Goal: Task Accomplishment & Management: Complete application form

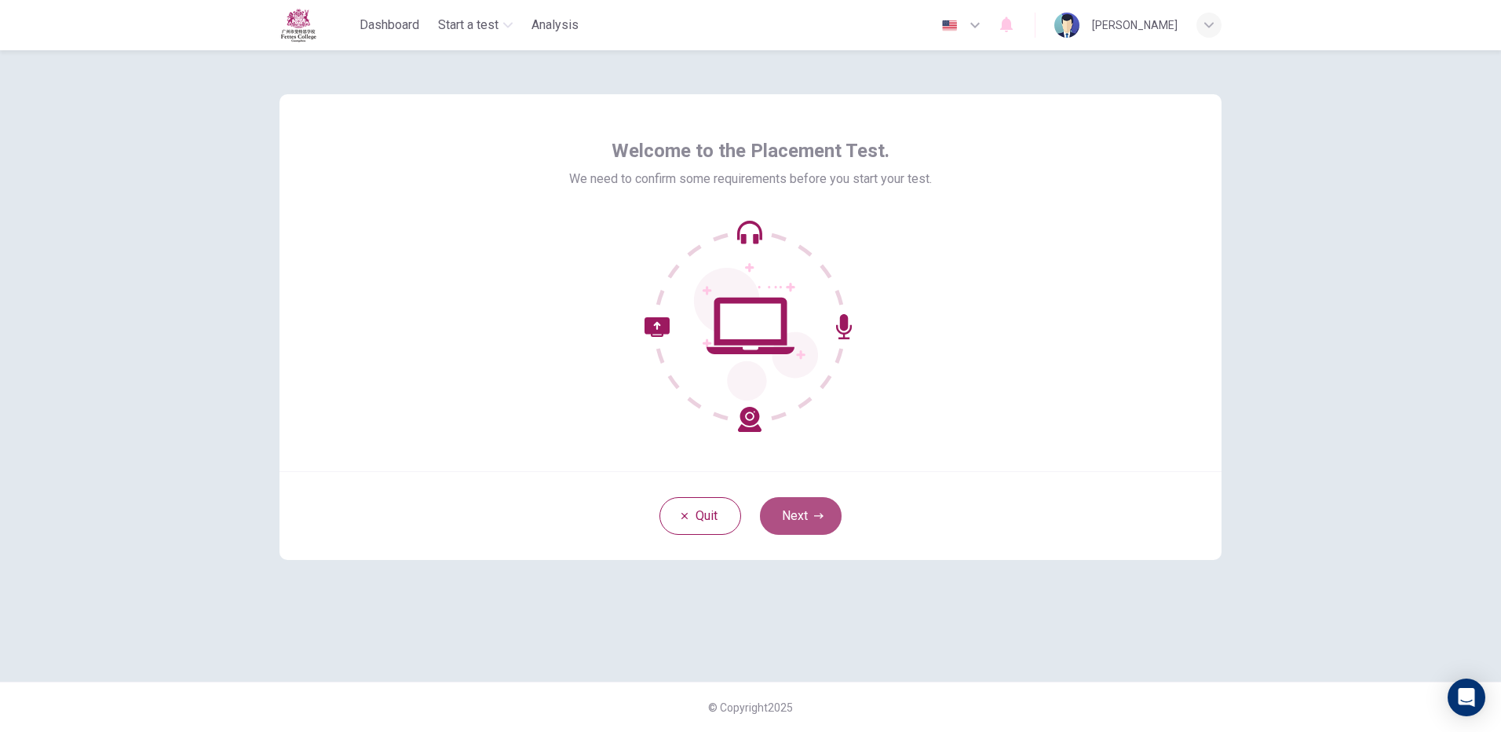
click at [819, 505] on button "Next" at bounding box center [801, 516] width 82 height 38
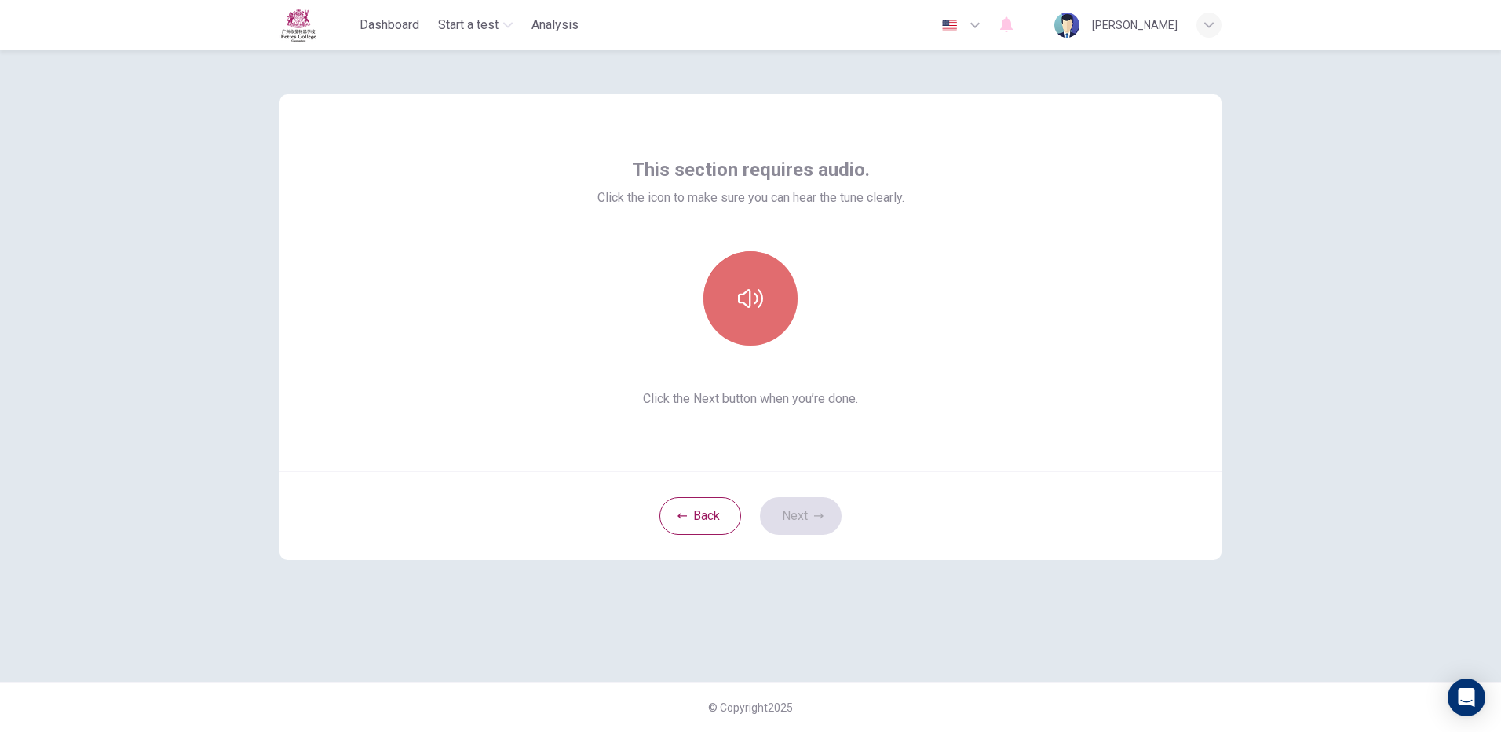
click at [748, 279] on button "button" at bounding box center [750, 298] width 94 height 94
click at [753, 294] on icon "button" at bounding box center [750, 298] width 25 height 25
click at [767, 277] on button "button" at bounding box center [750, 298] width 94 height 94
click at [768, 277] on button "button" at bounding box center [750, 298] width 94 height 94
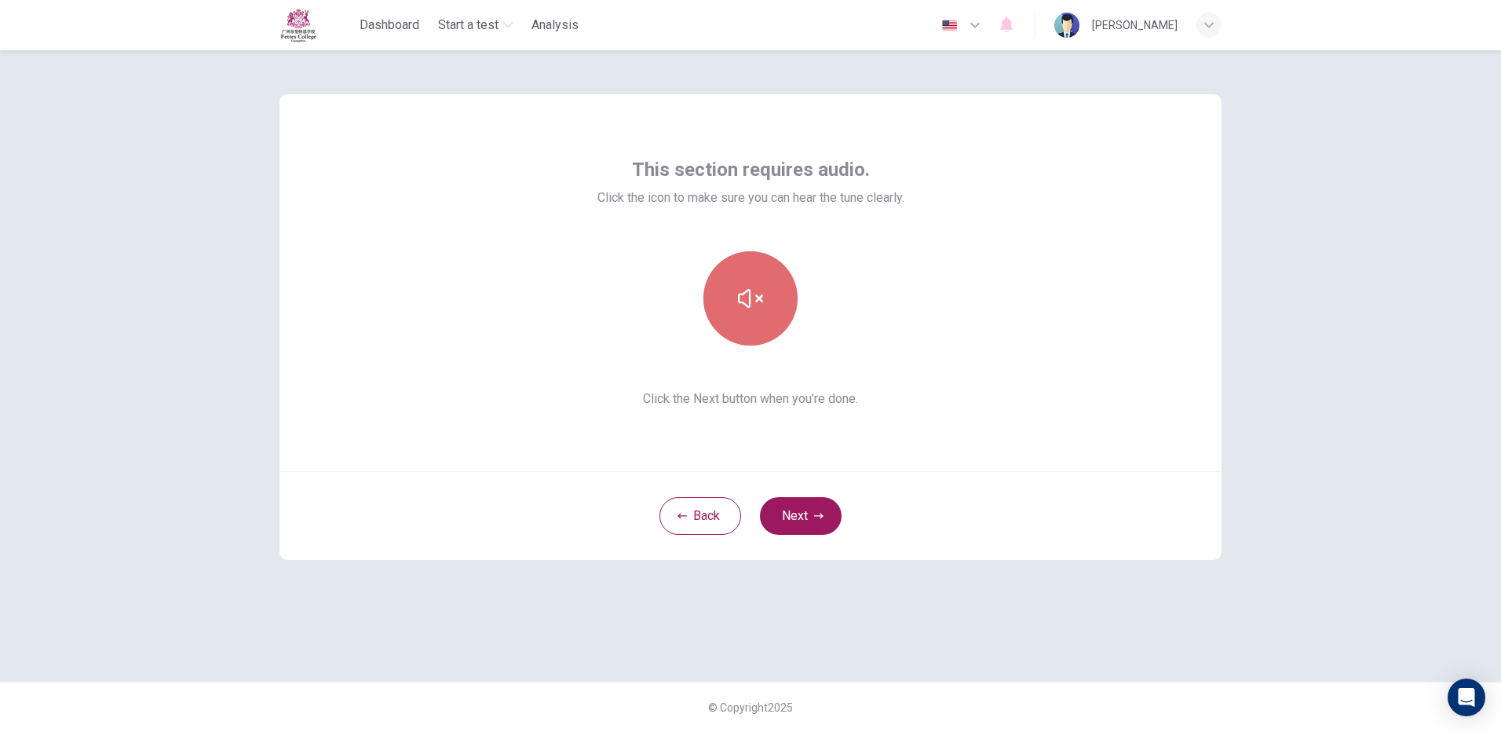
click at [768, 277] on button "button" at bounding box center [750, 298] width 94 height 94
click at [805, 525] on button "Next" at bounding box center [801, 516] width 82 height 38
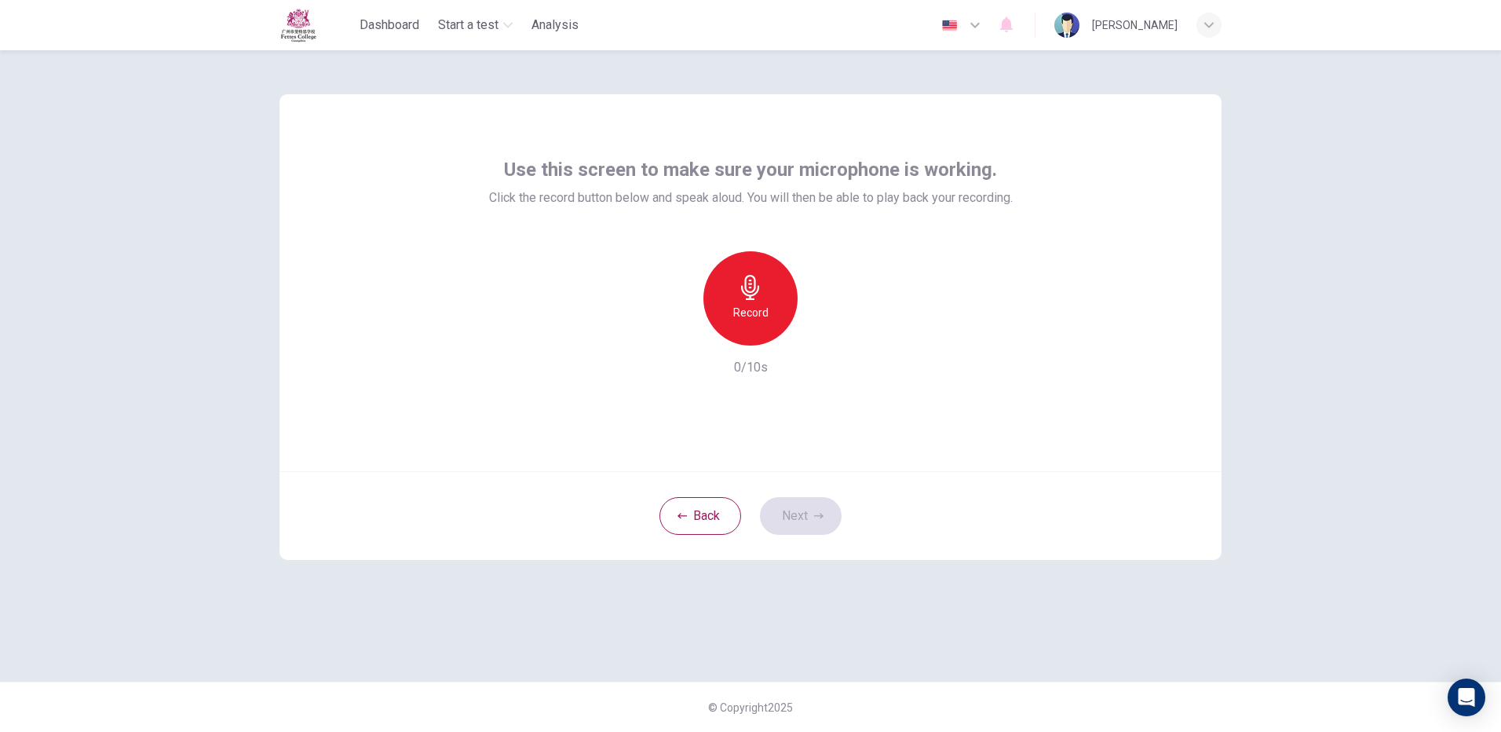
click at [747, 326] on div "Record" at bounding box center [750, 298] width 94 height 94
click at [756, 290] on icon "button" at bounding box center [750, 287] width 25 height 25
click at [819, 345] on div "Record 4/10s" at bounding box center [751, 314] width 524 height 126
click at [826, 334] on icon "button" at bounding box center [823, 333] width 16 height 16
click at [797, 516] on button "Next" at bounding box center [801, 516] width 82 height 38
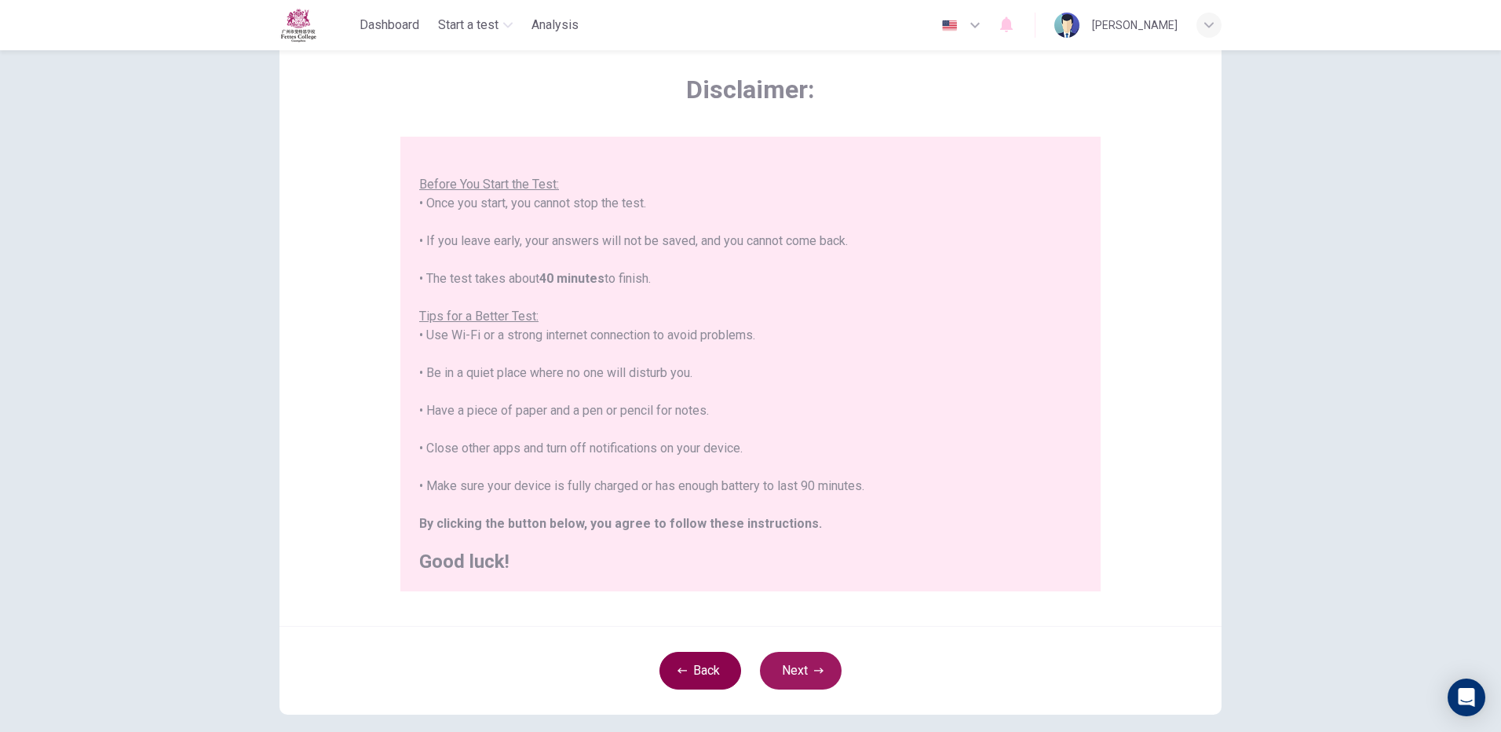
scroll to position [141, 0]
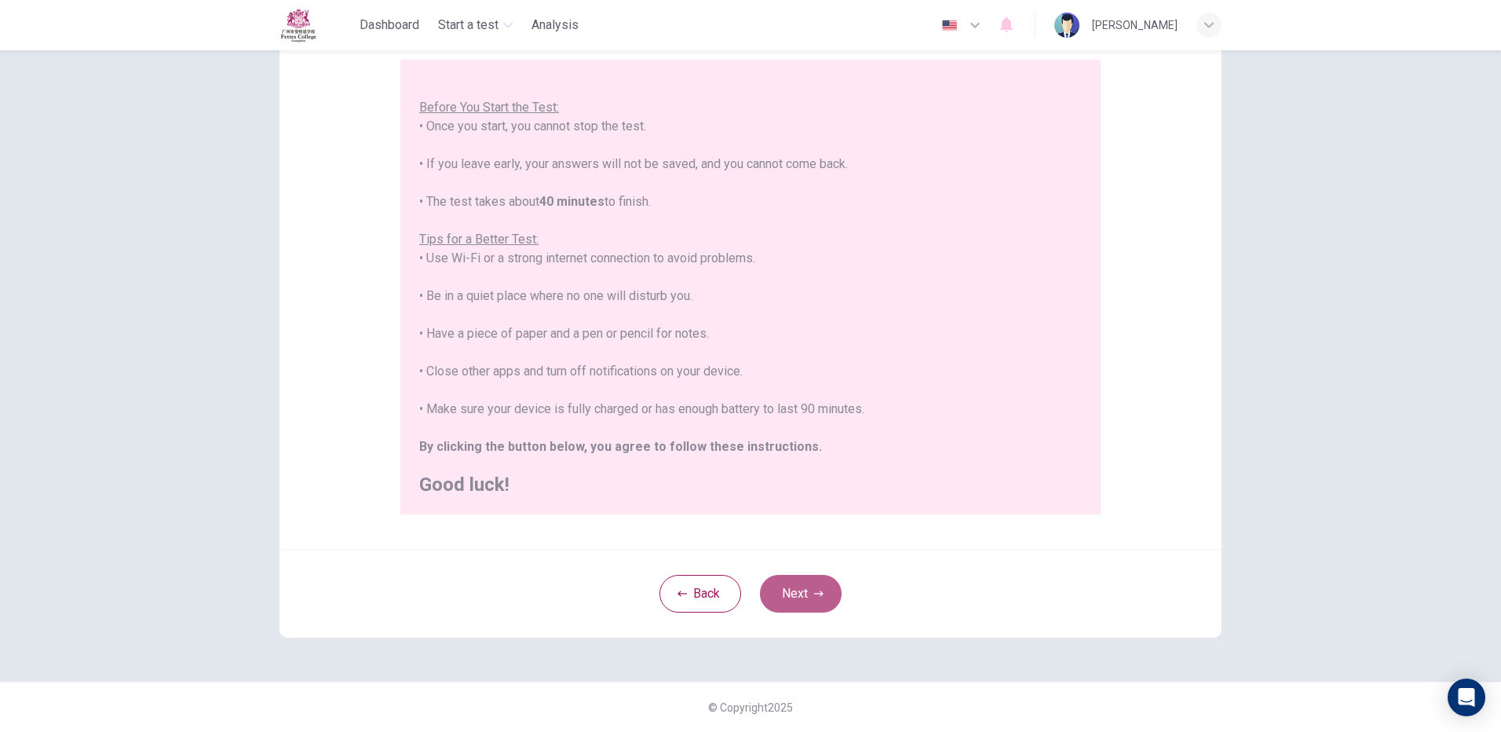
drag, startPoint x: 801, startPoint y: 586, endPoint x: 794, endPoint y: 578, distance: 10.0
click at [796, 580] on button "Next" at bounding box center [801, 594] width 82 height 38
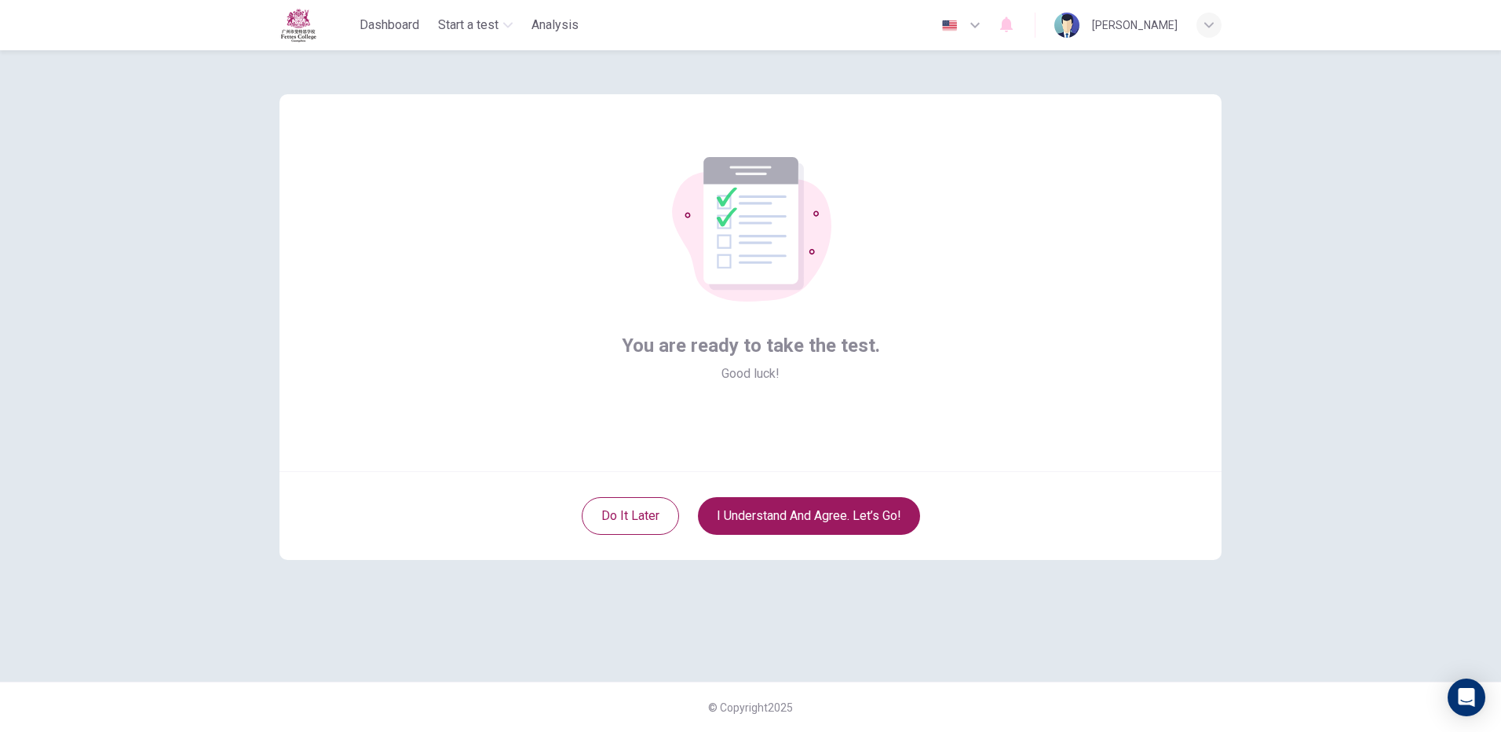
click at [839, 491] on div "Do it later I understand and agree. Let’s go!" at bounding box center [750, 515] width 942 height 89
click at [829, 522] on button "I understand and agree. Let’s go!" at bounding box center [809, 516] width 222 height 38
click at [874, 530] on button "I understand and agree. Let’s go!" at bounding box center [809, 516] width 222 height 38
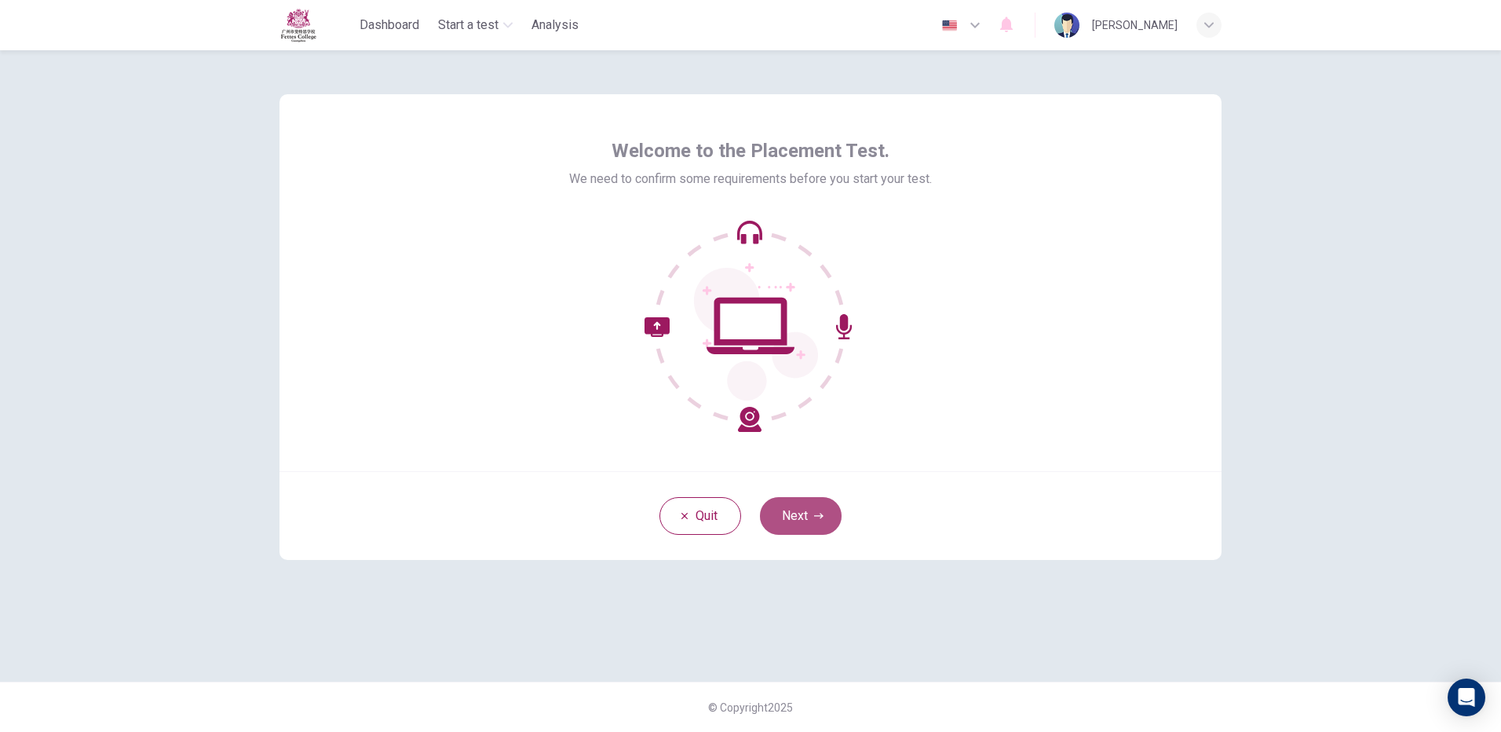
click at [799, 501] on button "Next" at bounding box center [801, 516] width 82 height 38
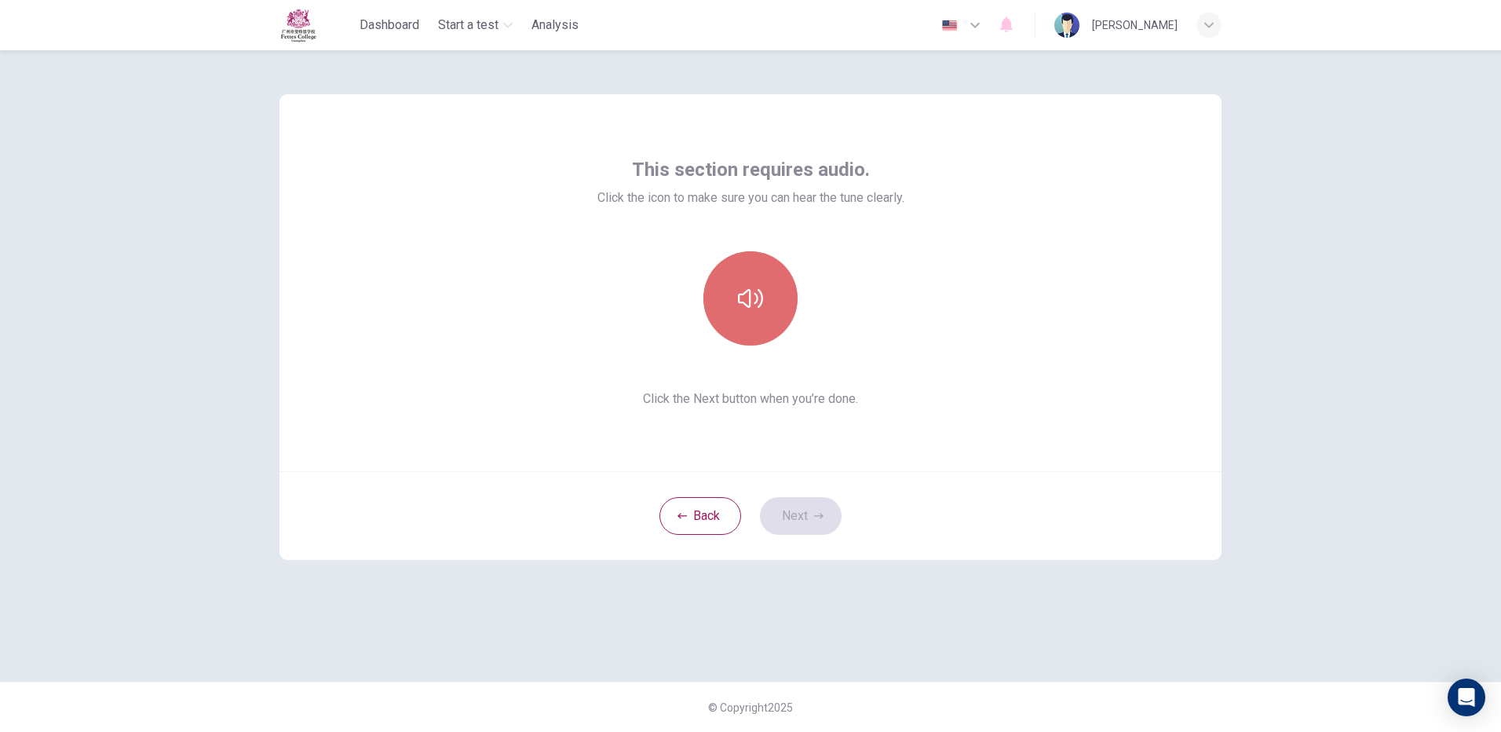
click at [768, 316] on button "button" at bounding box center [750, 298] width 94 height 94
click at [779, 529] on button "Next" at bounding box center [801, 516] width 82 height 38
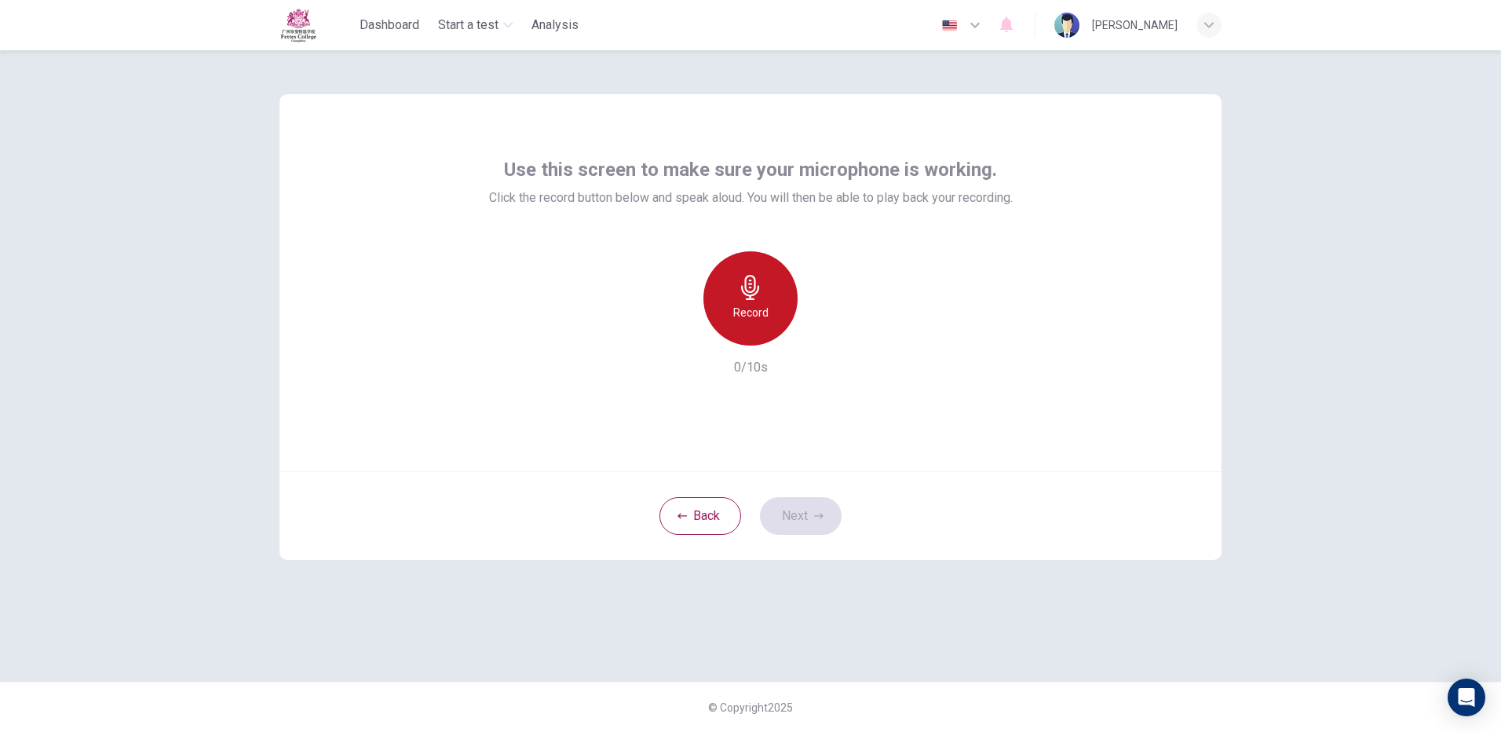
click at [757, 309] on h6 "Record" at bounding box center [750, 312] width 35 height 19
click at [771, 322] on div "Stop" at bounding box center [750, 298] width 94 height 94
click at [828, 327] on icon "button" at bounding box center [823, 333] width 16 height 16
click at [808, 516] on button "Next" at bounding box center [801, 516] width 82 height 38
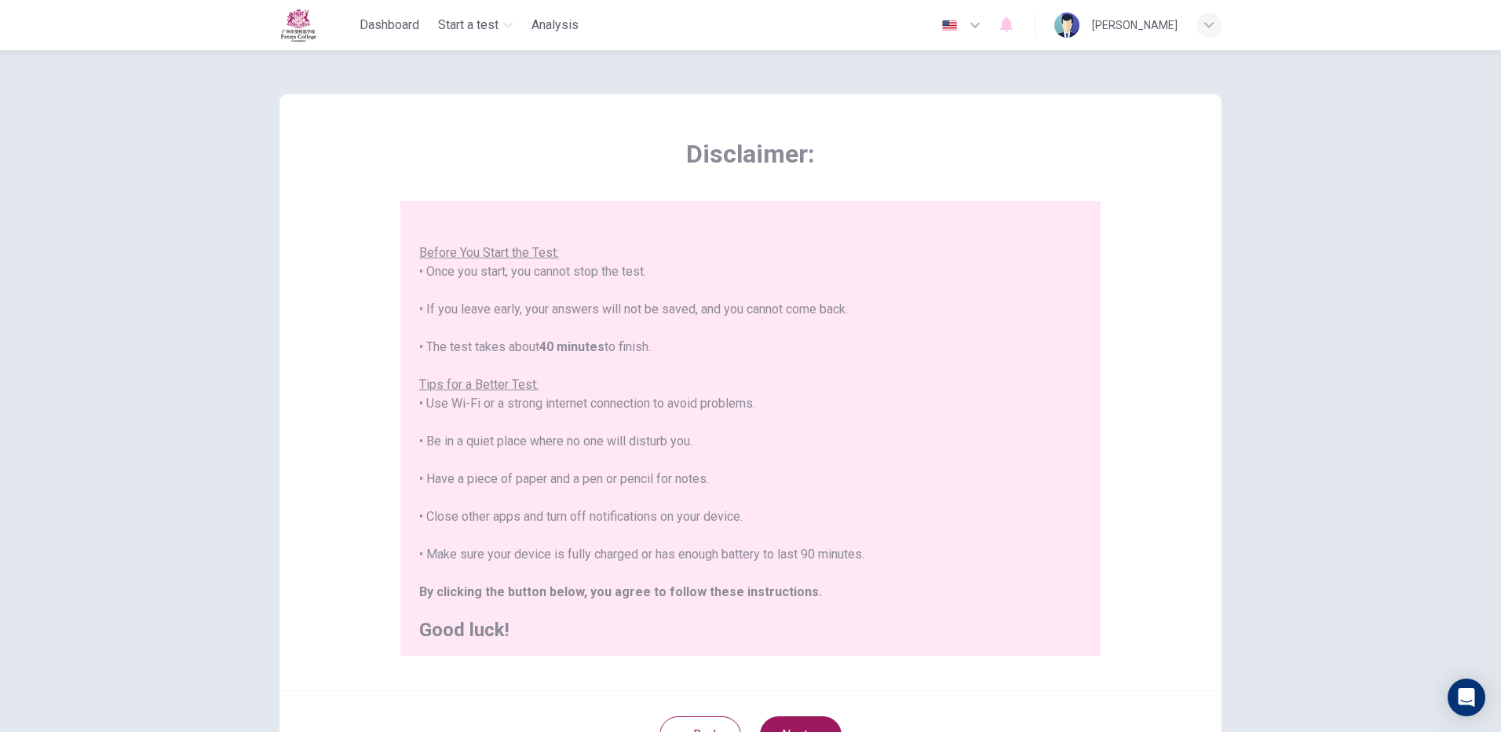
scroll to position [18, 0]
click at [786, 725] on button "Next" at bounding box center [801, 735] width 82 height 38
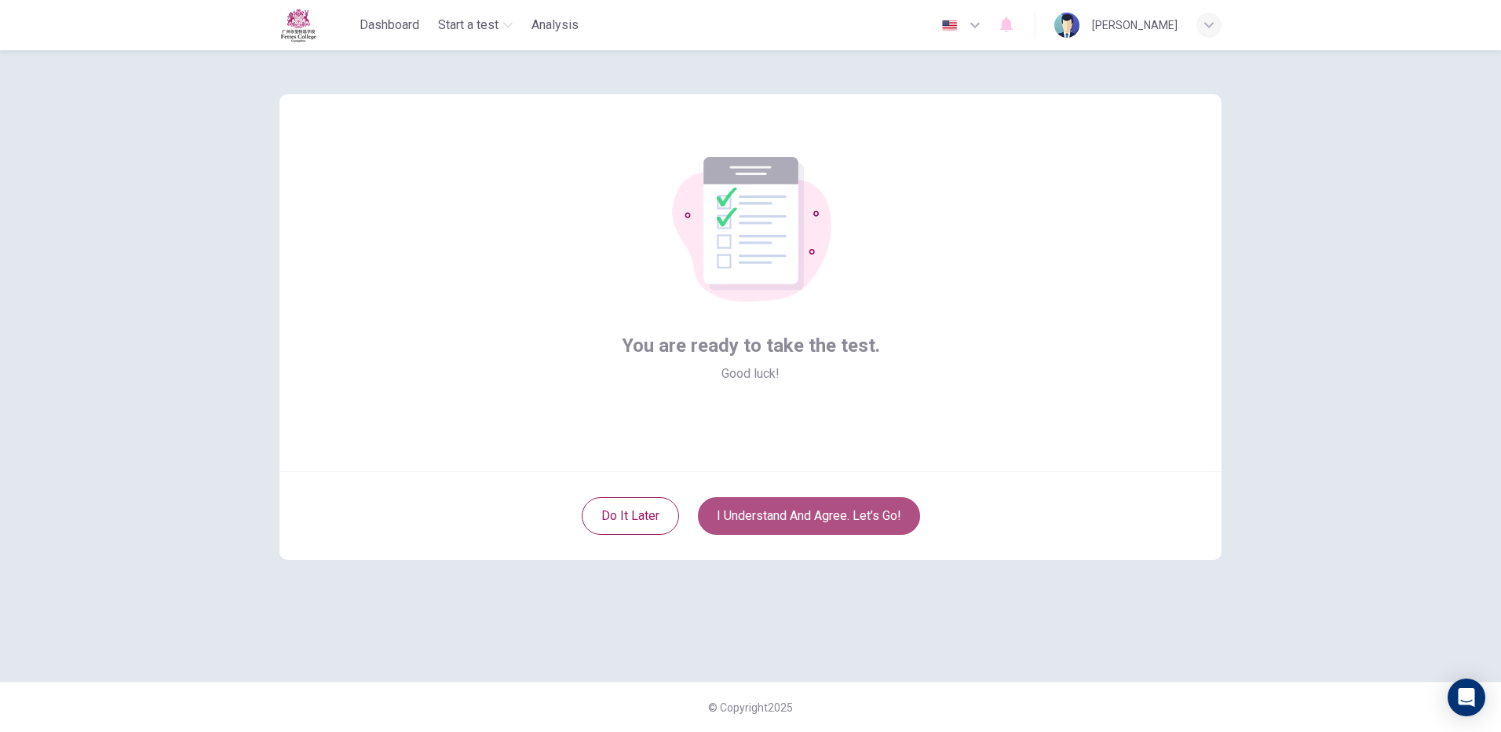
click at [794, 528] on button "I understand and agree. Let’s go!" at bounding box center [809, 516] width 222 height 38
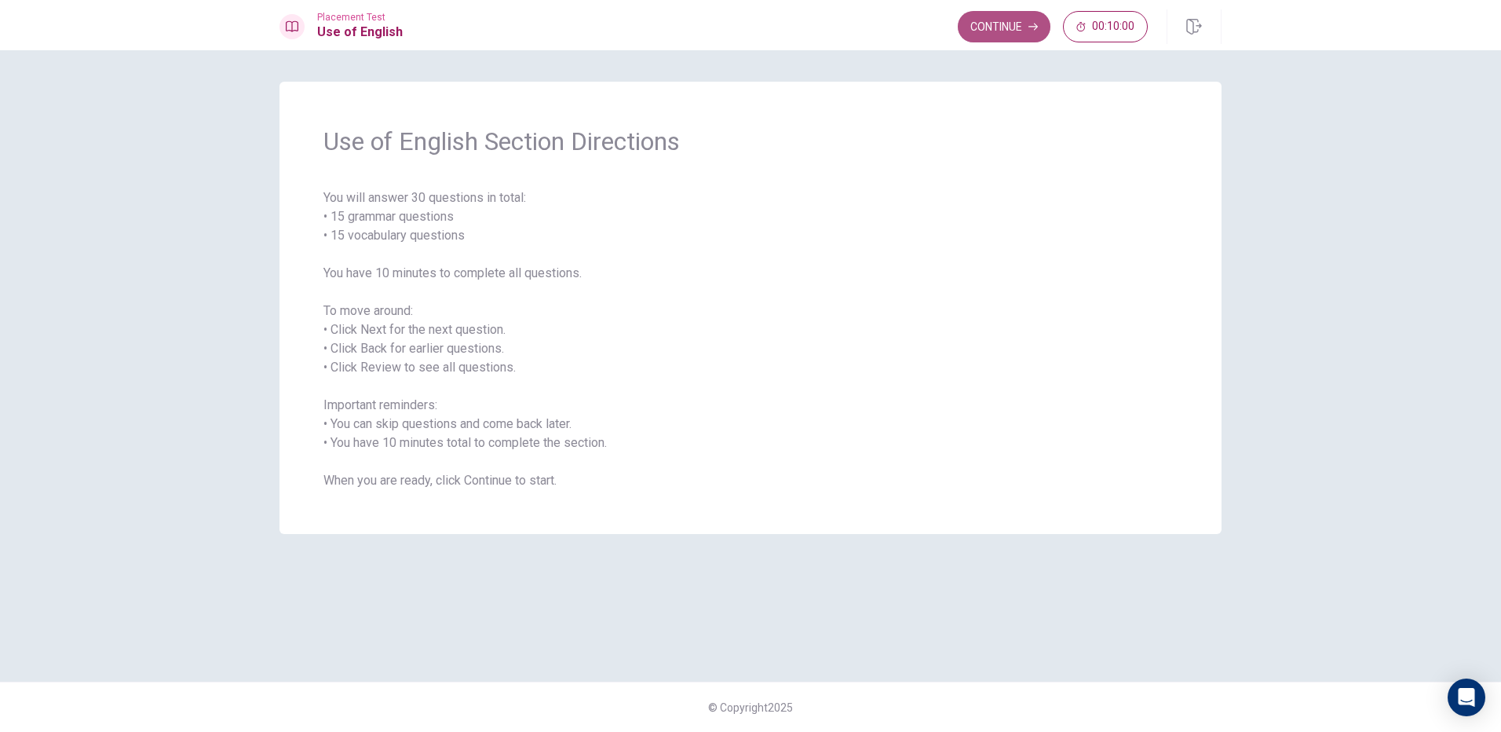
click at [984, 20] on button "Continue" at bounding box center [1004, 26] width 93 height 31
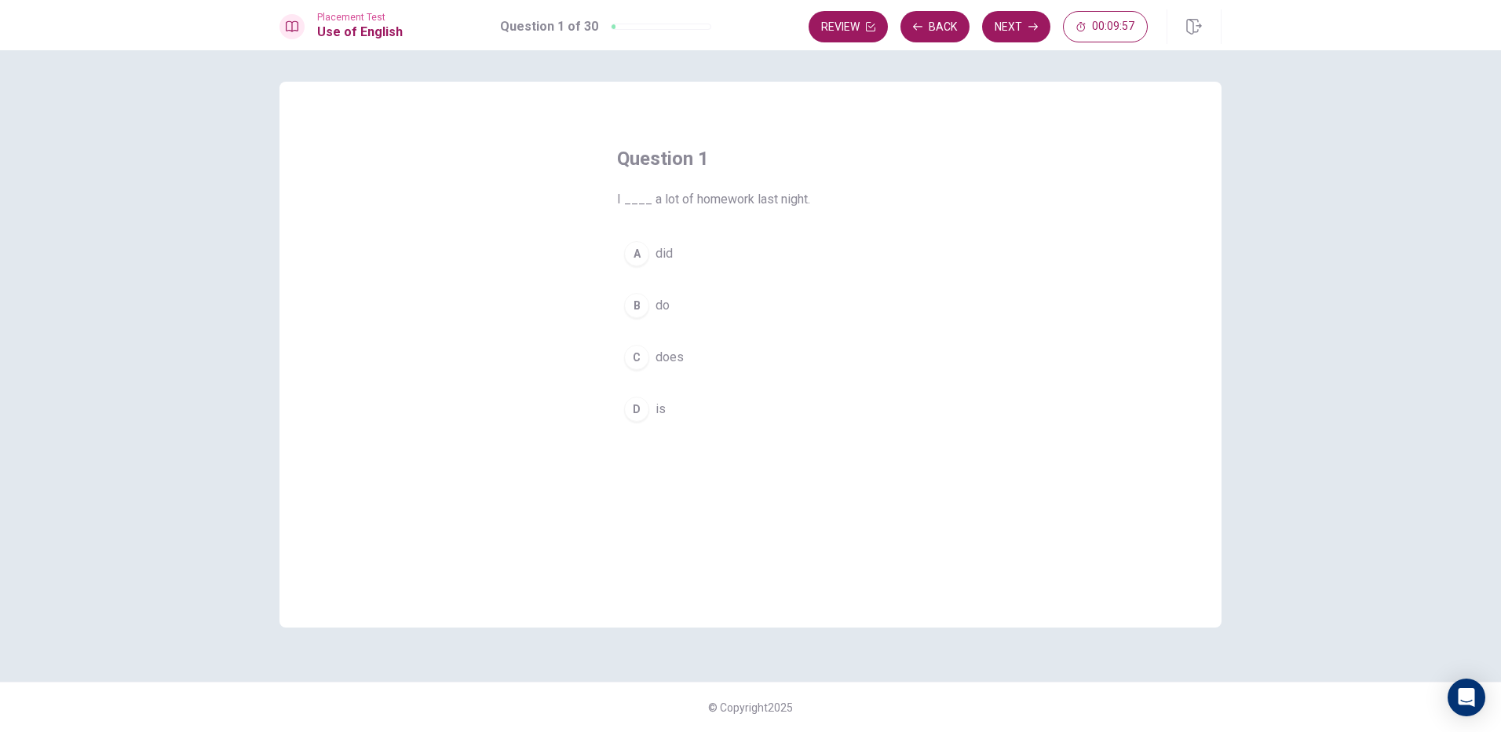
click at [637, 194] on span "I ____ a lot of homework last night." at bounding box center [750, 199] width 267 height 19
click at [630, 259] on div "A" at bounding box center [636, 253] width 25 height 25
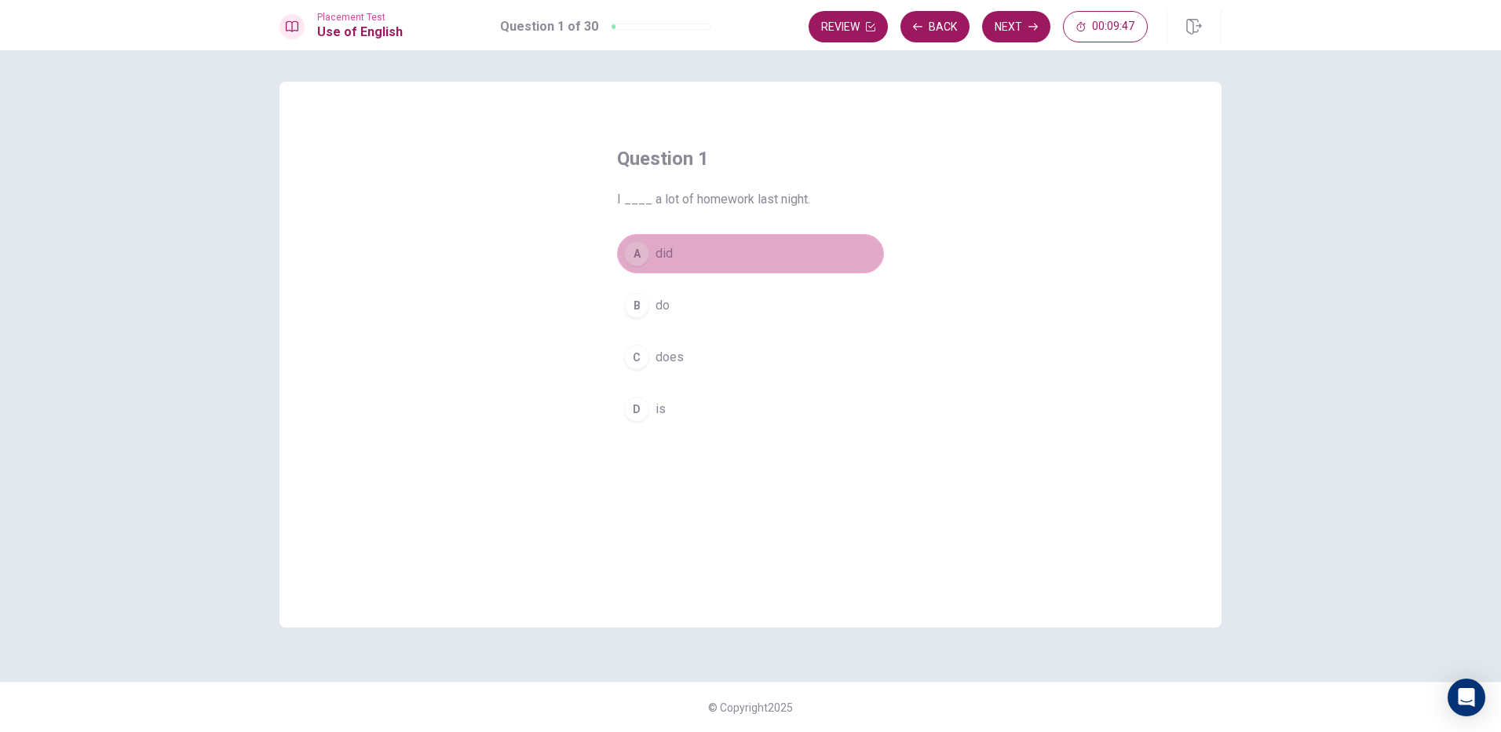
click at [650, 250] on button "A did" at bounding box center [750, 253] width 267 height 39
drag, startPoint x: 626, startPoint y: 256, endPoint x: 626, endPoint y: 187, distance: 69.1
click at [626, 187] on div "Question 1 I ____ a lot of homework last night. A did B do C does D is" at bounding box center [751, 287] width 330 height 333
click at [640, 248] on div "A" at bounding box center [636, 253] width 25 height 25
click at [639, 187] on div "Question 1 I ____ a lot of homework last night." at bounding box center [750, 177] width 267 height 63
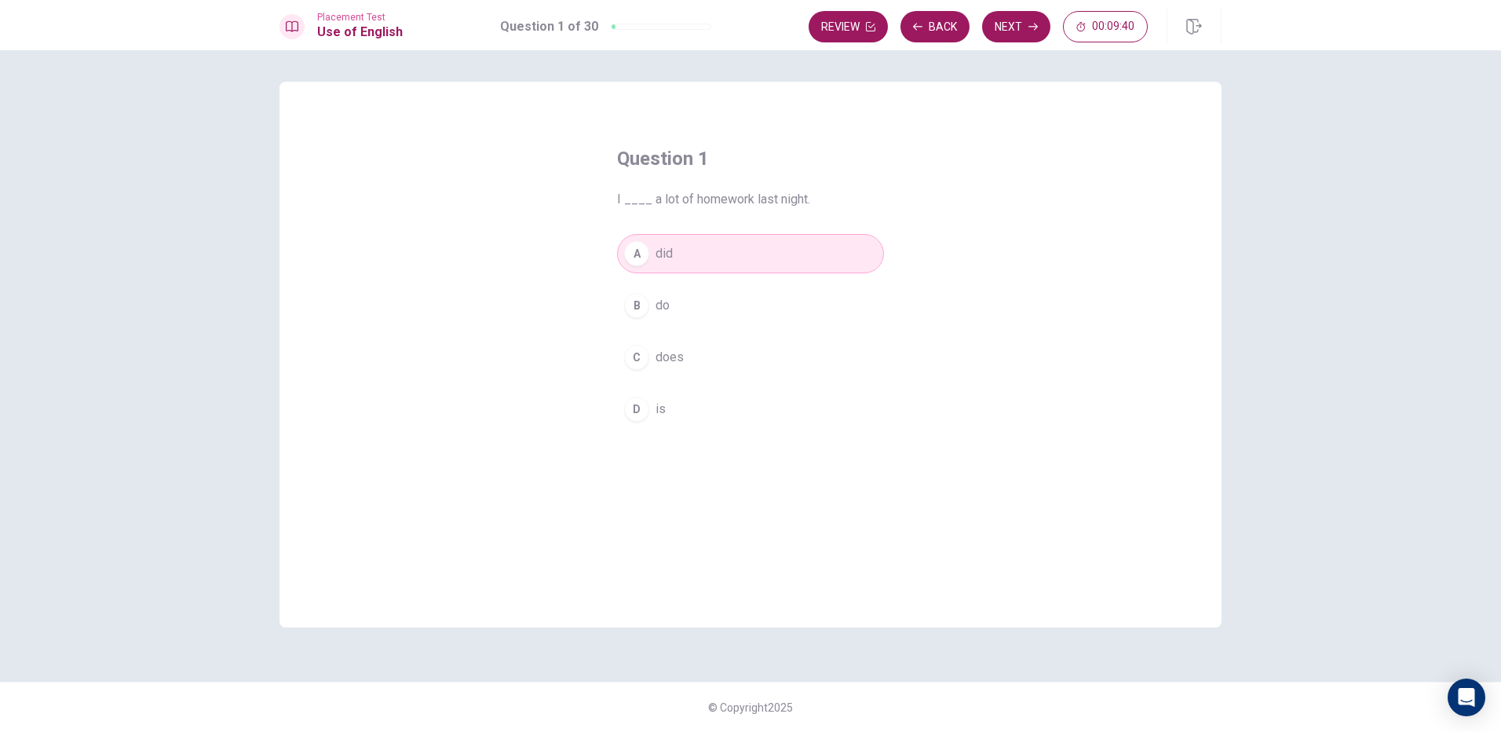
click at [642, 192] on span "I ____ a lot of homework last night." at bounding box center [750, 199] width 267 height 19
click at [640, 244] on div "A" at bounding box center [636, 253] width 25 height 25
click at [1026, 20] on button "Next" at bounding box center [1016, 26] width 68 height 31
click at [637, 350] on div "C" at bounding box center [636, 357] width 25 height 25
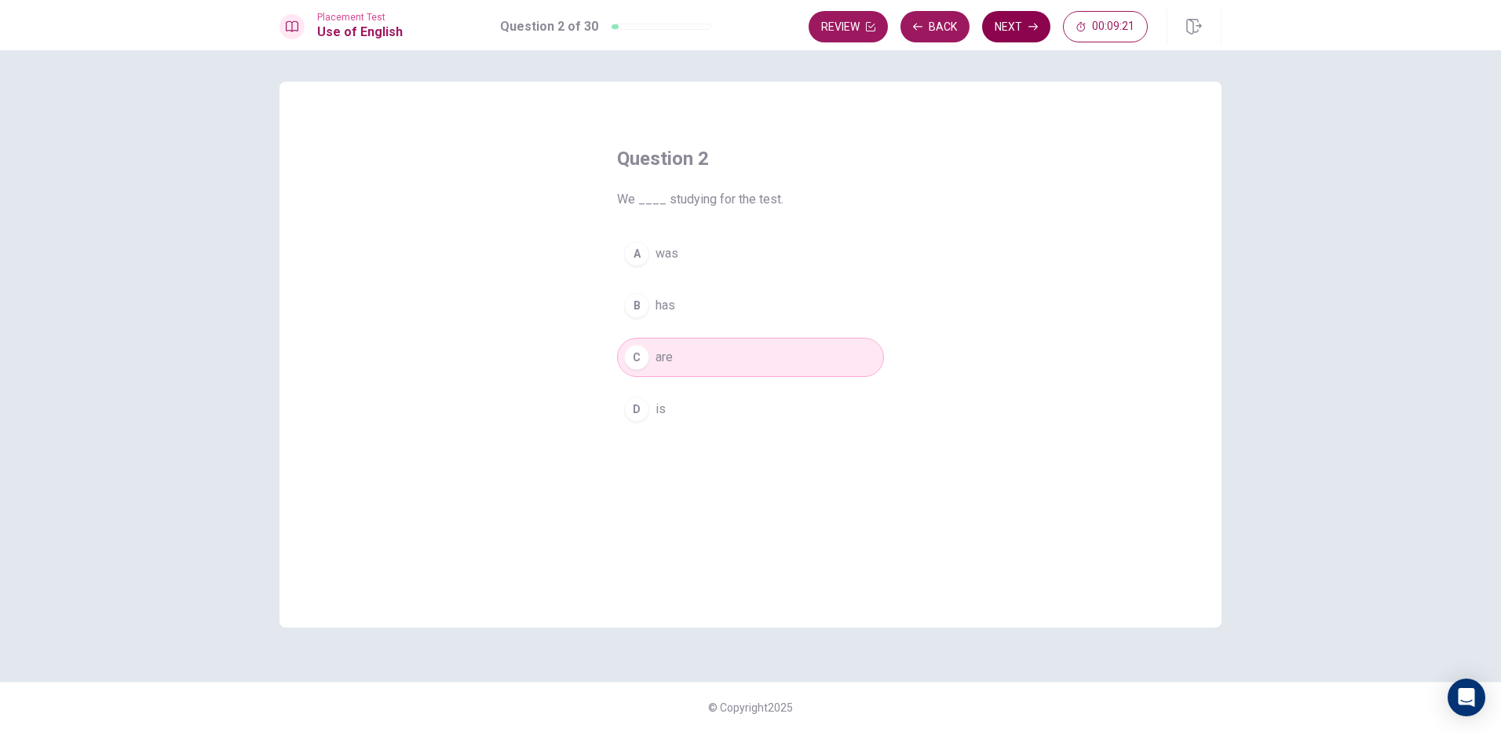
click at [1012, 27] on button "Next" at bounding box center [1016, 26] width 68 height 31
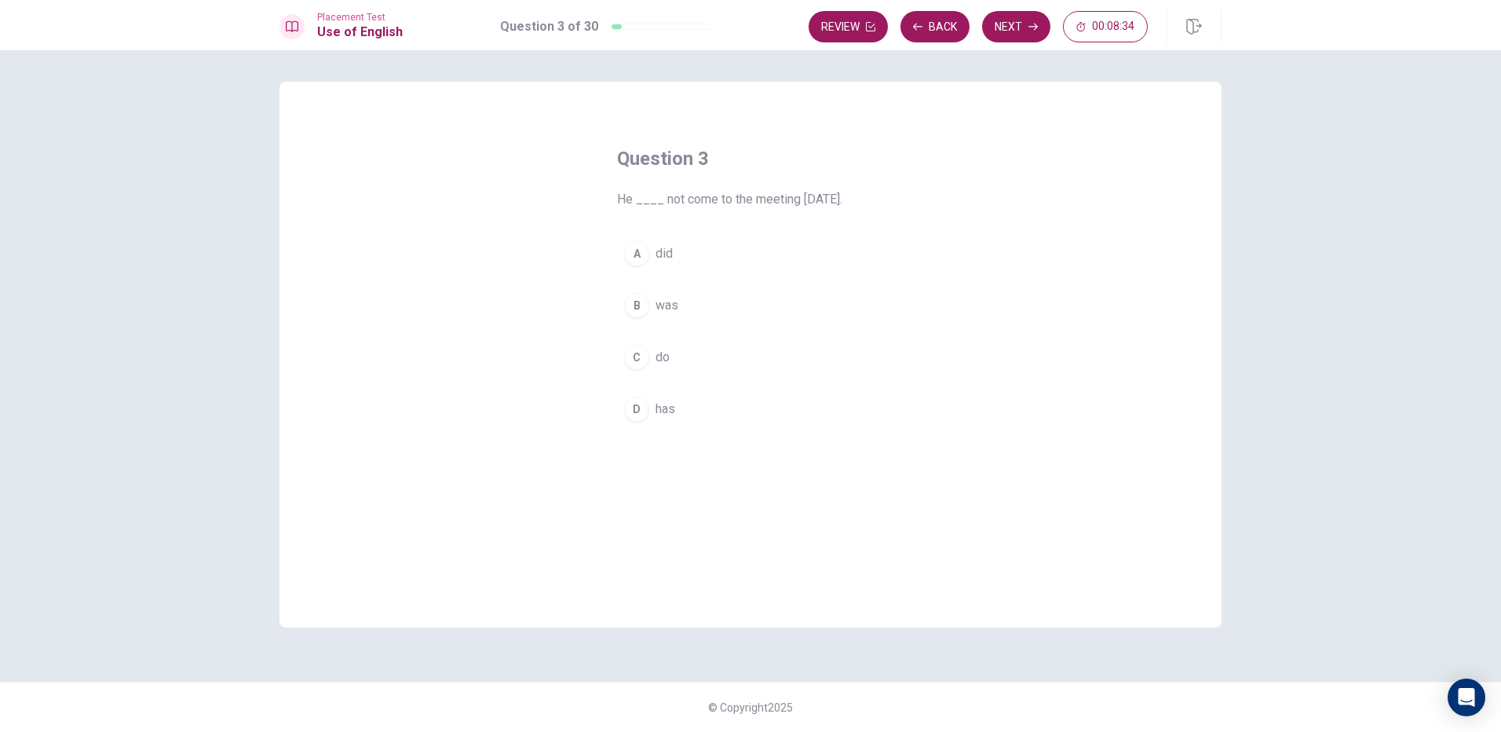
click at [636, 250] on div "A" at bounding box center [636, 253] width 25 height 25
click at [1012, 31] on button "Next" at bounding box center [1016, 26] width 68 height 31
click at [644, 403] on div "D" at bounding box center [636, 408] width 25 height 25
click at [1027, 20] on button "Next" at bounding box center [1016, 26] width 68 height 31
click at [626, 414] on div "D" at bounding box center [636, 408] width 25 height 25
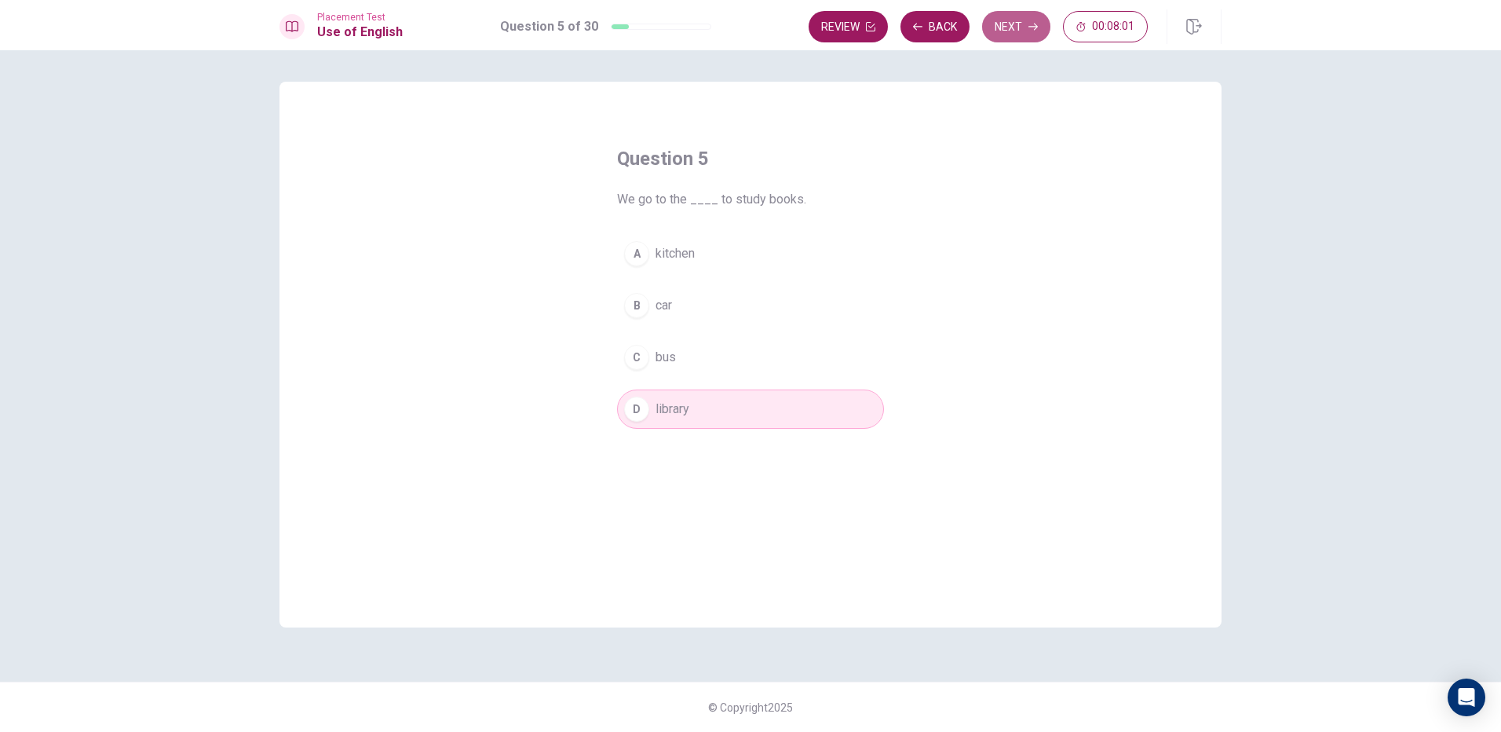
click at [1015, 19] on button "Next" at bounding box center [1016, 26] width 68 height 31
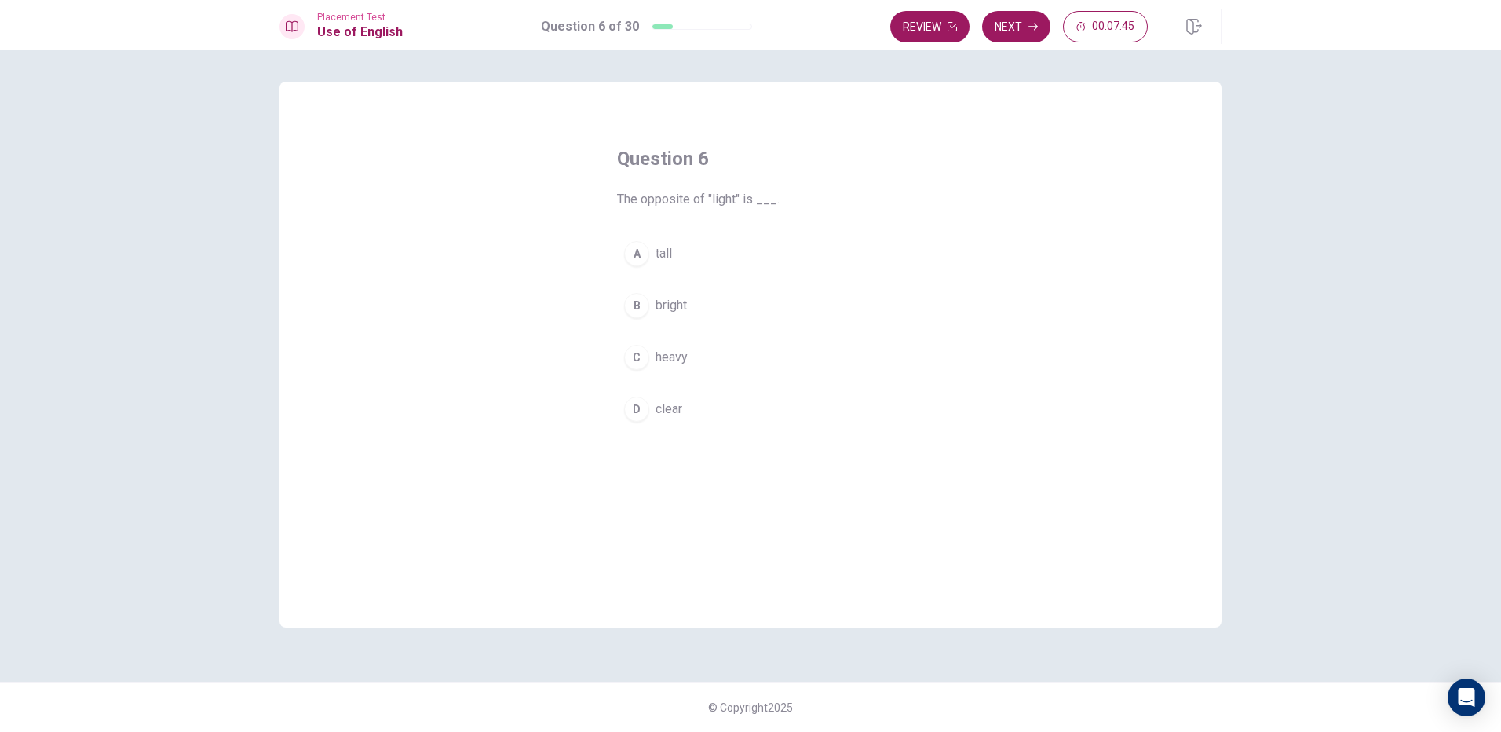
click at [642, 357] on div "C" at bounding box center [636, 357] width 25 height 25
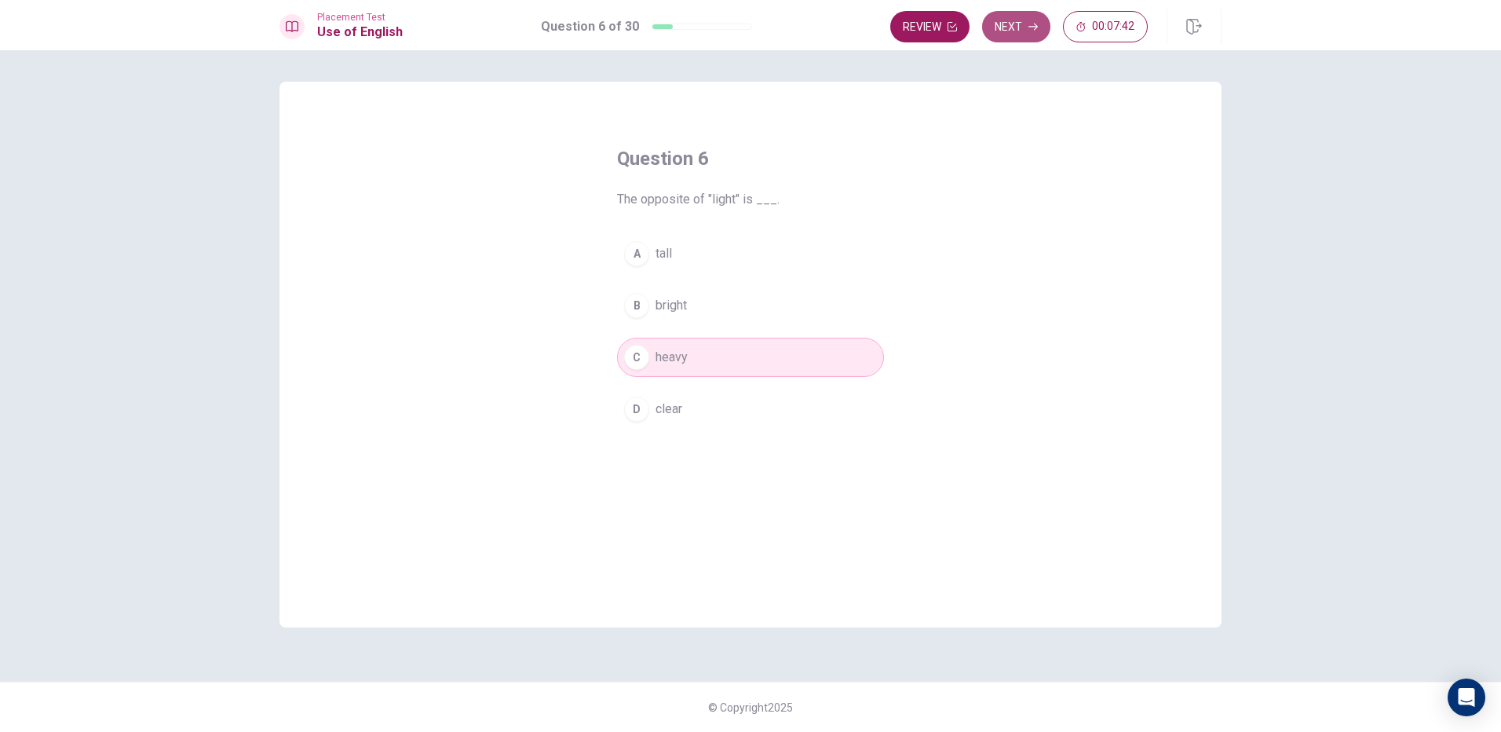
click at [1030, 31] on icon "button" at bounding box center [1032, 26] width 9 height 9
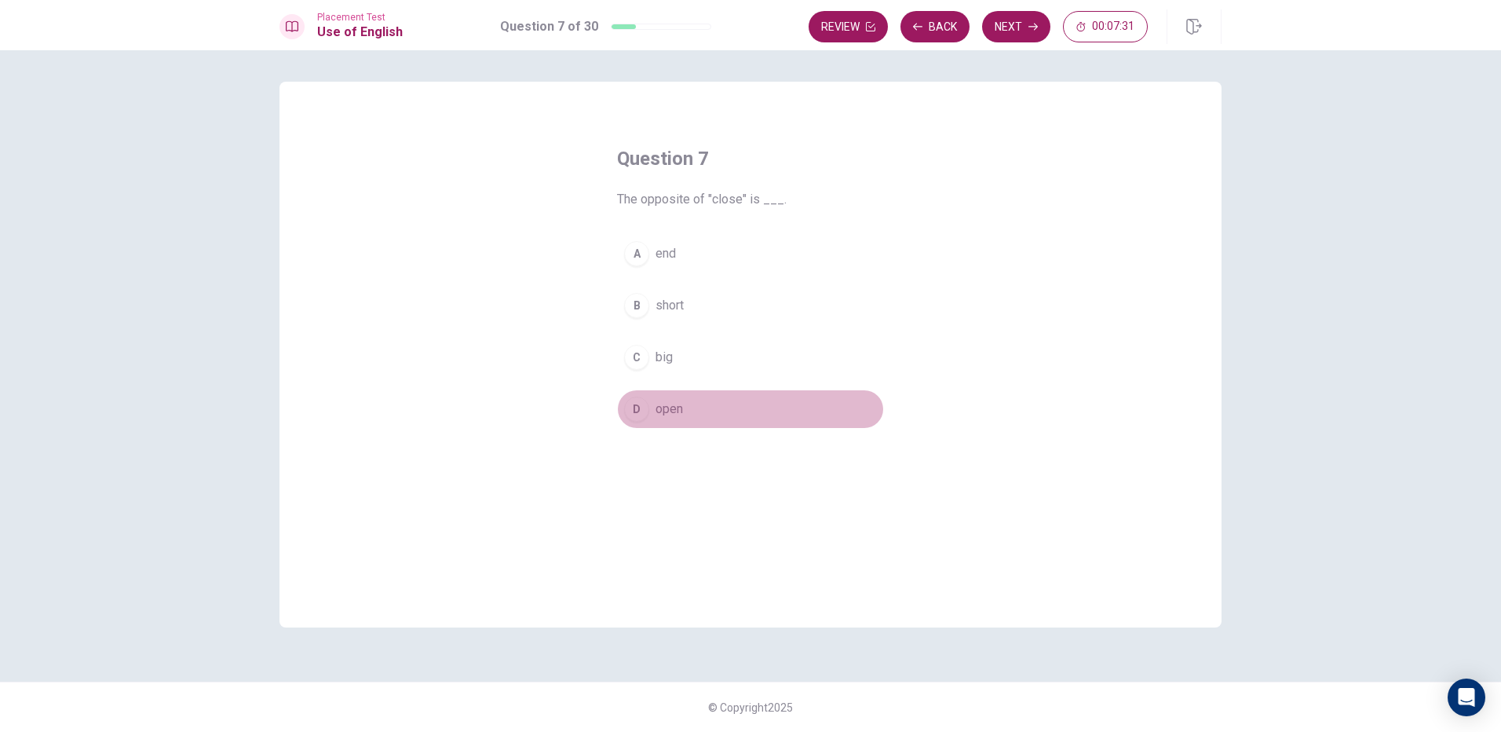
click at [642, 414] on div "D" at bounding box center [636, 408] width 25 height 25
click at [1012, 20] on button "Next" at bounding box center [1016, 26] width 68 height 31
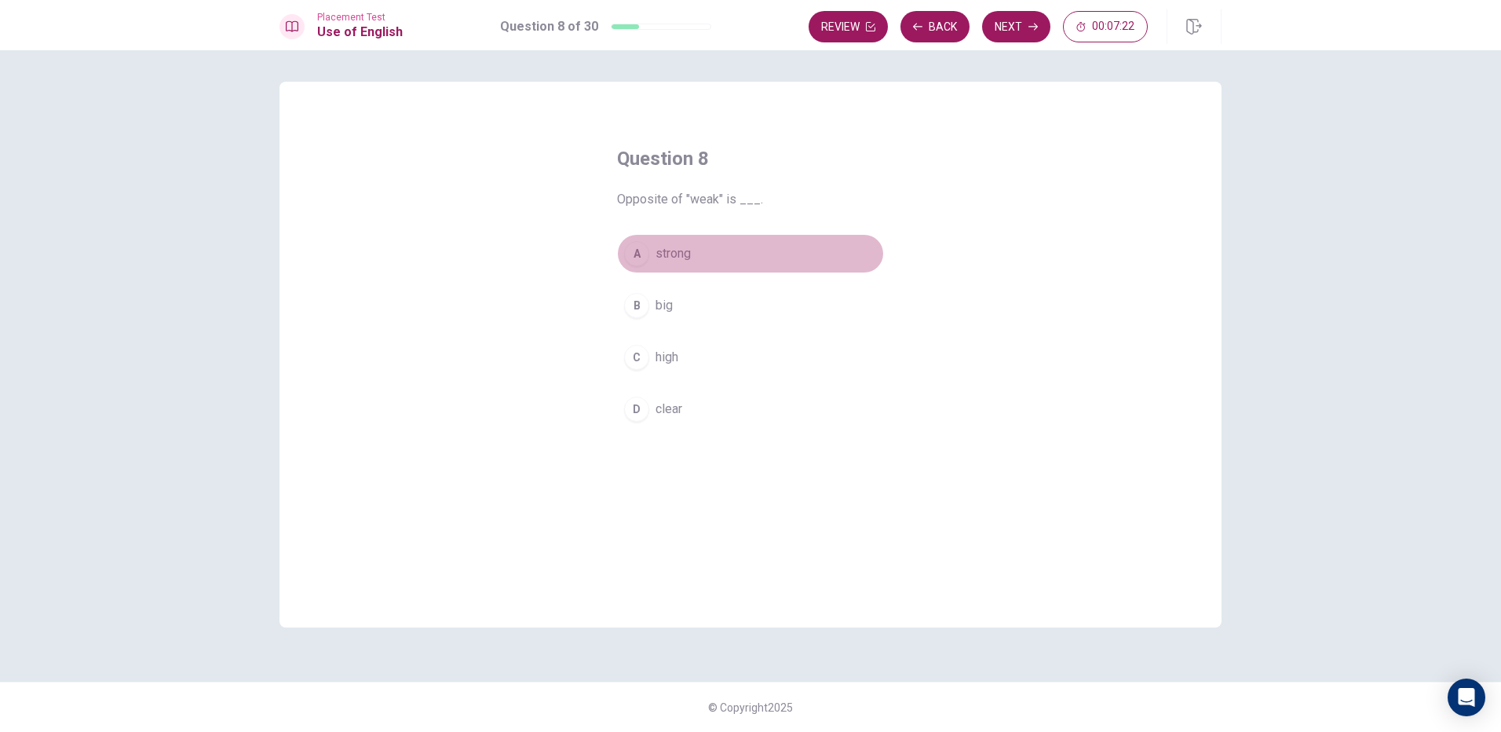
click at [639, 257] on div "A" at bounding box center [636, 253] width 25 height 25
click at [1038, 28] on button "Next" at bounding box center [1016, 26] width 68 height 31
click at [633, 253] on div "A" at bounding box center [636, 253] width 25 height 25
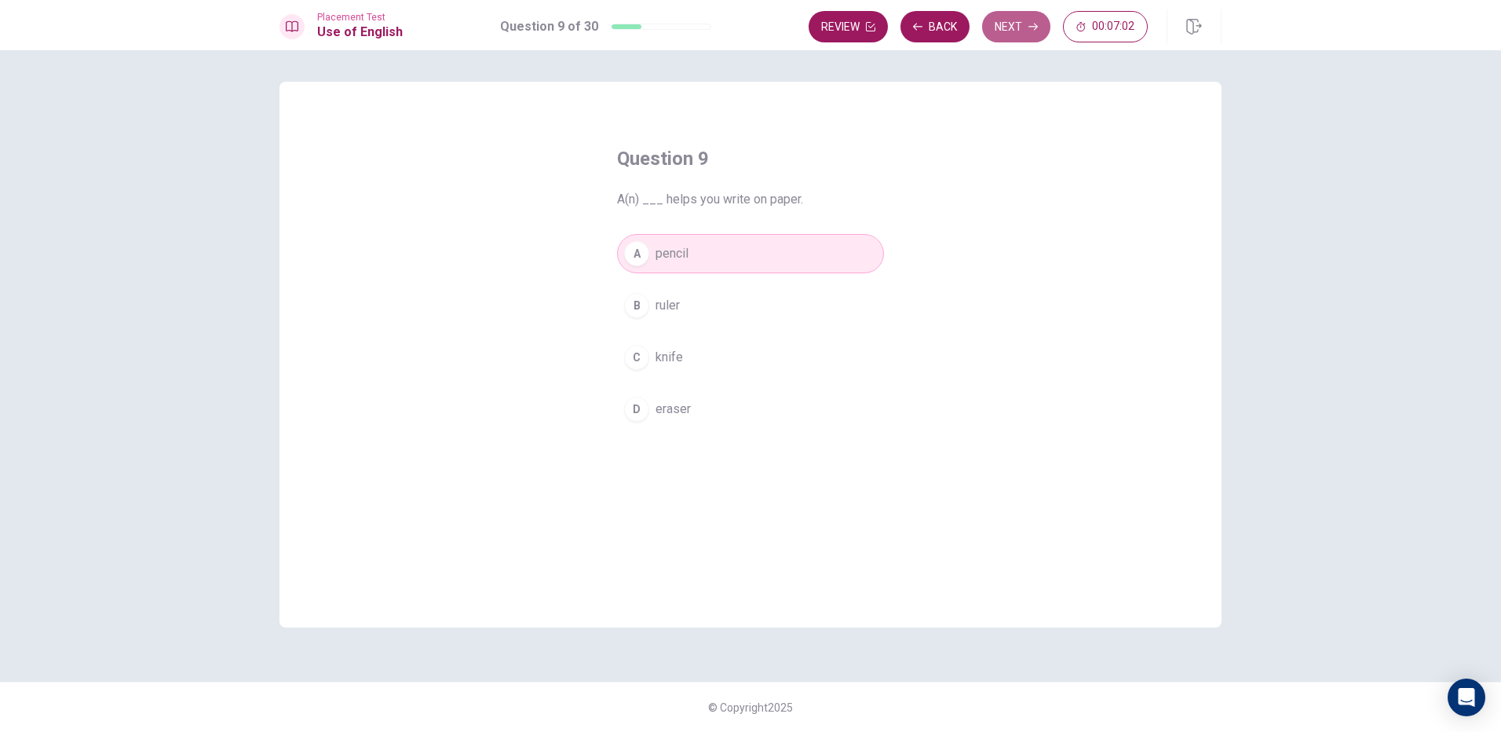
click at [1031, 32] on button "Next" at bounding box center [1016, 26] width 68 height 31
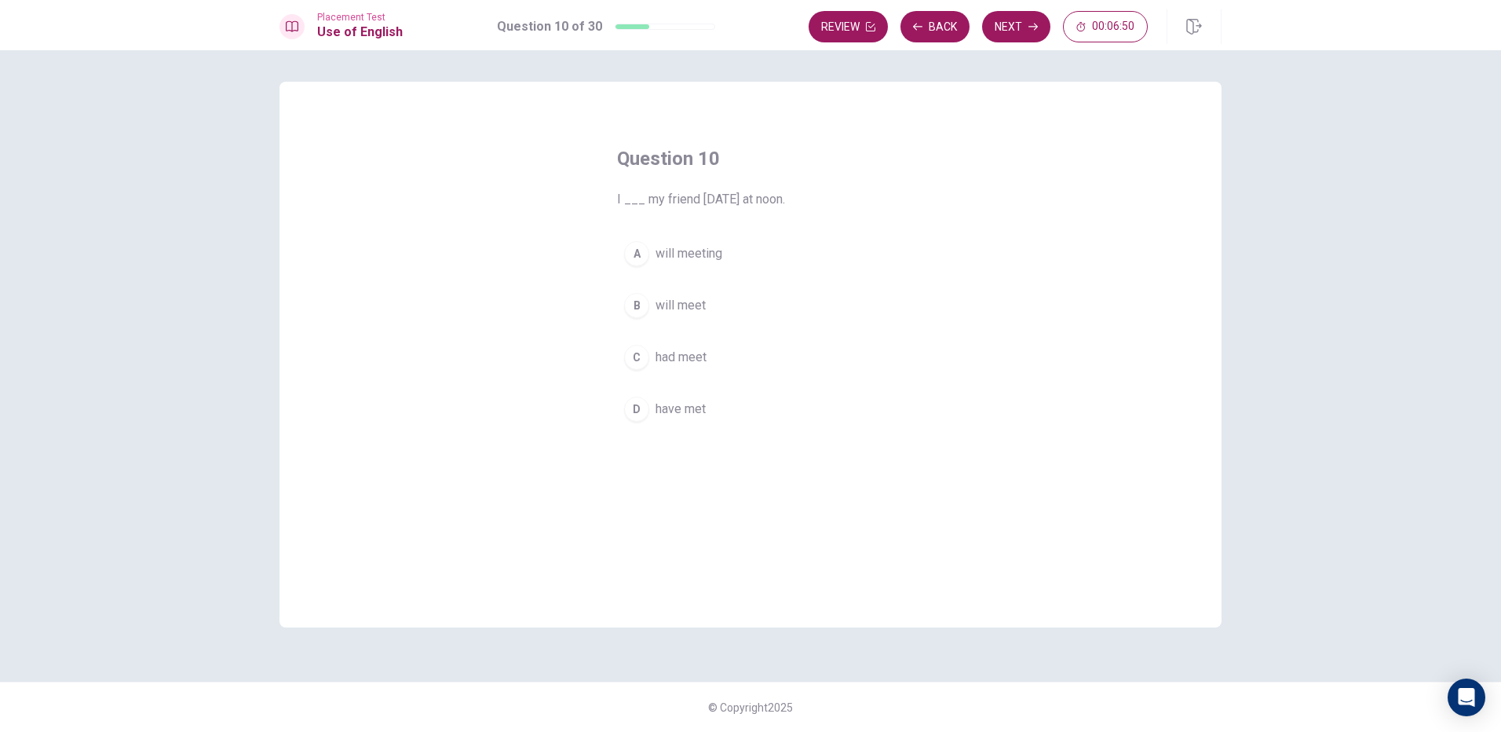
click at [634, 299] on div "B" at bounding box center [636, 305] width 25 height 25
click at [1027, 34] on button "Next" at bounding box center [1016, 26] width 68 height 31
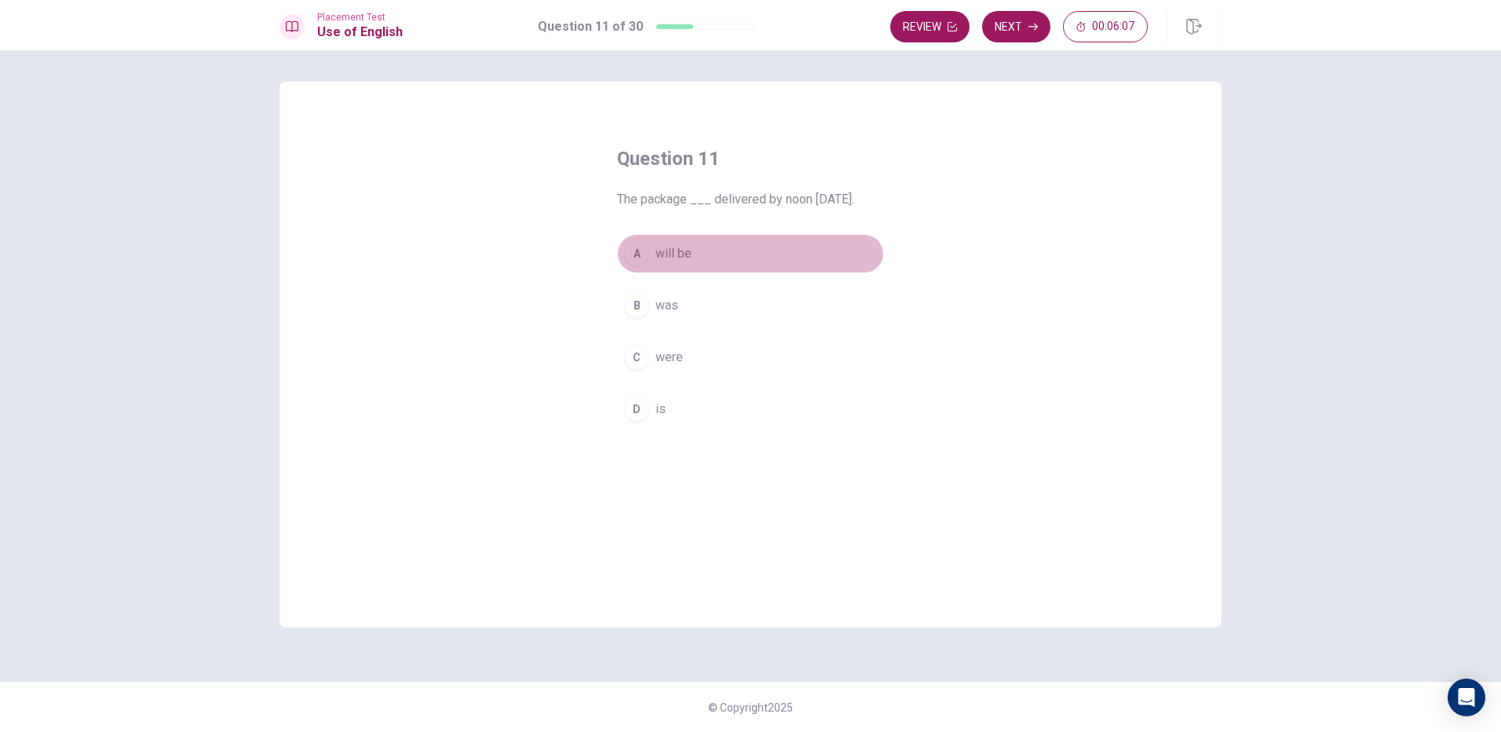
click at [639, 253] on div "A" at bounding box center [636, 253] width 25 height 25
click at [1020, 16] on button "Next" at bounding box center [1016, 26] width 68 height 31
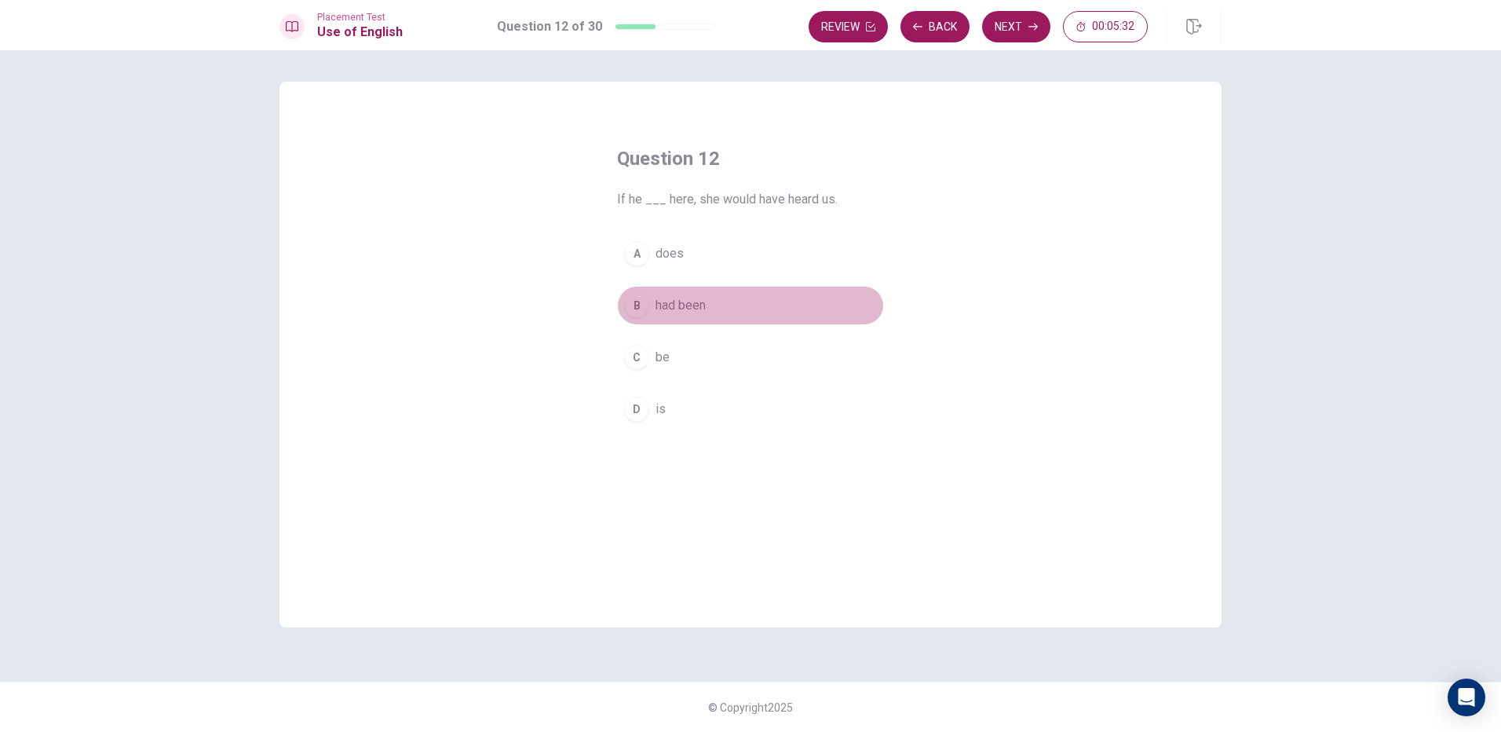
click at [640, 297] on div "B" at bounding box center [636, 305] width 25 height 25
click at [994, 25] on button "Next" at bounding box center [1016, 26] width 68 height 31
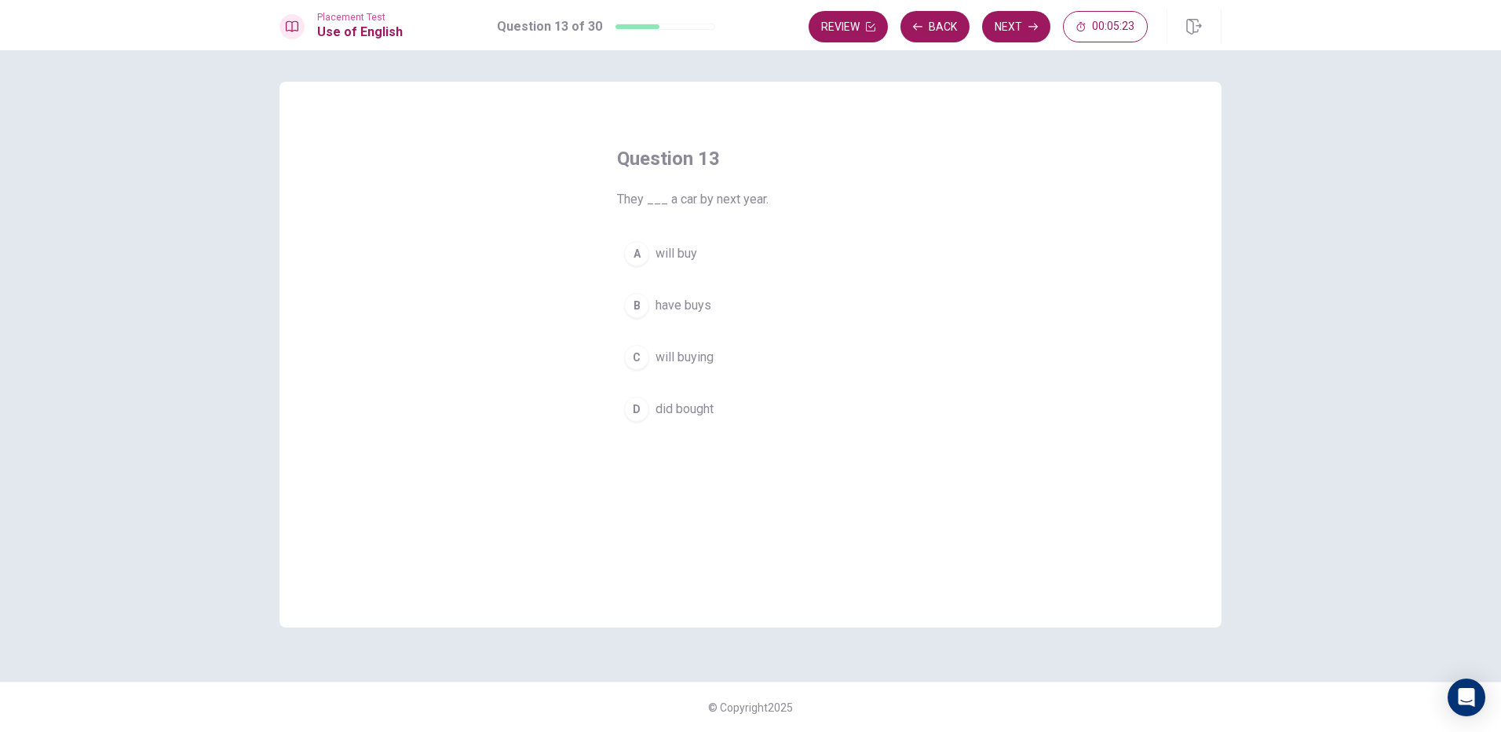
click at [660, 235] on button "A will buy" at bounding box center [750, 253] width 267 height 39
click at [1020, 11] on button "Next" at bounding box center [1016, 26] width 68 height 31
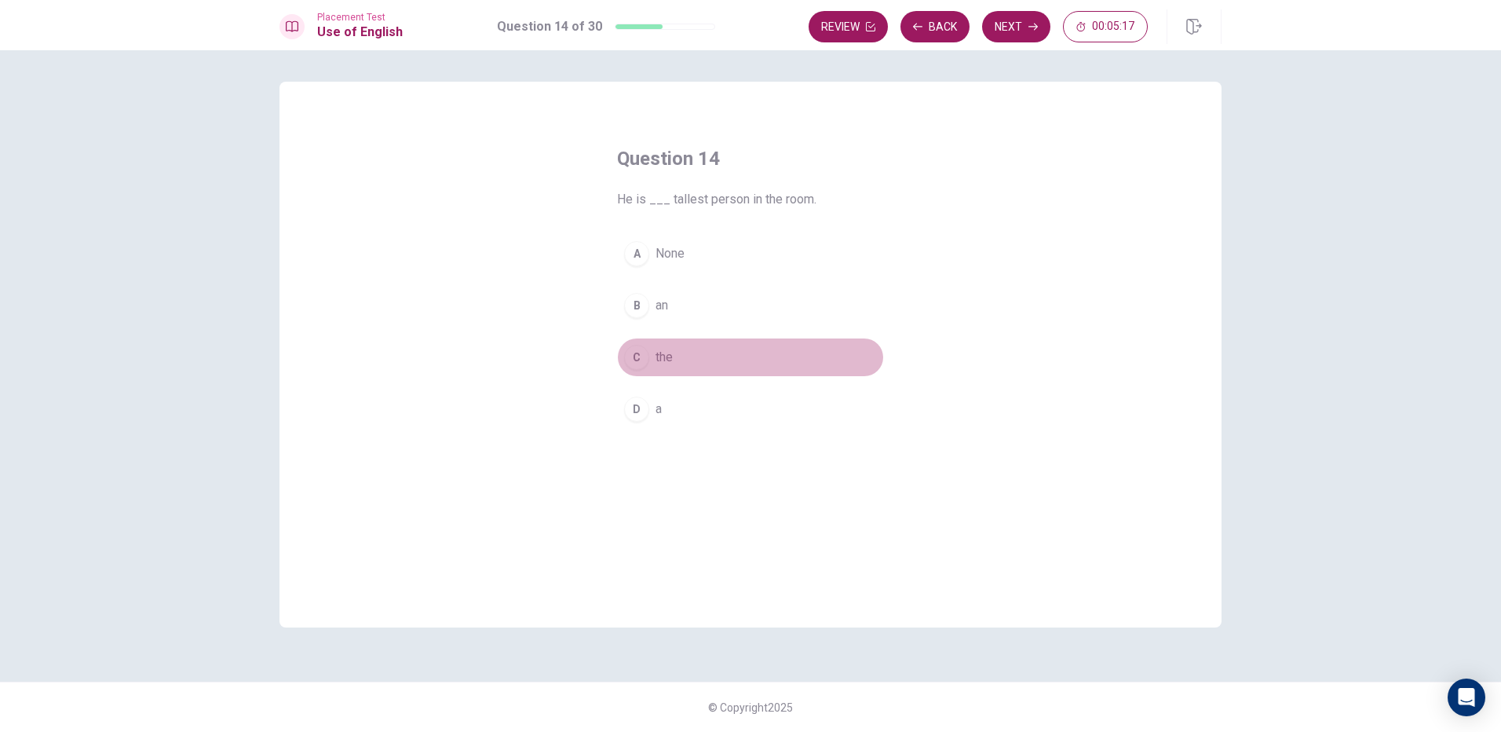
click at [662, 348] on span "the" at bounding box center [663, 357] width 17 height 19
click at [1006, 26] on button "Next" at bounding box center [1016, 26] width 68 height 31
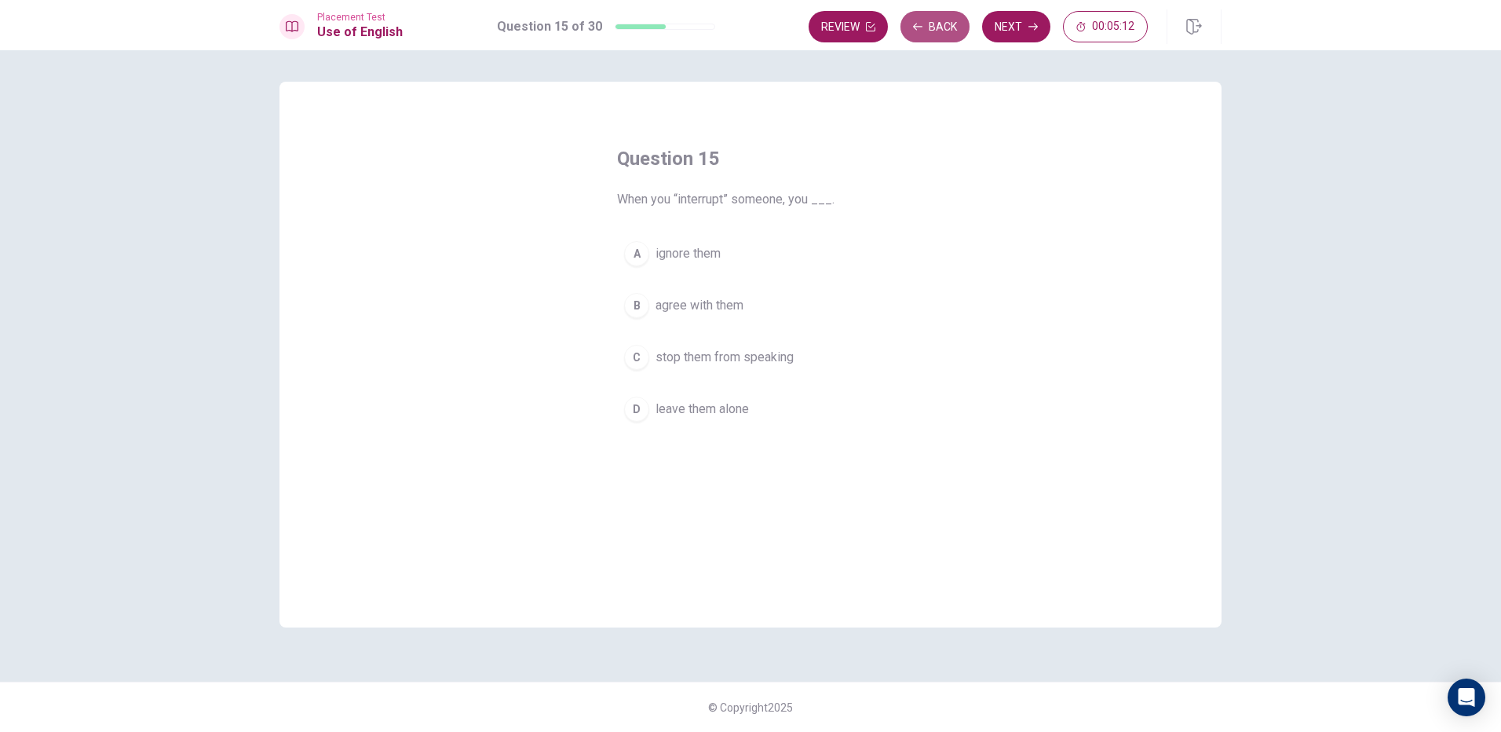
click at [933, 38] on button "Back" at bounding box center [934, 26] width 69 height 31
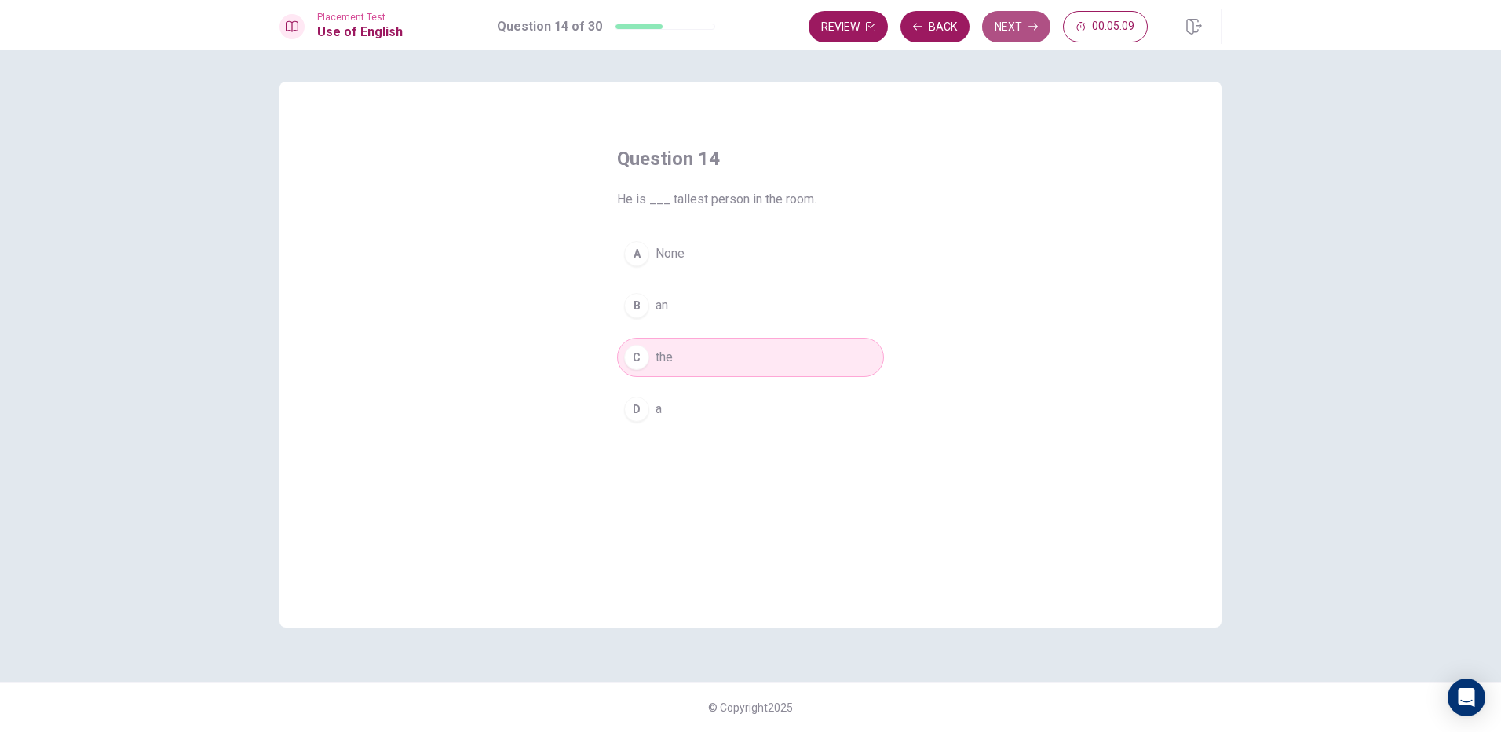
click at [998, 21] on button "Next" at bounding box center [1016, 26] width 68 height 31
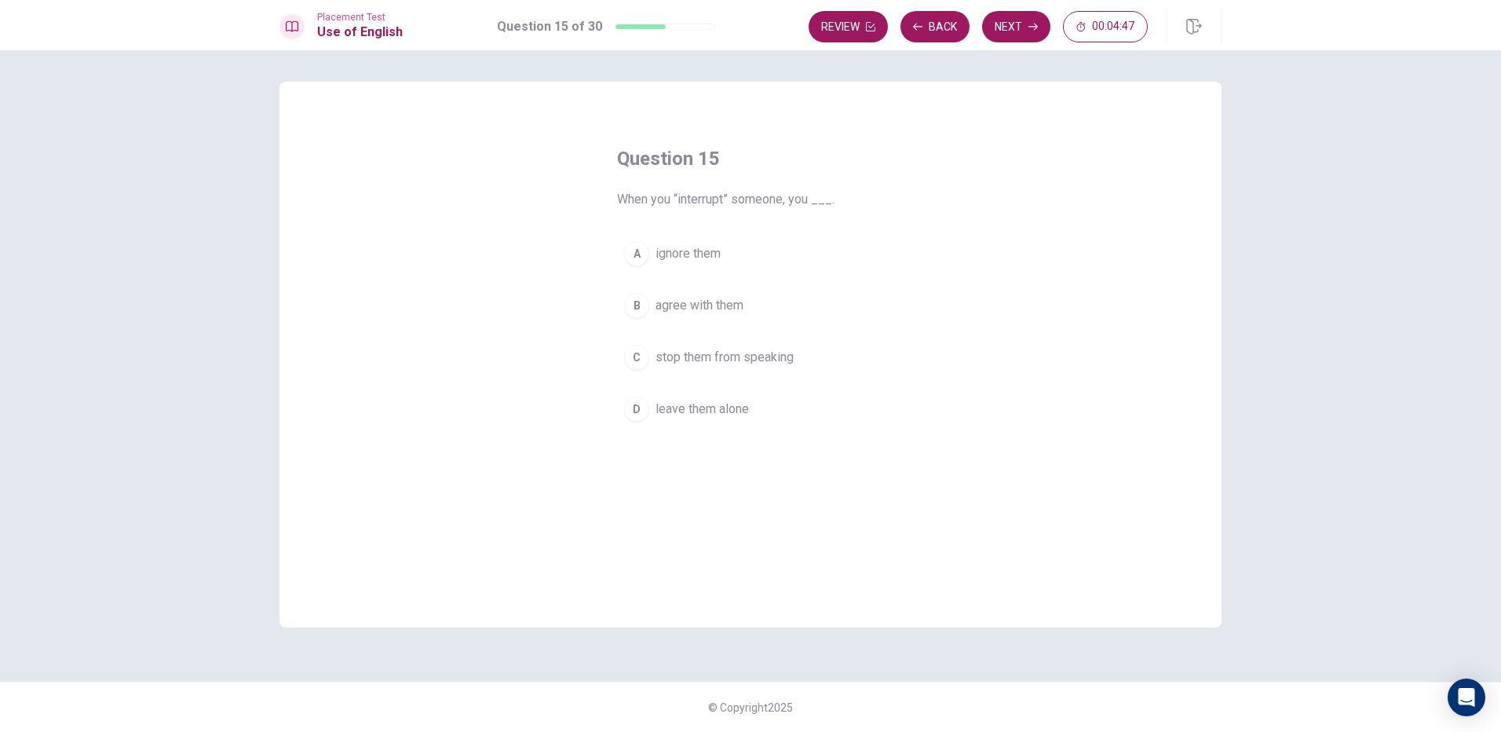
click at [693, 259] on span "ignore them" at bounding box center [687, 253] width 65 height 19
click at [1028, 32] on button "Next" at bounding box center [1016, 26] width 68 height 31
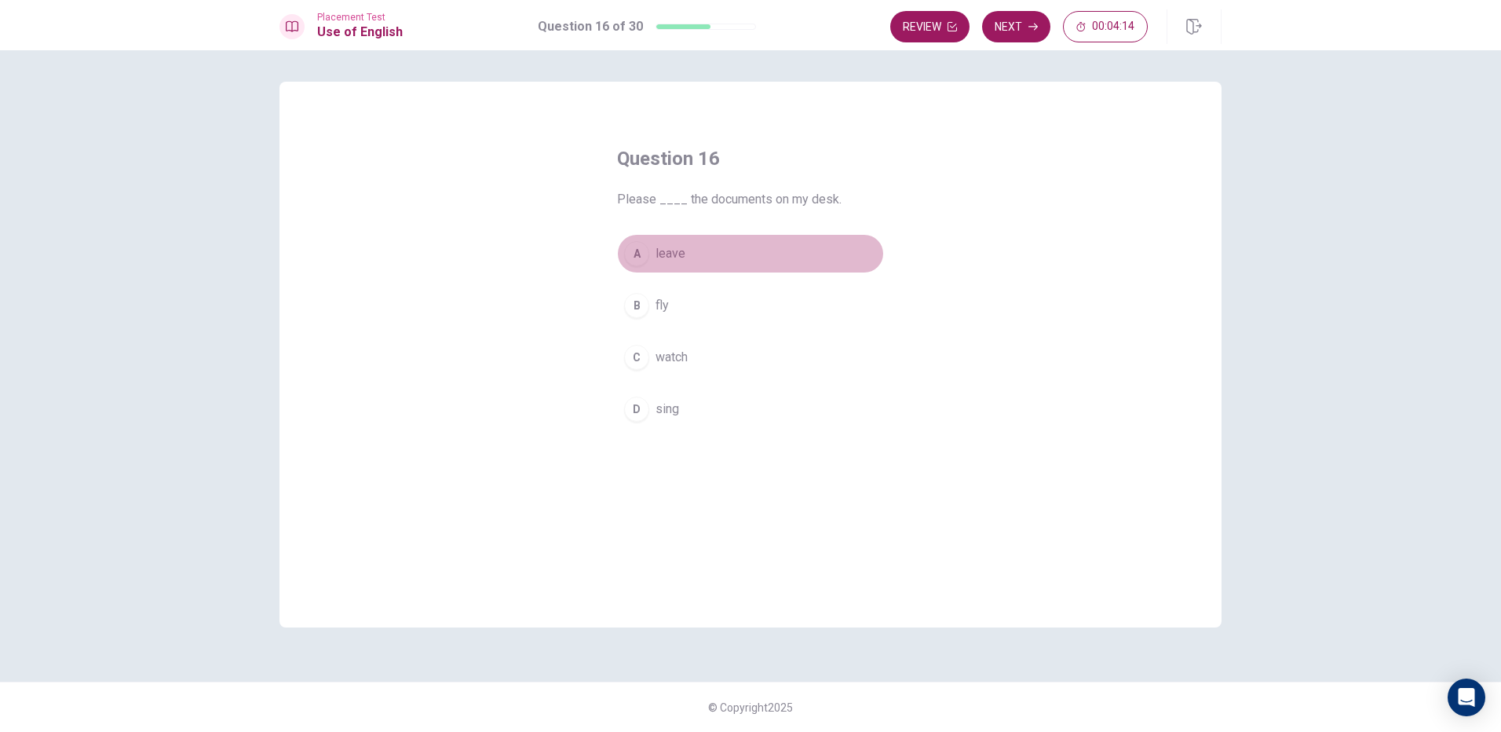
click at [646, 261] on div "A" at bounding box center [636, 253] width 25 height 25
click at [1013, 18] on button "Next" at bounding box center [1016, 26] width 68 height 31
click at [630, 246] on div "A" at bounding box center [636, 253] width 25 height 25
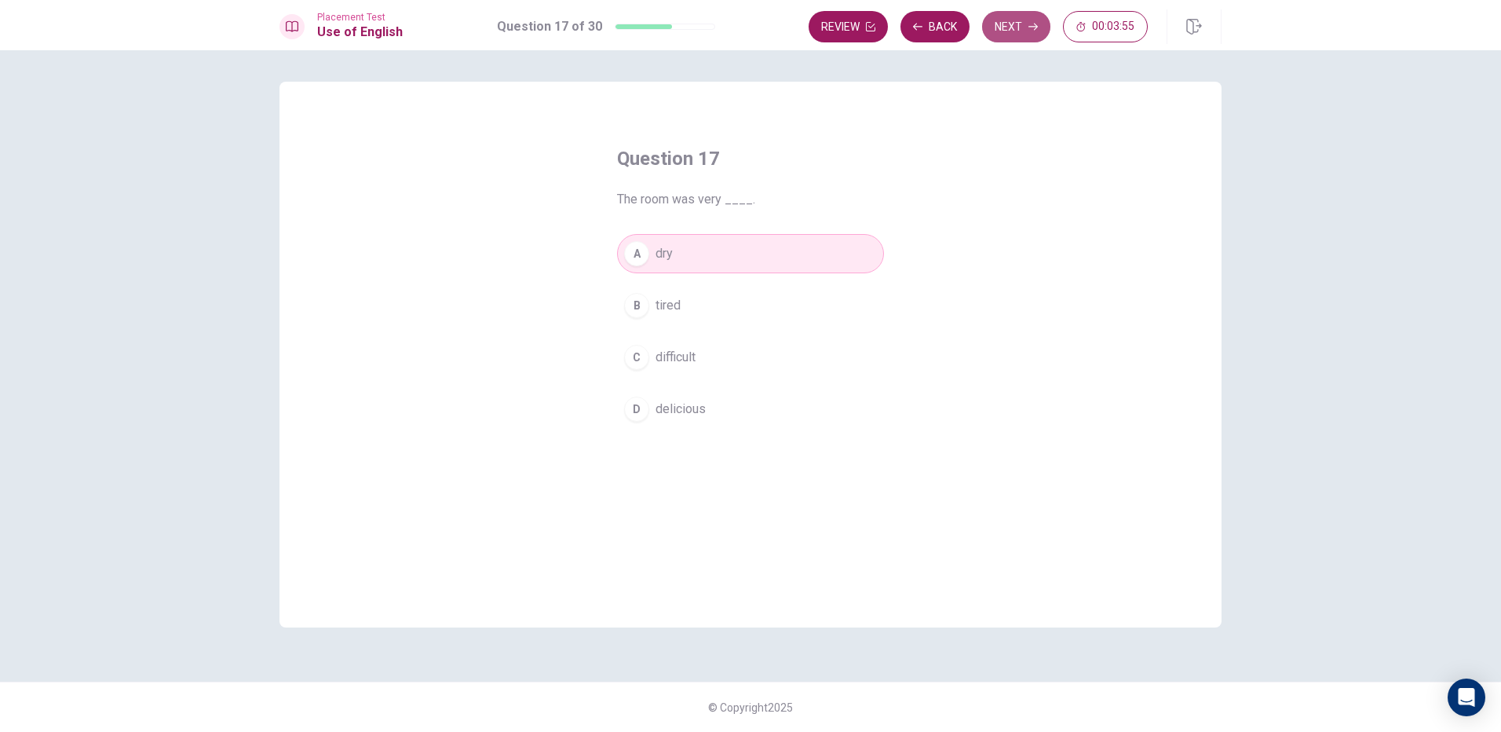
click at [1040, 31] on button "Next" at bounding box center [1016, 26] width 68 height 31
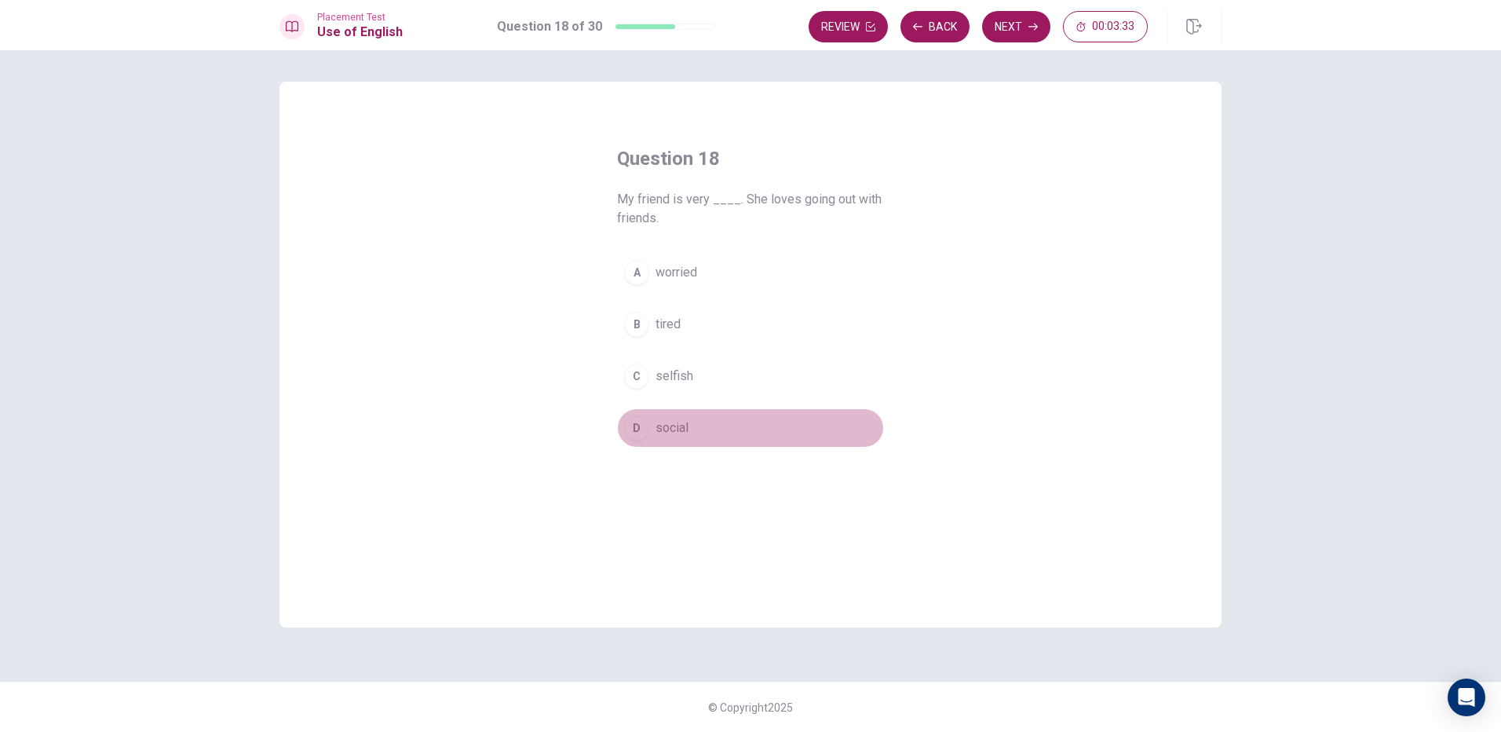
click at [640, 430] on div "D" at bounding box center [636, 427] width 25 height 25
click at [1024, 35] on button "Next" at bounding box center [1016, 26] width 68 height 31
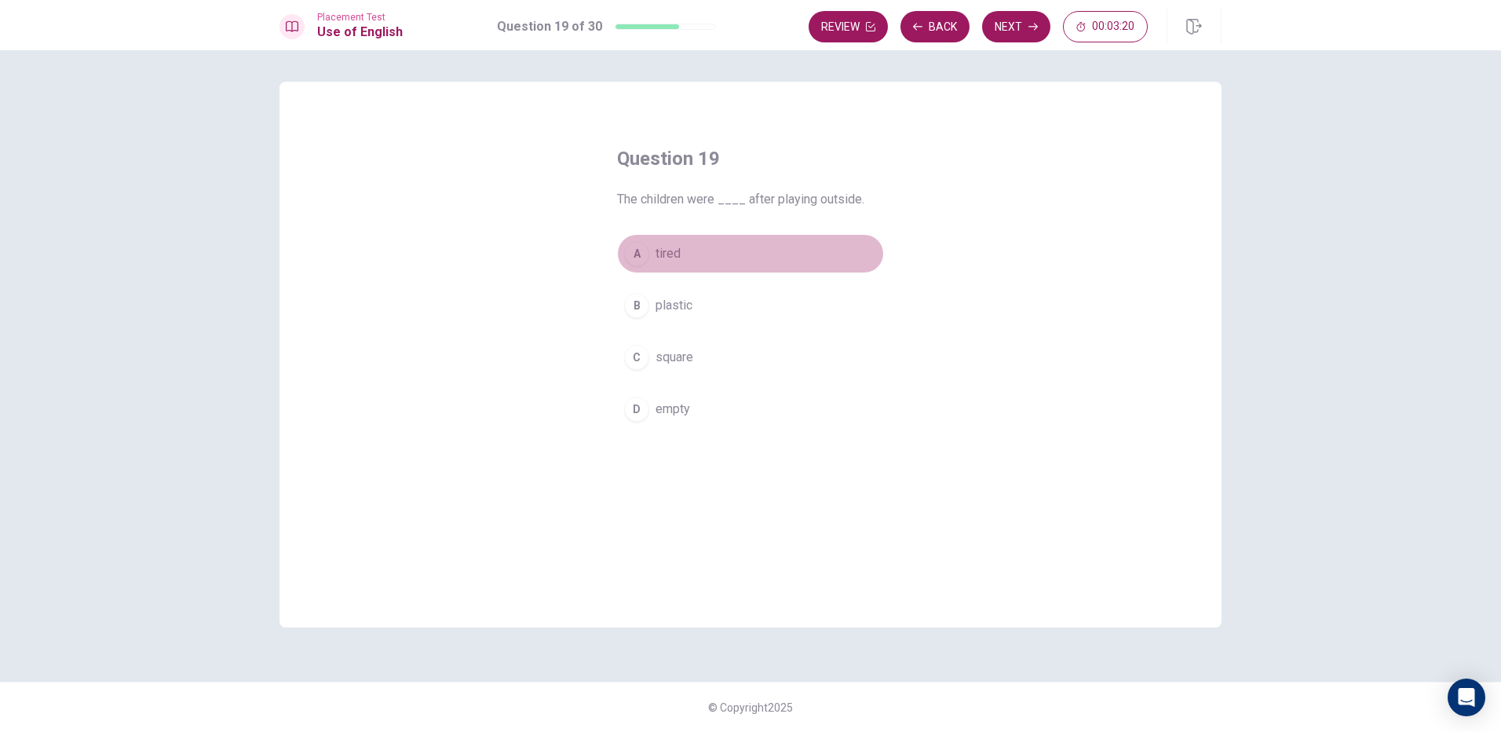
click at [654, 236] on button "A tired" at bounding box center [750, 253] width 267 height 39
click at [1031, 13] on button "Next" at bounding box center [1016, 26] width 68 height 31
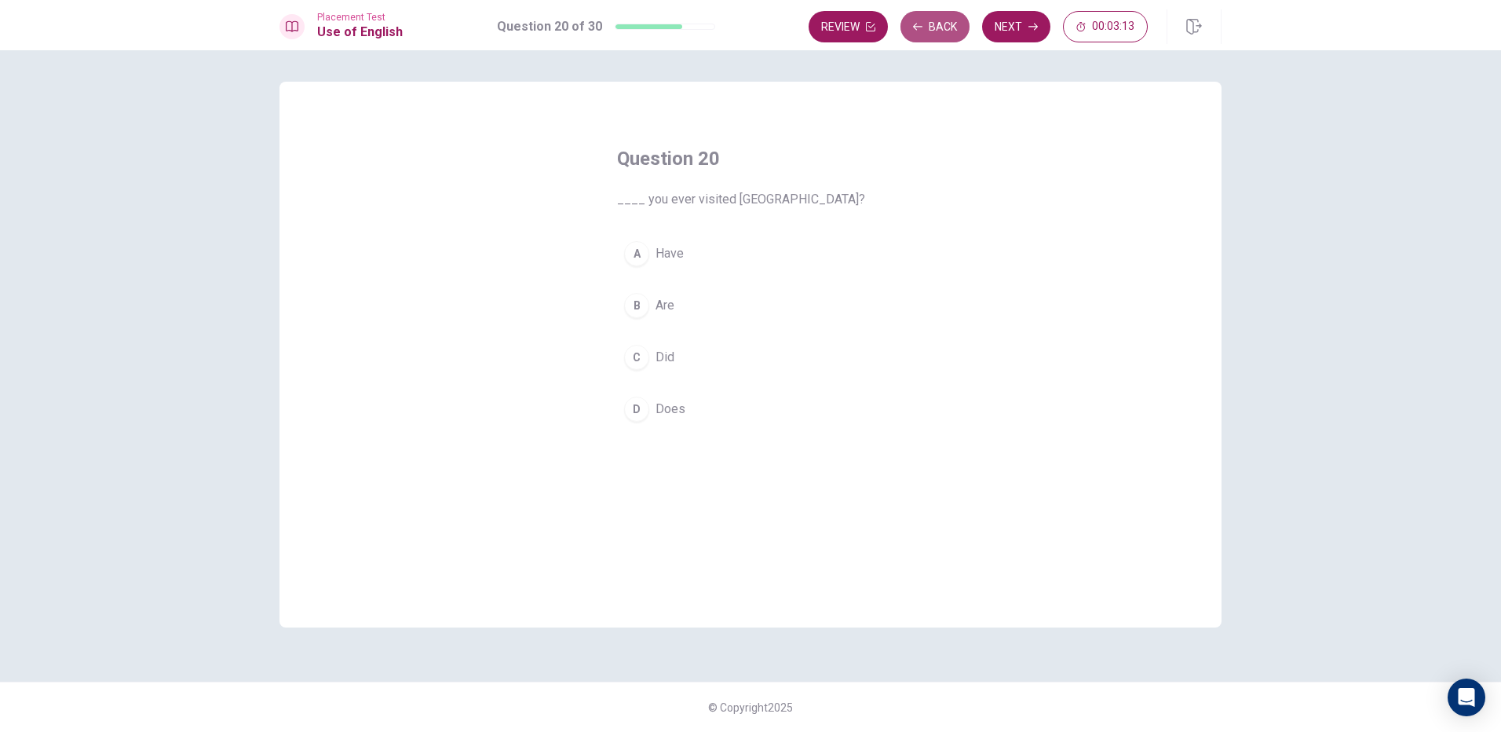
click at [944, 33] on button "Back" at bounding box center [934, 26] width 69 height 31
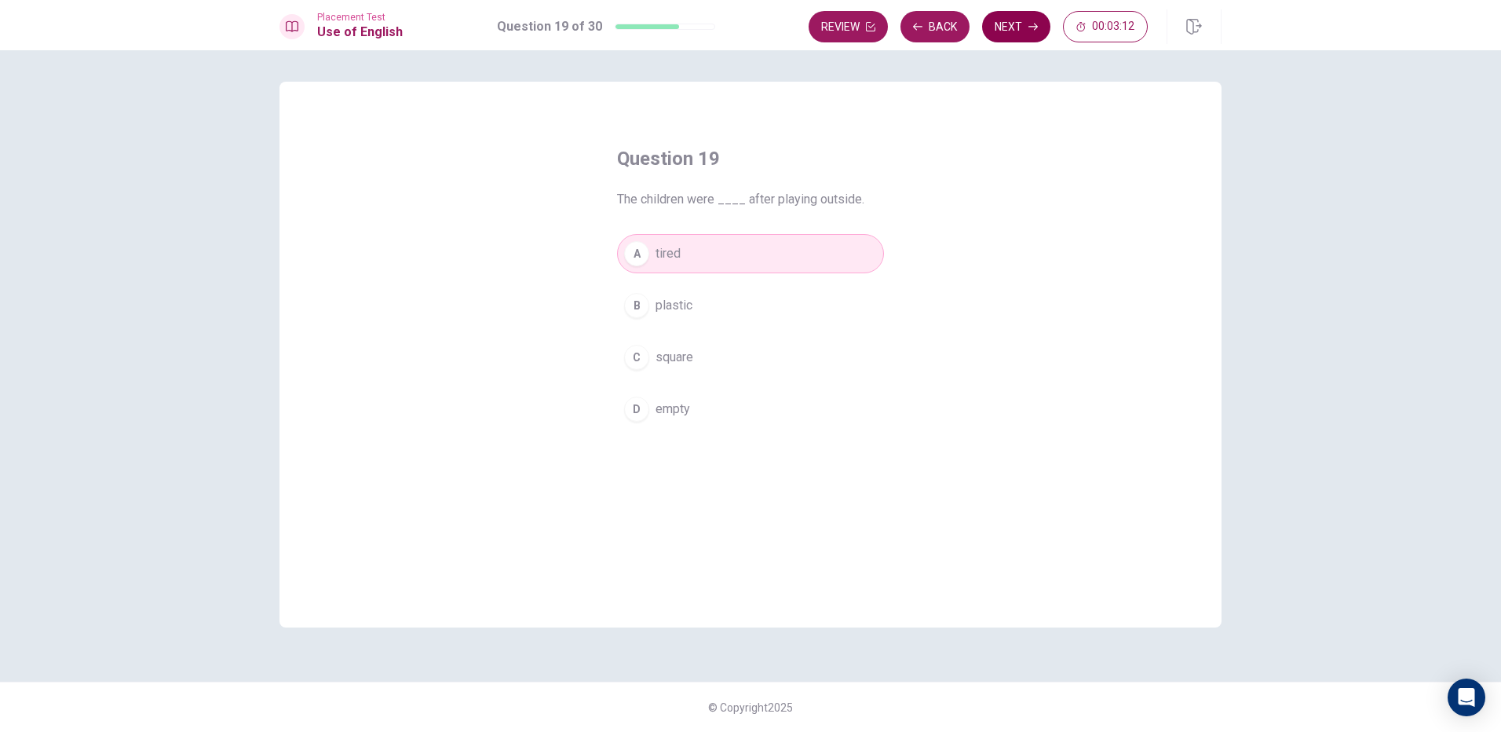
click at [1000, 32] on button "Next" at bounding box center [1016, 26] width 68 height 31
click at [681, 252] on span "Have" at bounding box center [669, 253] width 28 height 19
click at [1026, 20] on button "Next" at bounding box center [1016, 26] width 68 height 31
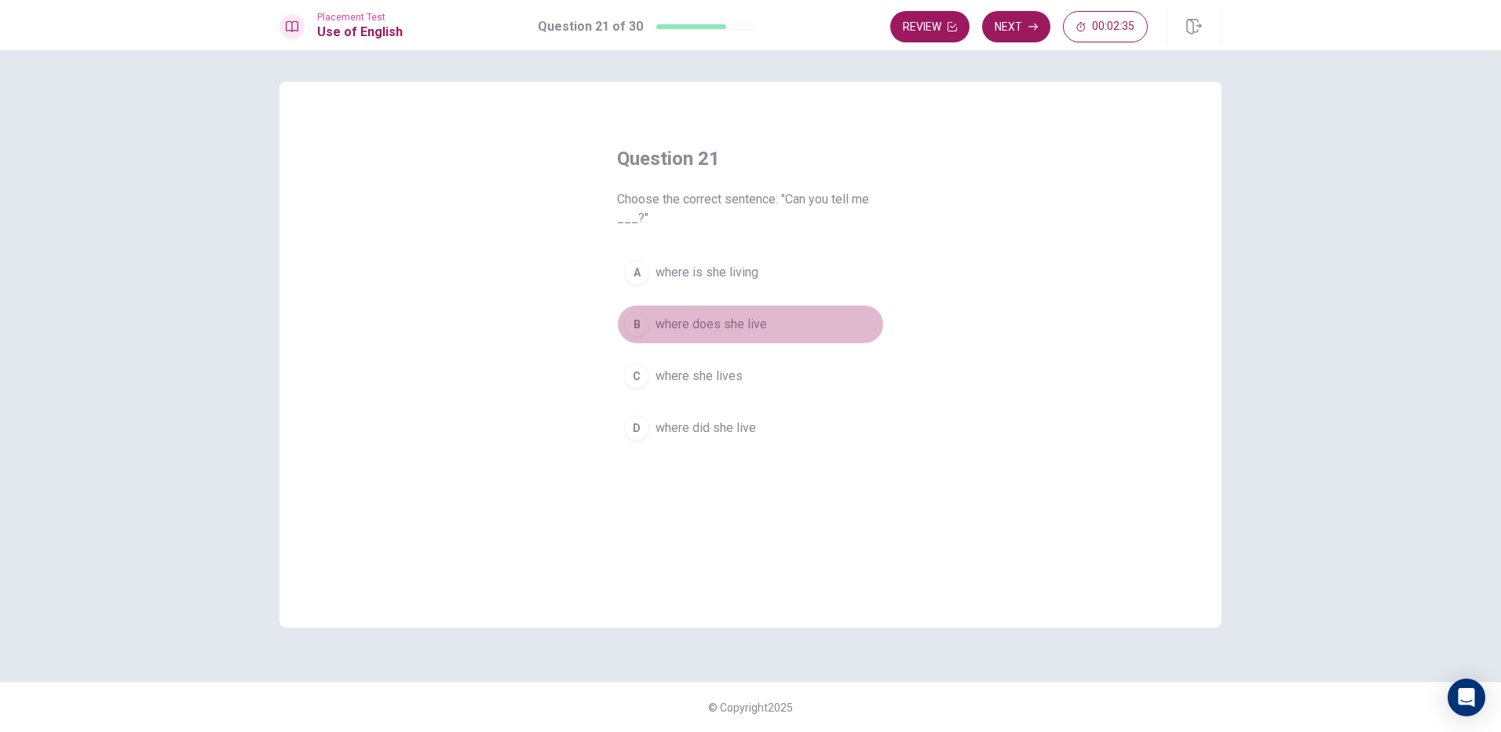
click at [742, 324] on span "where does she live" at bounding box center [710, 324] width 111 height 19
click at [1022, 22] on button "Next" at bounding box center [1016, 26] width 68 height 31
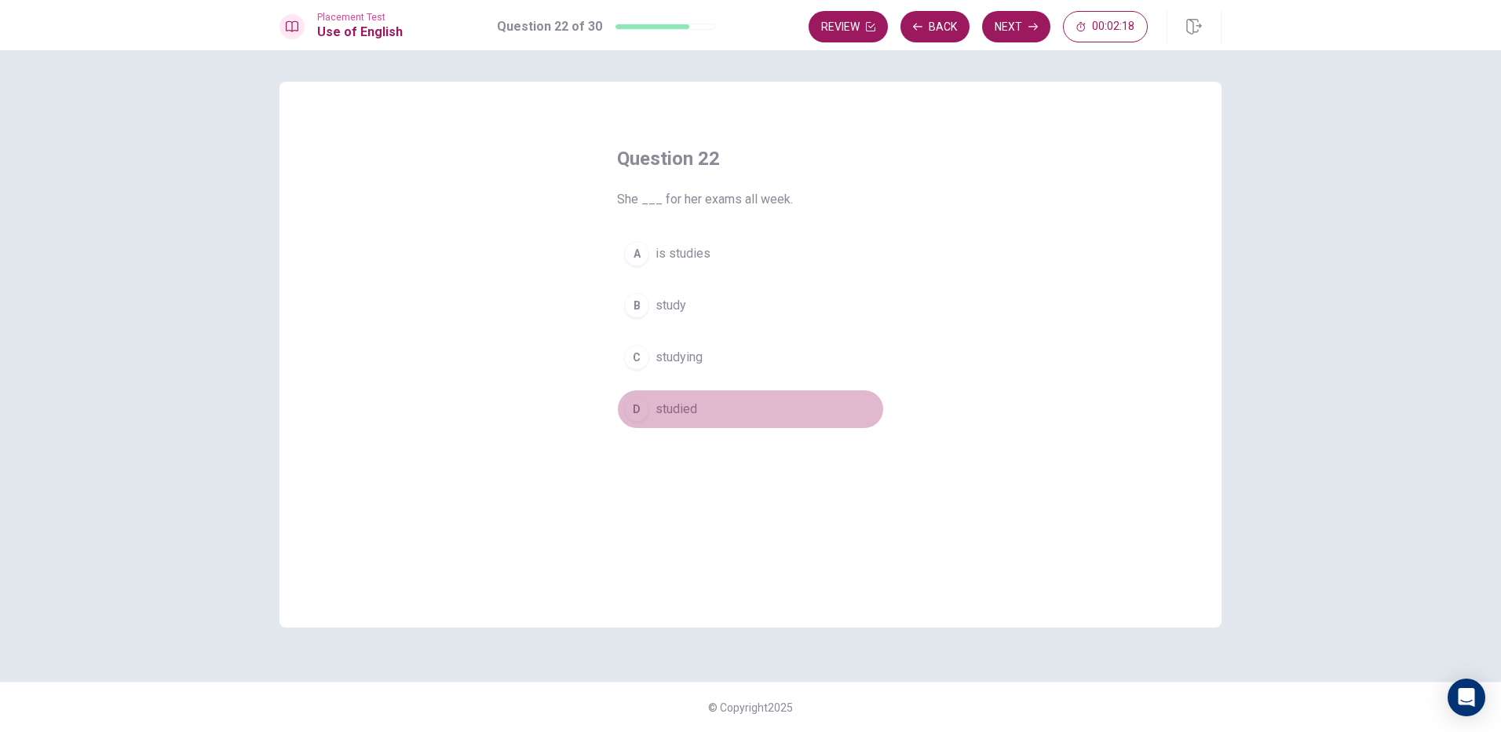
click at [682, 395] on button "D studied" at bounding box center [750, 408] width 267 height 39
click at [1022, 28] on button "Next" at bounding box center [1016, 26] width 68 height 31
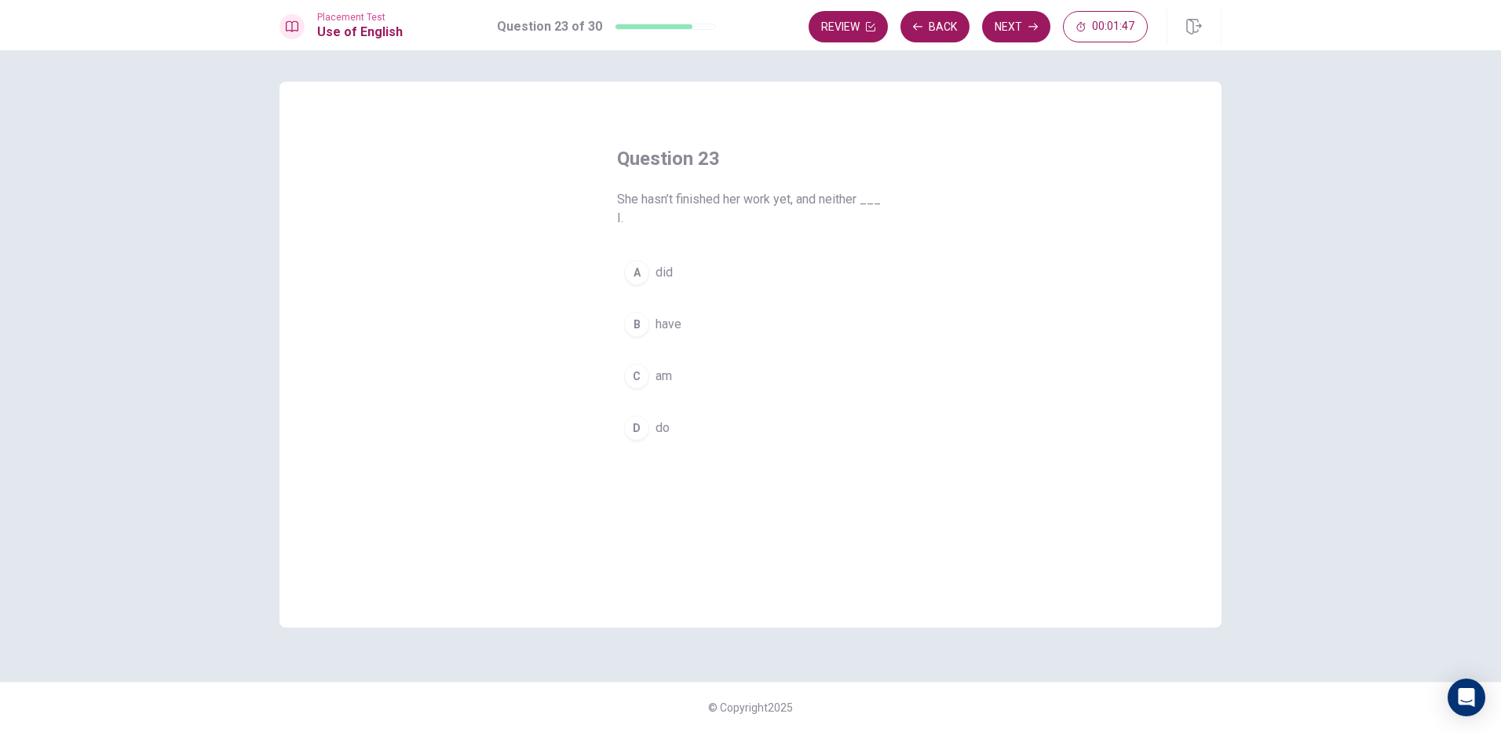
click at [675, 283] on button "A did" at bounding box center [750, 272] width 267 height 39
click at [1021, 24] on button "Next" at bounding box center [1016, 26] width 68 height 31
drag, startPoint x: 696, startPoint y: 400, endPoint x: 733, endPoint y: 358, distance: 56.2
click at [700, 404] on span "would do" at bounding box center [680, 409] width 50 height 19
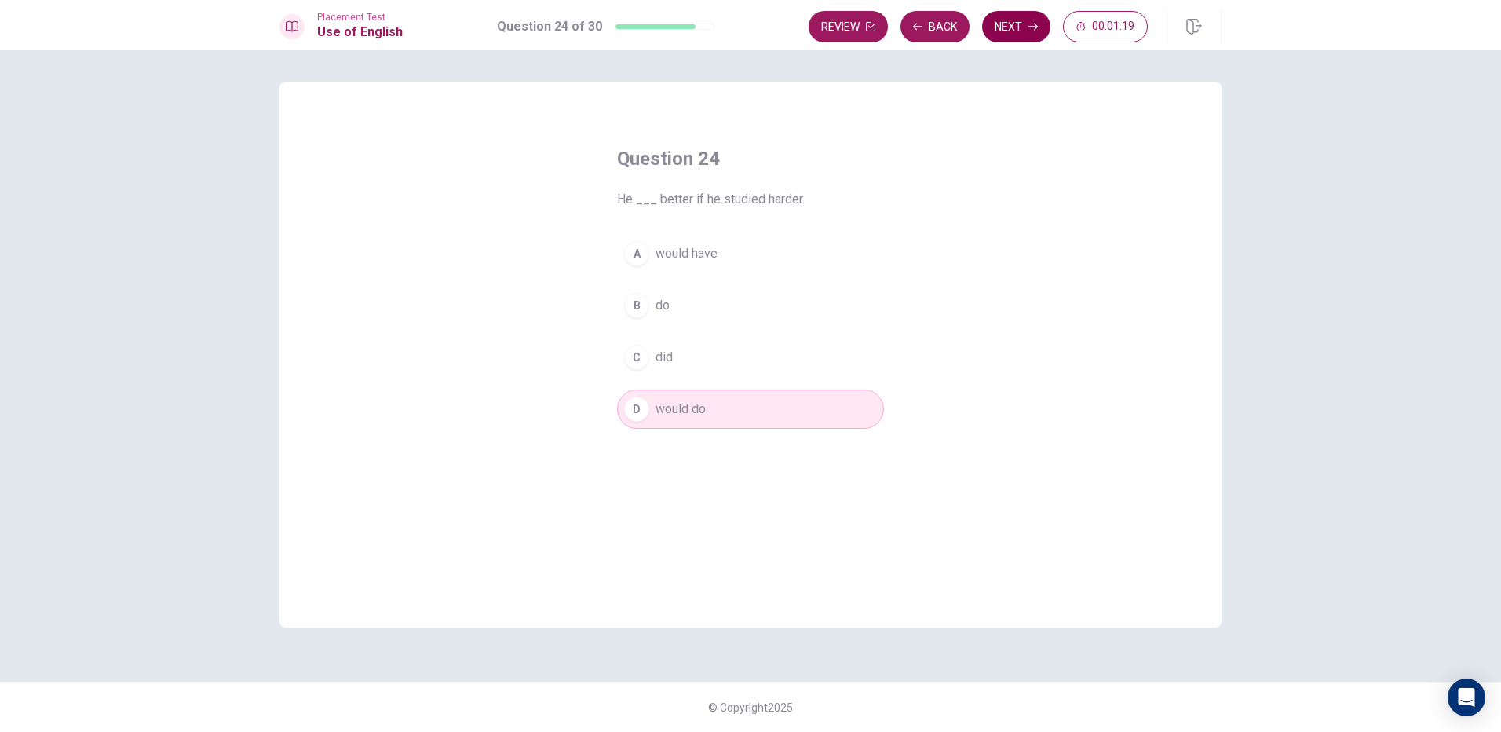
click at [1025, 34] on button "Next" at bounding box center [1016, 26] width 68 height 31
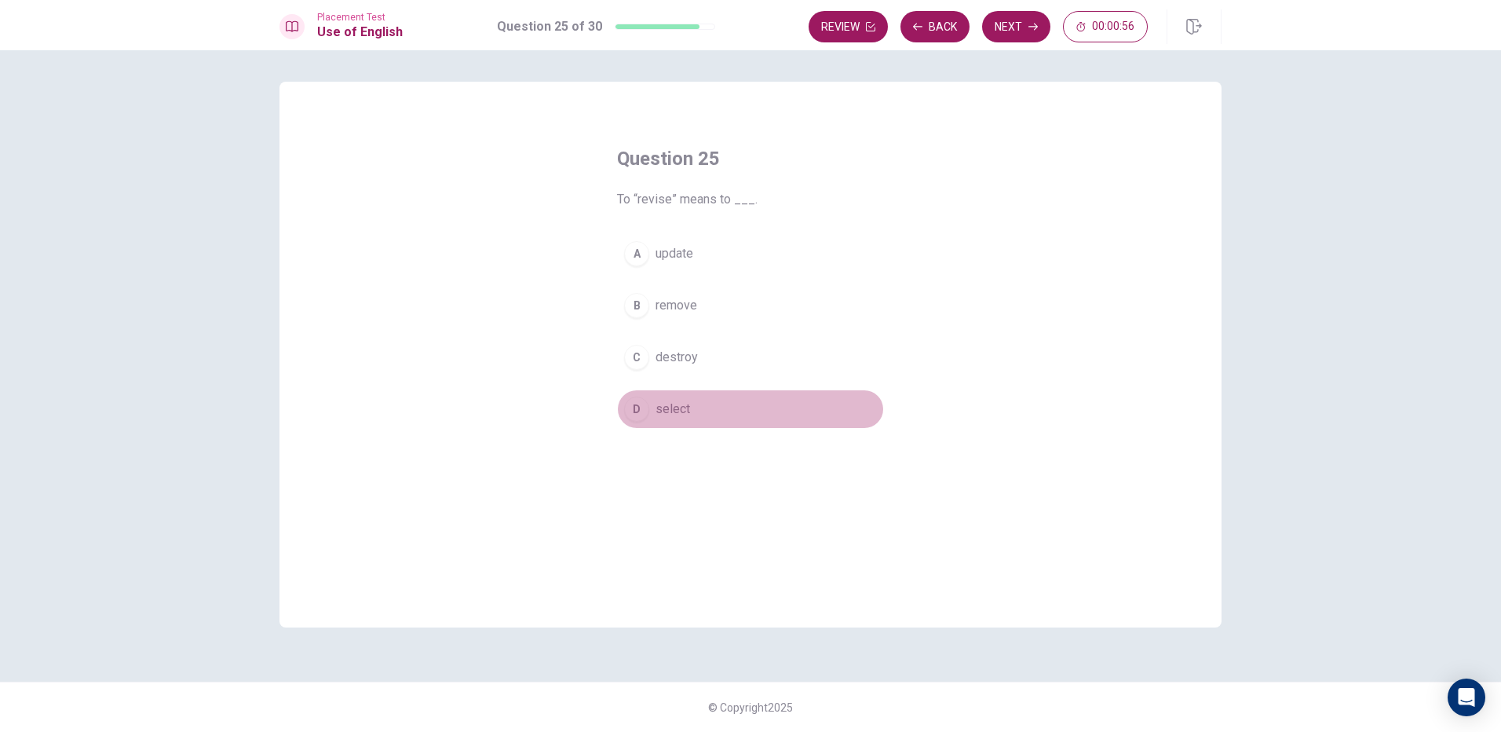
click at [644, 402] on div "D" at bounding box center [636, 408] width 25 height 25
click at [640, 249] on div "A" at bounding box center [636, 253] width 25 height 25
click at [681, 402] on span "select" at bounding box center [672, 409] width 35 height 19
click at [662, 234] on button "A update" at bounding box center [750, 253] width 267 height 39
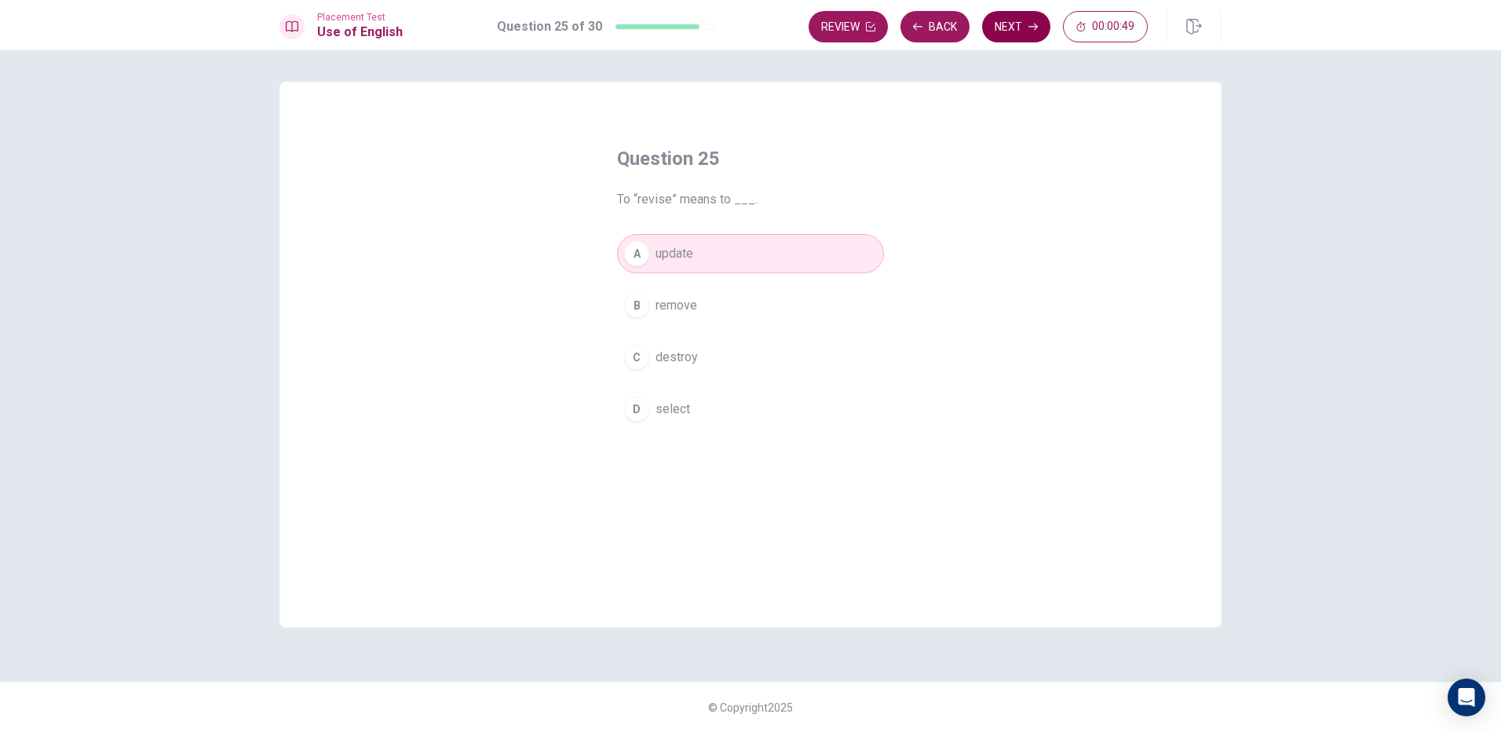
click at [1042, 28] on button "Next" at bounding box center [1016, 26] width 68 height 31
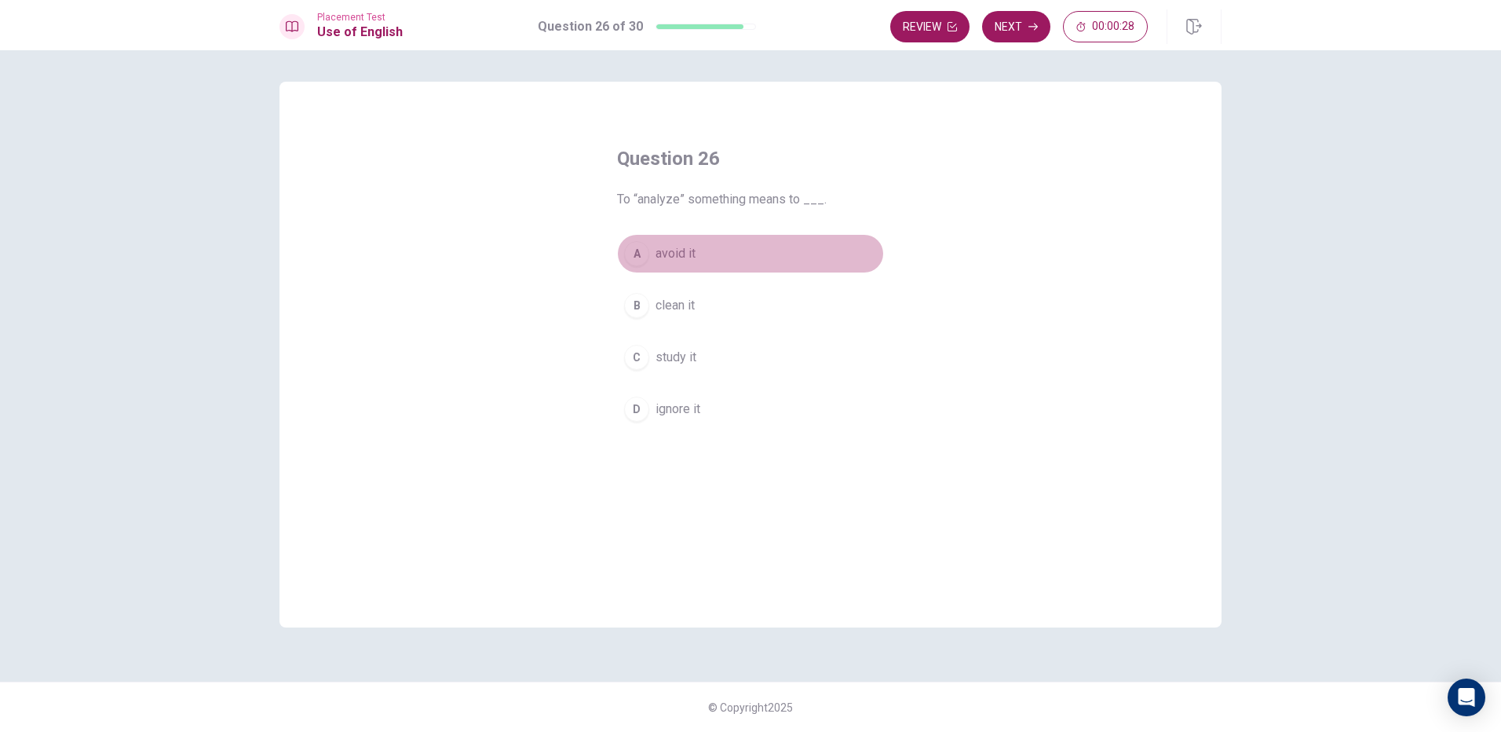
drag, startPoint x: 658, startPoint y: 250, endPoint x: 653, endPoint y: 258, distance: 9.8
click at [658, 250] on span "avoid it" at bounding box center [675, 253] width 40 height 19
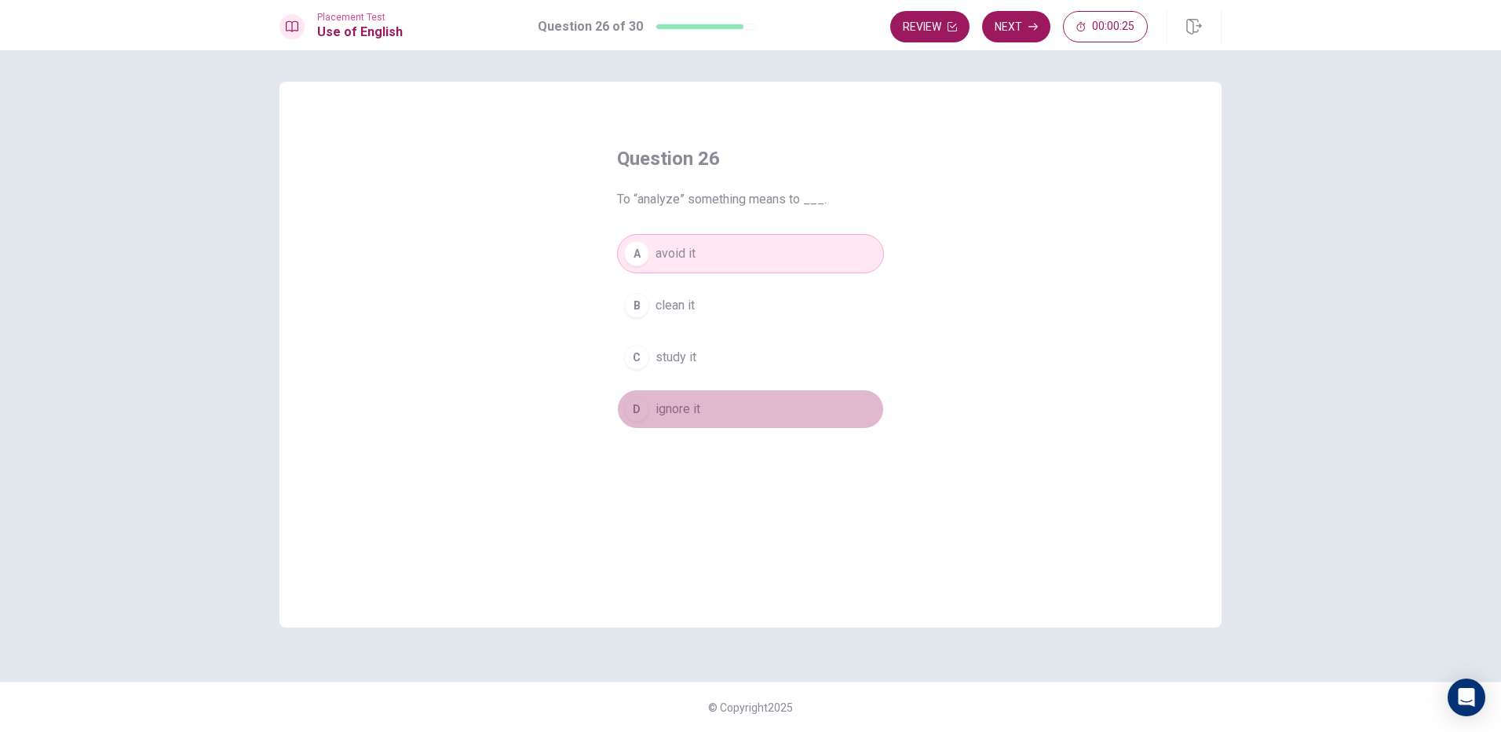
click at [681, 404] on span "ignore it" at bounding box center [677, 409] width 45 height 19
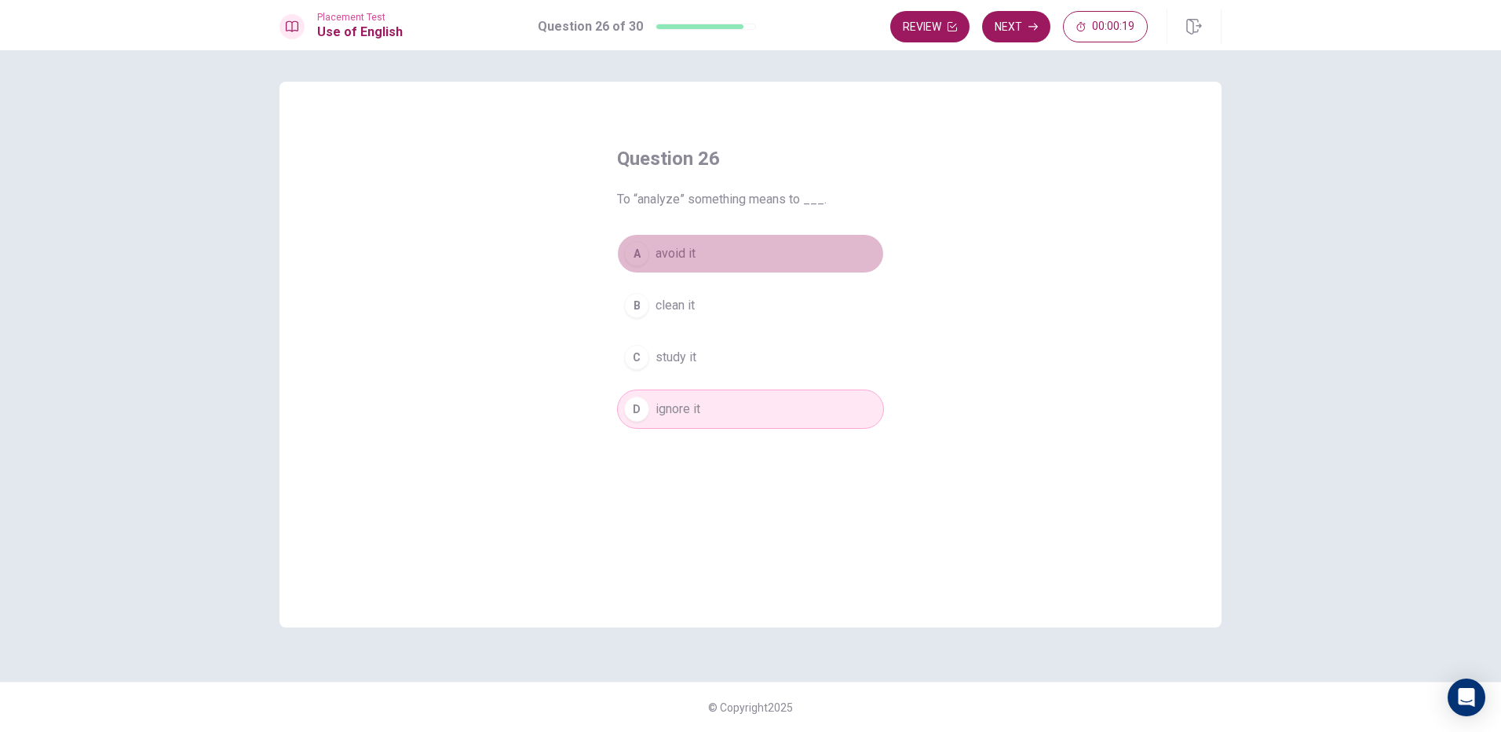
click at [759, 257] on button "A avoid it" at bounding box center [750, 253] width 267 height 39
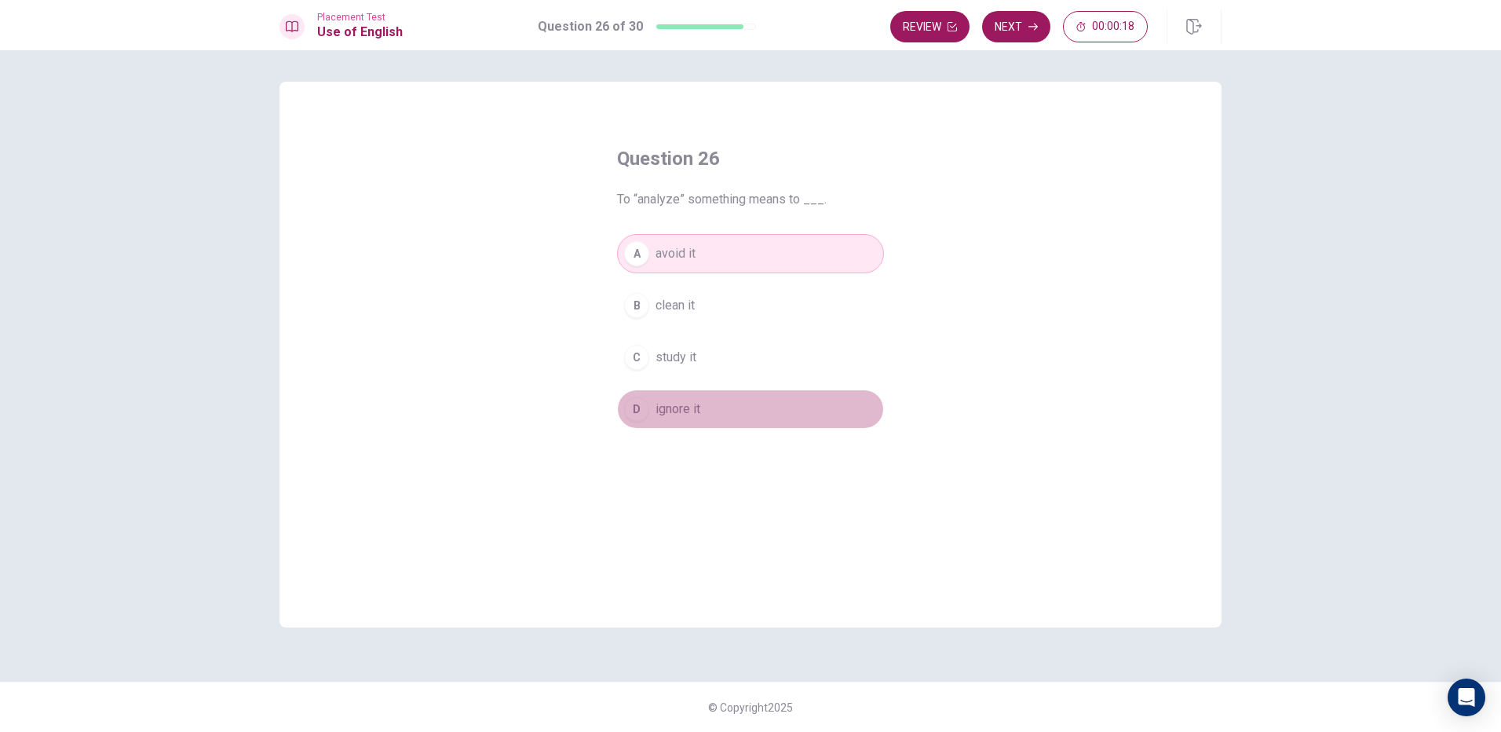
click at [668, 417] on span "ignore it" at bounding box center [677, 409] width 45 height 19
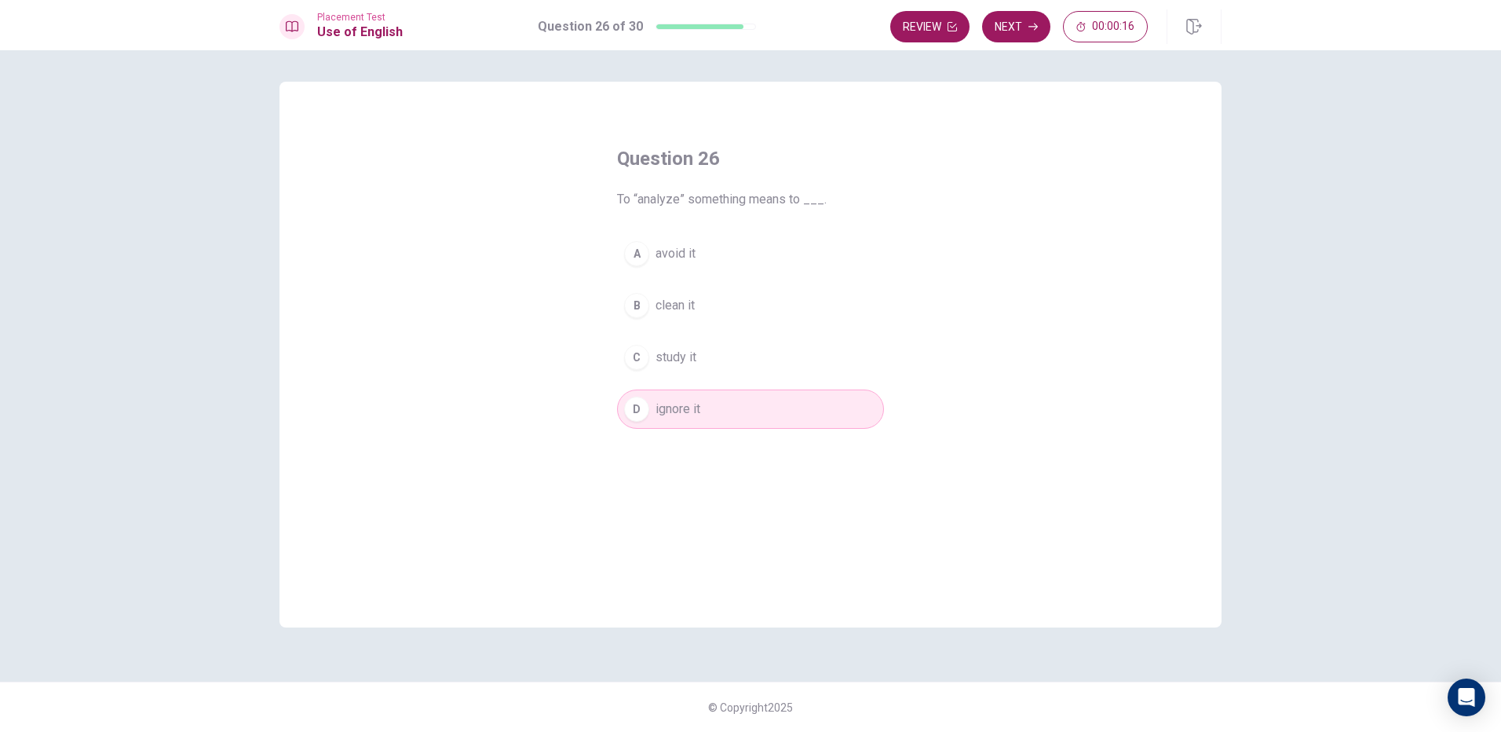
click at [767, 245] on button "A avoid it" at bounding box center [750, 253] width 267 height 39
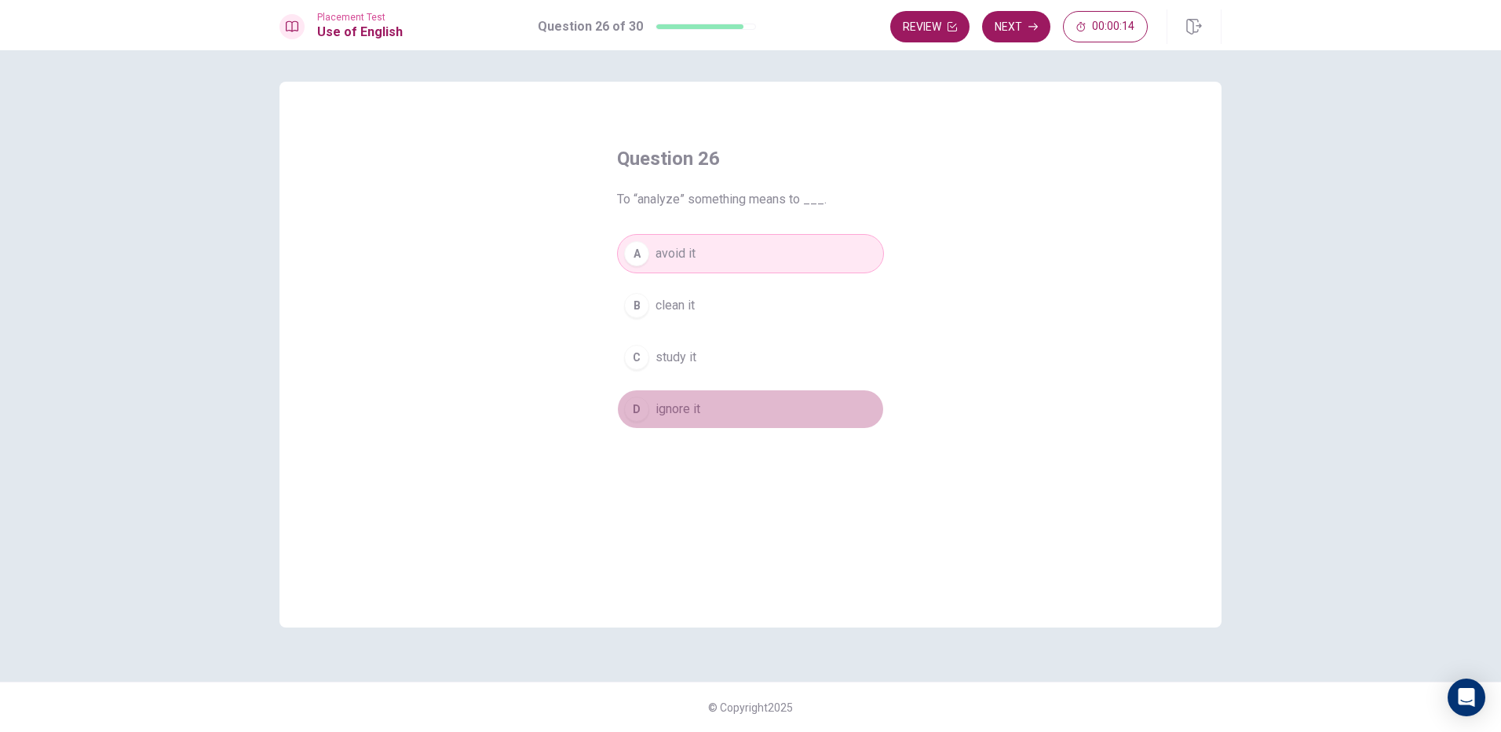
drag, startPoint x: 685, startPoint y: 411, endPoint x: 828, endPoint y: 197, distance: 257.5
click at [704, 389] on button "D ignore it" at bounding box center [750, 408] width 267 height 39
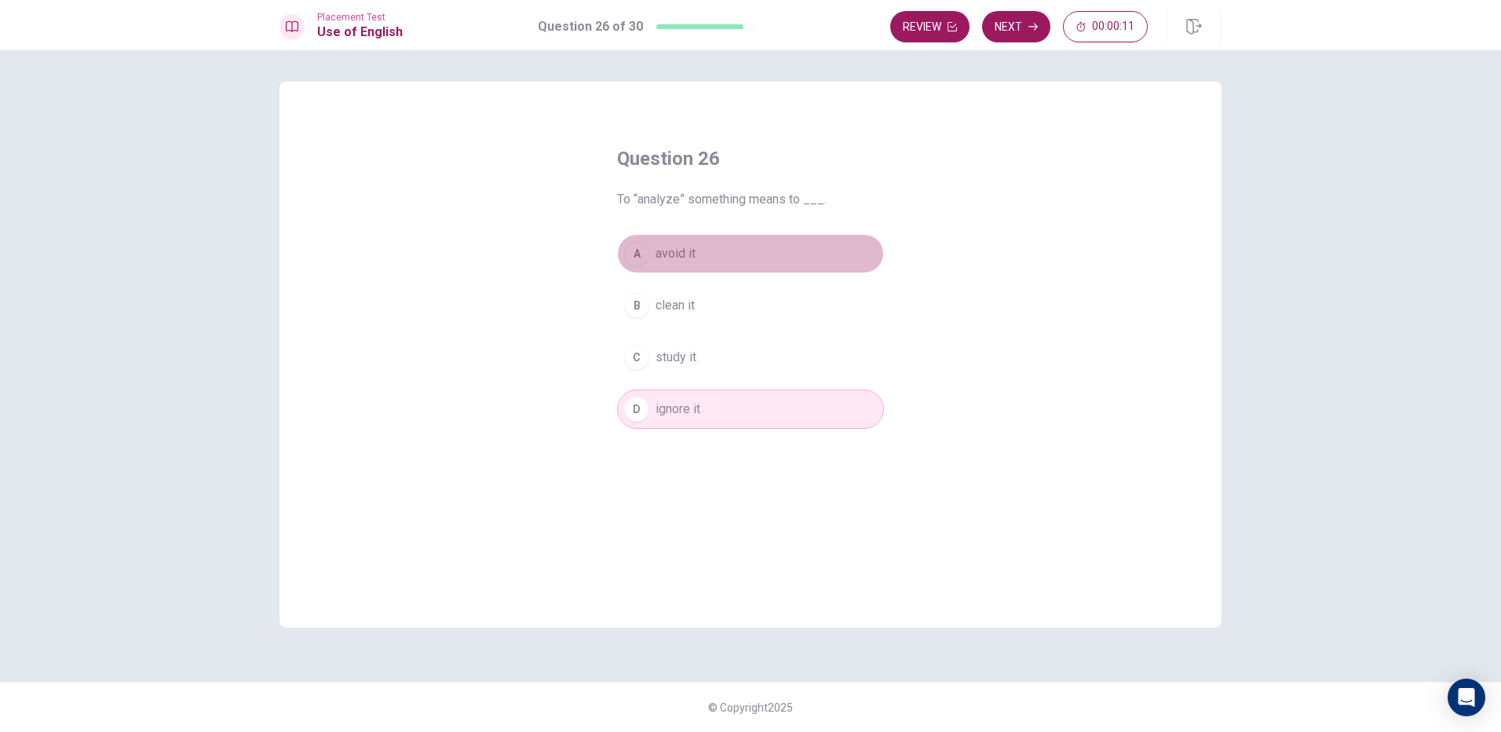
drag, startPoint x: 729, startPoint y: 257, endPoint x: 1041, endPoint y: 10, distance: 397.3
click at [805, 228] on div "Question 26 To “analyze” something means to ___. A avoid it B clean it C study …" at bounding box center [751, 287] width 330 height 333
click at [1036, 28] on icon "button" at bounding box center [1032, 27] width 9 height 7
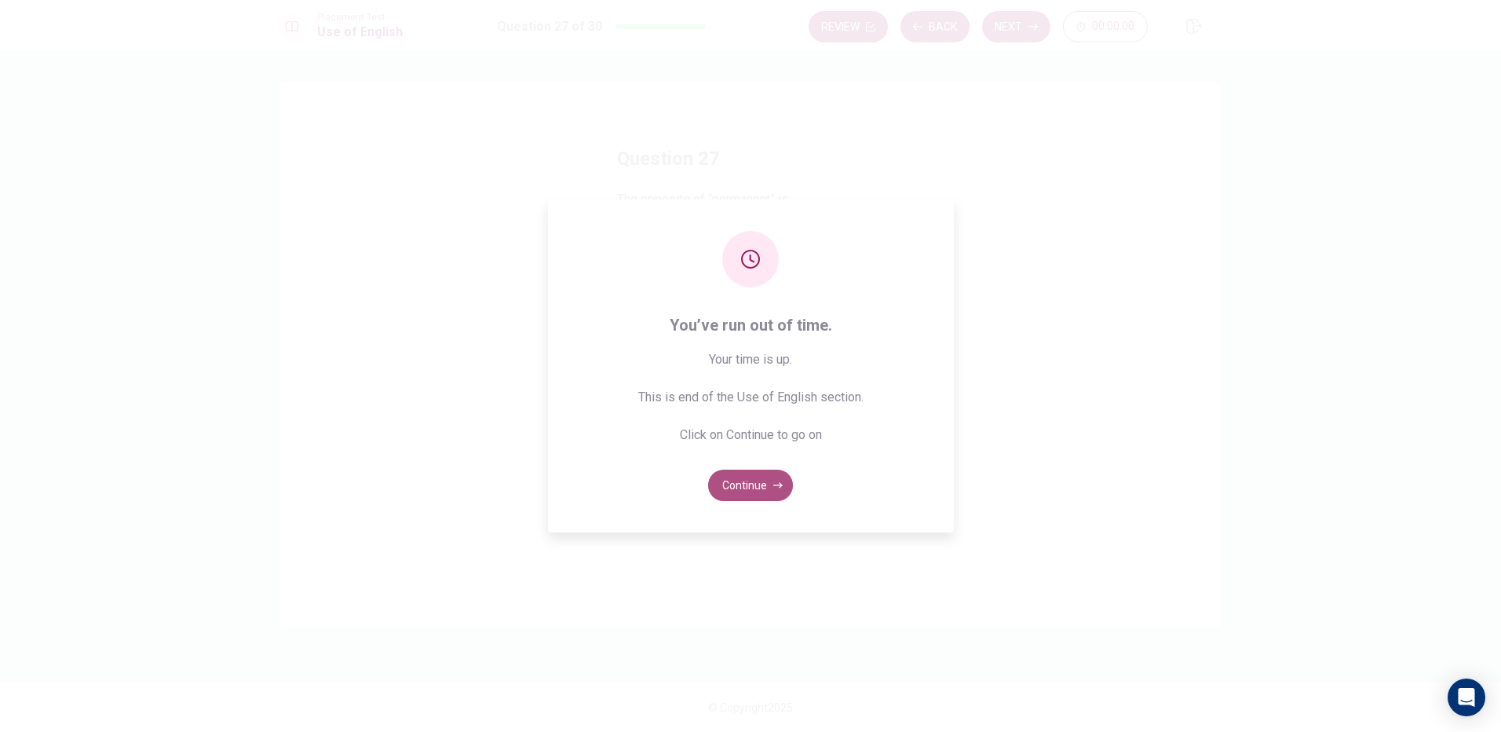
click at [770, 483] on button "Continue" at bounding box center [750, 484] width 85 height 31
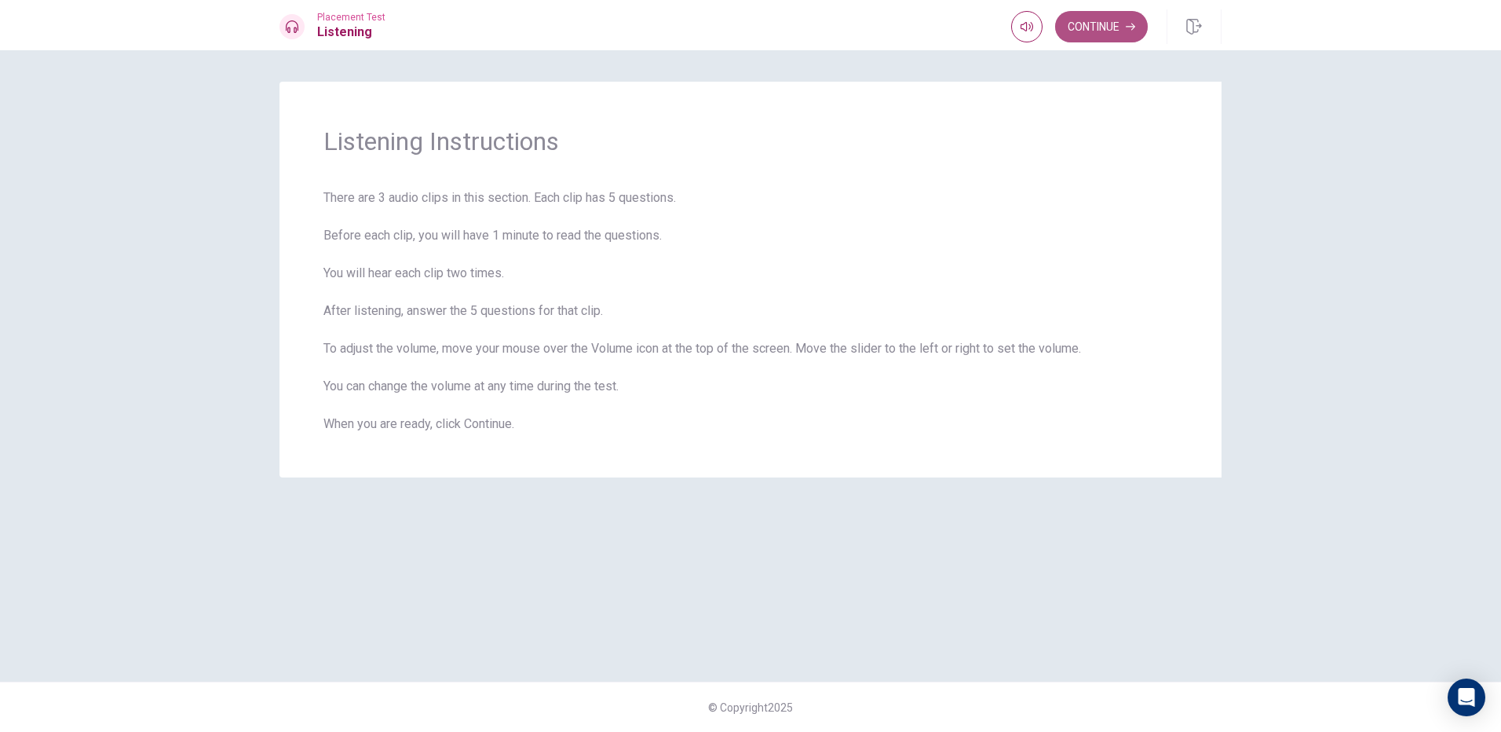
click at [1110, 28] on button "Continue" at bounding box center [1101, 26] width 93 height 31
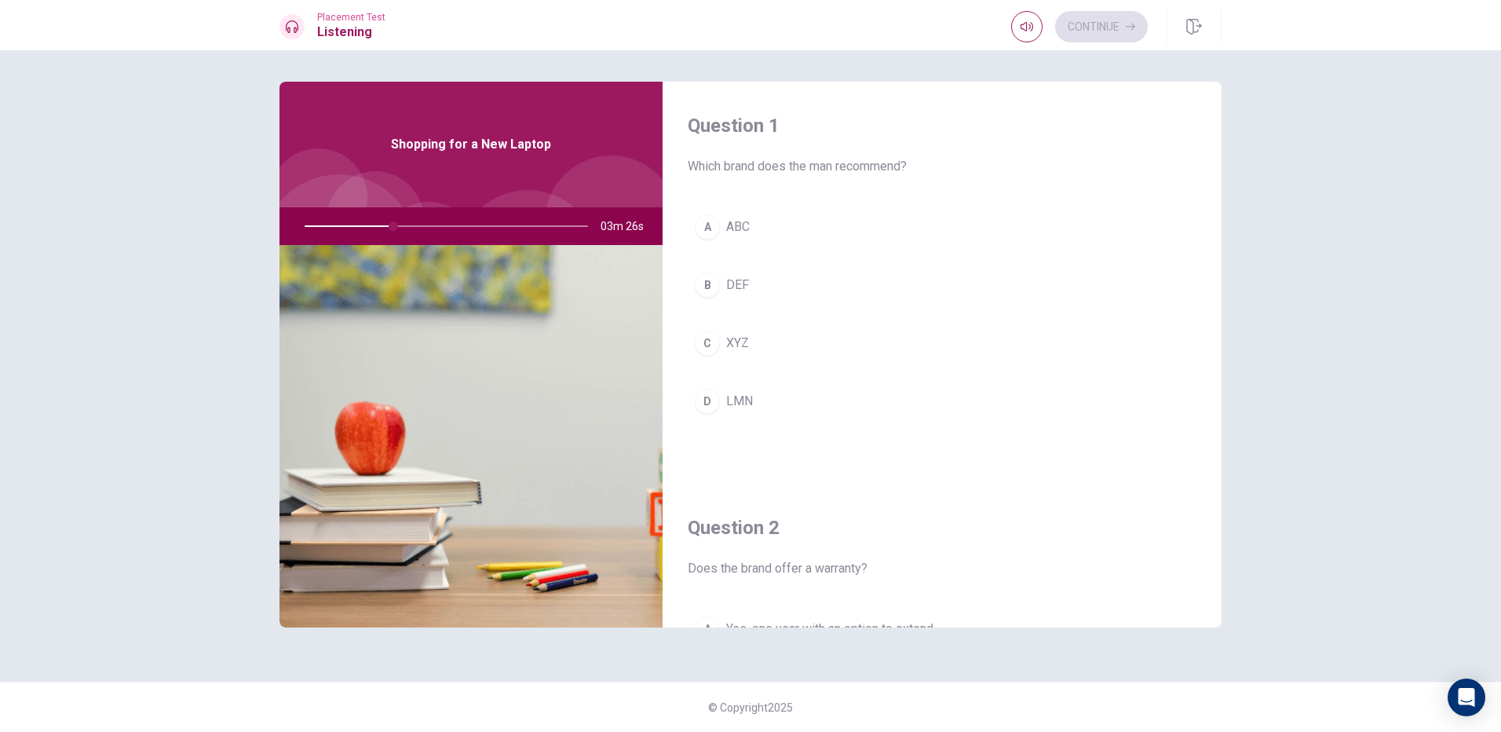
click at [717, 339] on div "C" at bounding box center [707, 342] width 25 height 25
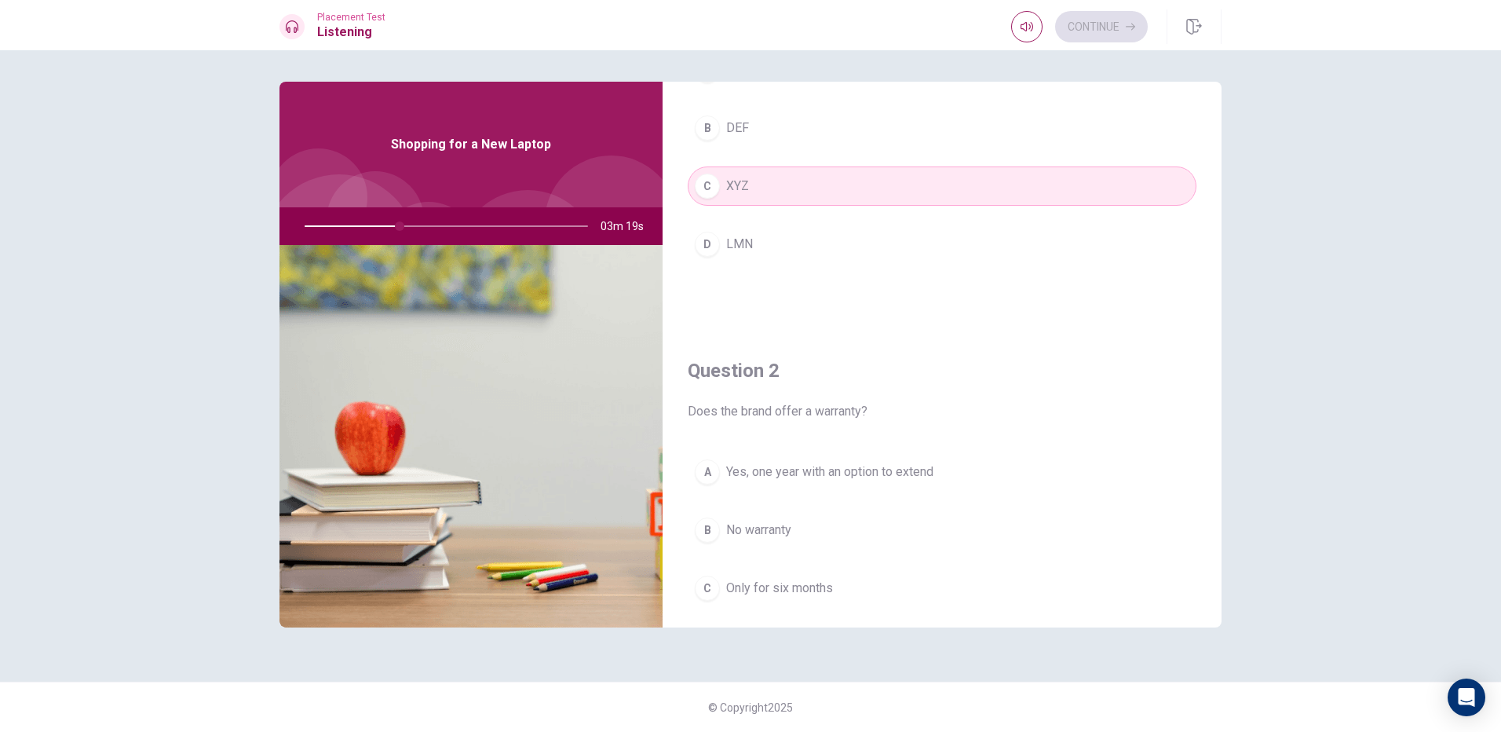
scroll to position [235, 0]
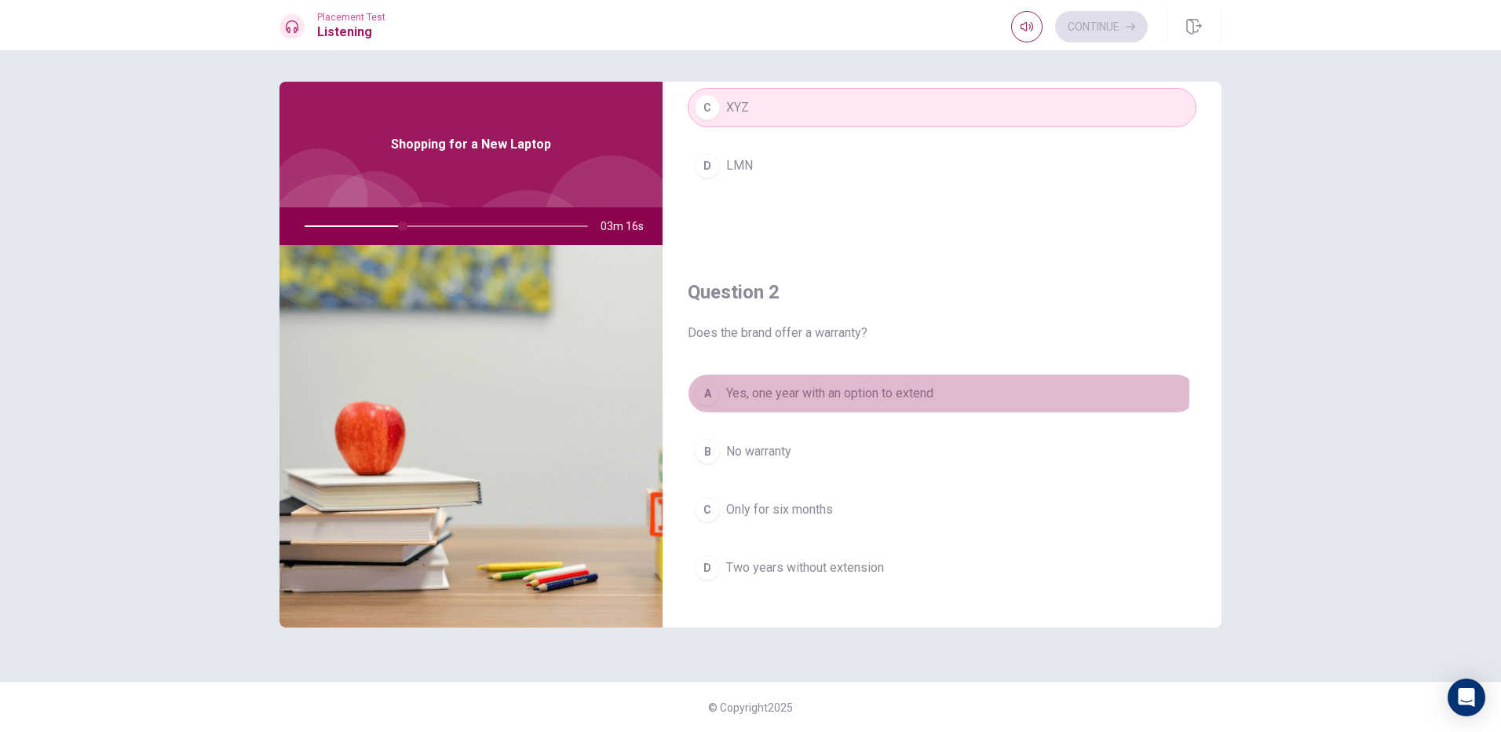
click at [854, 392] on span "Yes, one year with an option to extend" at bounding box center [829, 393] width 207 height 19
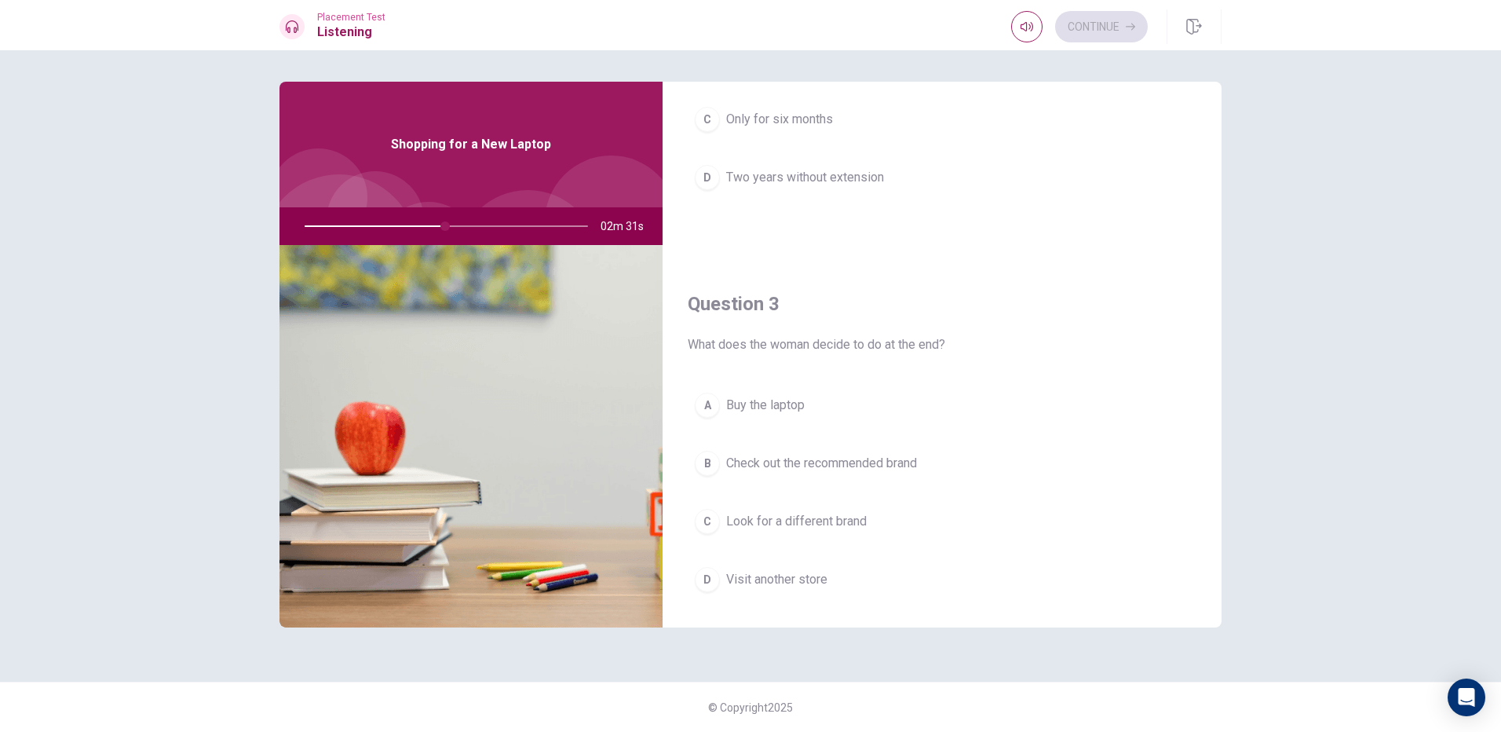
scroll to position [706, 0]
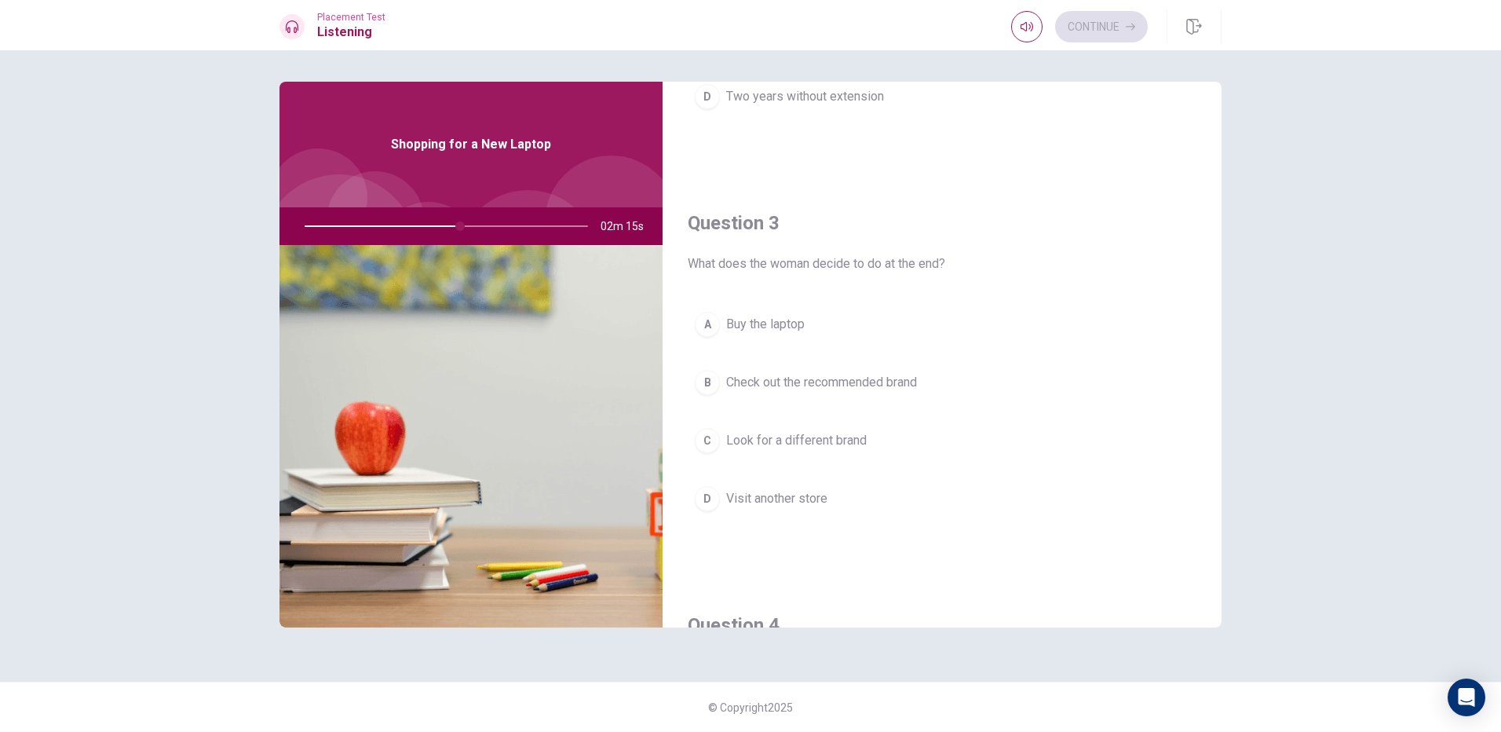
click at [467, 224] on div at bounding box center [443, 226] width 315 height 38
click at [465, 223] on div at bounding box center [443, 226] width 315 height 38
drag, startPoint x: 455, startPoint y: 221, endPoint x: 469, endPoint y: 232, distance: 16.8
click at [469, 232] on div at bounding box center [443, 226] width 315 height 38
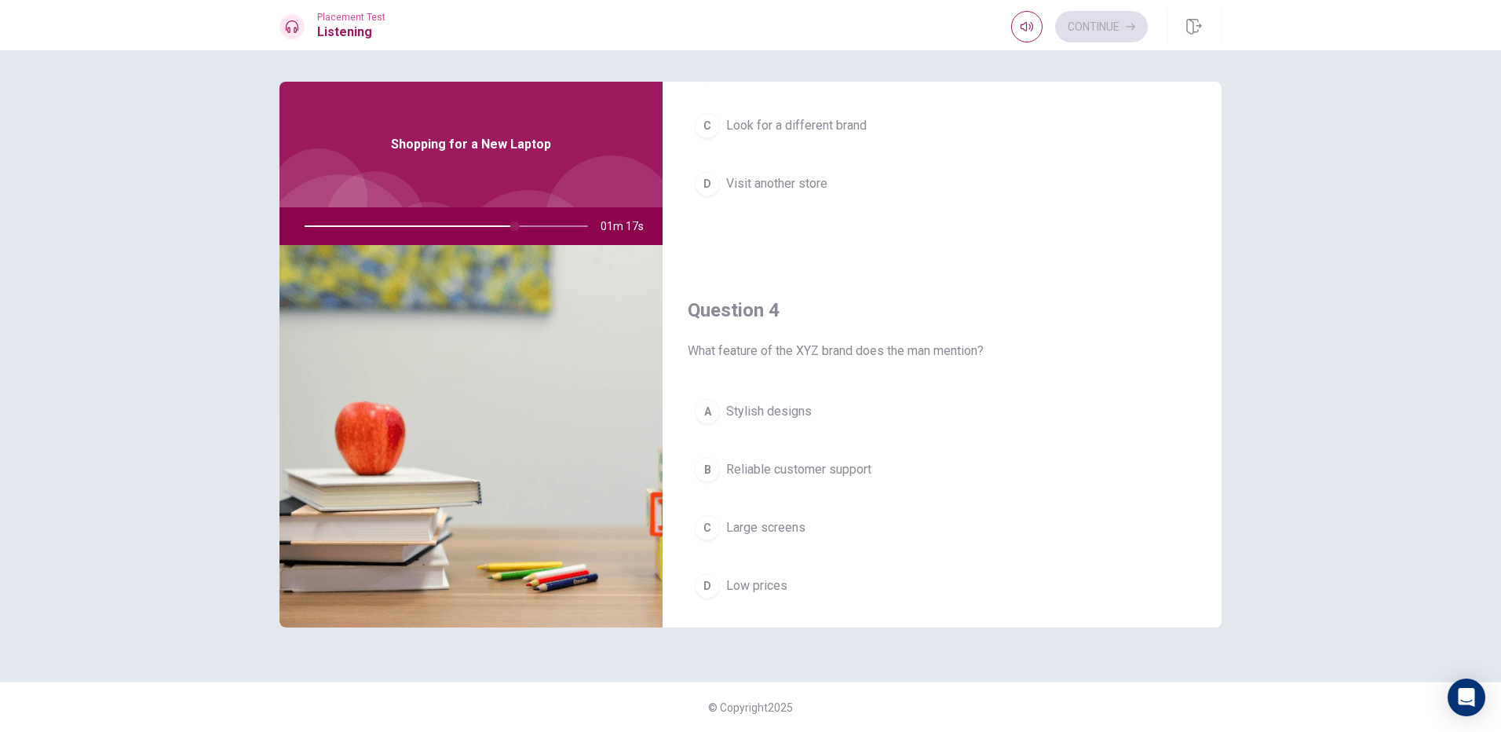
scroll to position [993, 0]
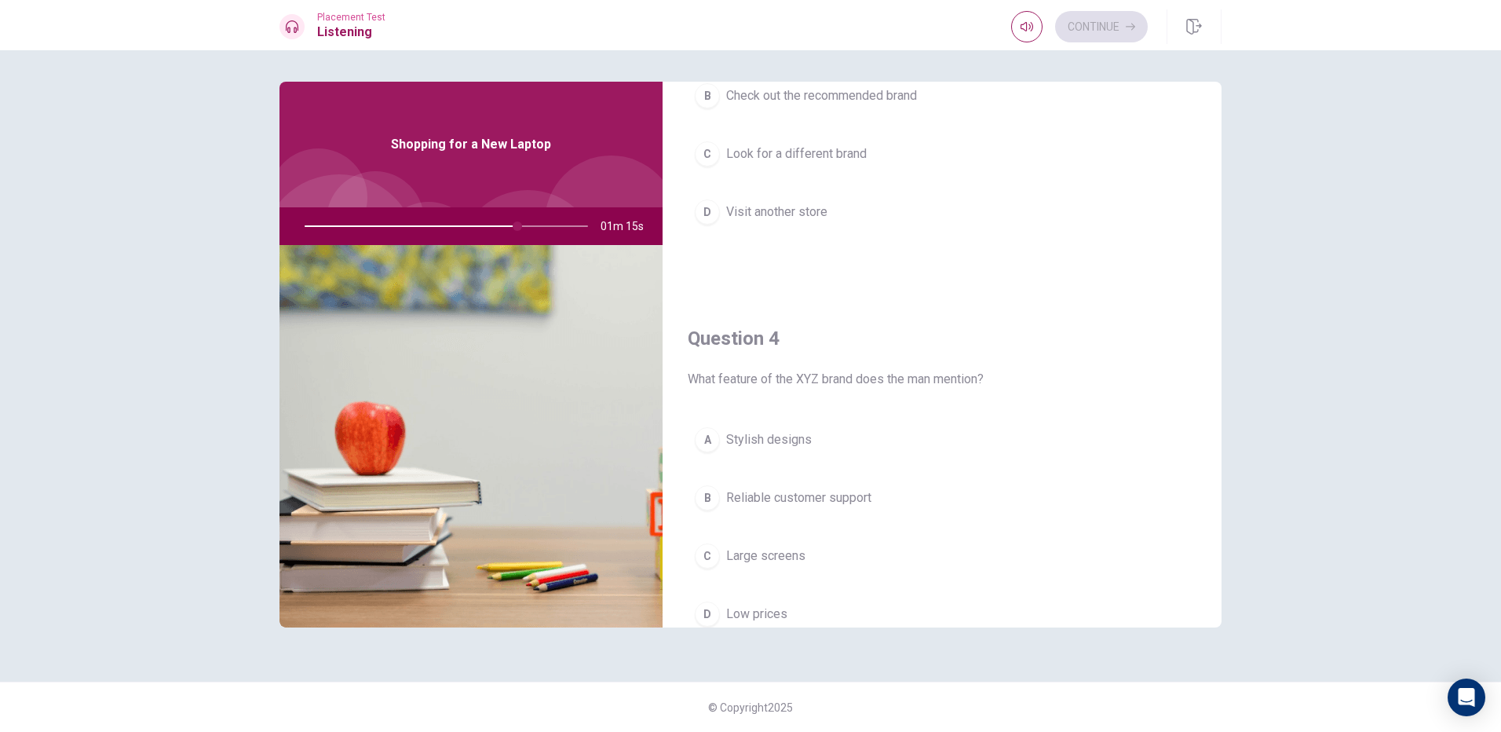
click at [559, 223] on div at bounding box center [443, 226] width 315 height 38
drag, startPoint x: 538, startPoint y: 243, endPoint x: 575, endPoint y: 268, distance: 45.3
click at [575, 268] on div "Shopping for a New Laptop 01m 14s" at bounding box center [470, 355] width 383 height 546
drag, startPoint x: 516, startPoint y: 227, endPoint x: 556, endPoint y: 228, distance: 40.8
click at [556, 228] on div at bounding box center [443, 226] width 315 height 38
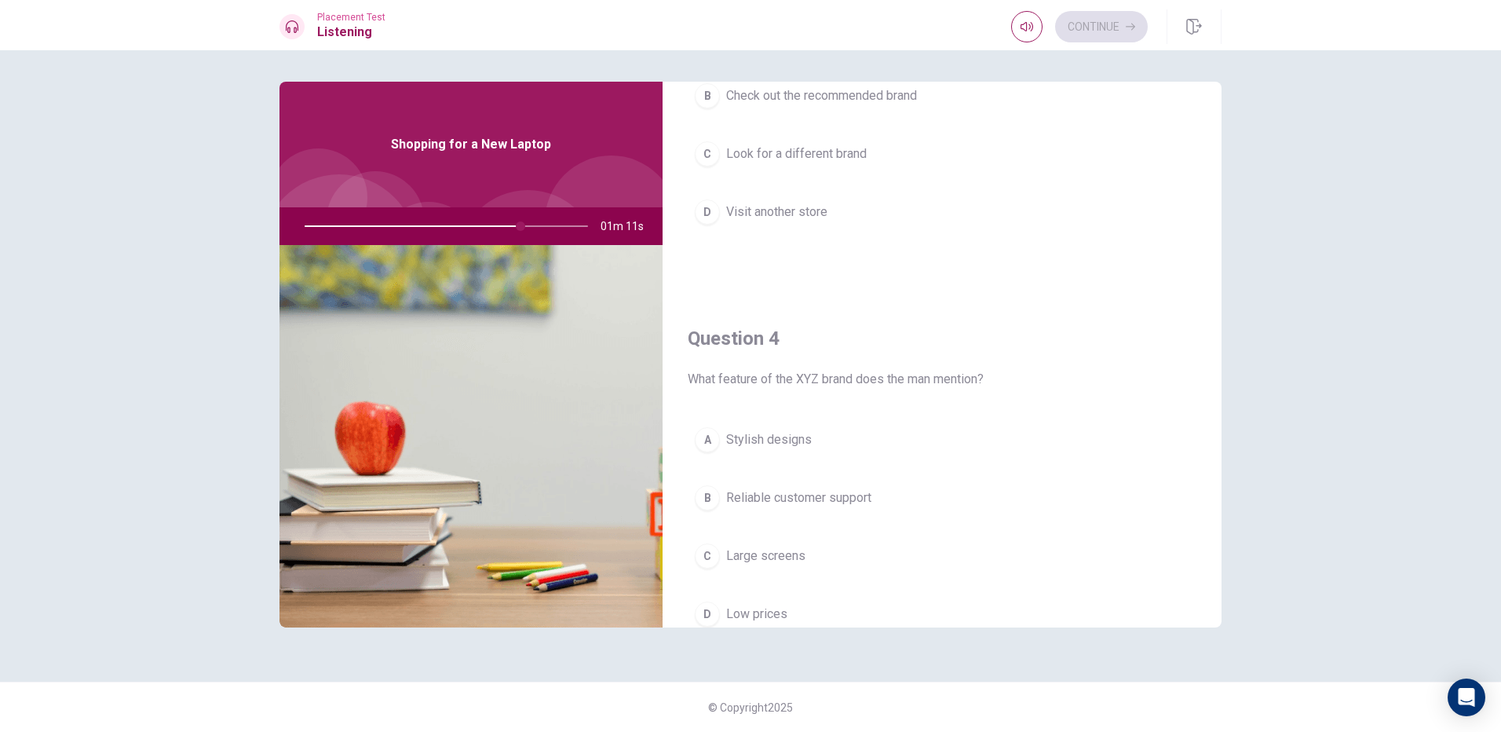
drag, startPoint x: 507, startPoint y: 230, endPoint x: 605, endPoint y: 259, distance: 102.3
click at [605, 259] on div "Shopping for a New Laptop 01m 11s" at bounding box center [470, 355] width 383 height 546
drag, startPoint x: 520, startPoint y: 221, endPoint x: 166, endPoint y: 257, distance: 355.9
click at [166, 257] on div "Question 1 Which brand does the man recommend? A ABC B DEF C XYZ D LMN Question…" at bounding box center [750, 390] width 1501 height 681
drag, startPoint x: 507, startPoint y: 271, endPoint x: 281, endPoint y: 283, distance: 226.4
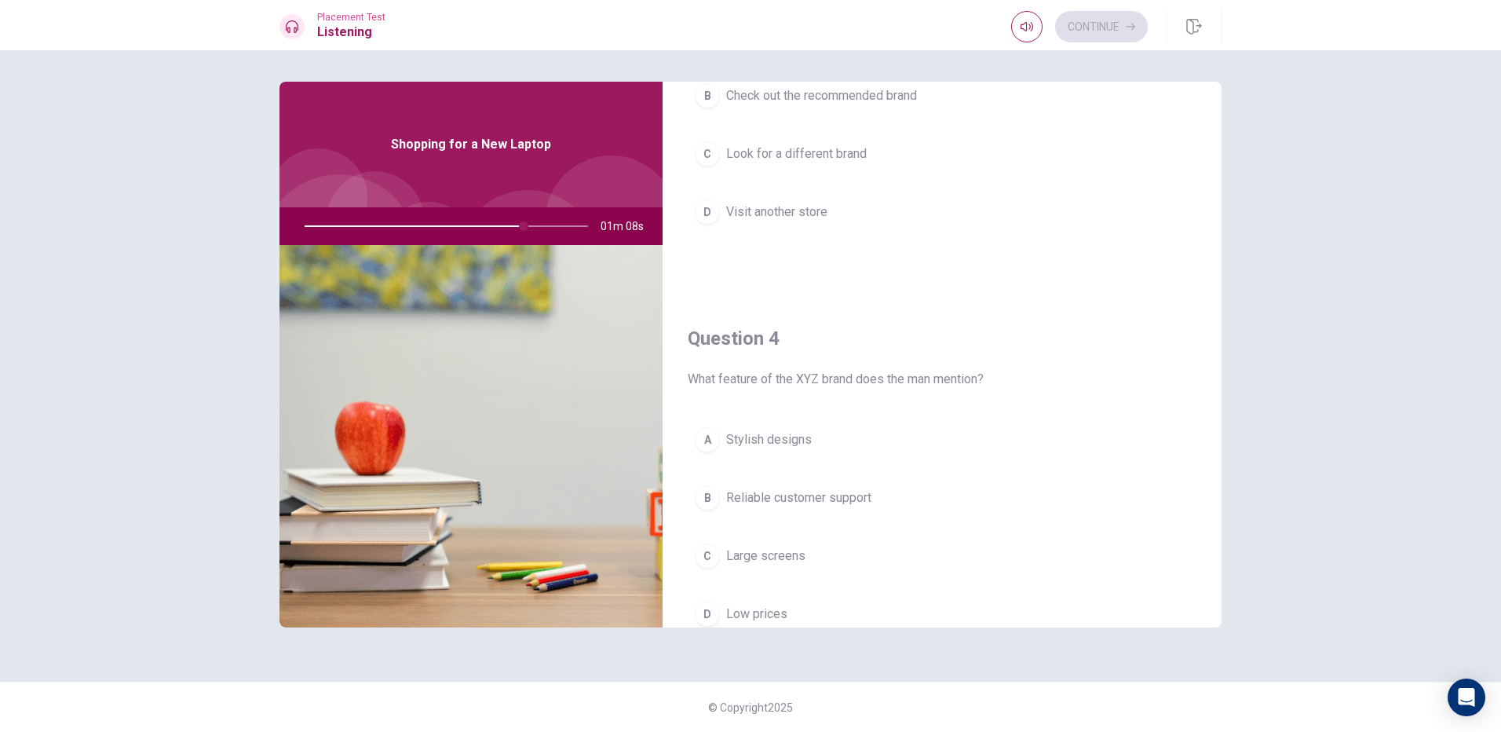
click at [281, 283] on img at bounding box center [470, 436] width 383 height 382
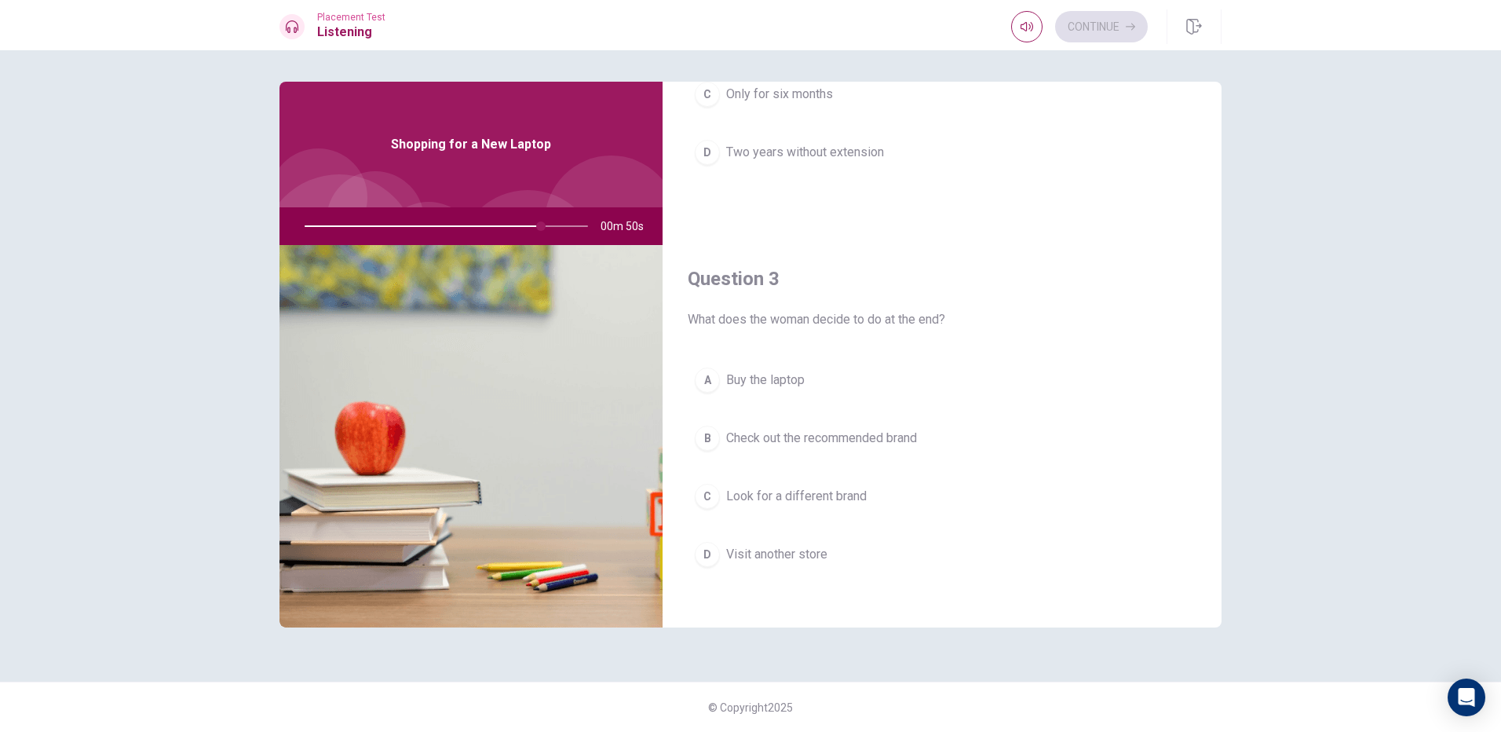
scroll to position [679, 0]
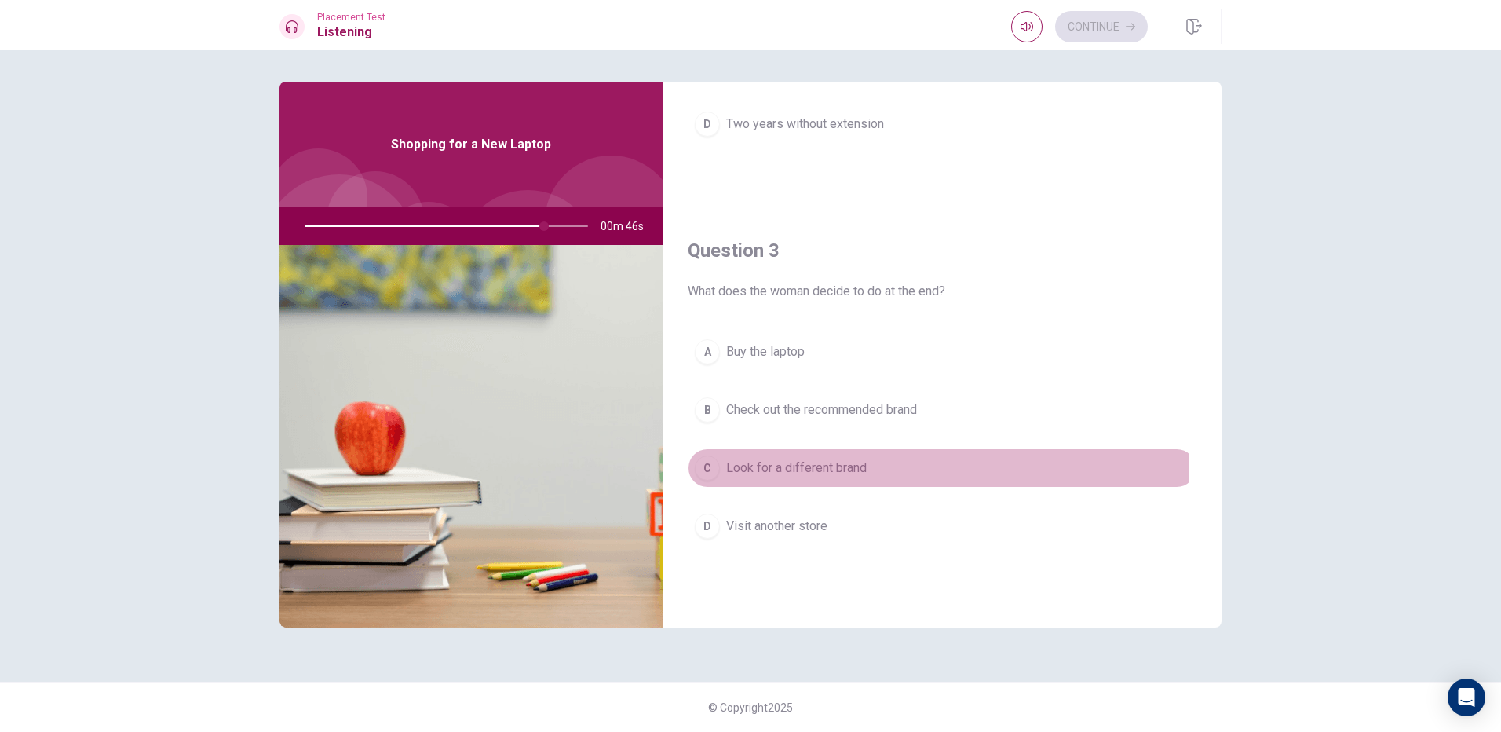
click at [834, 474] on span "Look for a different brand" at bounding box center [796, 467] width 140 height 19
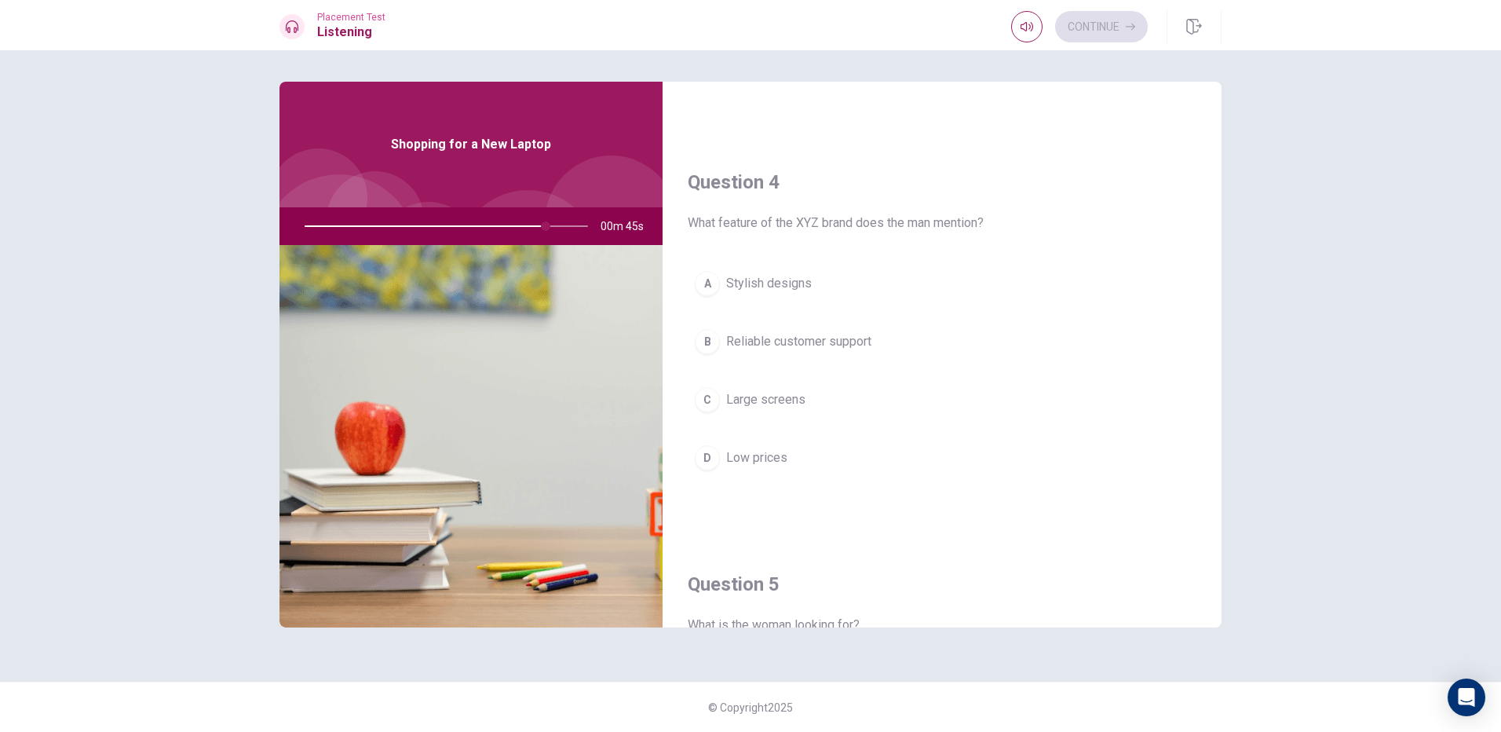
scroll to position [1150, 0]
click at [793, 389] on button "C Large screens" at bounding box center [942, 398] width 509 height 39
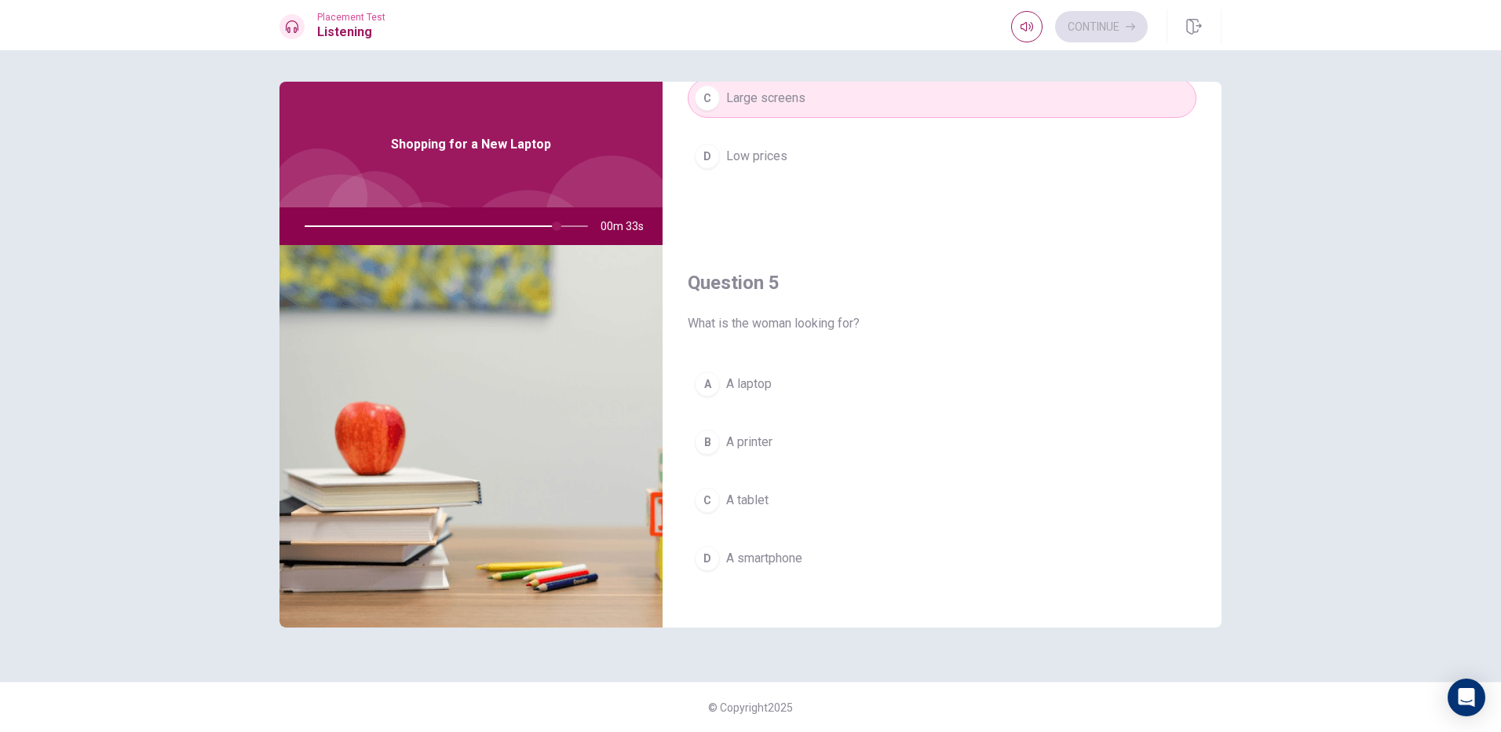
scroll to position [1464, 0]
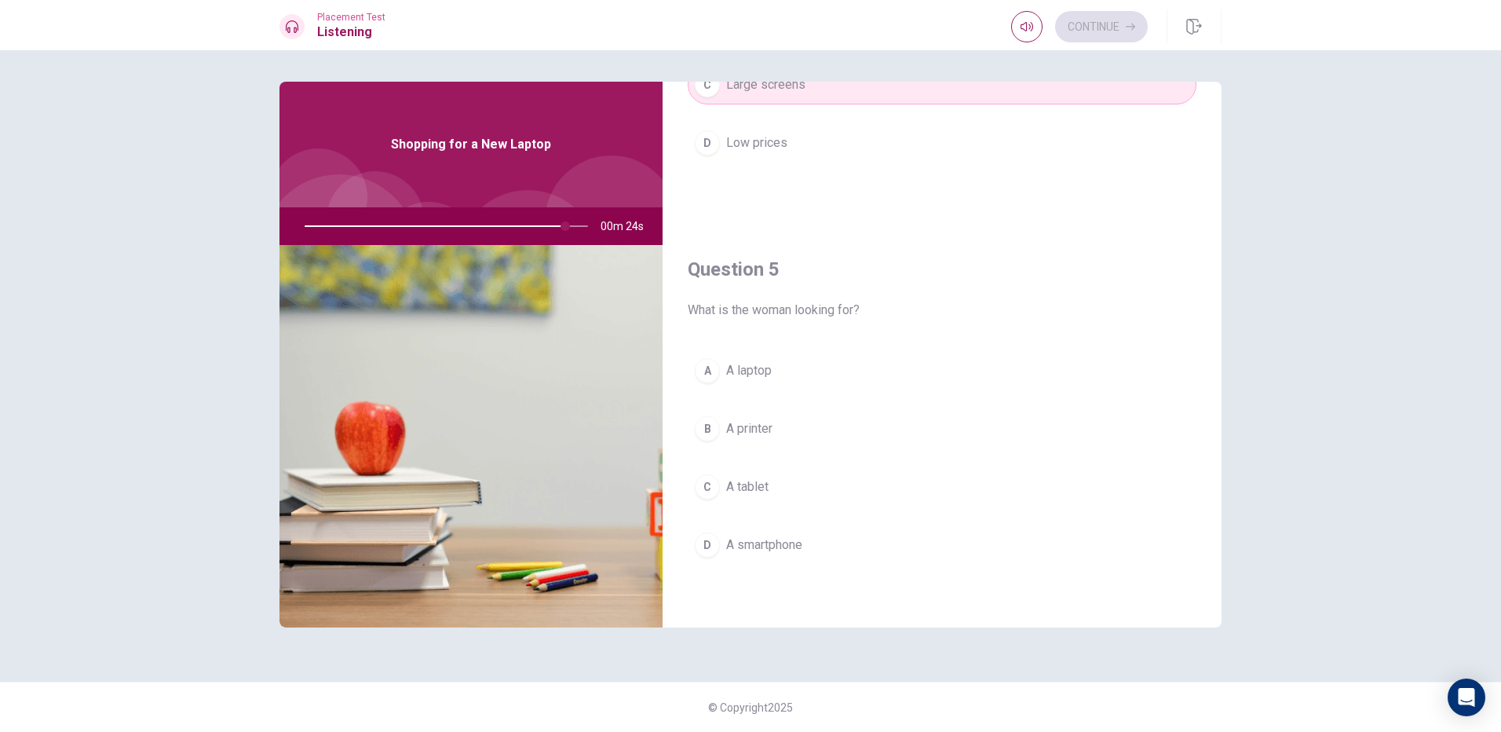
click at [757, 440] on button "B A printer" at bounding box center [942, 428] width 509 height 39
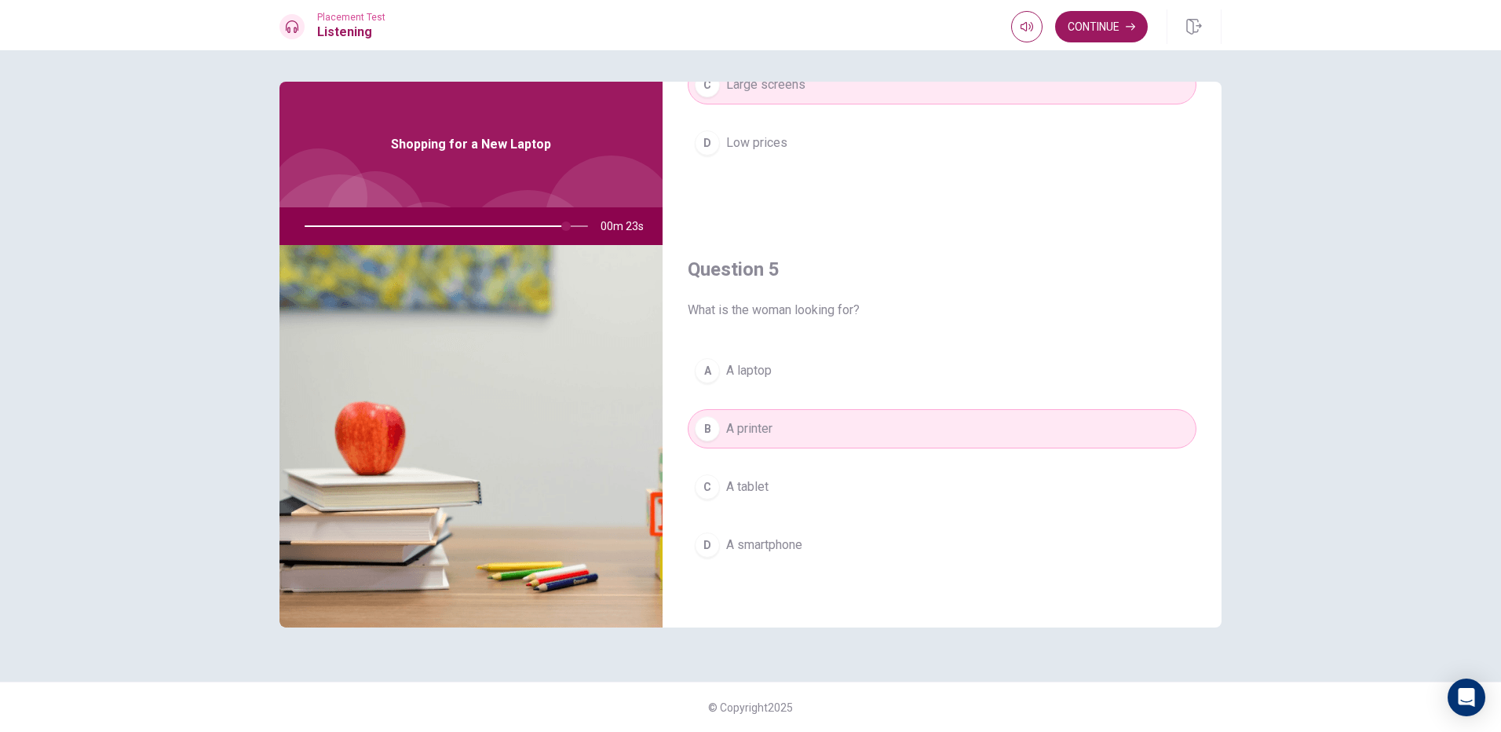
click at [761, 372] on span "A laptop" at bounding box center [749, 370] width 46 height 19
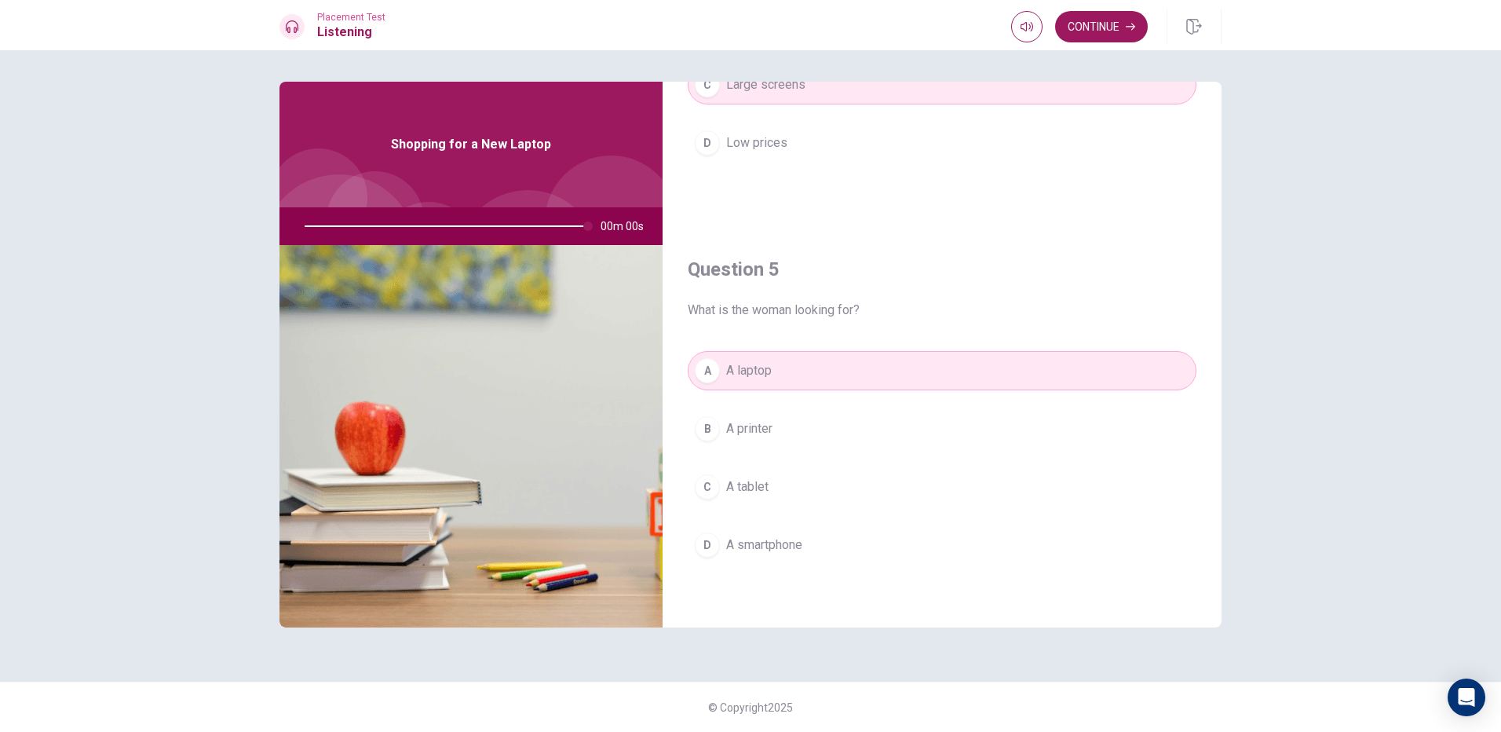
type input "0"
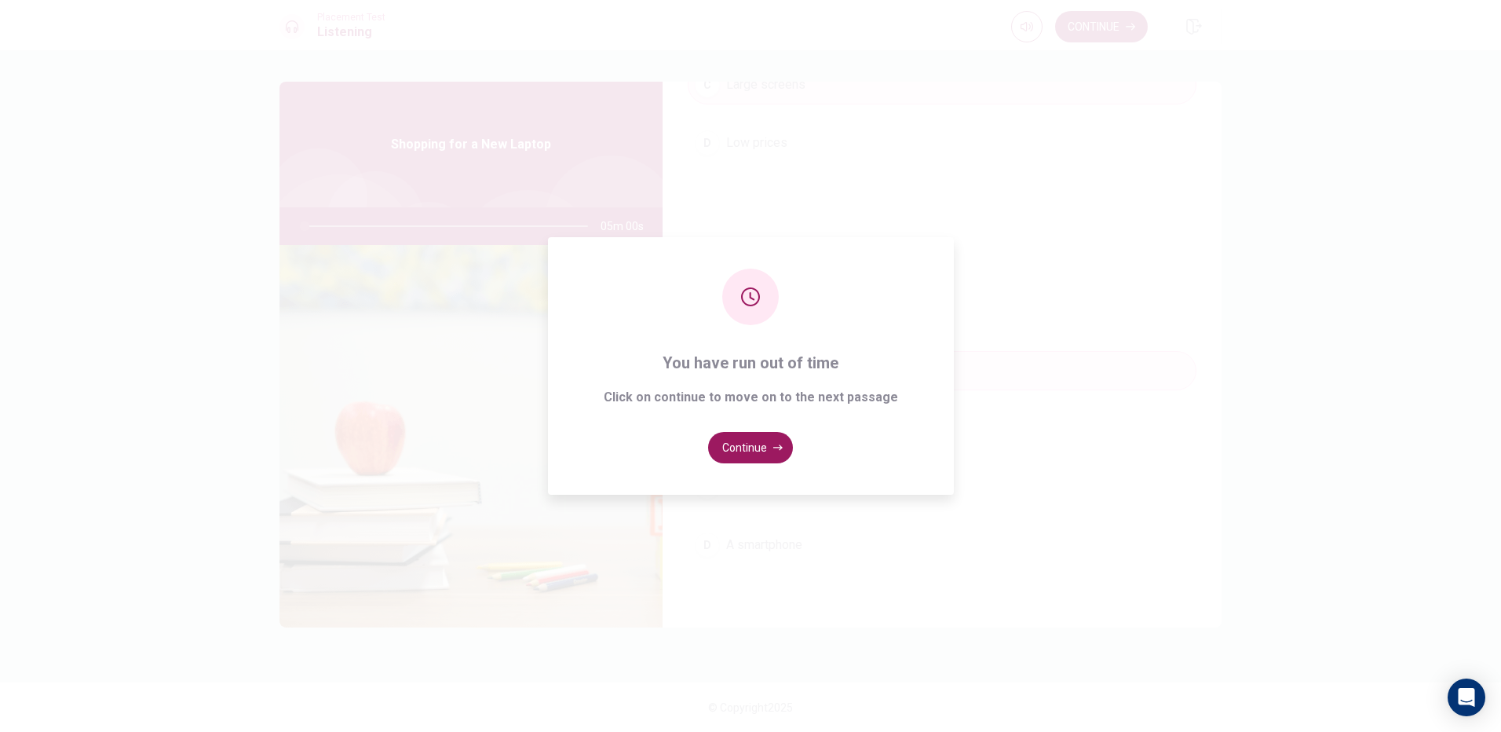
click at [767, 463] on div "You have run out of time Click on continue to move on to the next passage Conti…" at bounding box center [751, 365] width 406 height 257
click at [768, 452] on button "Continue" at bounding box center [750, 447] width 85 height 31
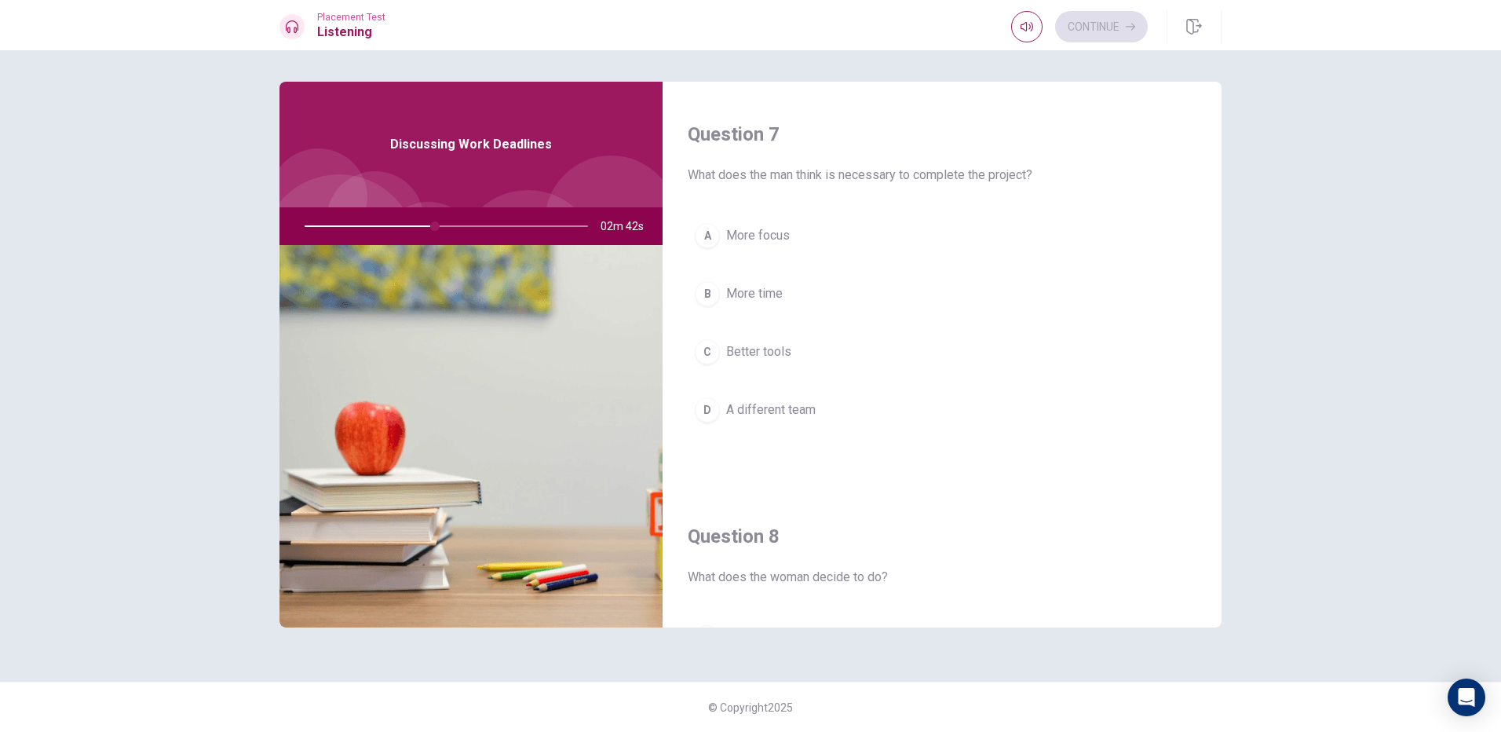
scroll to position [392, 0]
click at [787, 232] on span "More focus" at bounding box center [758, 236] width 64 height 19
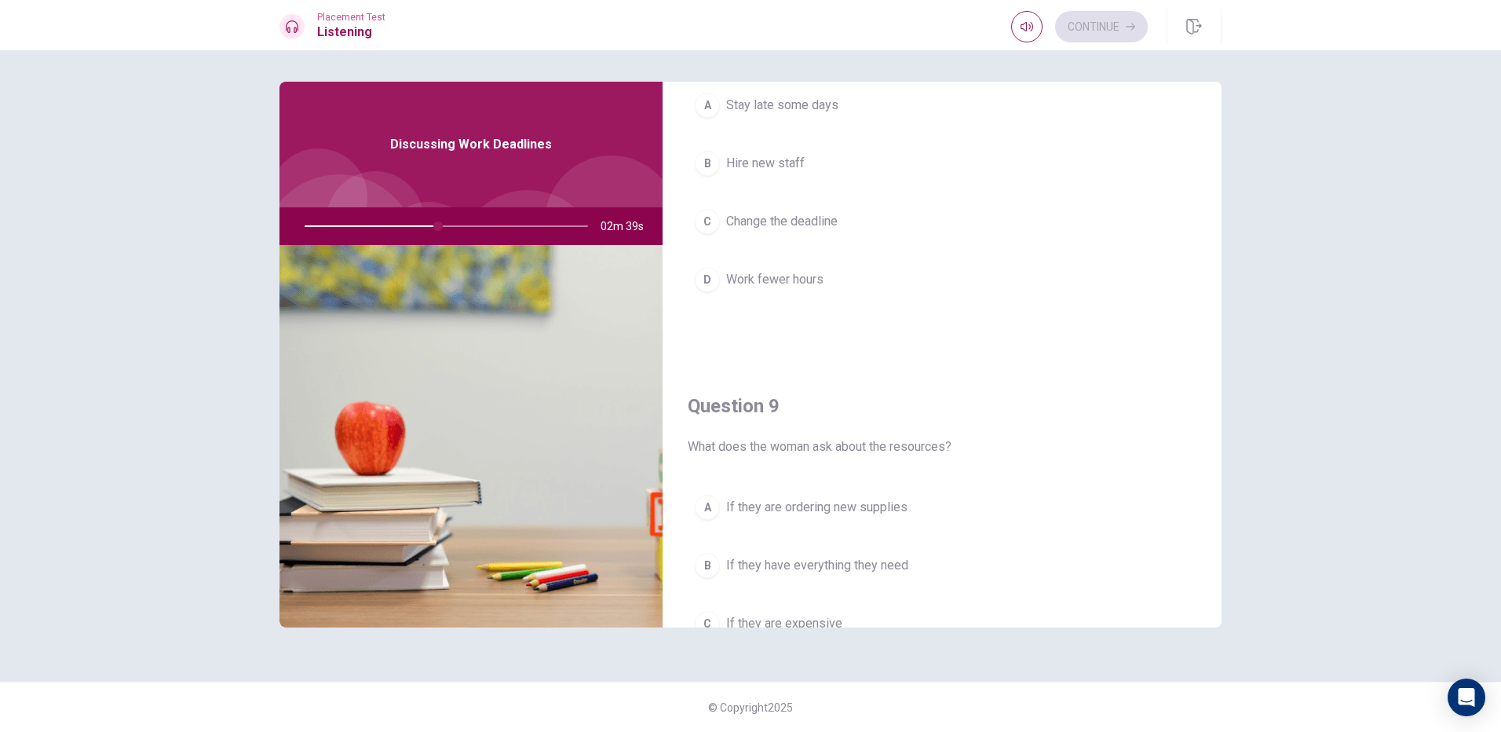
scroll to position [785, 0]
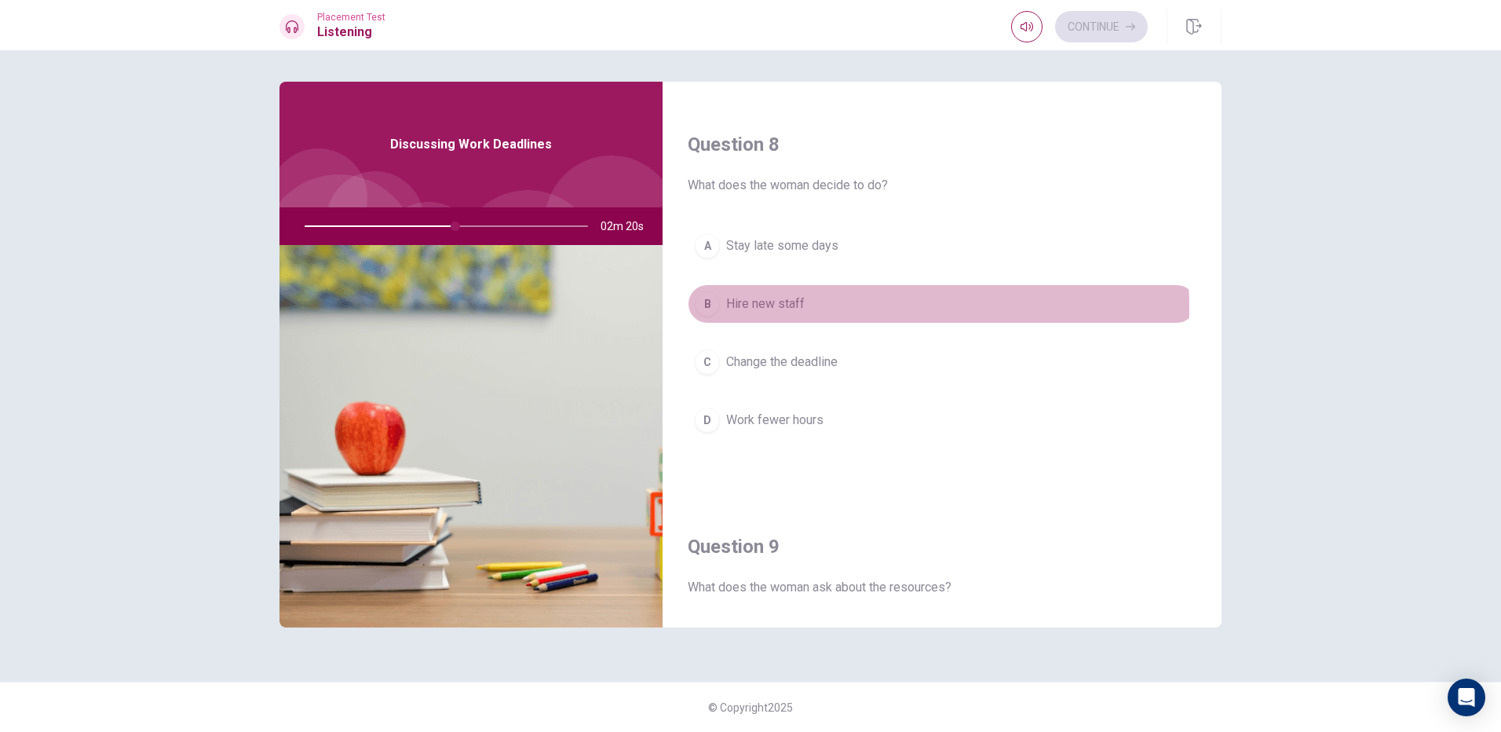
click at [811, 308] on button "B Hire new staff" at bounding box center [942, 303] width 509 height 39
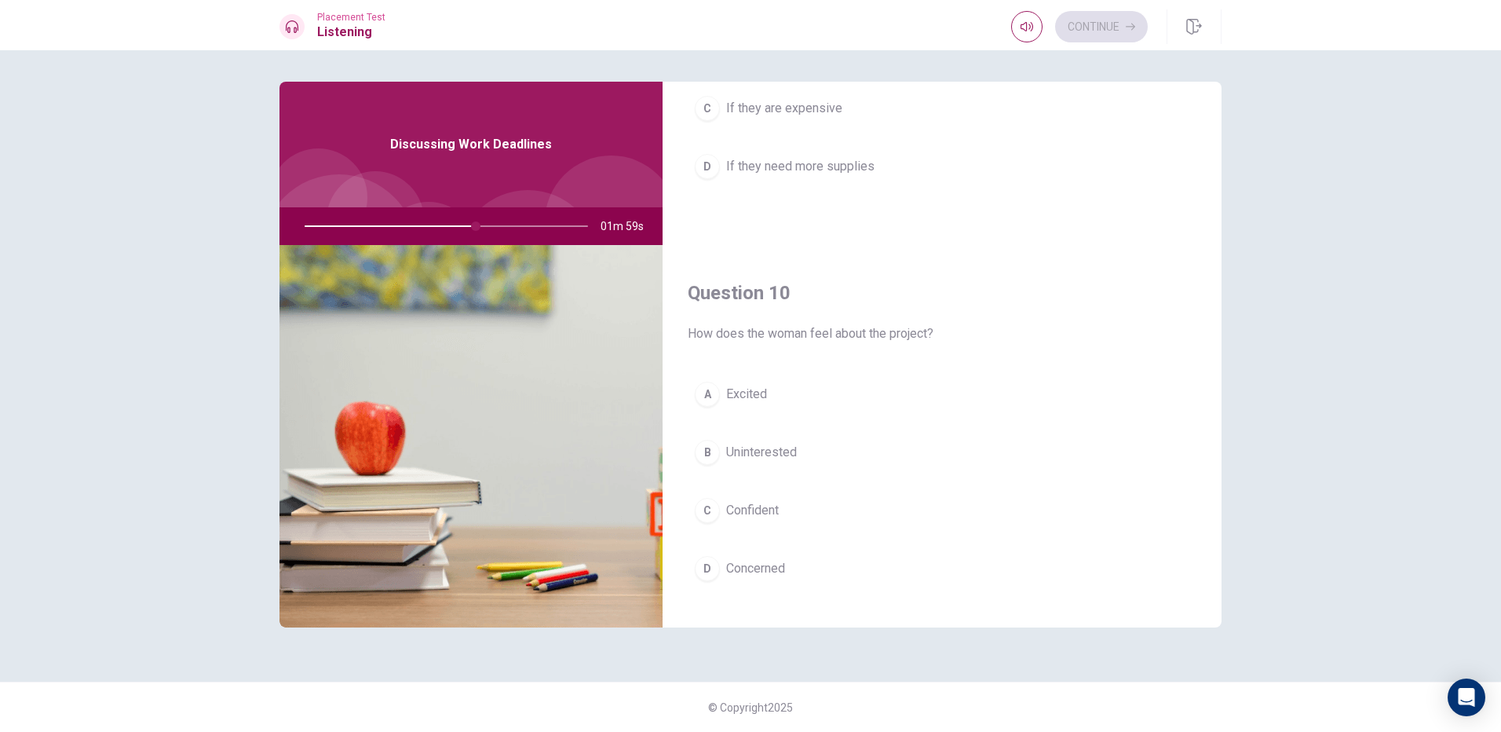
scroll to position [1464, 0]
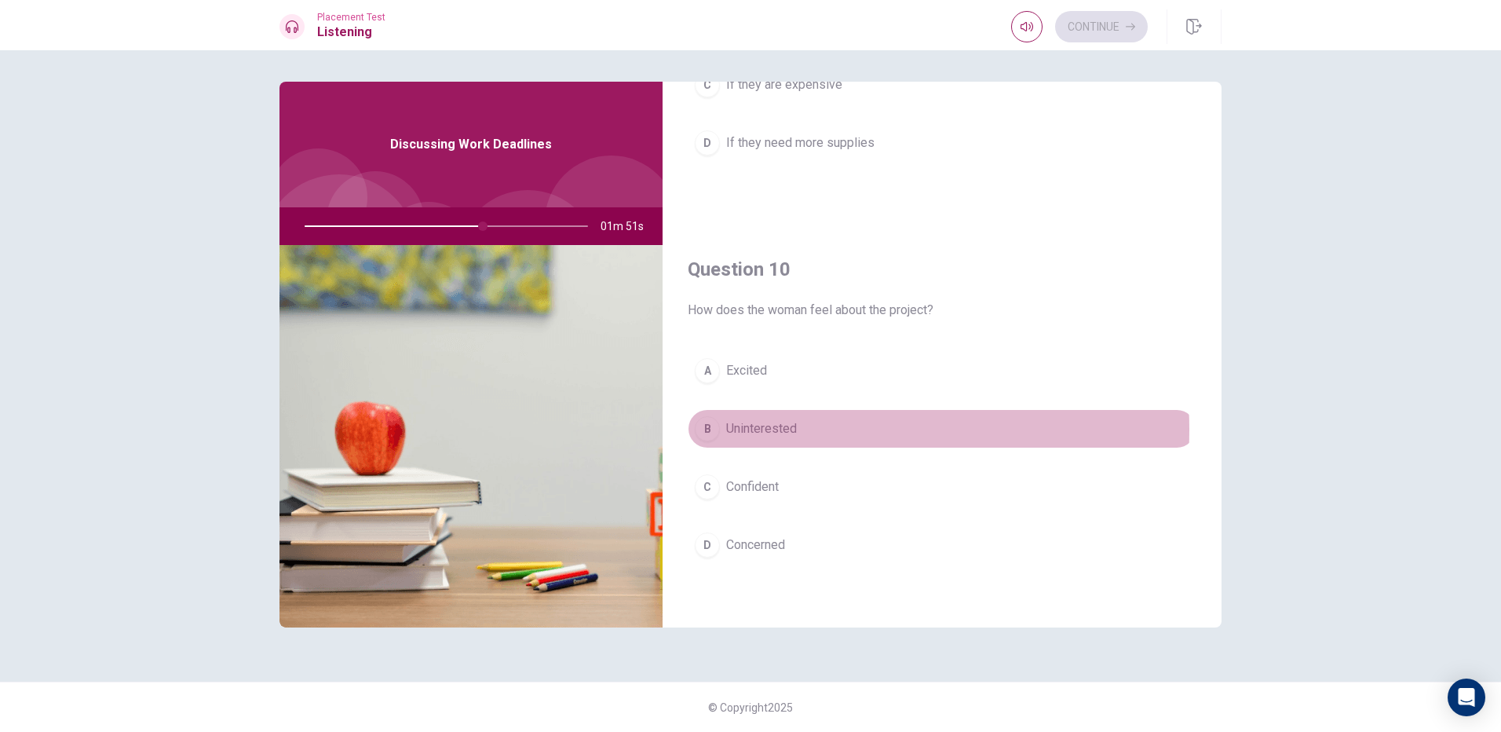
click at [793, 429] on span "Uninterested" at bounding box center [761, 428] width 71 height 19
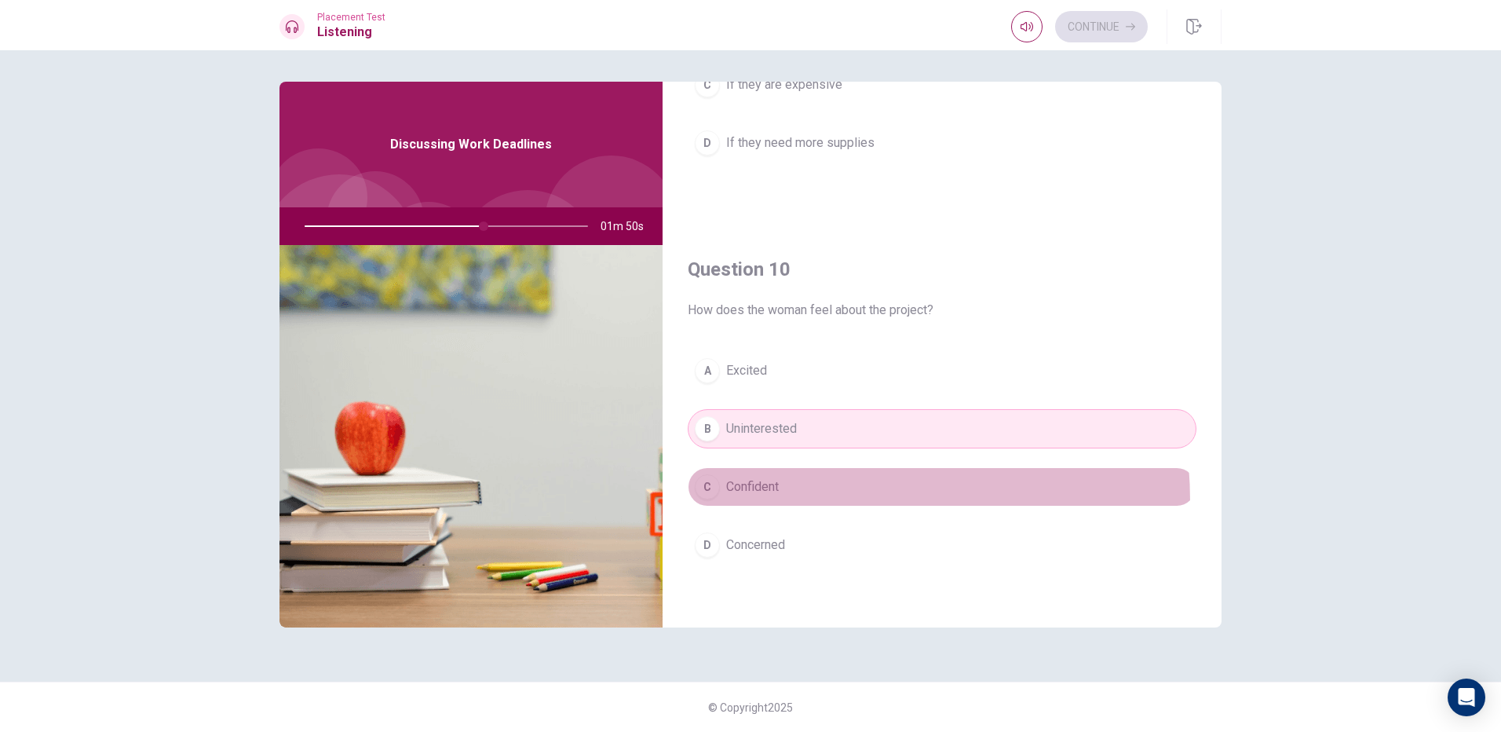
click at [767, 502] on button "C Confident" at bounding box center [942, 486] width 509 height 39
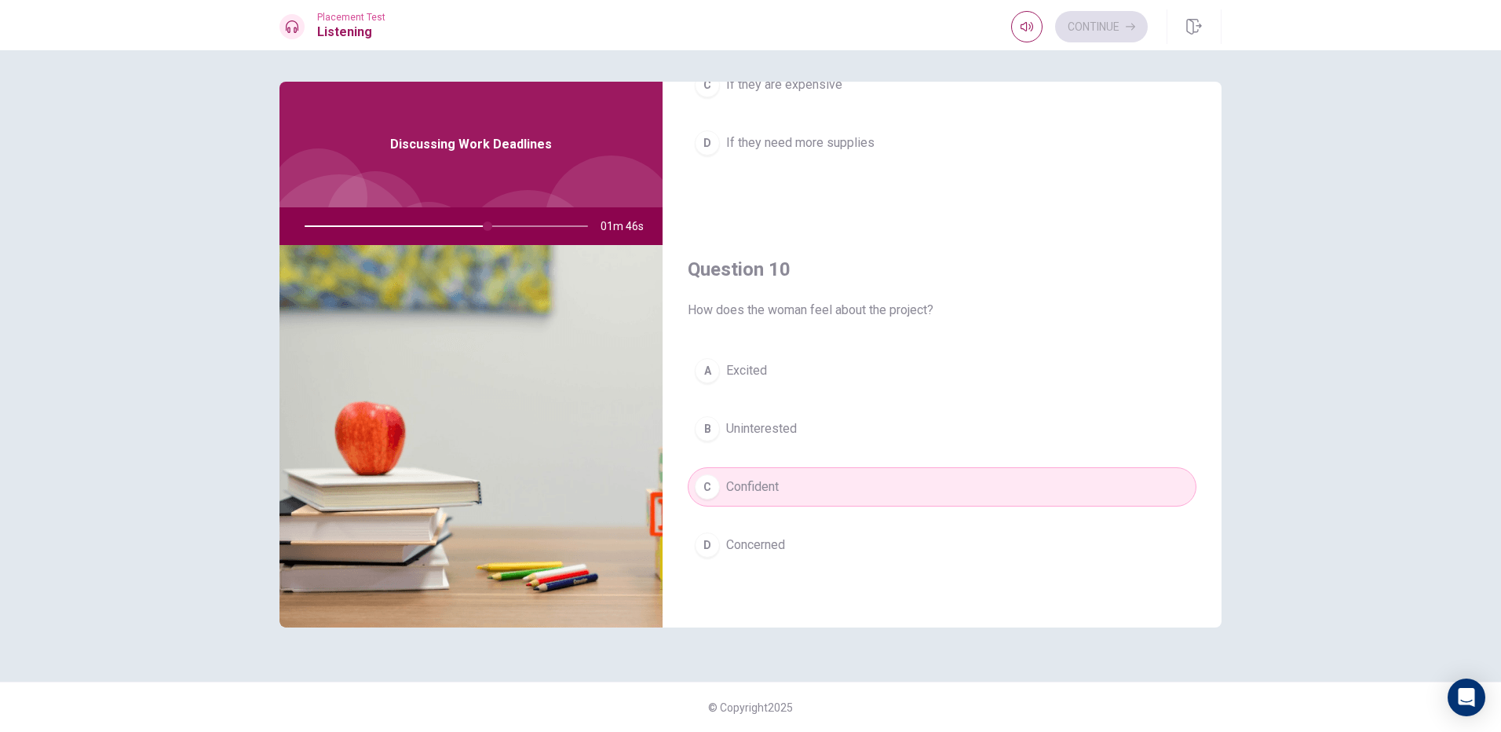
click at [708, 429] on div "B" at bounding box center [707, 428] width 25 height 25
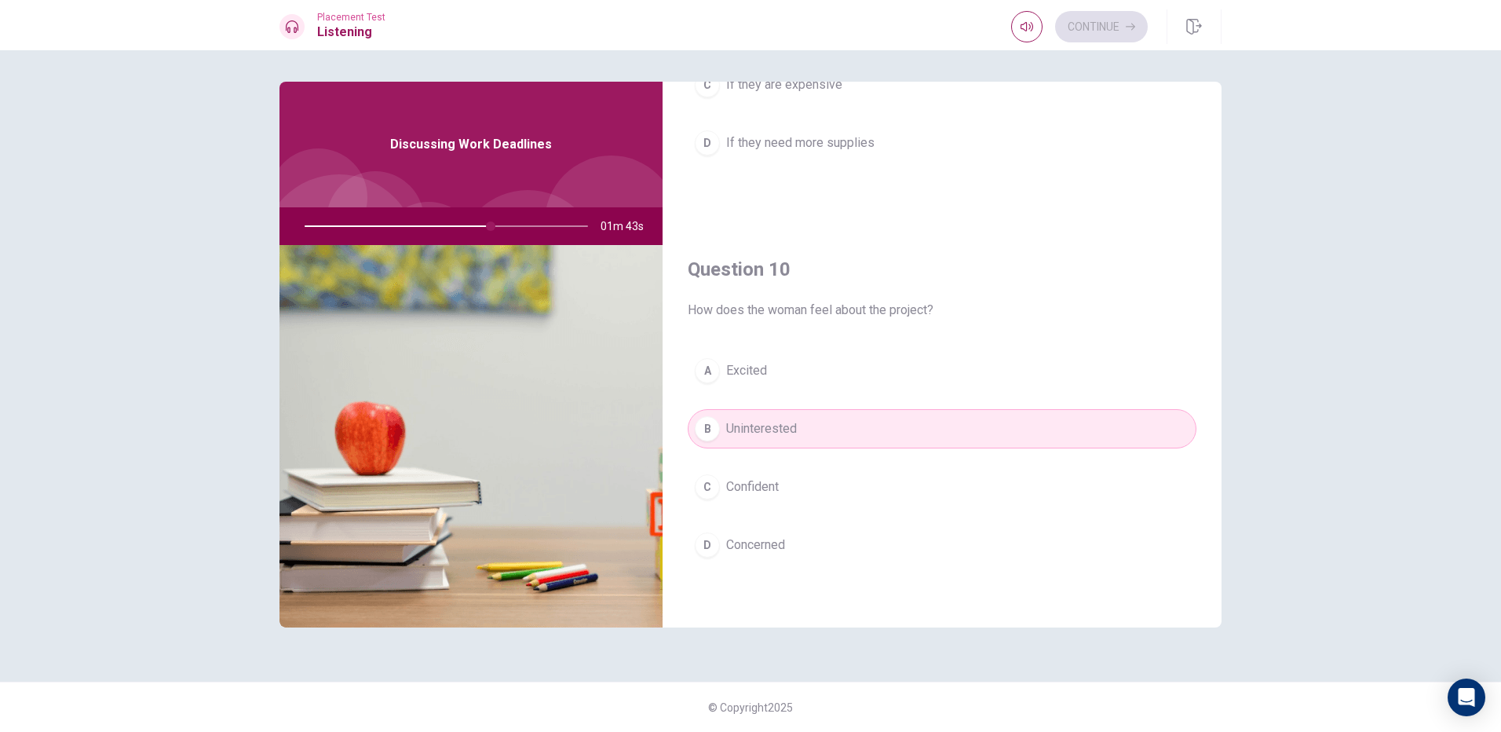
click at [721, 498] on button "C Confident" at bounding box center [942, 486] width 509 height 39
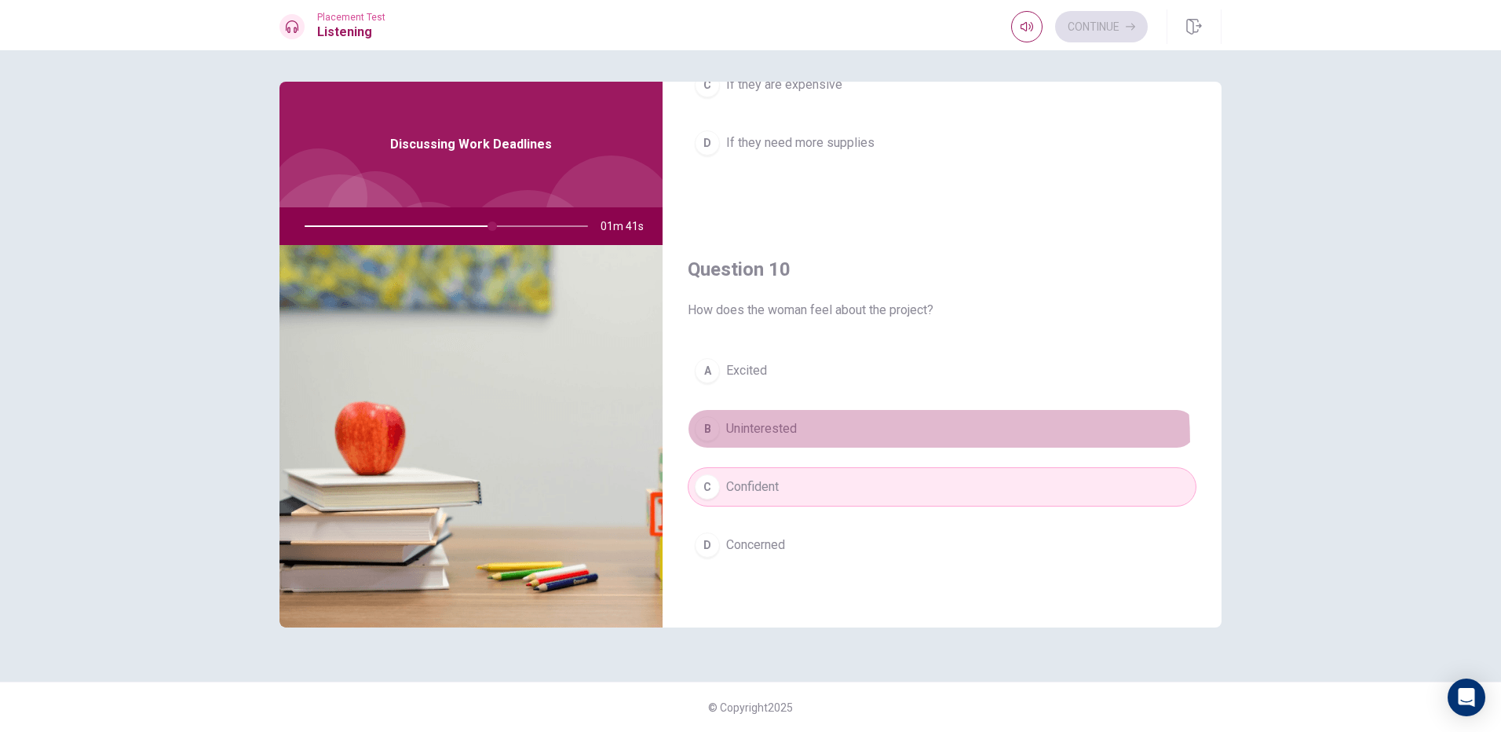
click at [748, 444] on button "B Uninterested" at bounding box center [942, 428] width 509 height 39
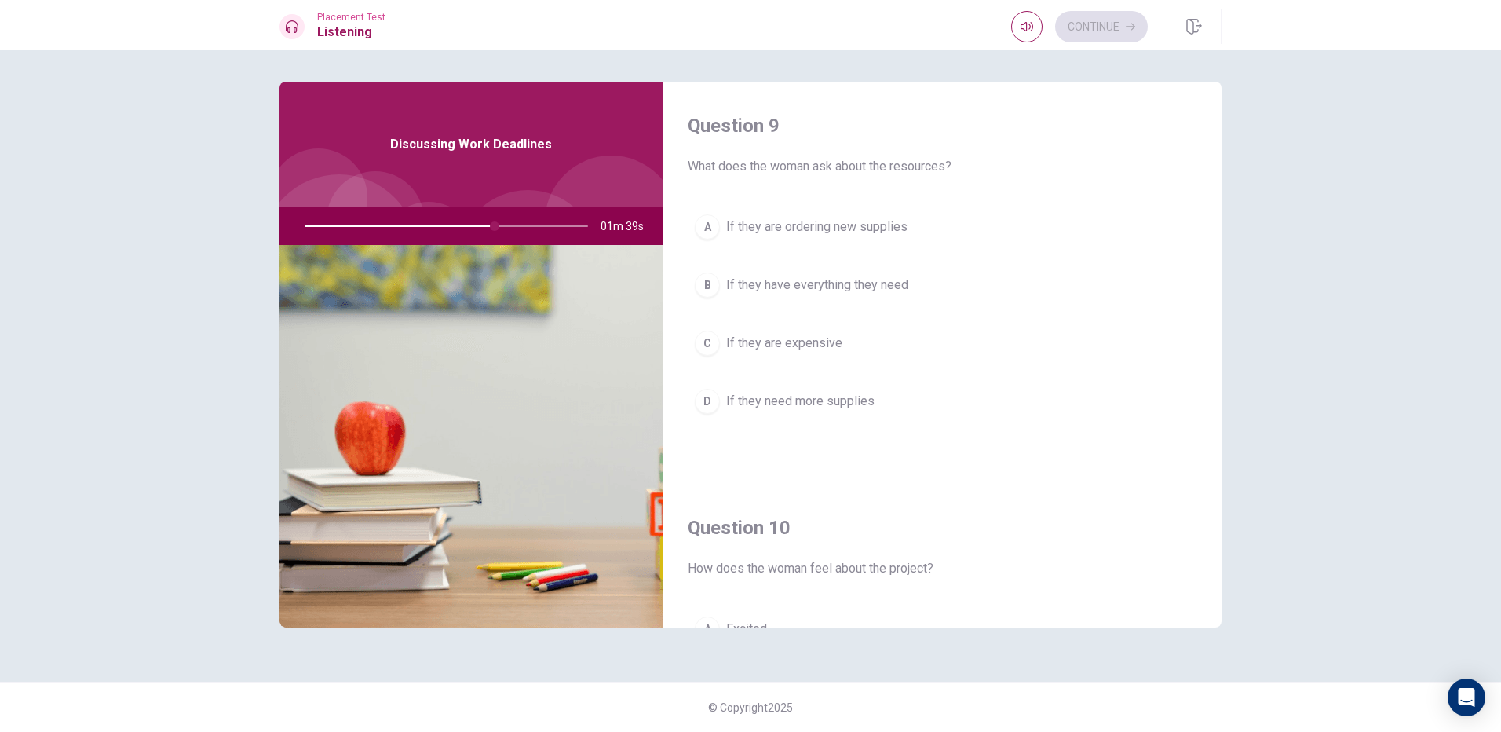
scroll to position [993, 0]
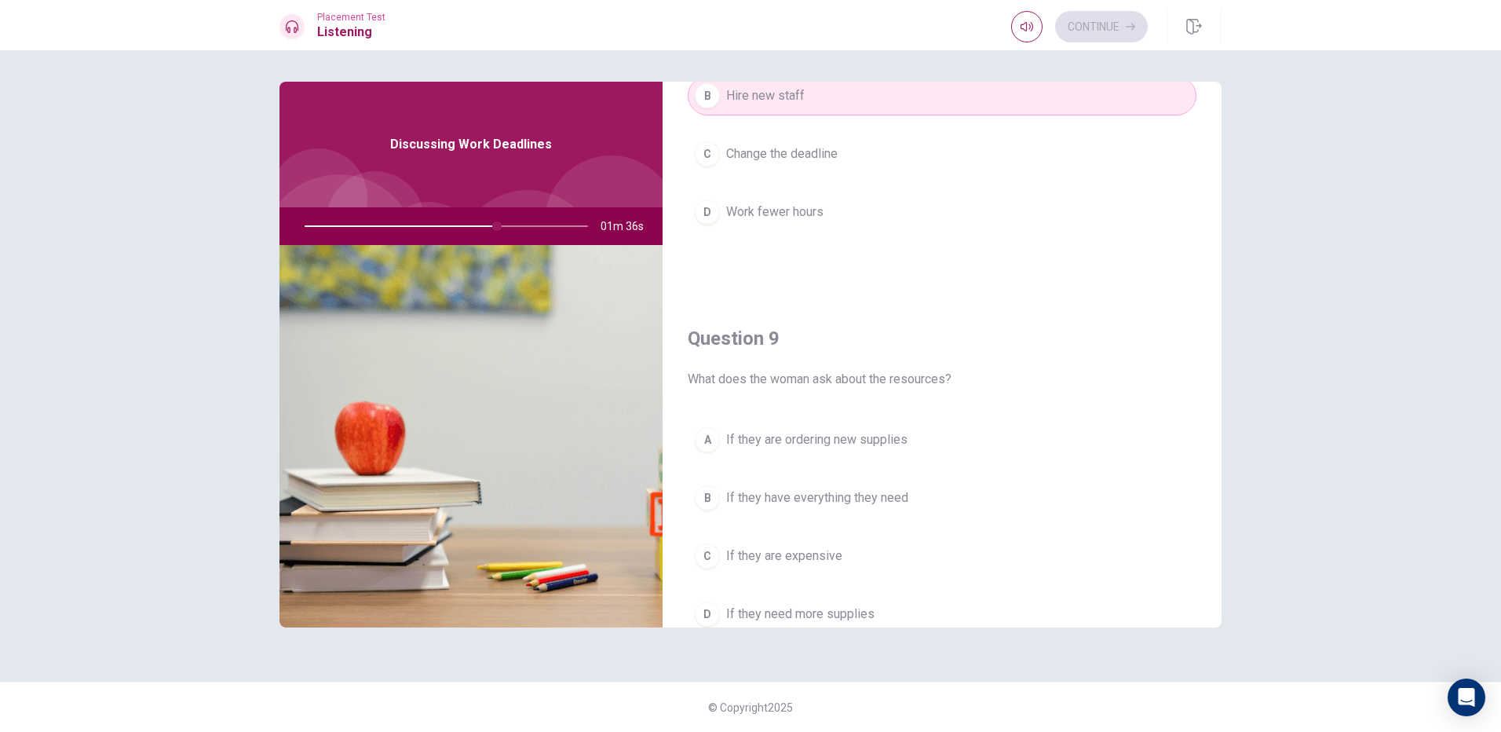
drag, startPoint x: 495, startPoint y: 228, endPoint x: 325, endPoint y: 249, distance: 171.6
click at [328, 245] on div "Discussing Work Deadlines 01m 36s" at bounding box center [470, 355] width 383 height 546
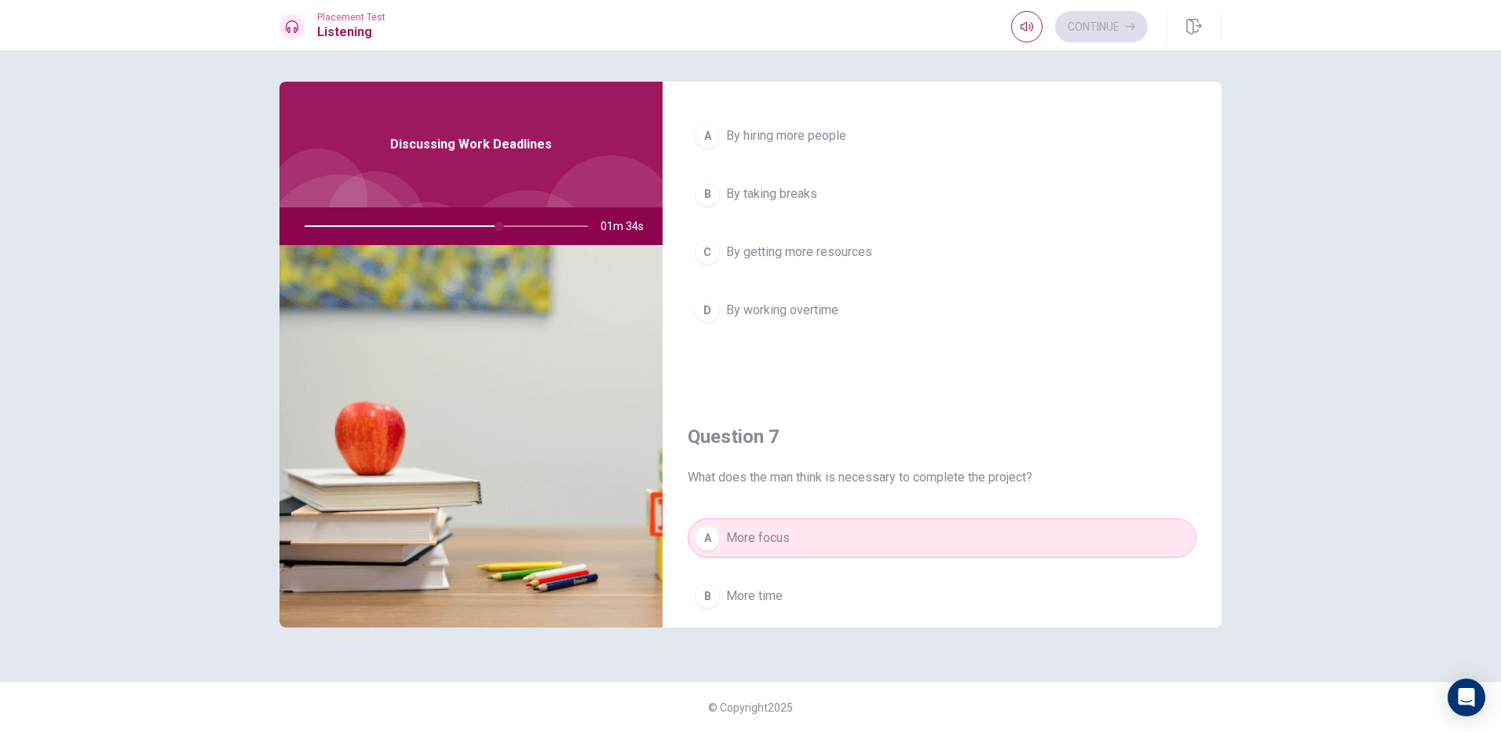
scroll to position [0, 0]
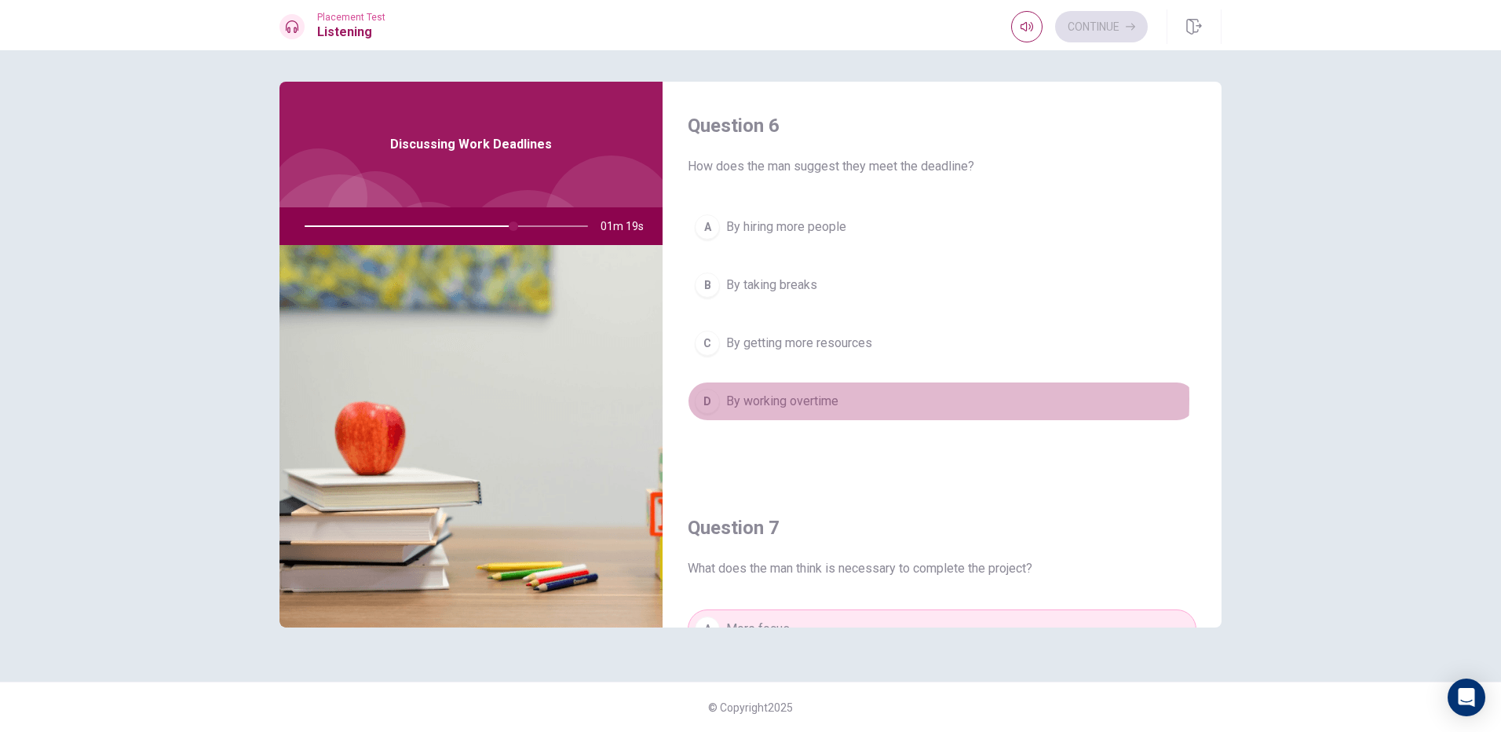
click at [750, 399] on span "By working overtime" at bounding box center [782, 401] width 112 height 19
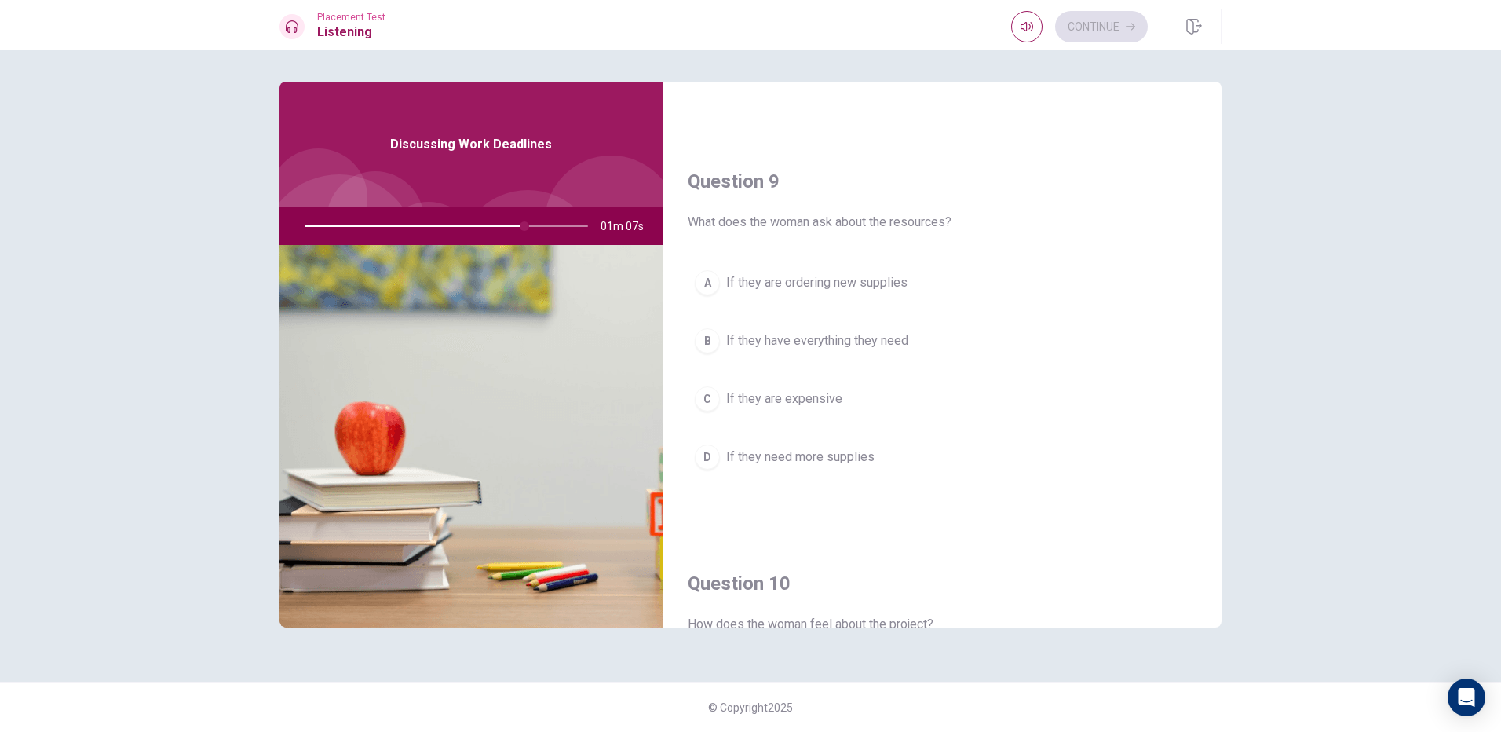
scroll to position [1071, 0]
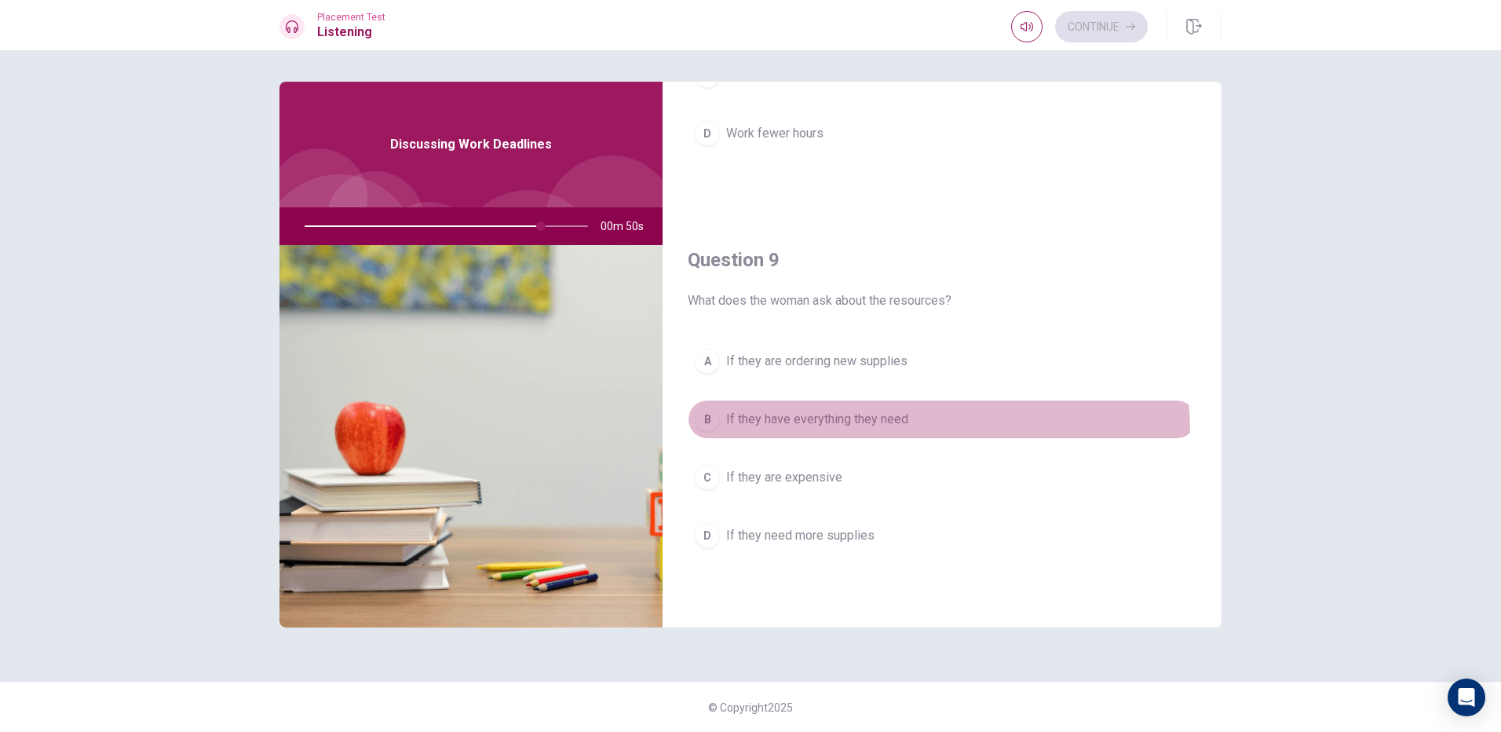
click at [833, 433] on button "B If they have everything they need" at bounding box center [942, 419] width 509 height 39
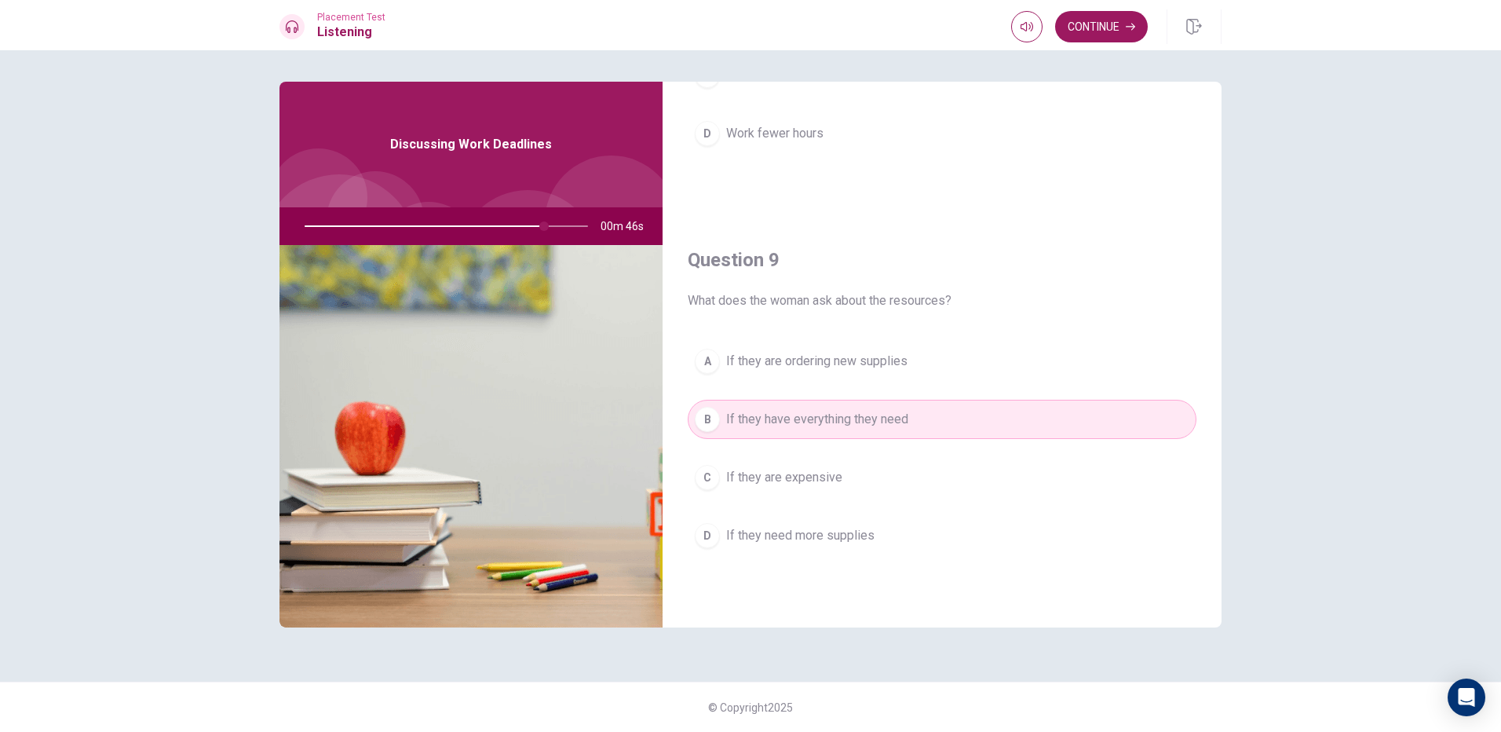
click at [847, 369] on span "If they are ordering new supplies" at bounding box center [816, 361] width 181 height 19
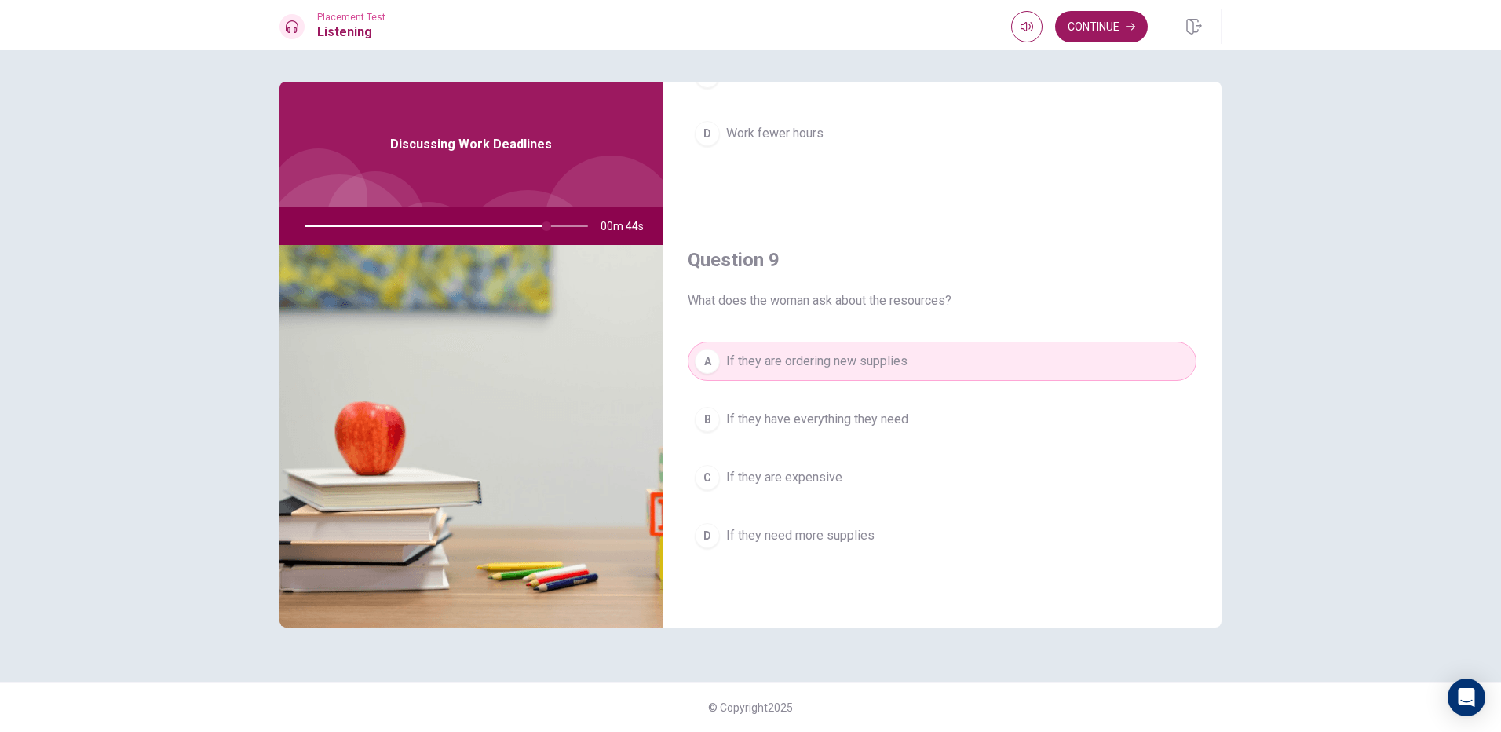
click at [831, 536] on span "If they need more supplies" at bounding box center [800, 535] width 148 height 19
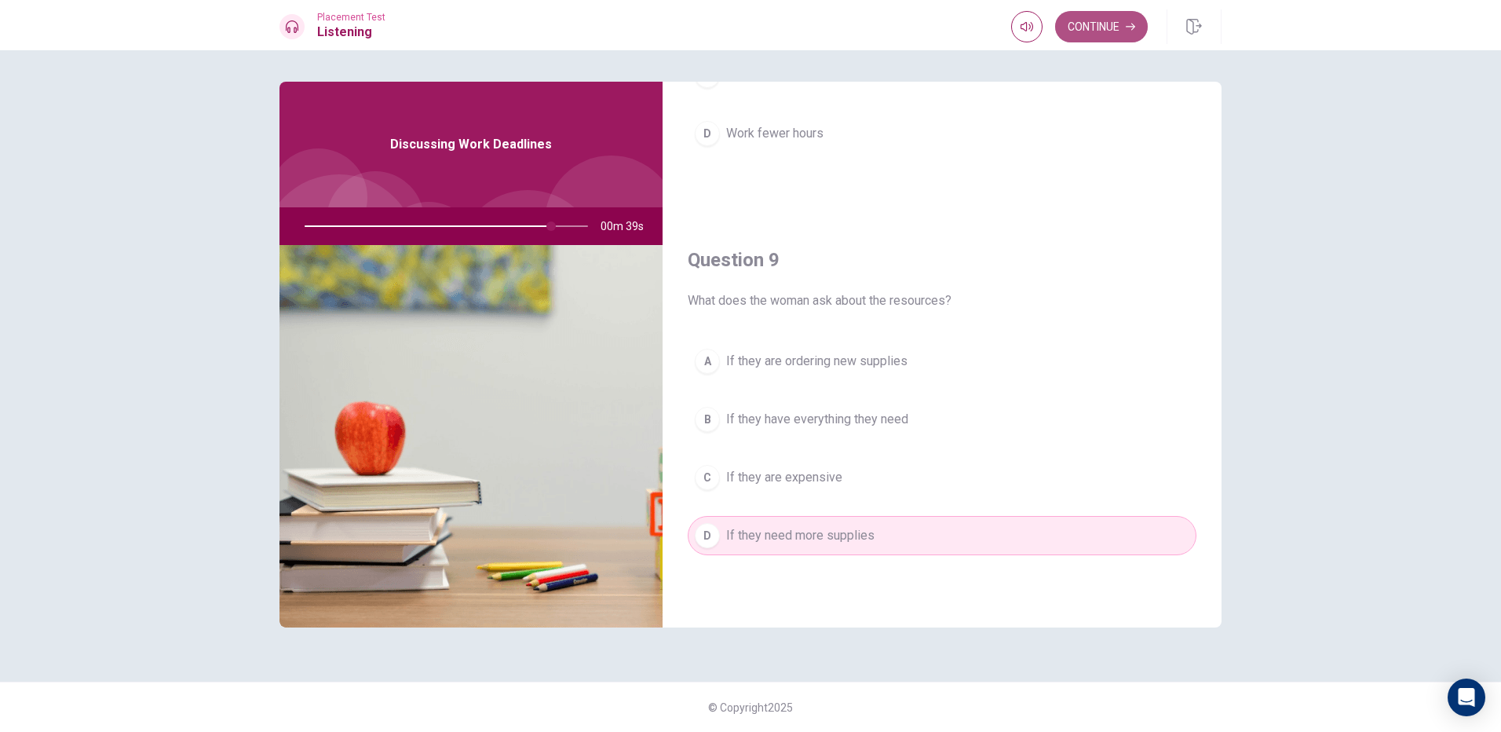
click at [1111, 26] on button "Continue" at bounding box center [1101, 26] width 93 height 31
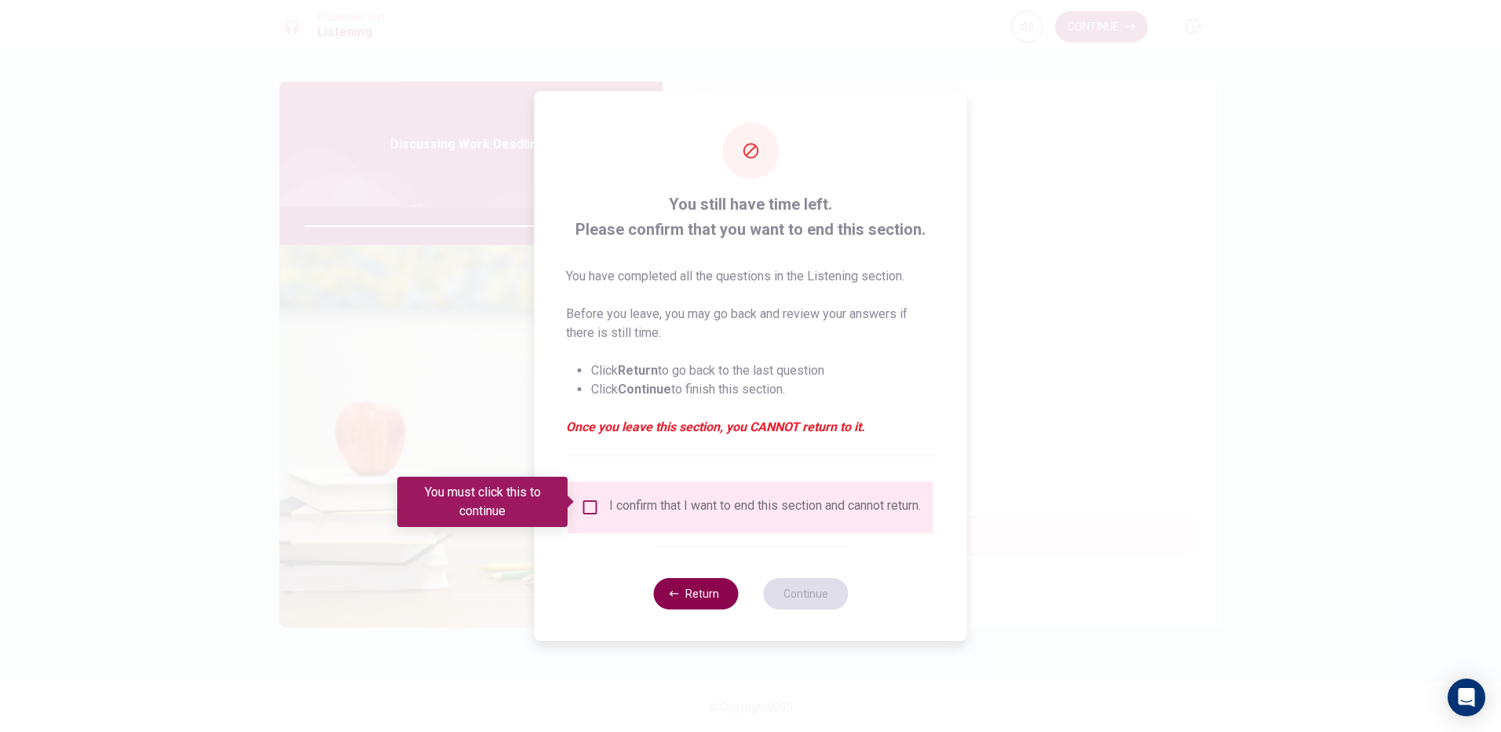
click at [720, 593] on button "Return" at bounding box center [695, 593] width 85 height 31
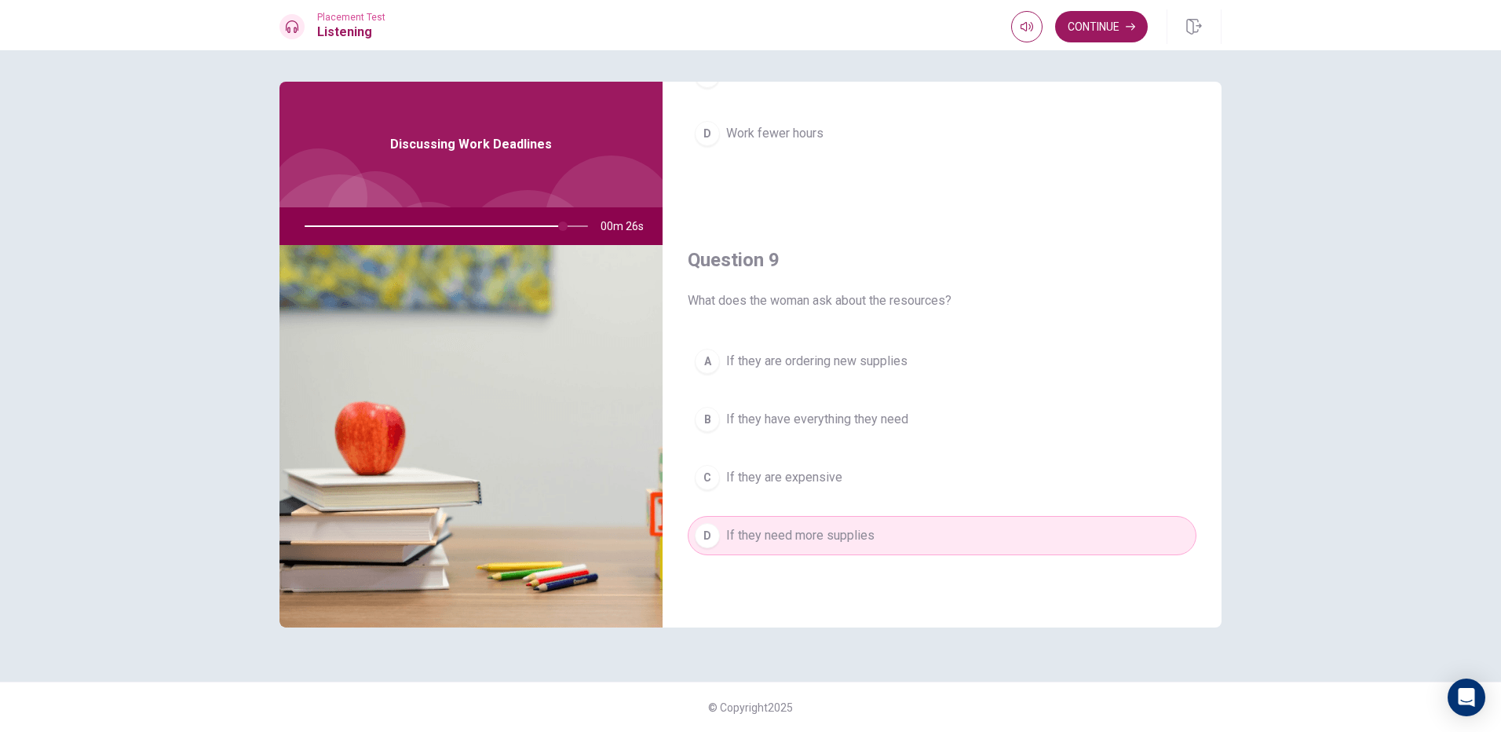
drag, startPoint x: 565, startPoint y: 228, endPoint x: 677, endPoint y: 179, distance: 122.3
click at [655, 192] on div "Discussing Work Deadlines 00m 26s" at bounding box center [470, 355] width 383 height 546
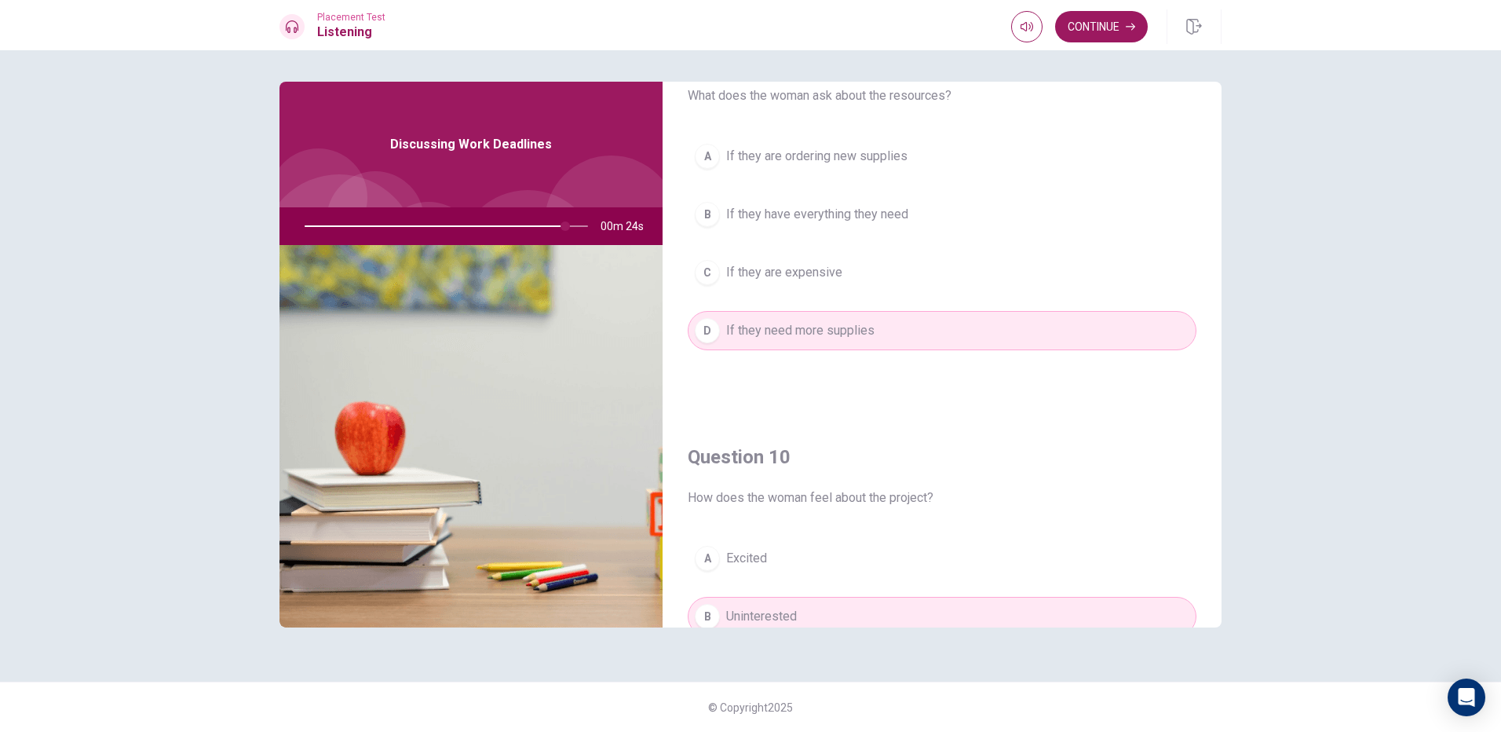
scroll to position [1150, 0]
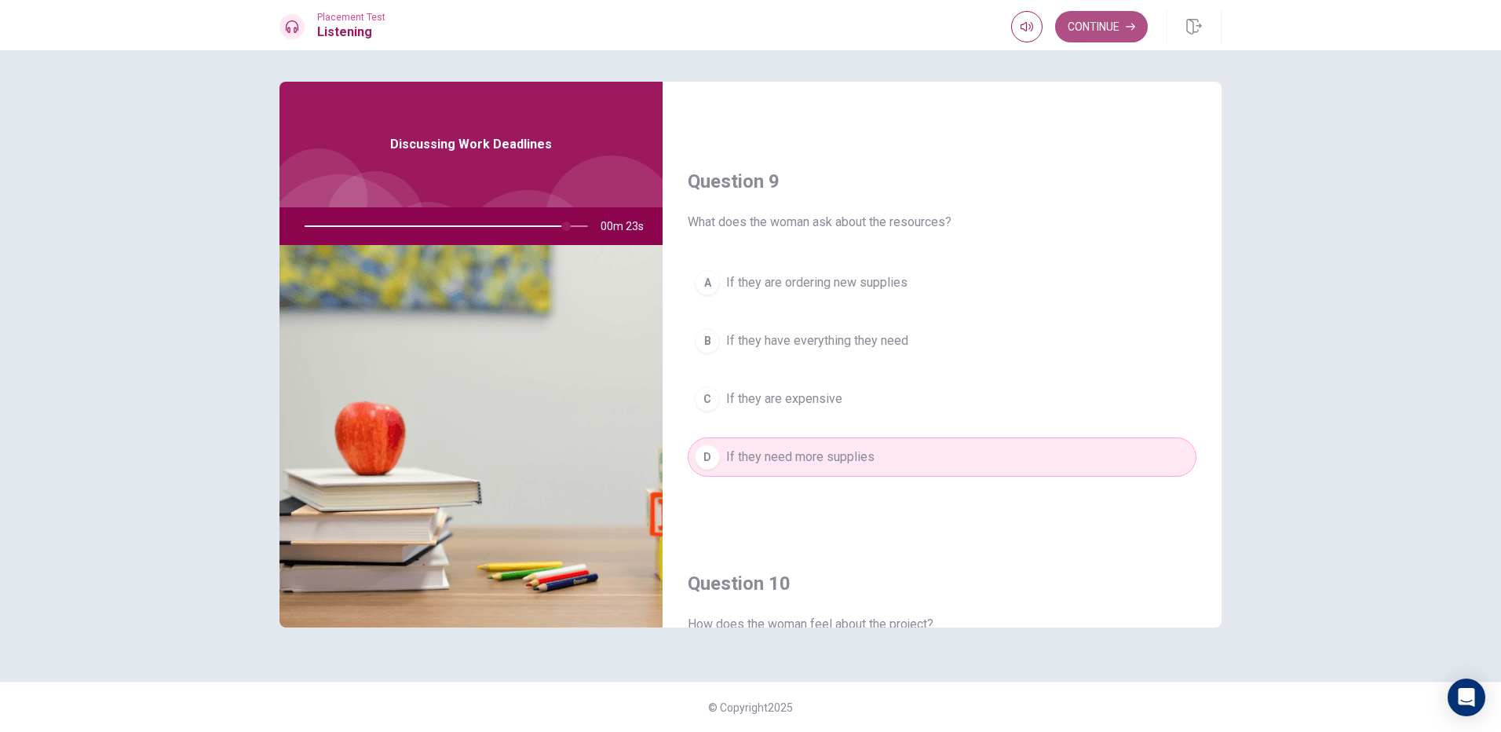
click at [1118, 22] on button "Continue" at bounding box center [1101, 26] width 93 height 31
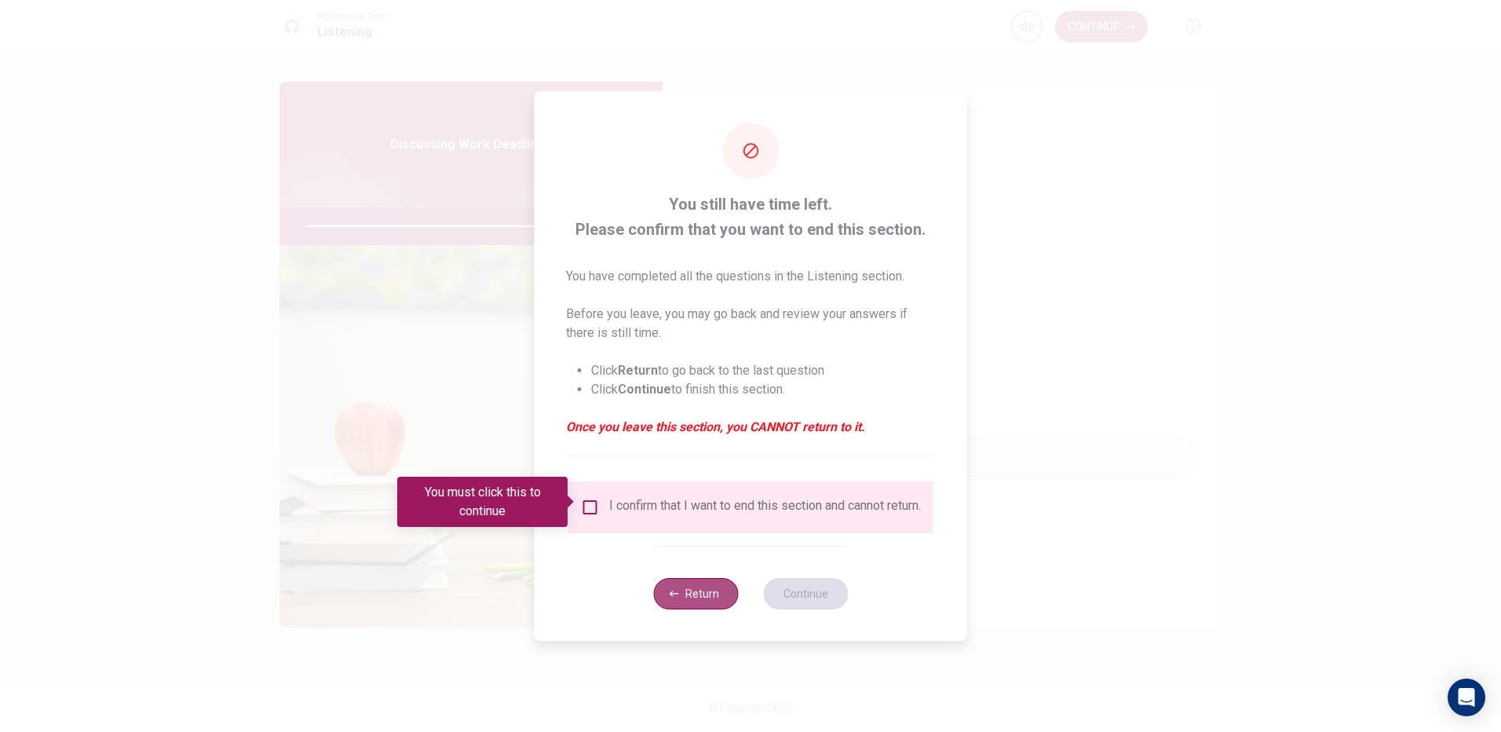
click at [695, 587] on button "Return" at bounding box center [695, 593] width 85 height 31
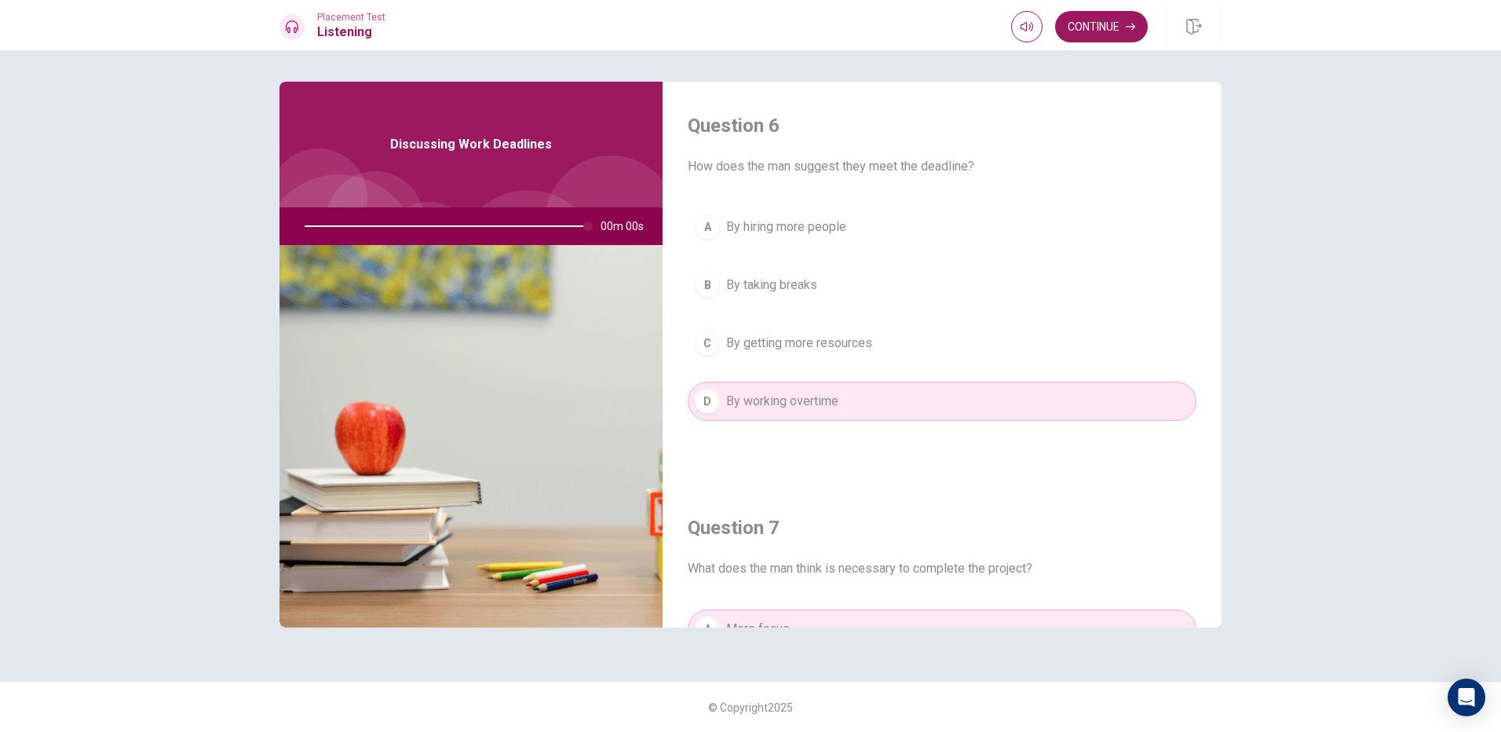
scroll to position [1464, 0]
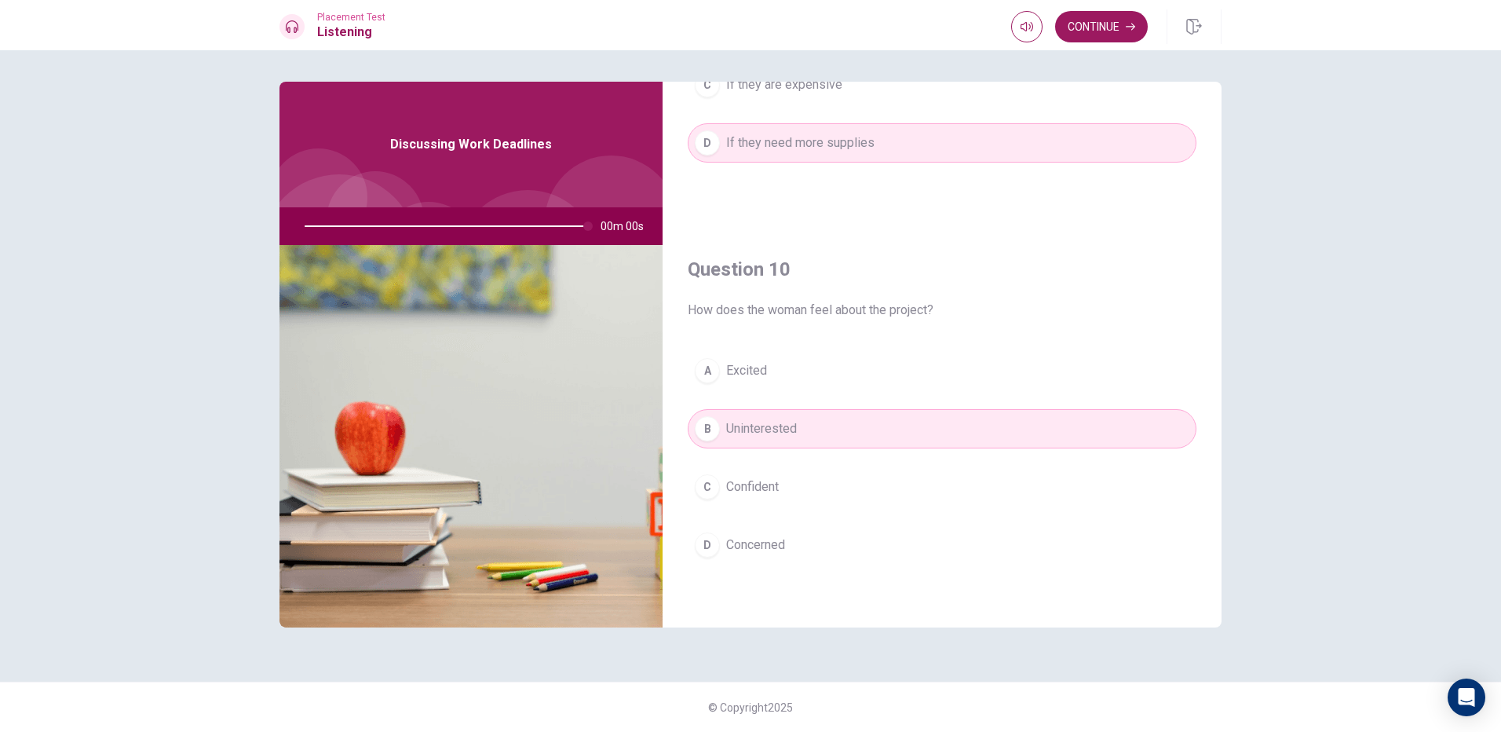
type input "0"
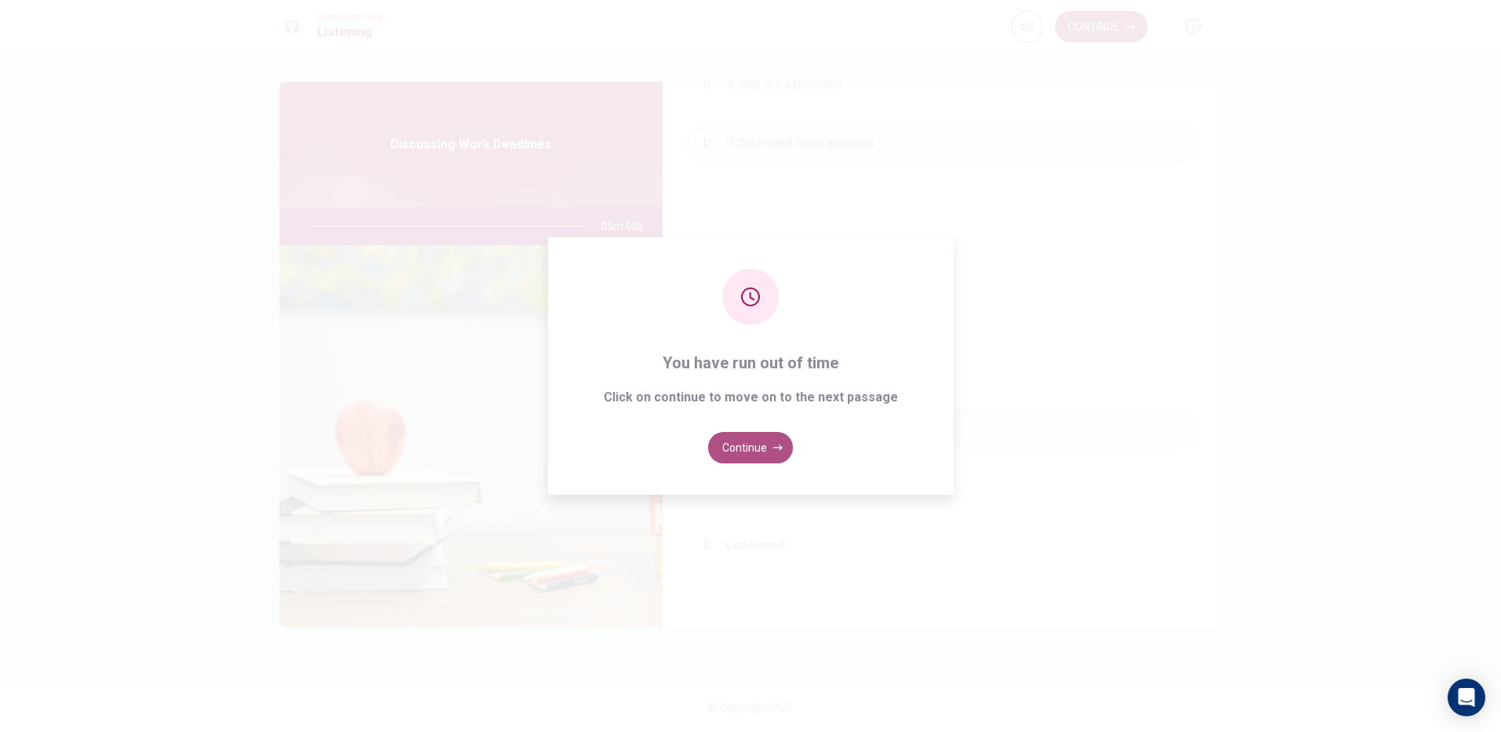
click at [756, 449] on button "Continue" at bounding box center [750, 447] width 85 height 31
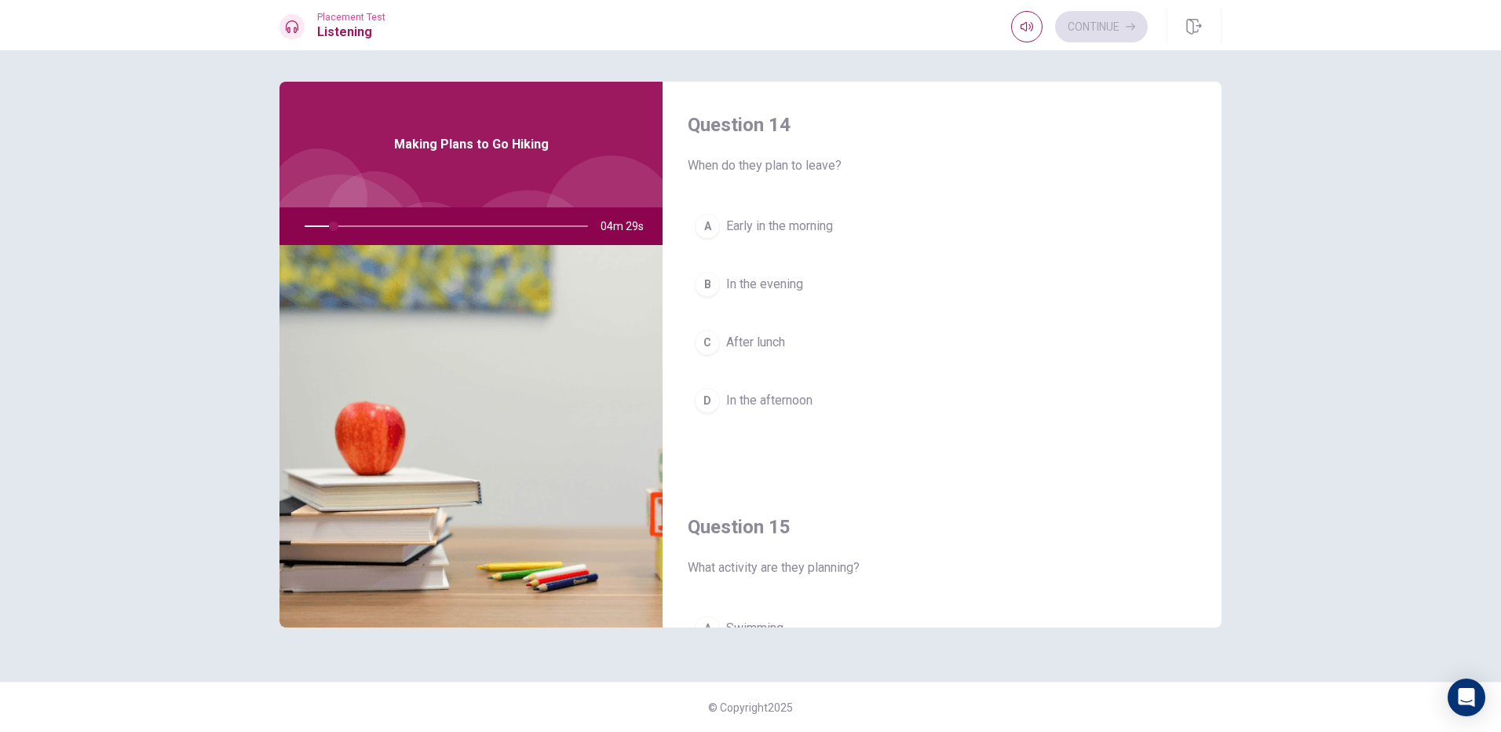
scroll to position [1413, 0]
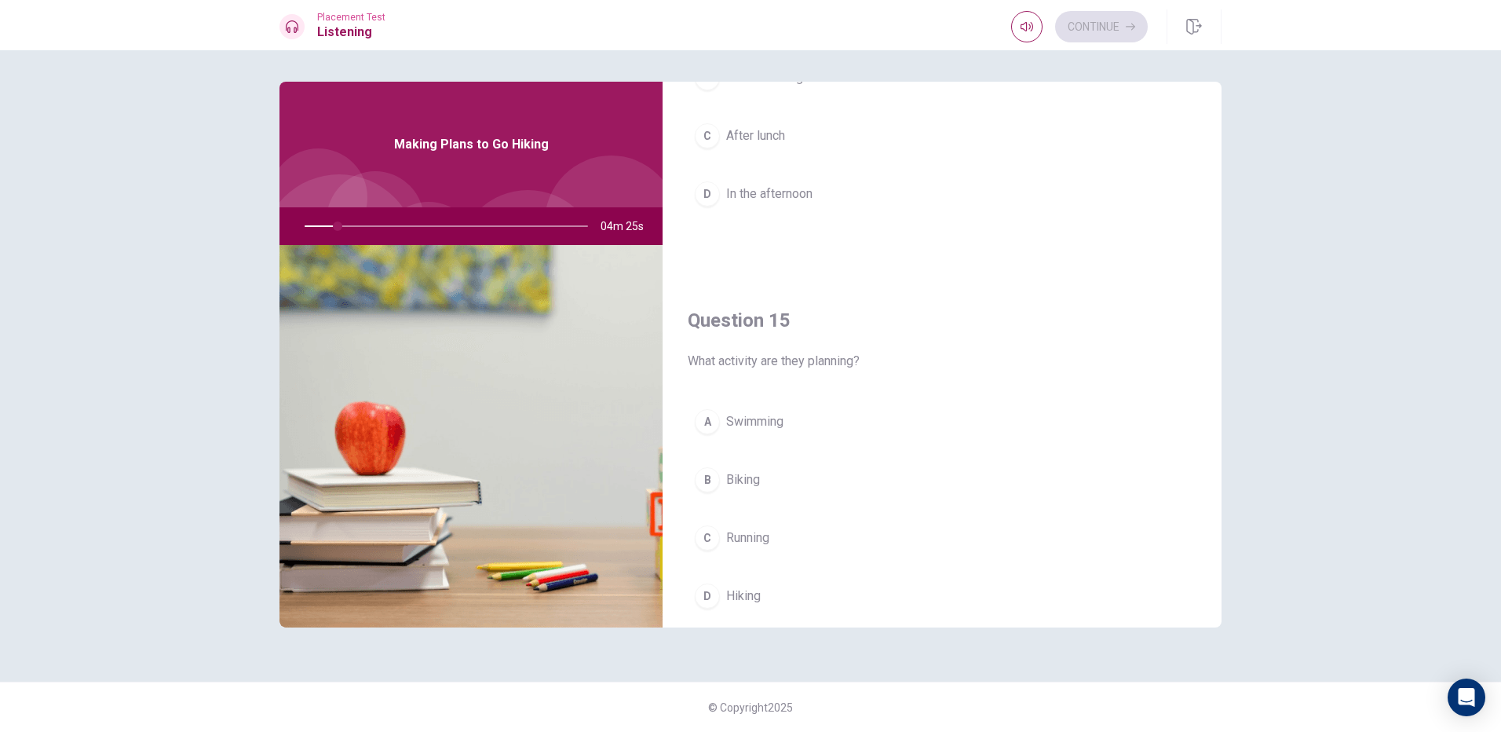
click at [1336, 588] on div "Question 11 How does the man feel about the idea? A He is excited B He is unint…" at bounding box center [750, 390] width 1501 height 681
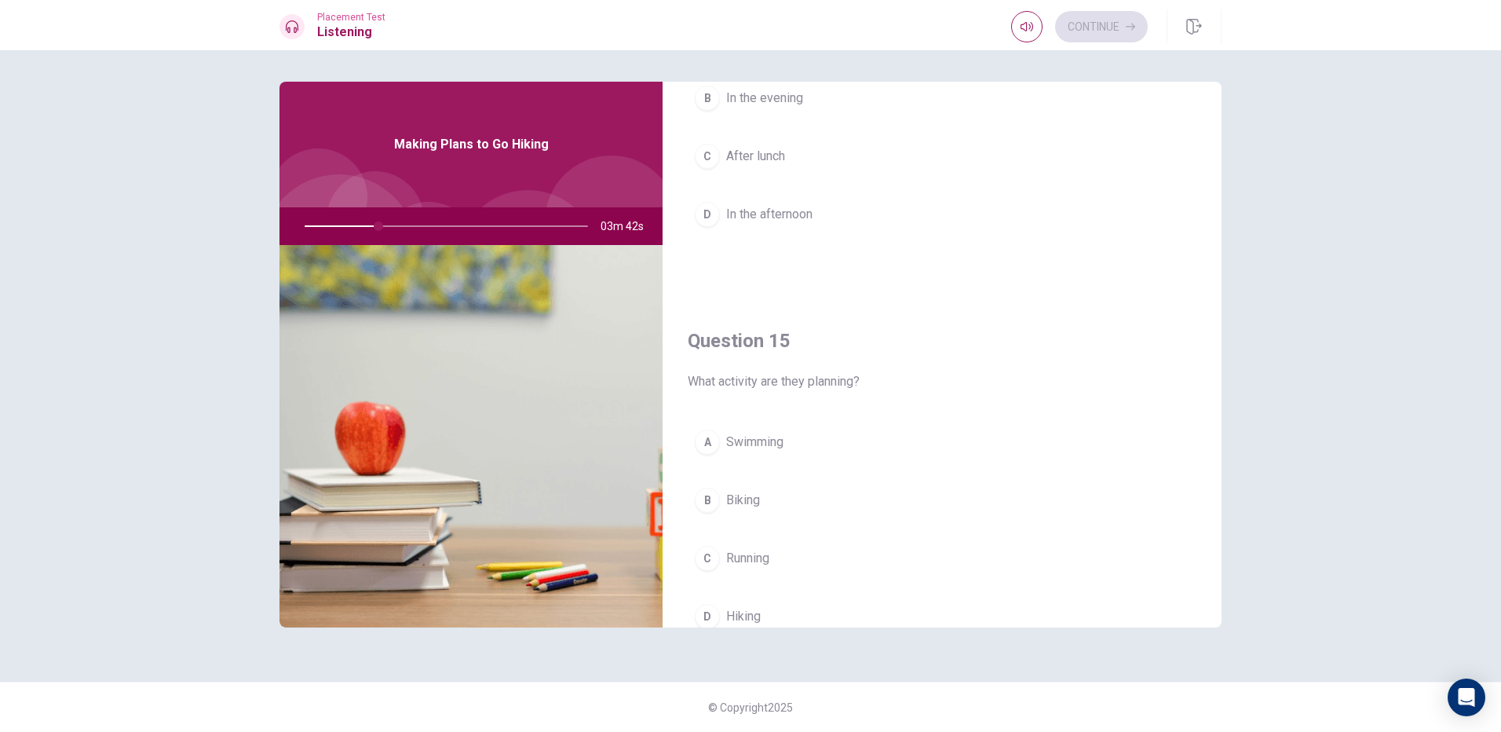
scroll to position [1464, 0]
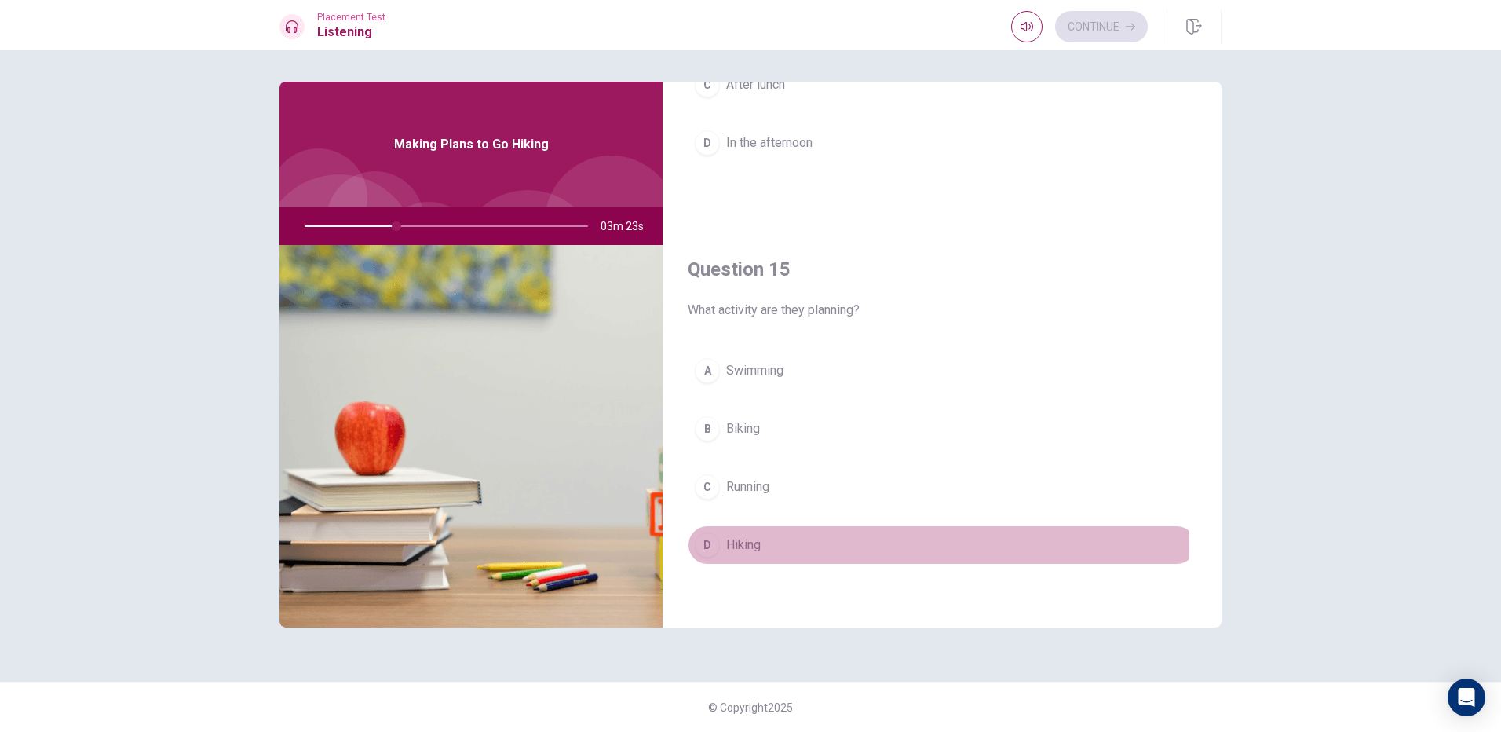
click at [742, 547] on span "Hiking" at bounding box center [743, 544] width 35 height 19
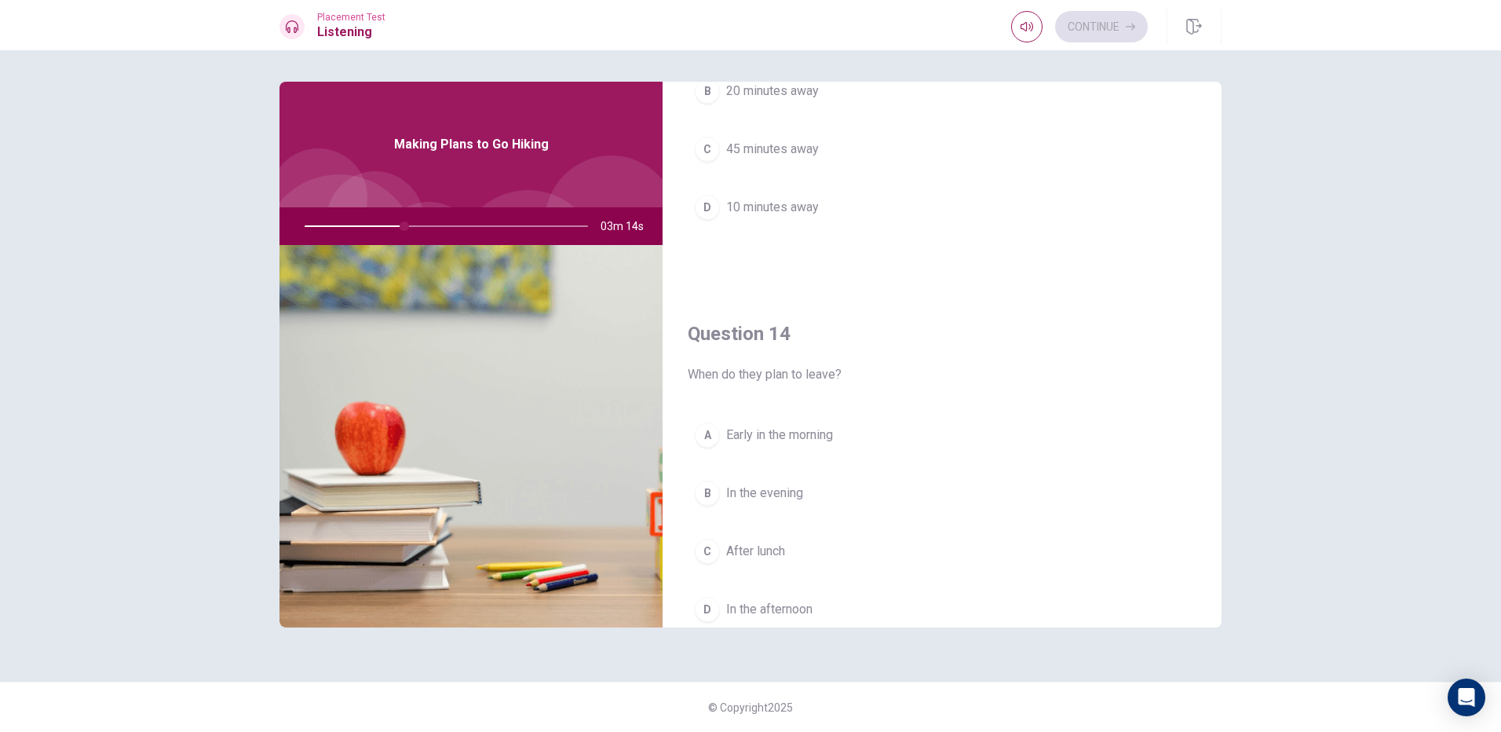
scroll to position [993, 0]
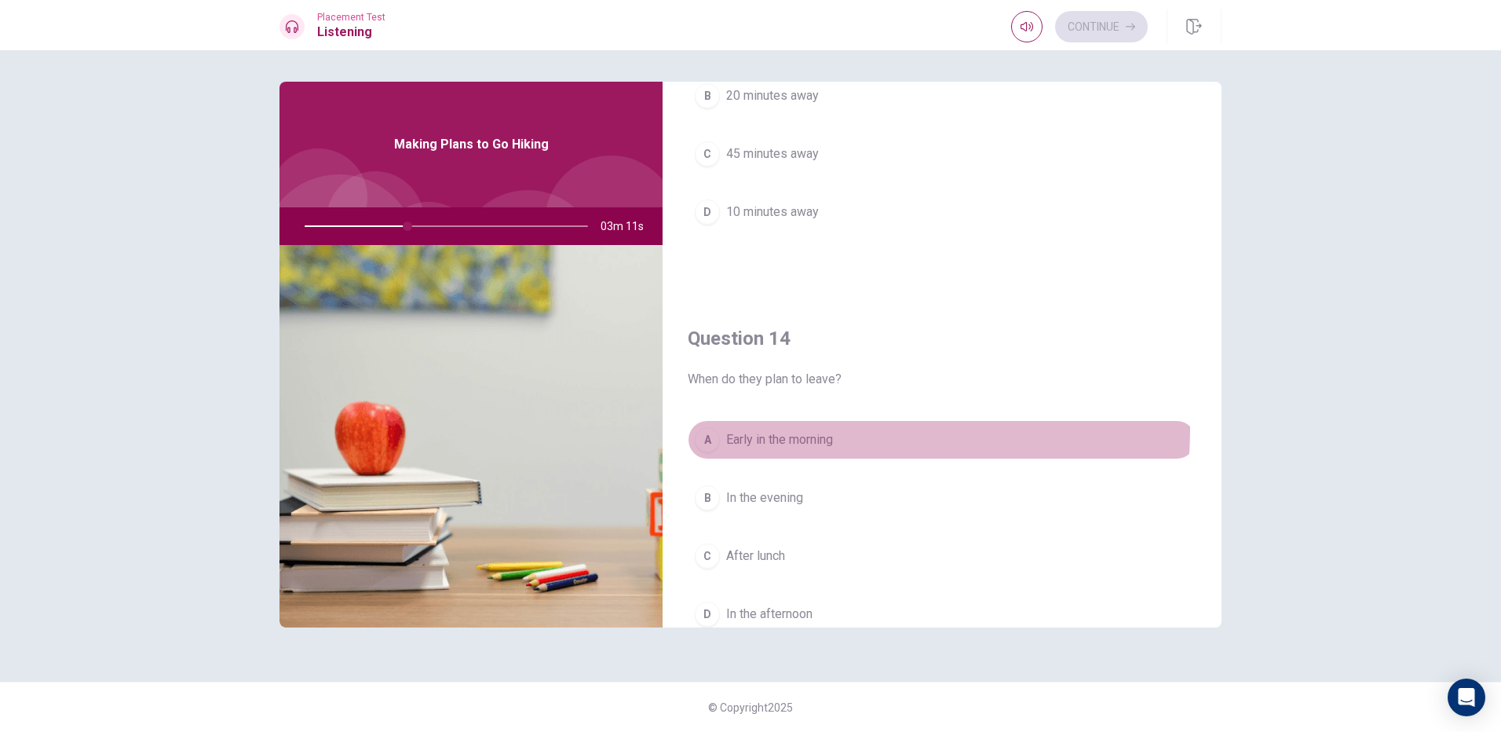
click at [811, 429] on button "A Early in the morning" at bounding box center [942, 439] width 509 height 39
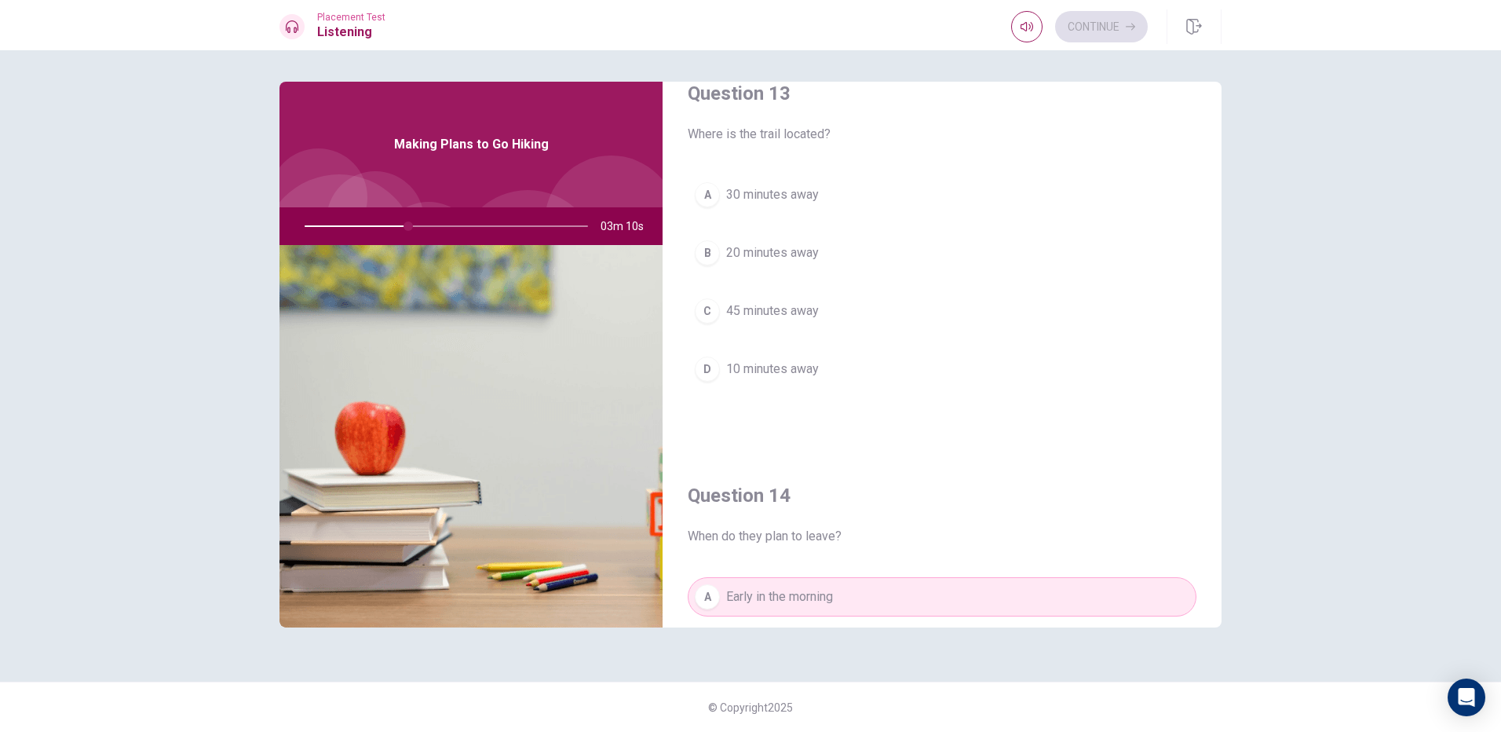
scroll to position [757, 0]
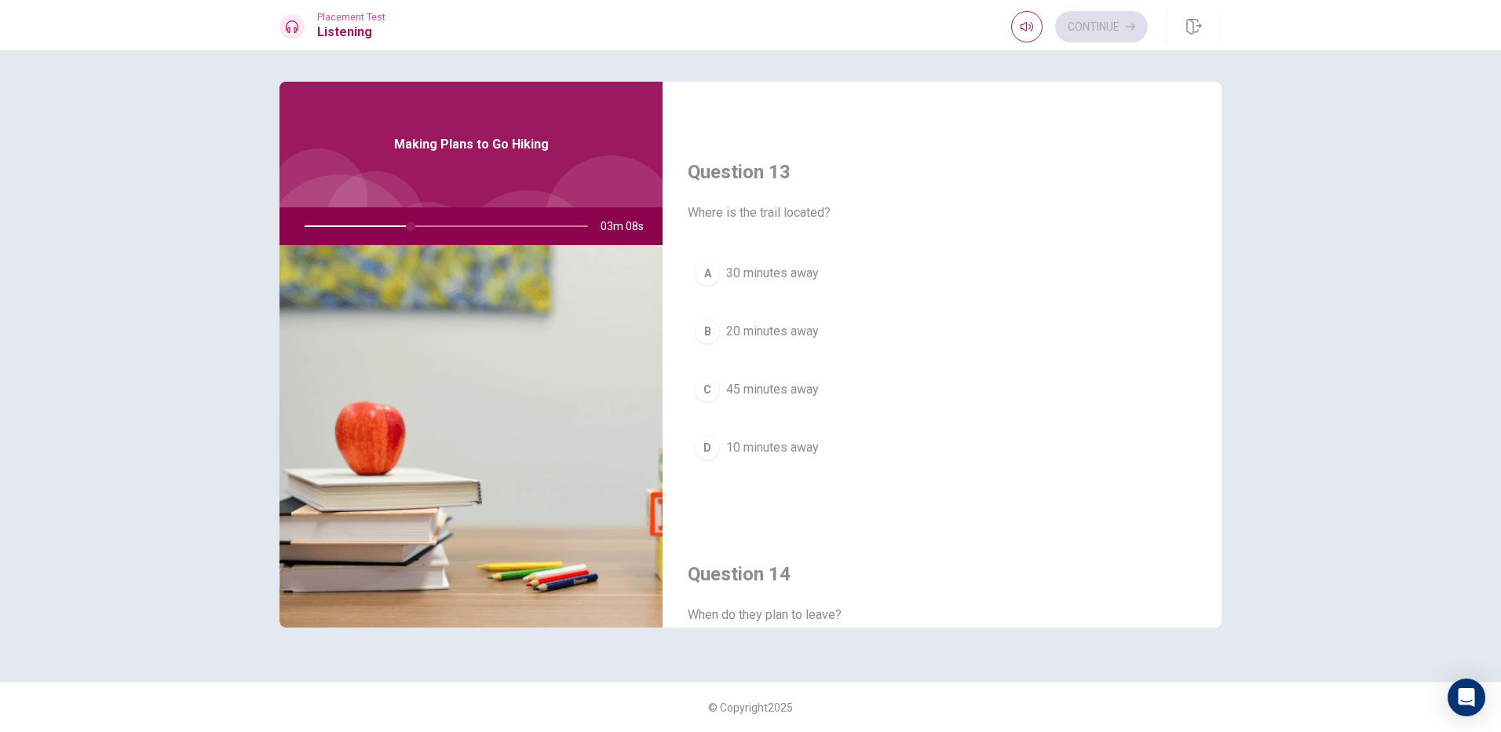
click at [797, 268] on span "30 minutes away" at bounding box center [772, 273] width 93 height 19
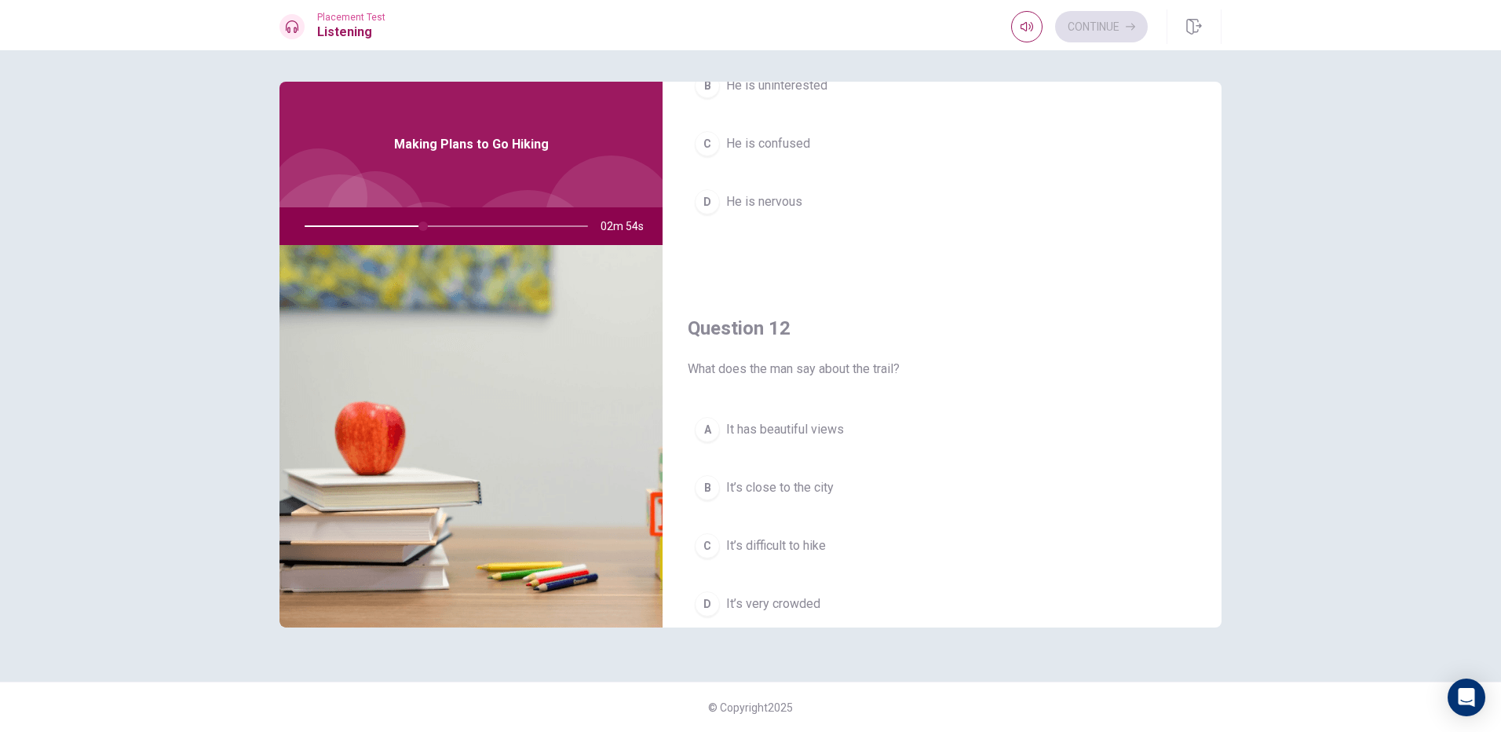
scroll to position [51, 0]
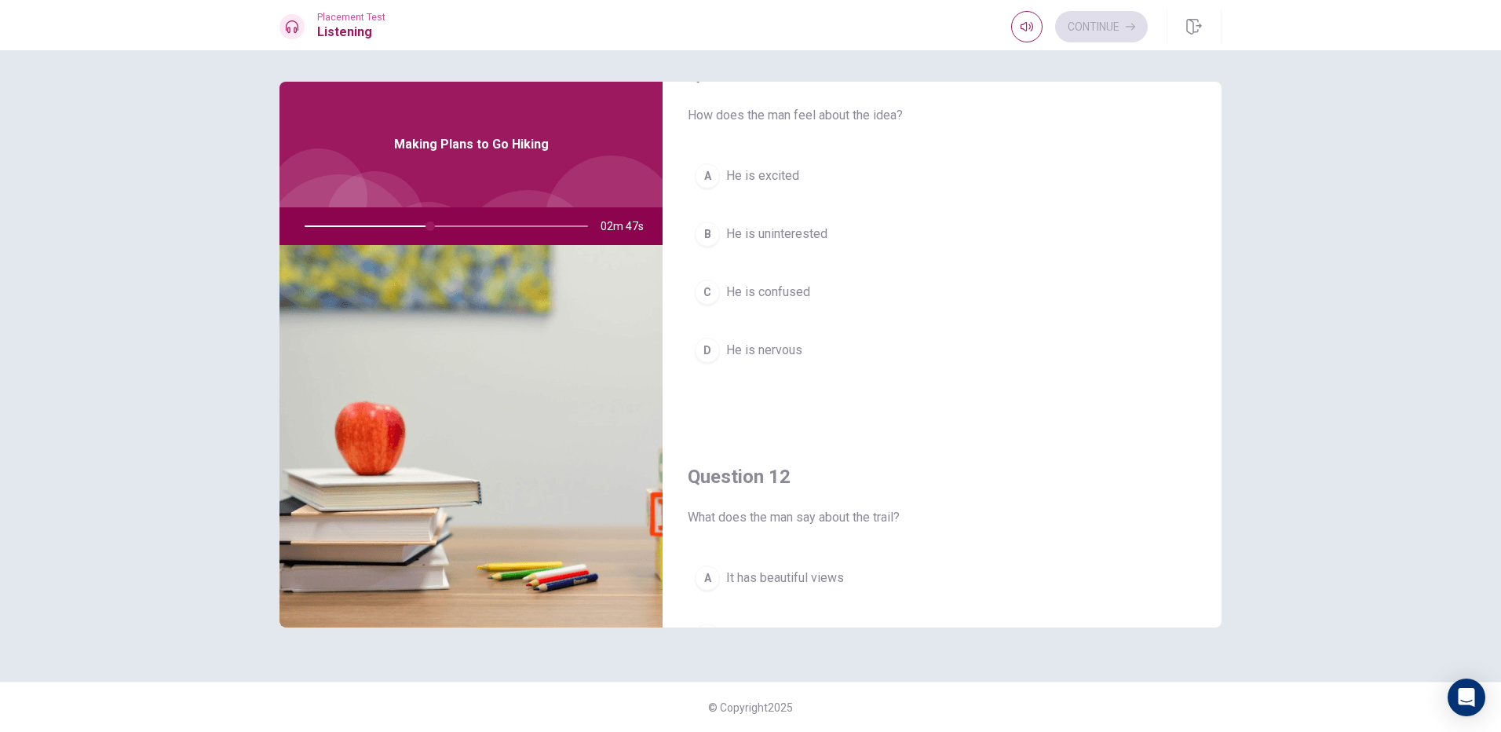
click at [767, 162] on button "A He is excited" at bounding box center [942, 175] width 509 height 39
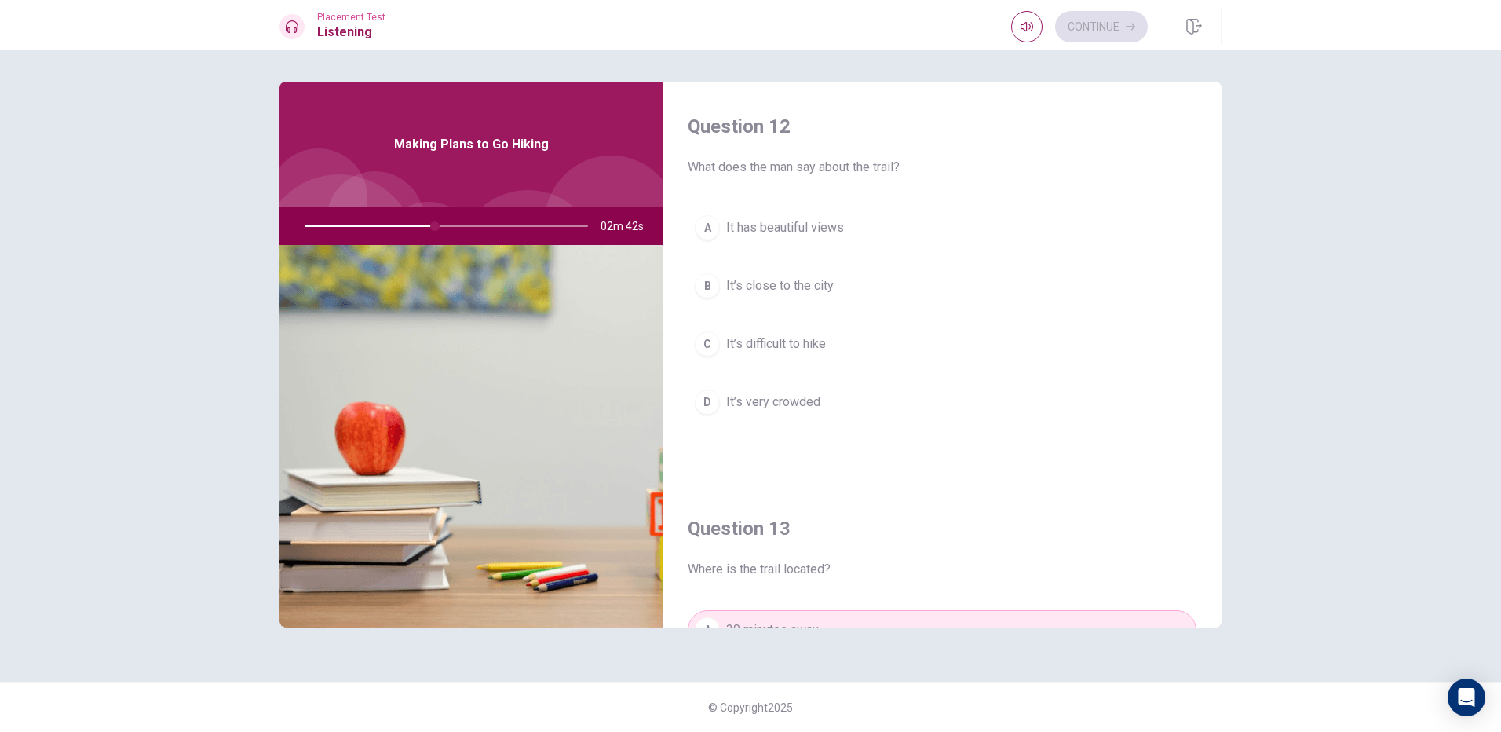
scroll to position [365, 0]
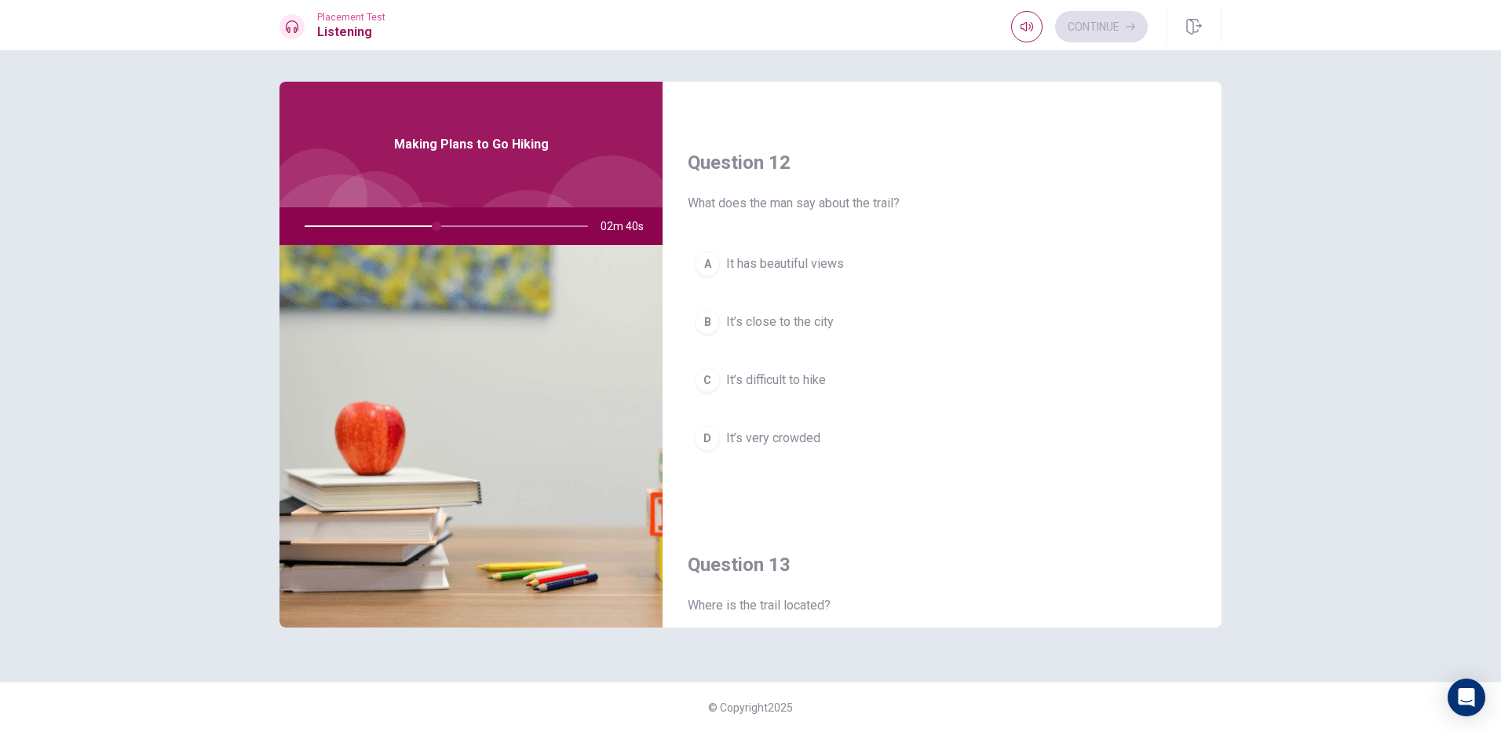
click at [780, 262] on span "It has beautiful views" at bounding box center [785, 263] width 118 height 19
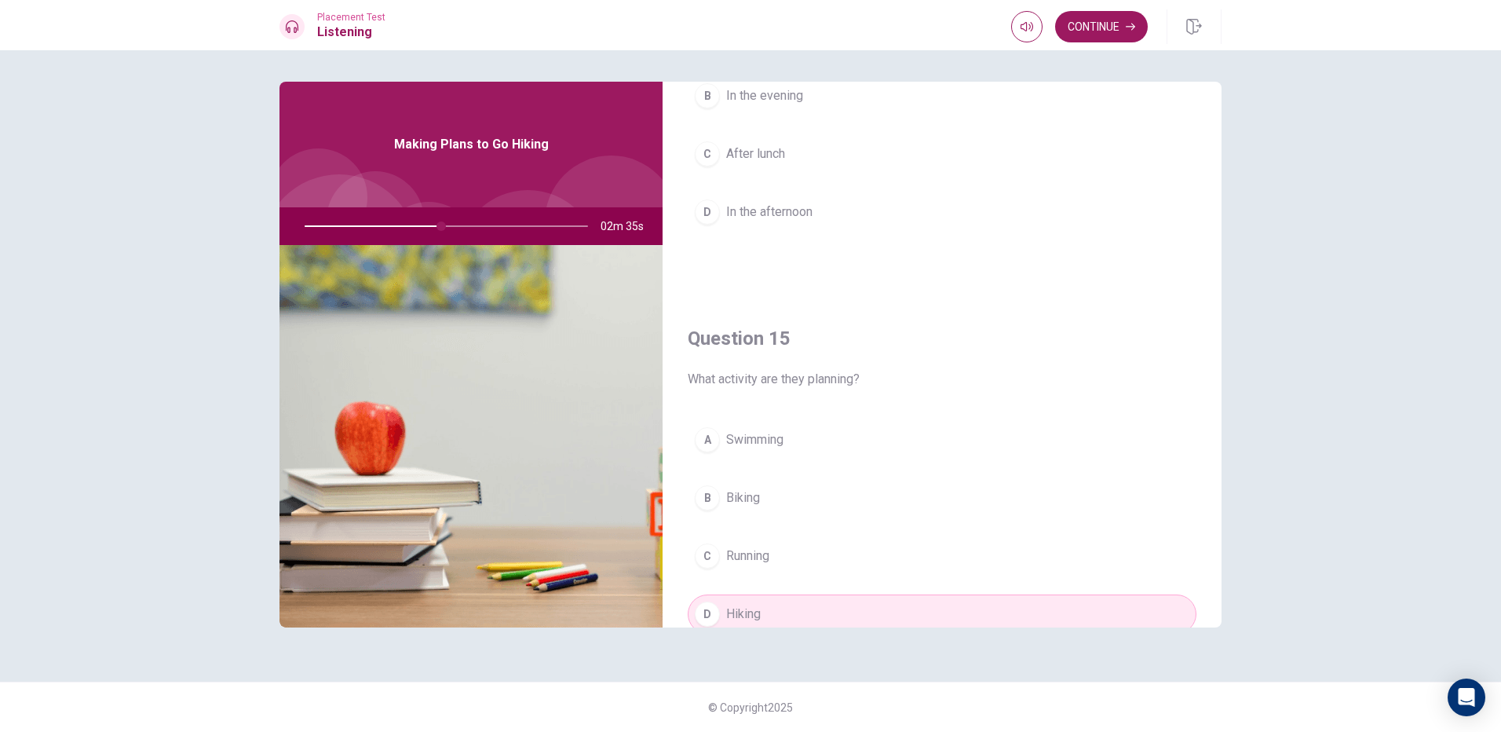
scroll to position [1464, 0]
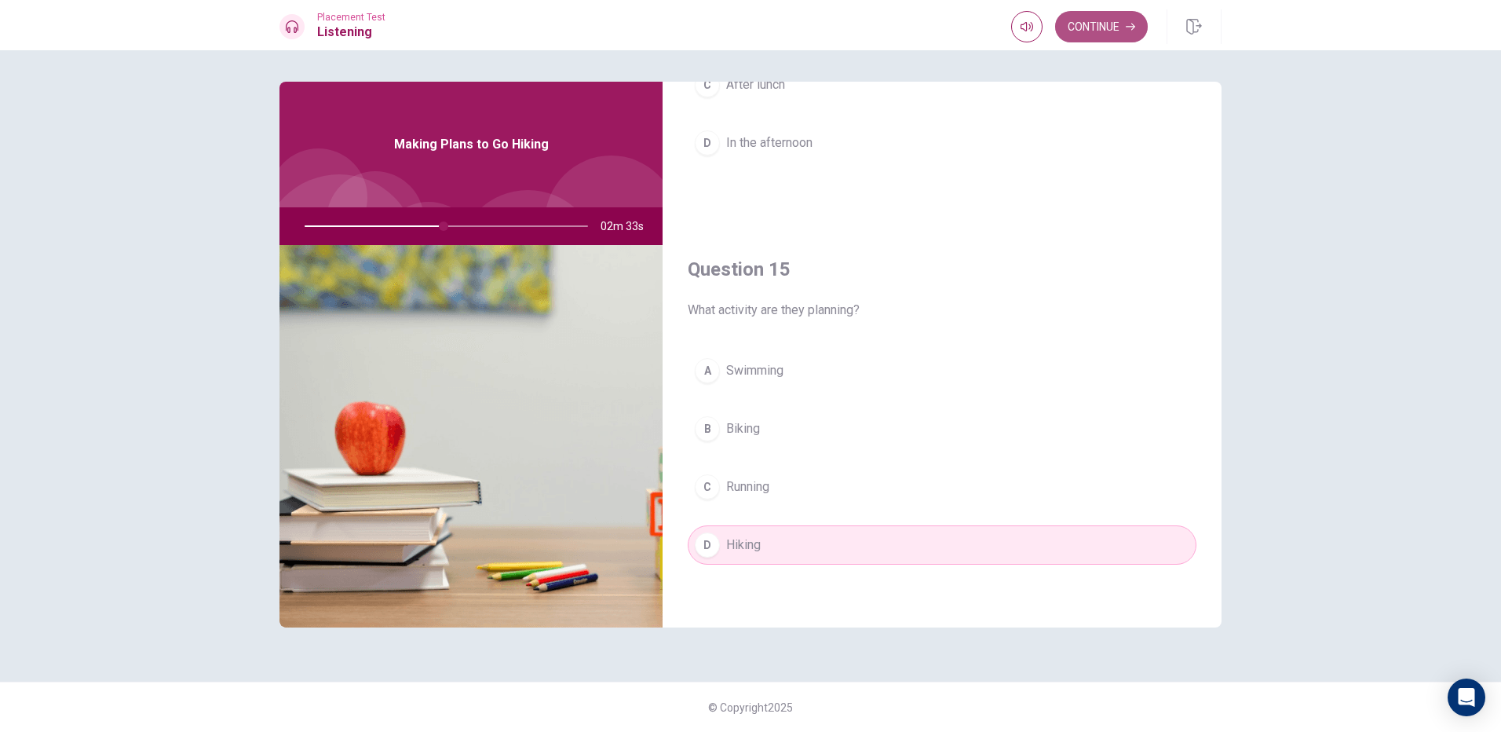
click at [1115, 27] on button "Continue" at bounding box center [1101, 26] width 93 height 31
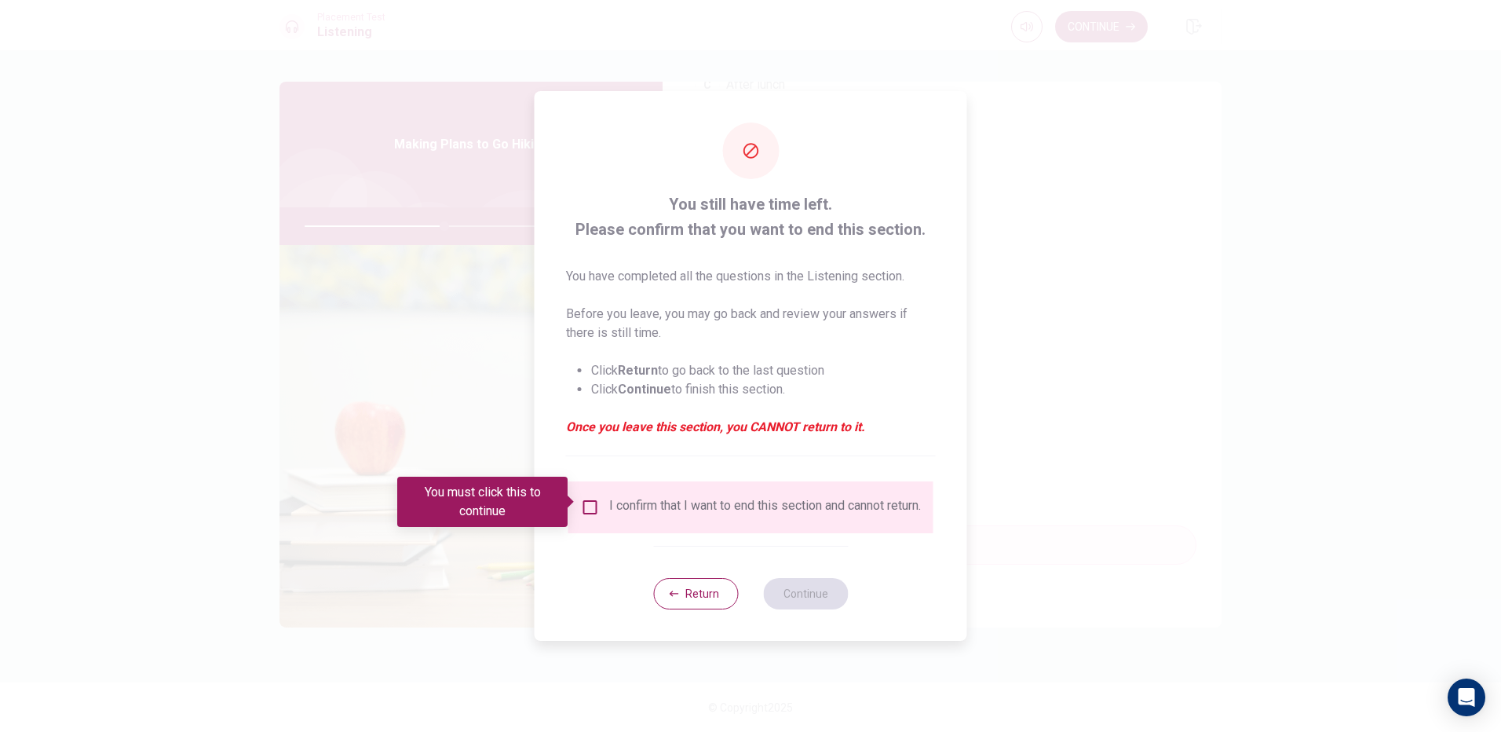
click at [589, 502] on input "You must click this to continue" at bounding box center [590, 507] width 19 height 19
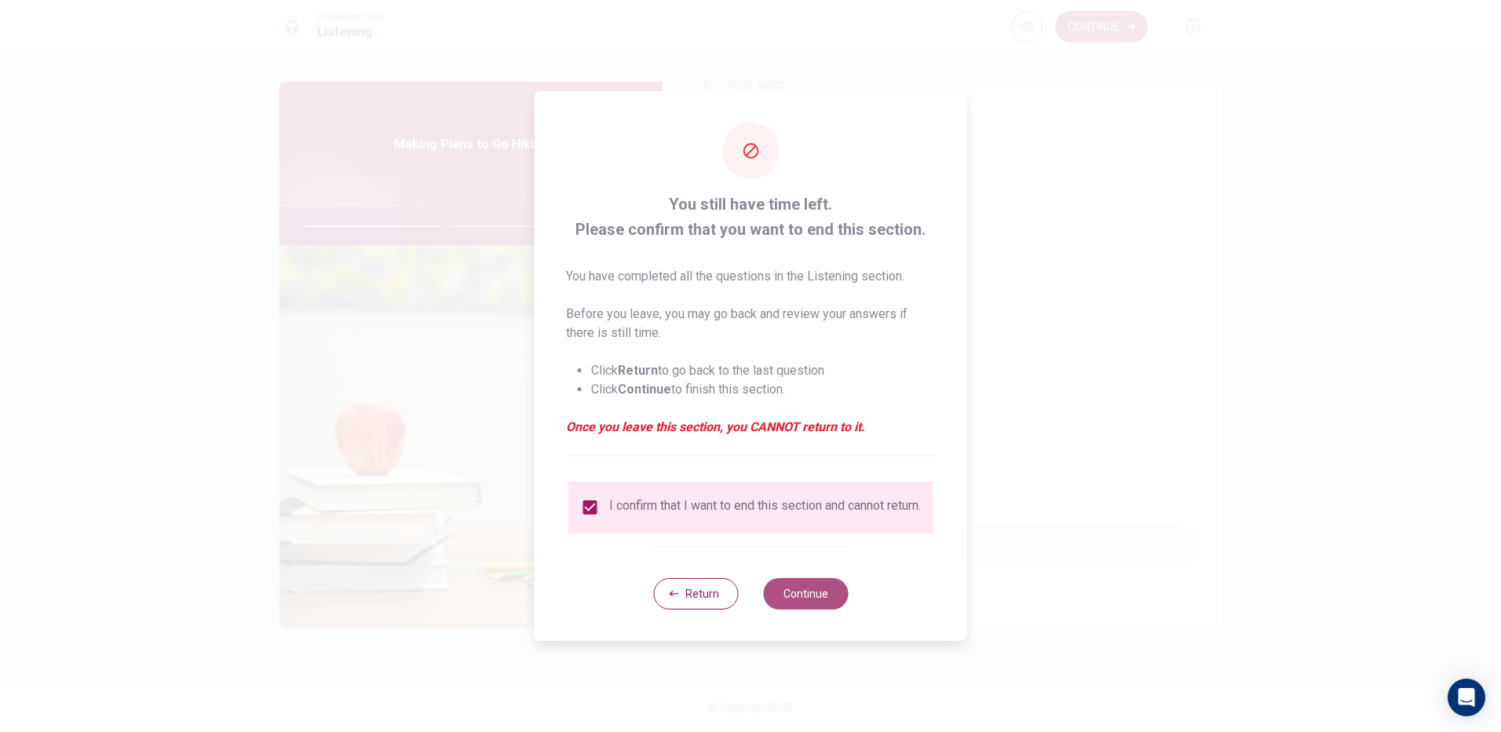
click at [794, 605] on button "Continue" at bounding box center [805, 593] width 85 height 31
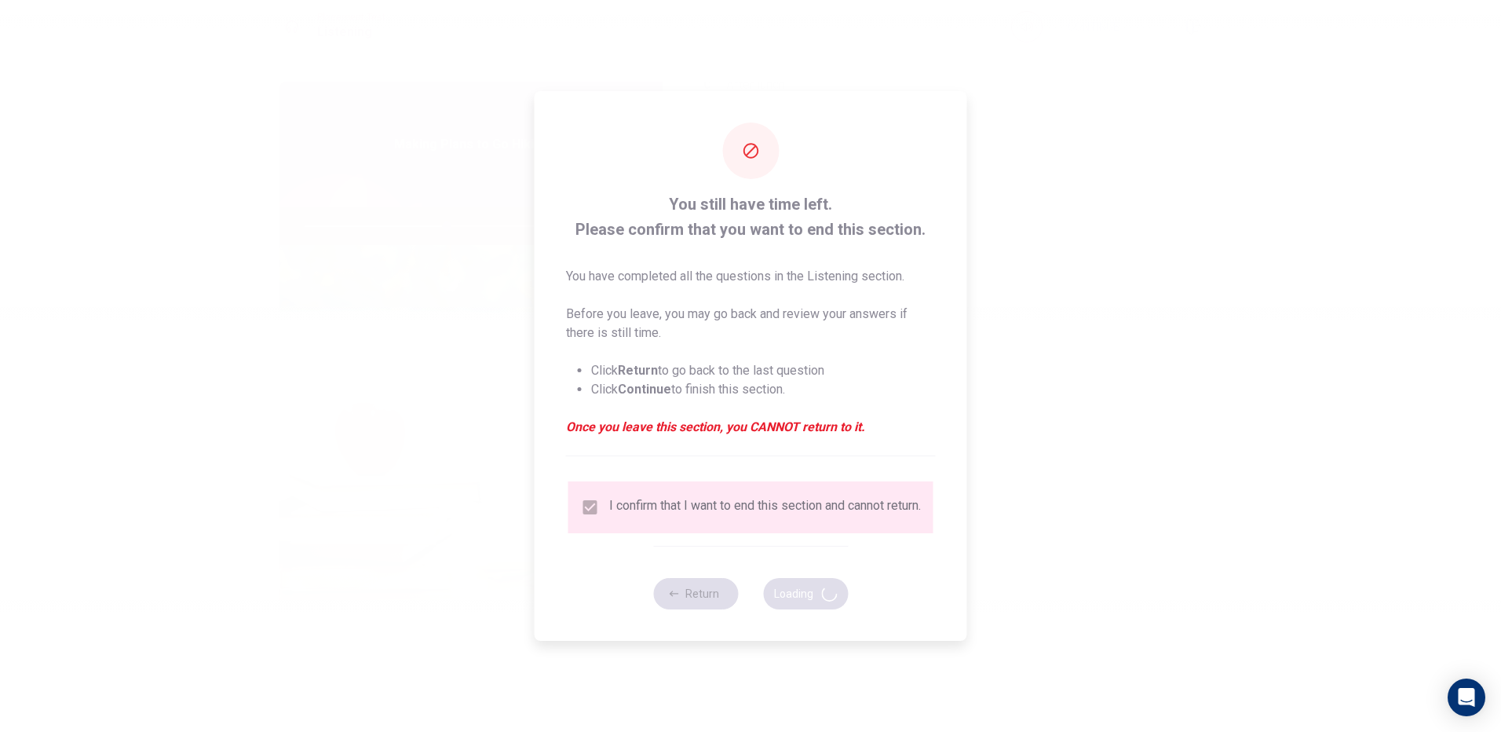
type input "51"
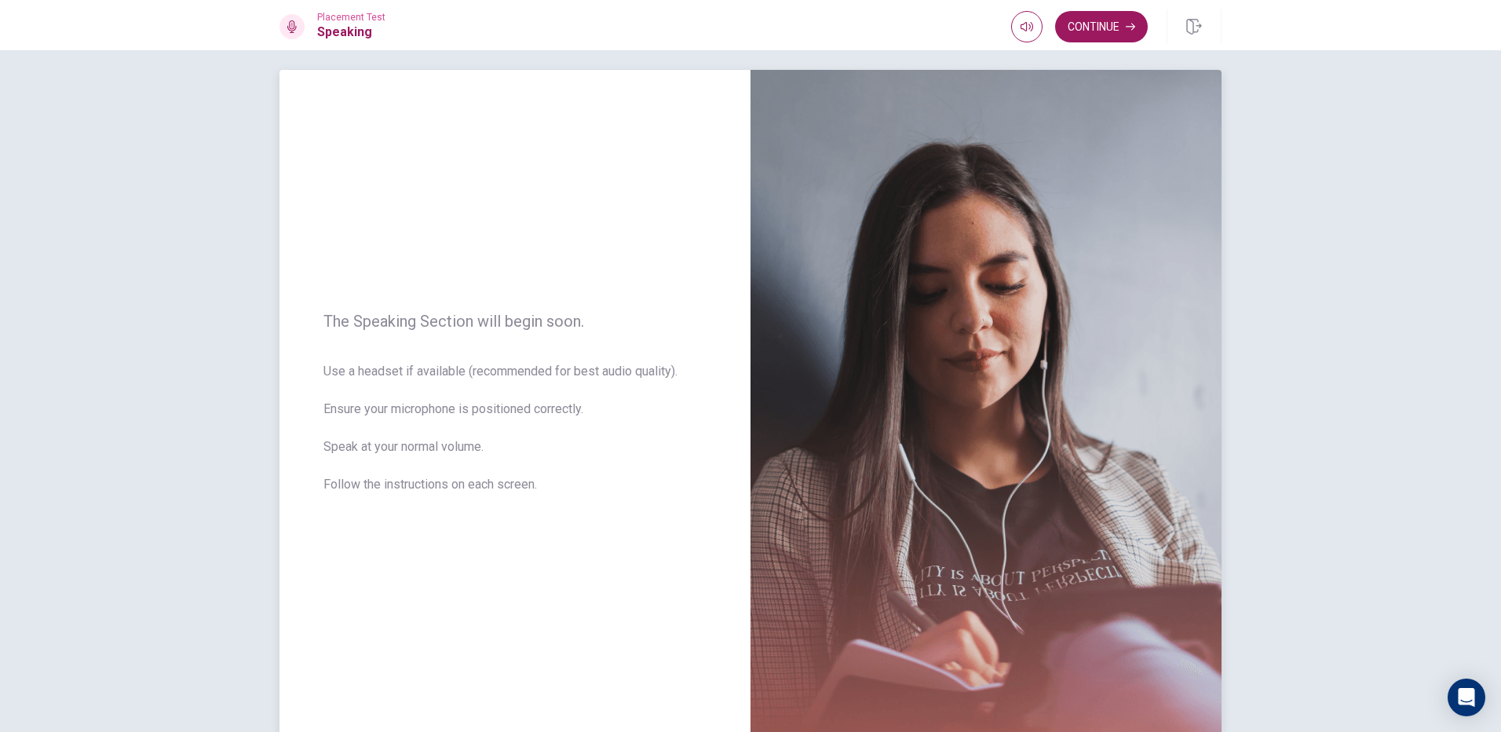
scroll to position [0, 0]
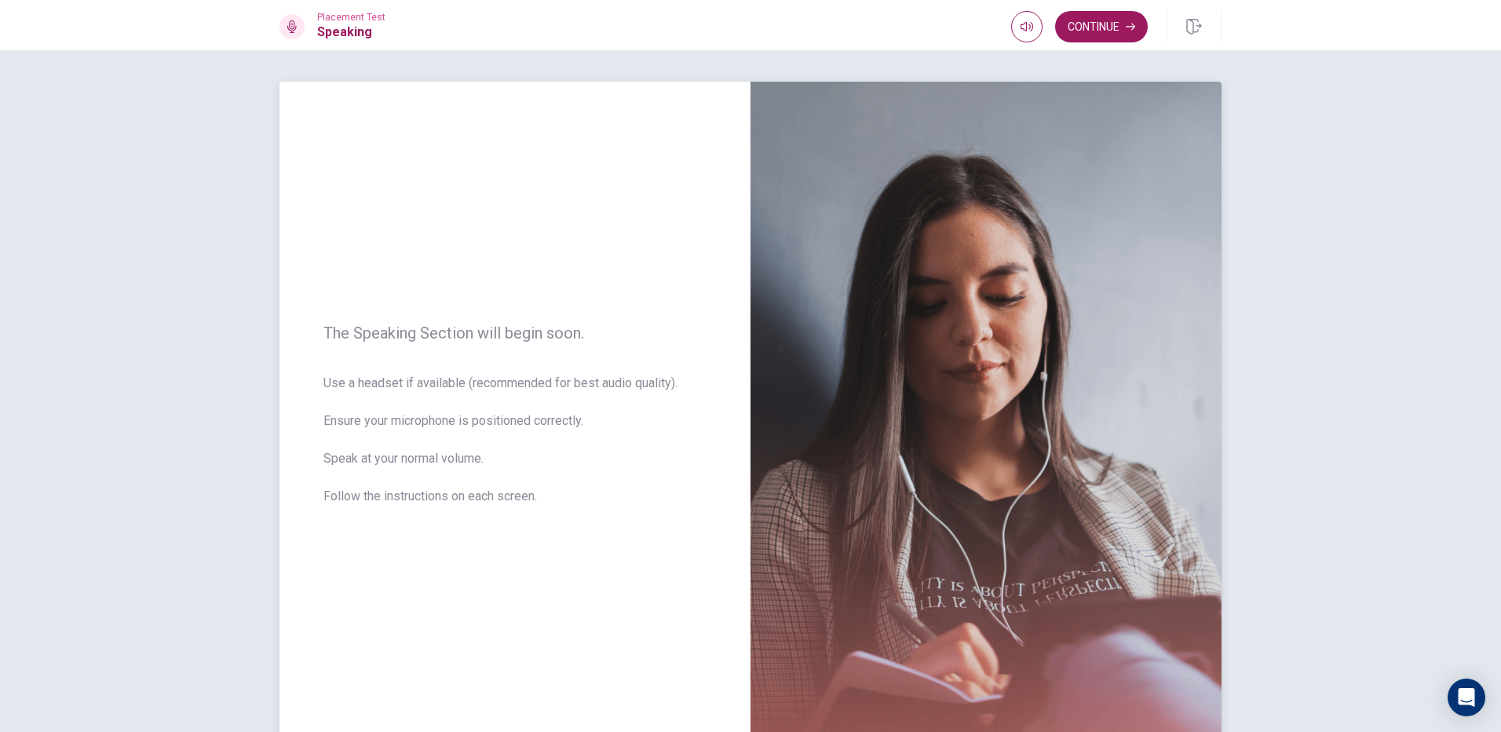
click at [869, 487] on img at bounding box center [985, 424] width 471 height 684
drag, startPoint x: 1091, startPoint y: 13, endPoint x: 1096, endPoint y: 31, distance: 18.9
click at [1093, 20] on div "Continue" at bounding box center [1116, 26] width 210 height 35
click at [1108, 22] on button "Continue" at bounding box center [1101, 26] width 93 height 31
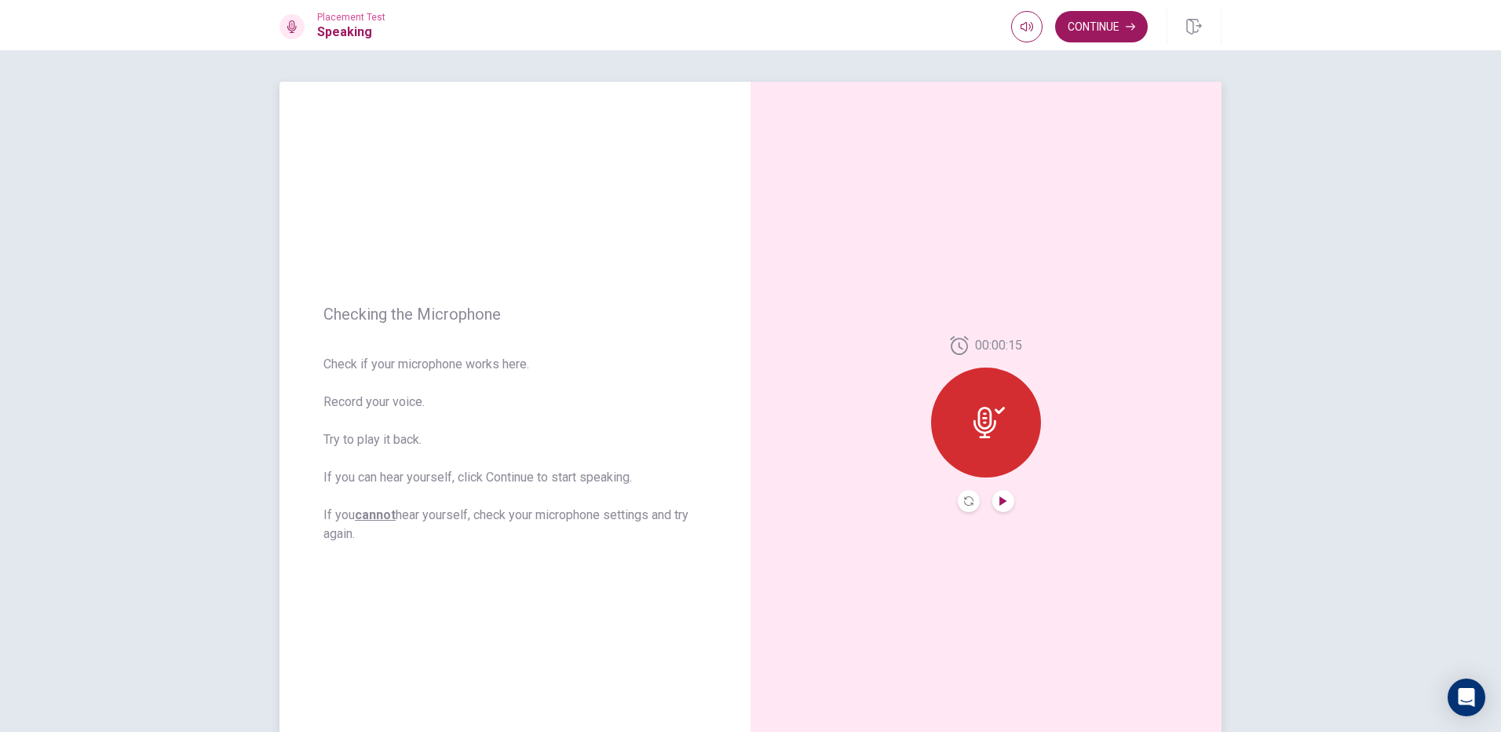
click at [998, 503] on icon "Play Audio" at bounding box center [1002, 500] width 9 height 9
click at [1090, 21] on button "Continue" at bounding box center [1101, 26] width 93 height 31
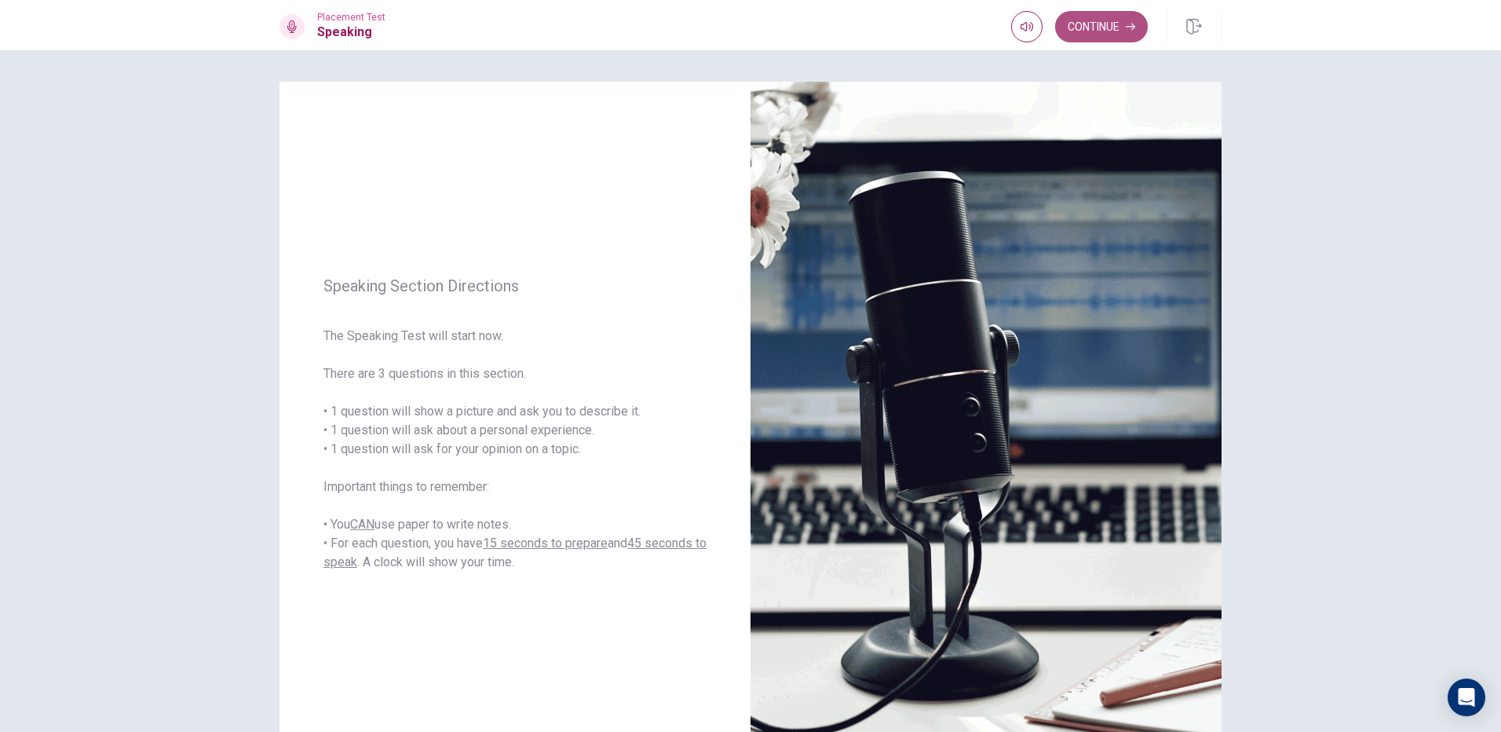
click at [1133, 24] on icon "button" at bounding box center [1130, 27] width 9 height 7
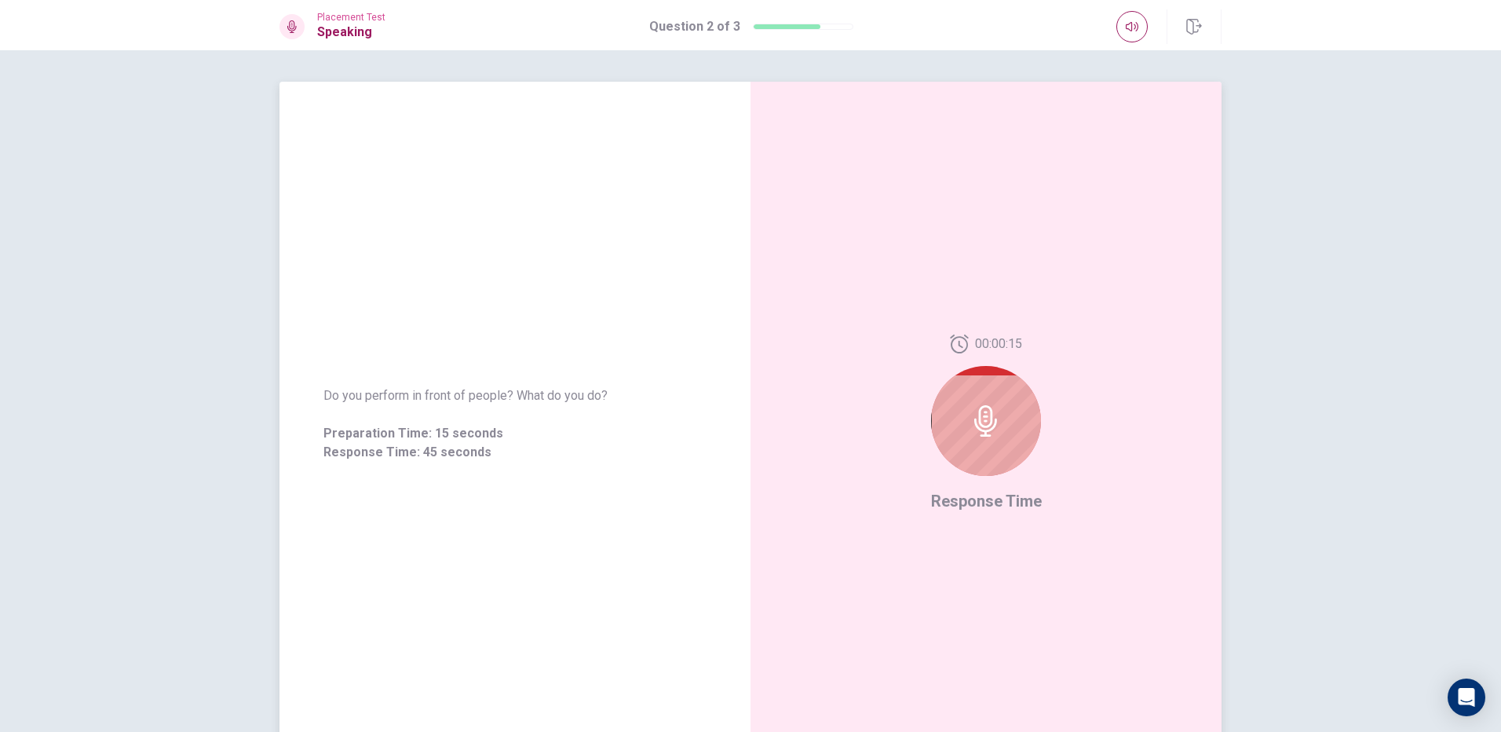
click at [985, 440] on div at bounding box center [986, 421] width 110 height 110
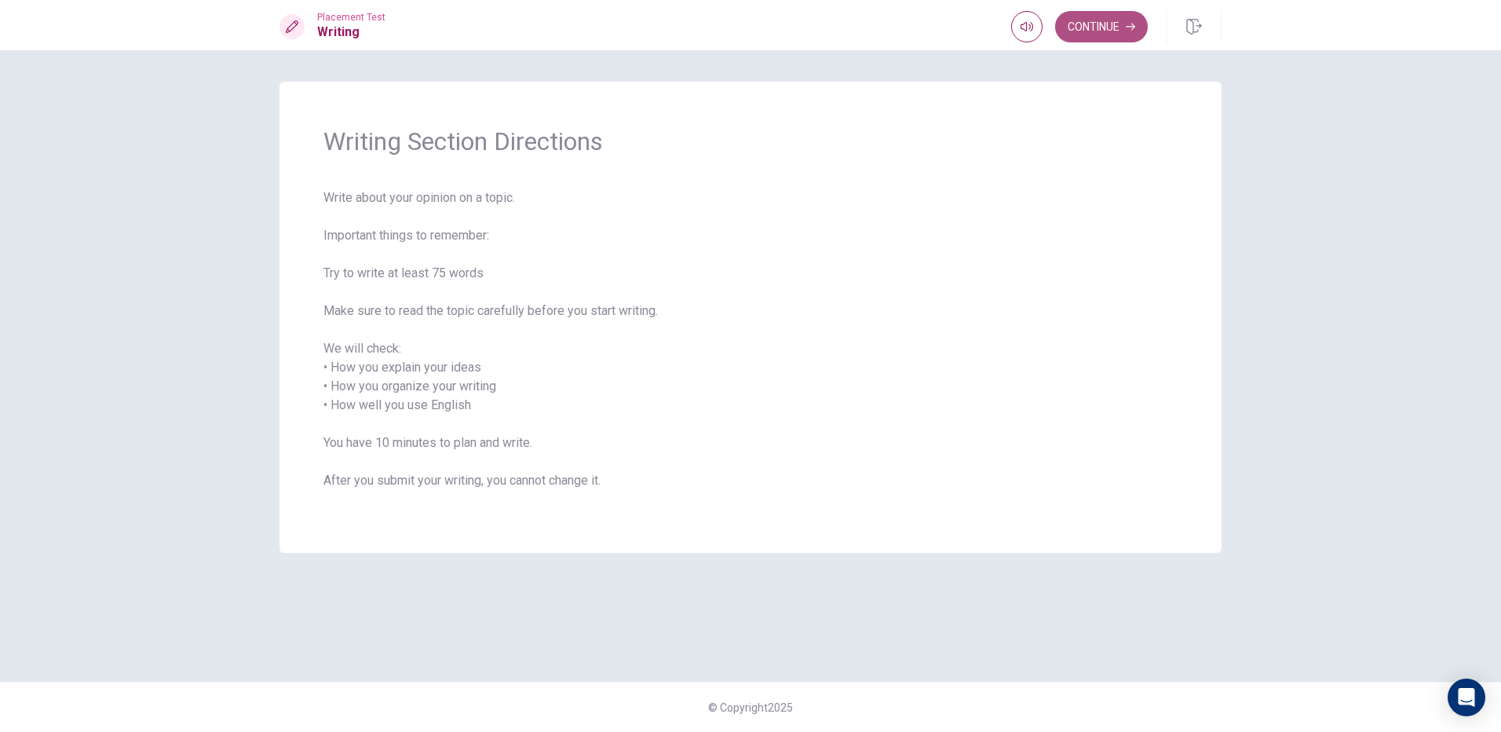
click at [1129, 23] on icon "button" at bounding box center [1130, 26] width 9 height 9
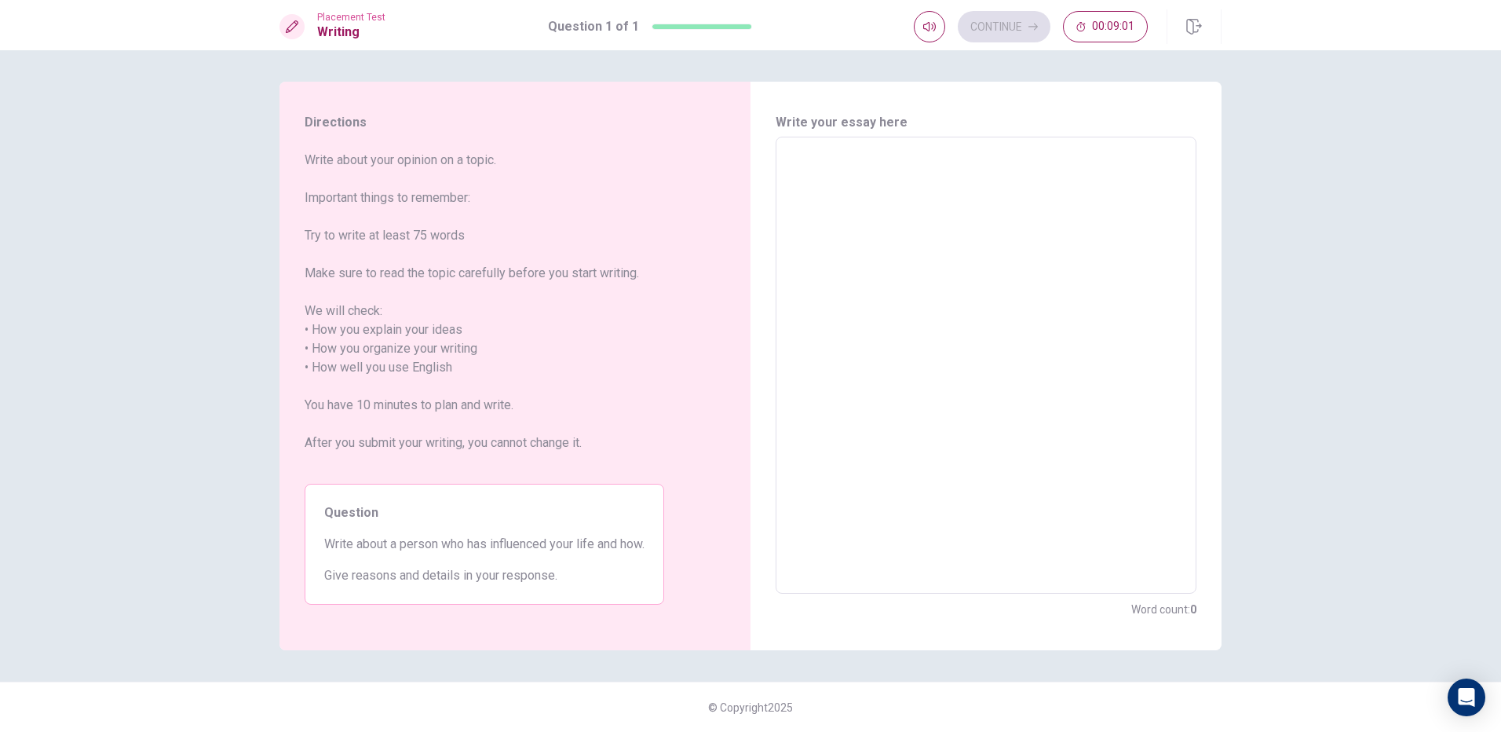
click at [841, 203] on textarea at bounding box center [985, 365] width 399 height 431
type textarea "M"
type textarea "x"
type textarea "My"
type textarea "x"
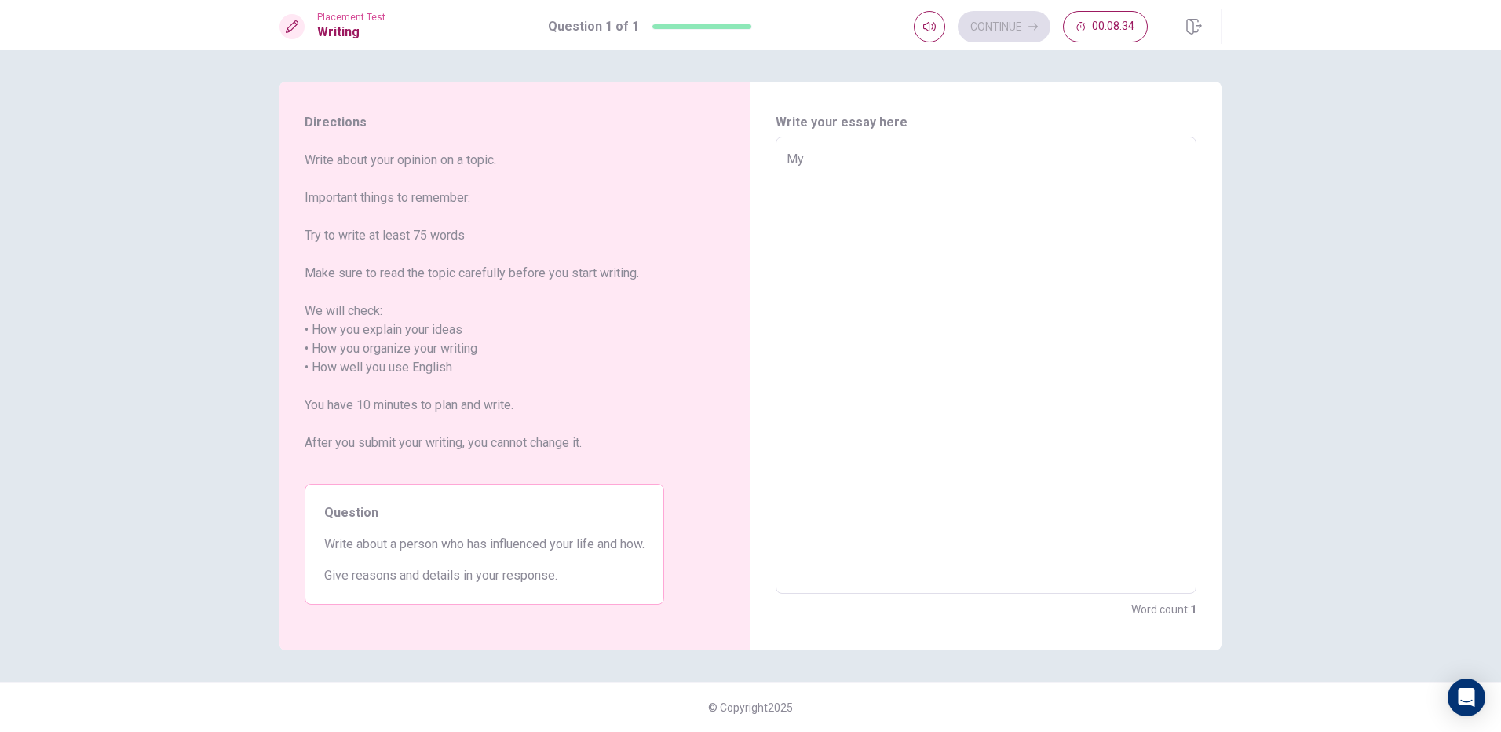
type textarea "My"
type textarea "x"
type textarea "My g"
type textarea "x"
type textarea "My gr"
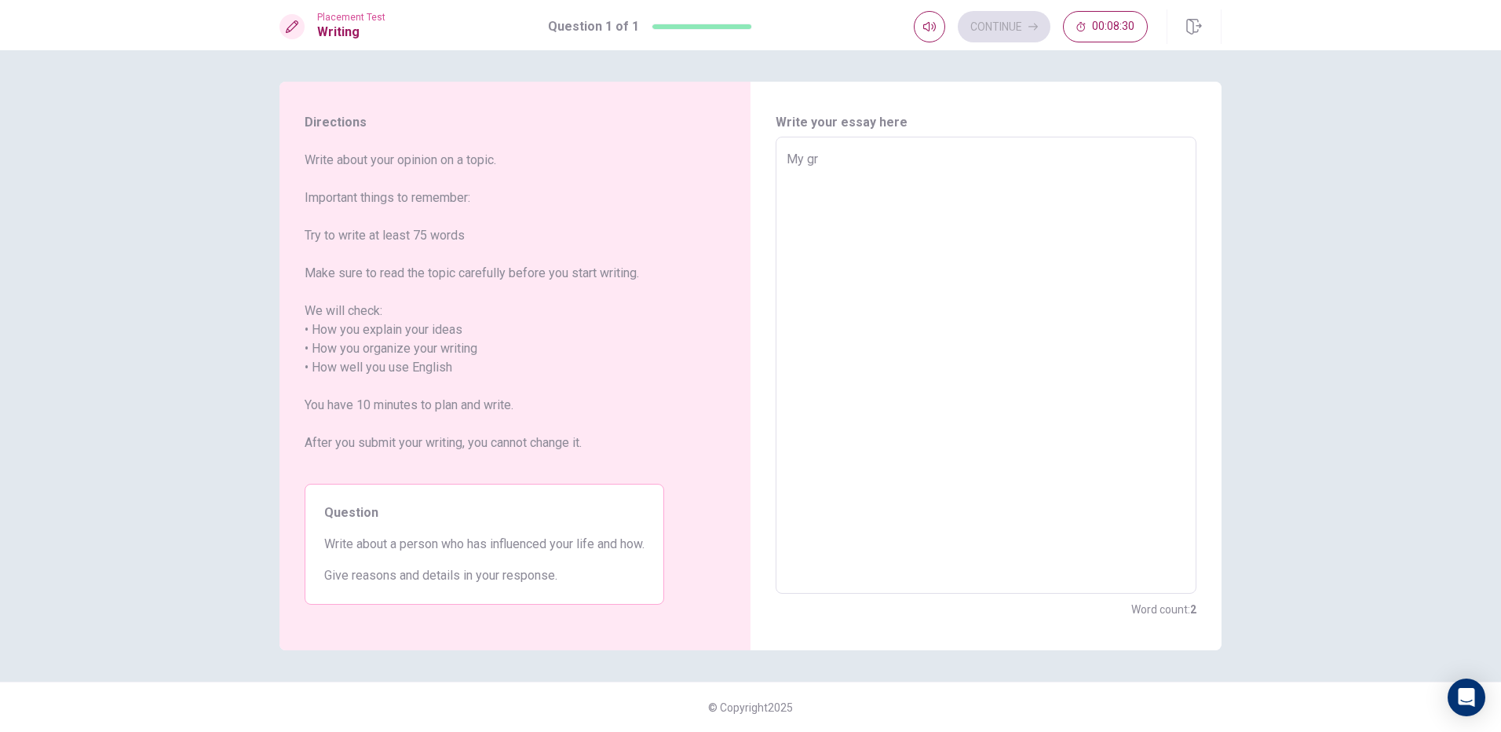
type textarea "x"
type textarea "My gra"
type textarea "x"
type textarea "My gran"
type textarea "x"
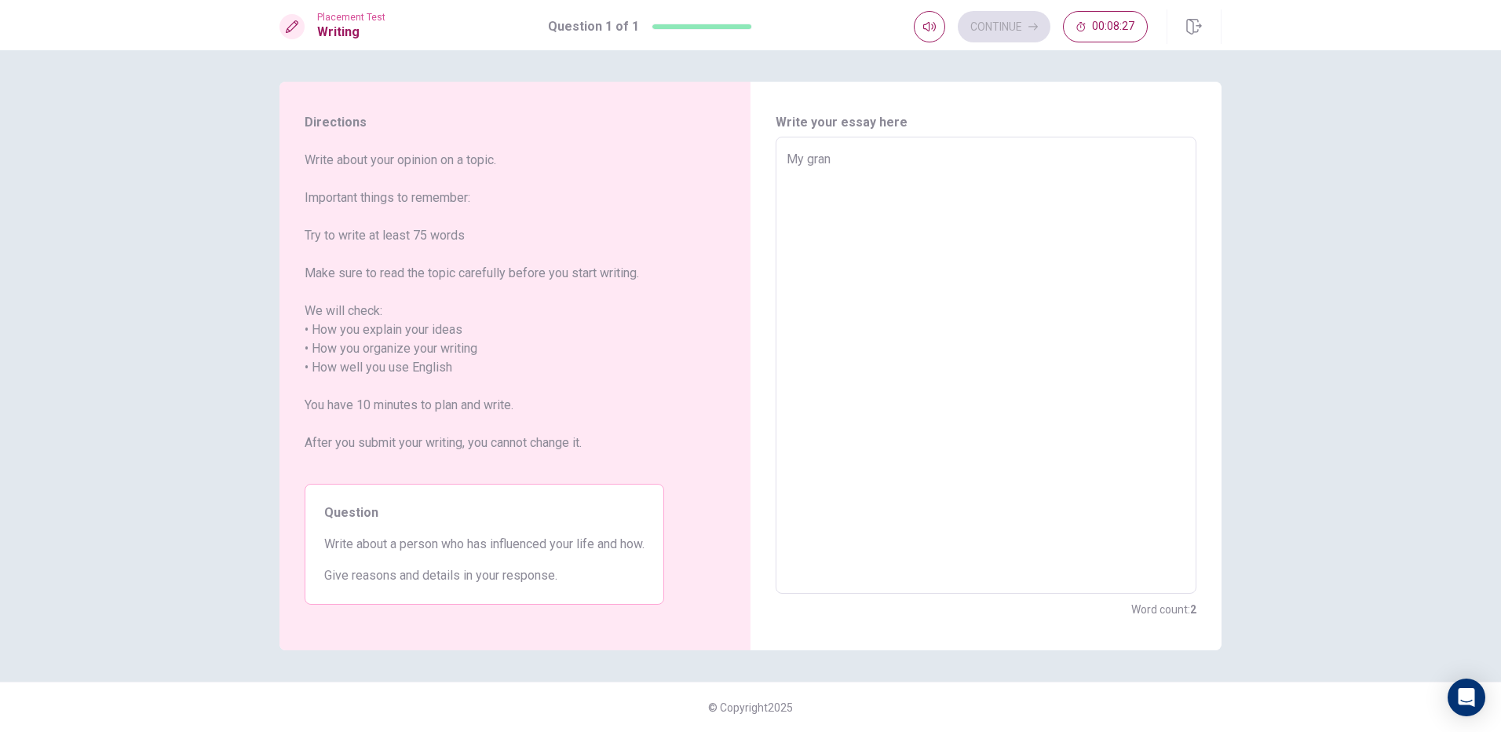
type textarea "My grand"
type textarea "x"
type textarea "My grandm"
type textarea "x"
type textarea "My grandma"
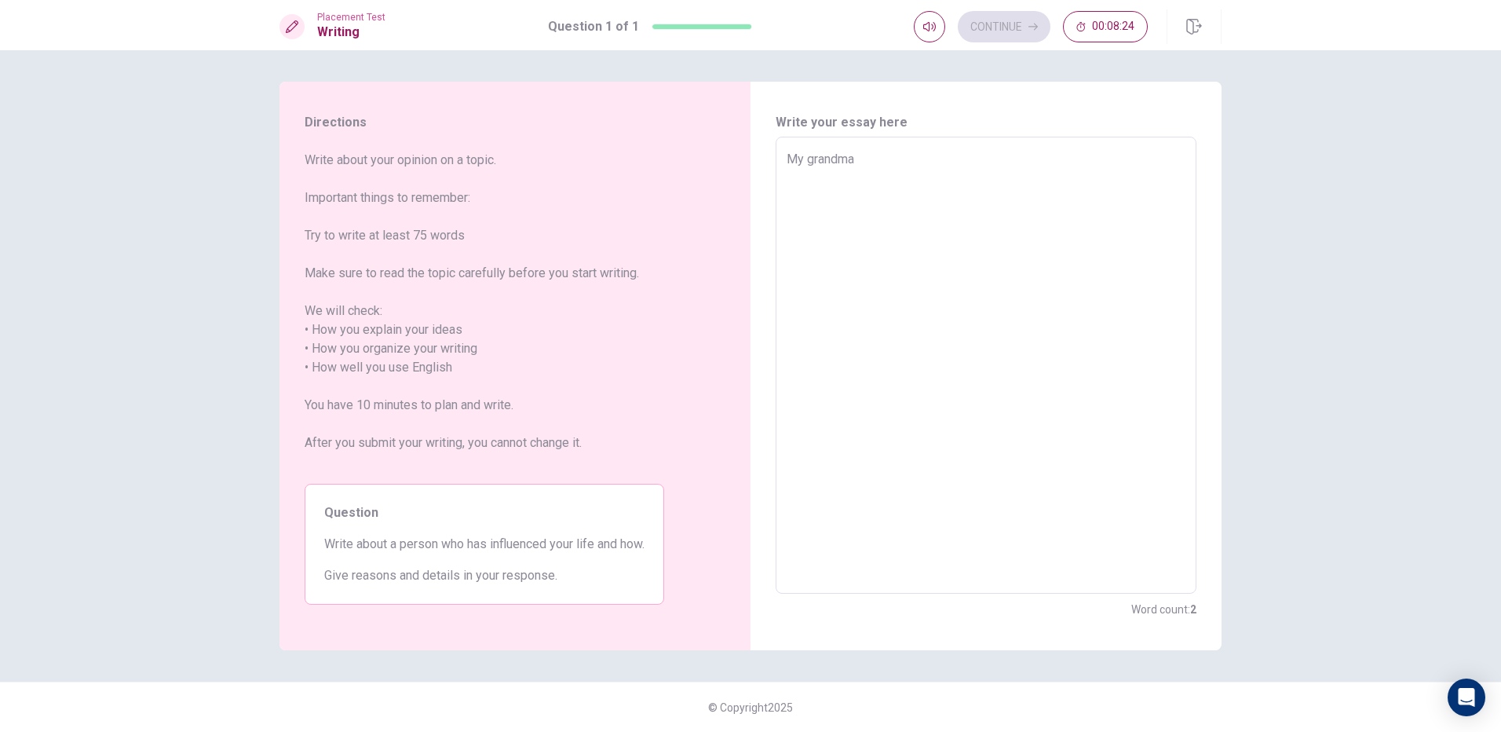
type textarea "x"
type textarea "My grandmah"
type textarea "x"
type textarea "My grandmaha"
type textarea "x"
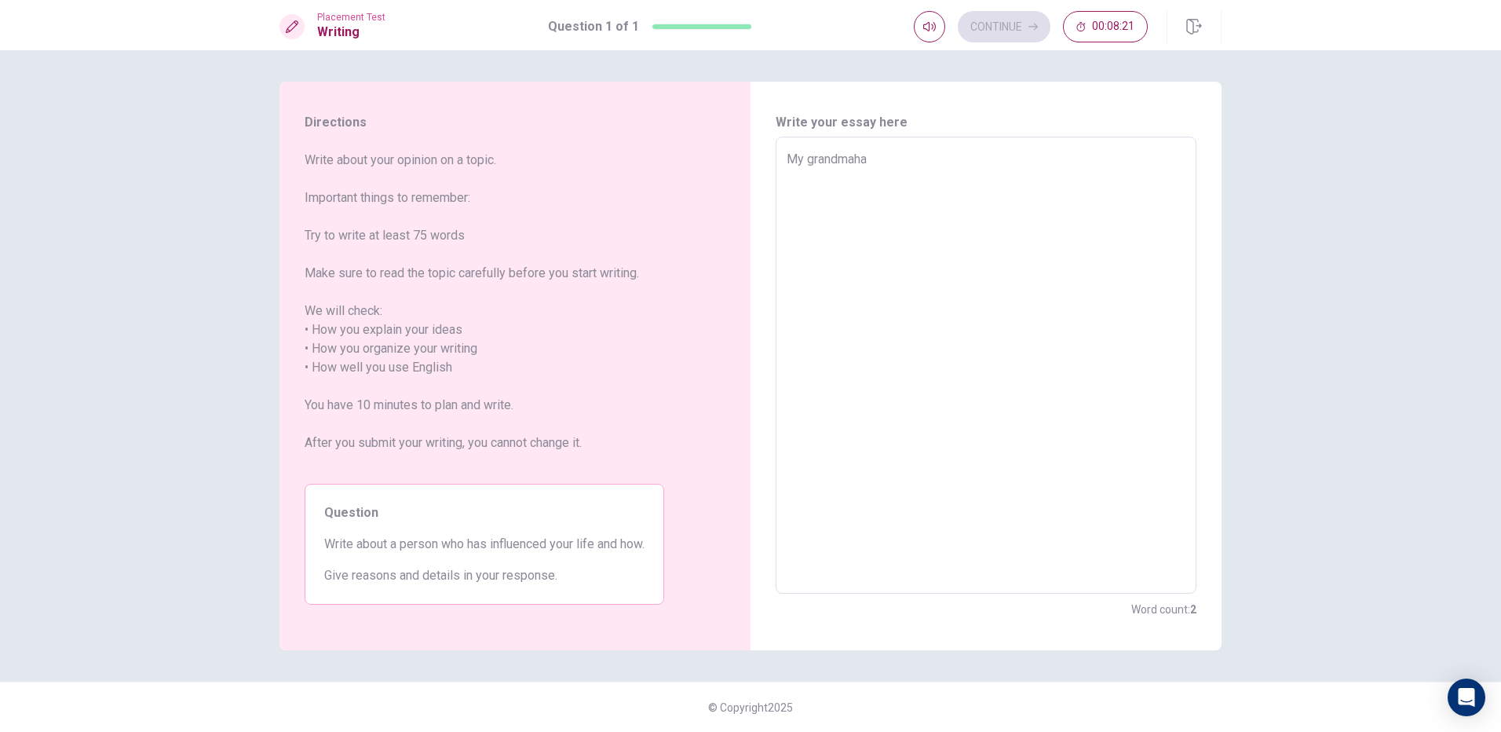
type textarea "My grandmahas"
type textarea "x"
type textarea "My grandmahasi"
type textarea "x"
type textarea "My grandmahasin"
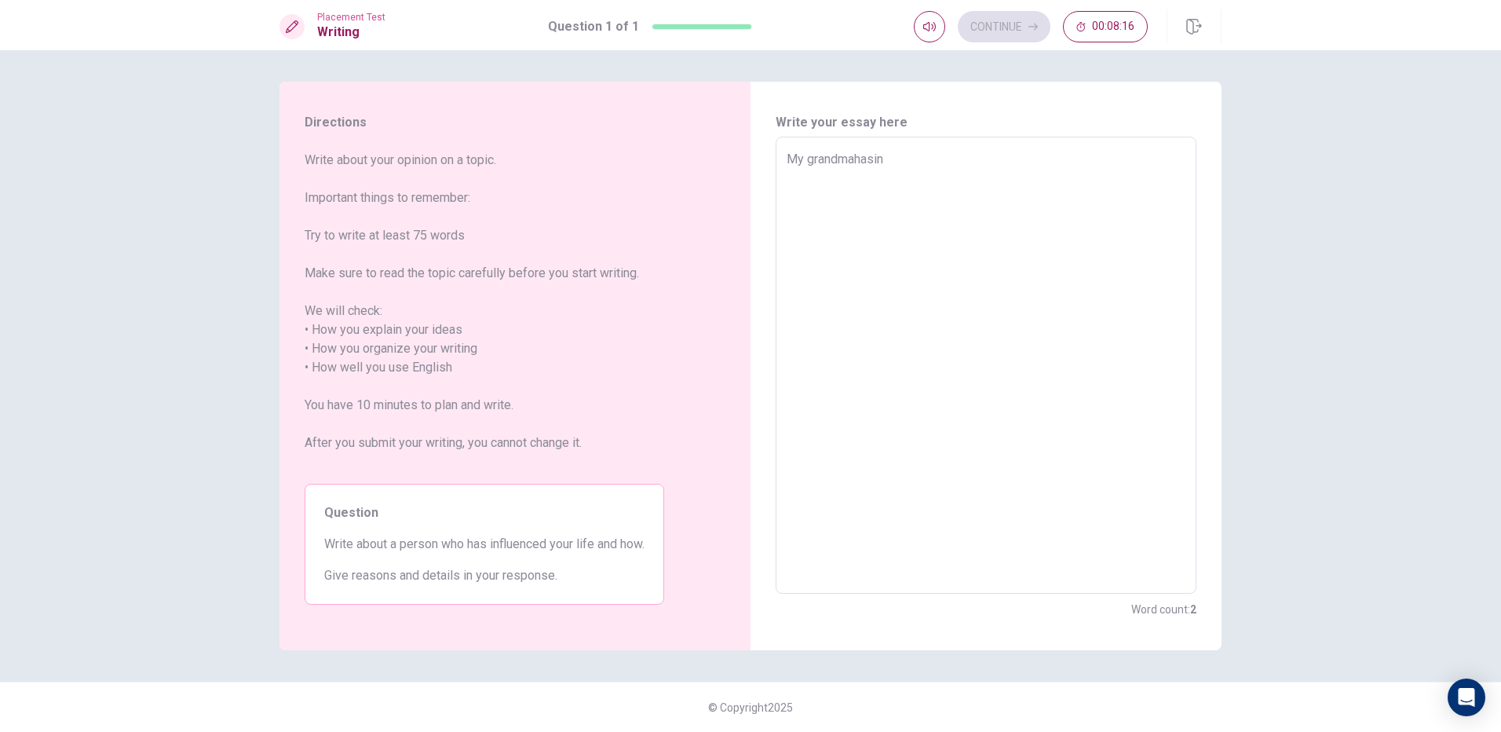
type textarea "x"
type textarea "My grandmahasinf"
type textarea "x"
type textarea "My grandmahasinfl"
type textarea "x"
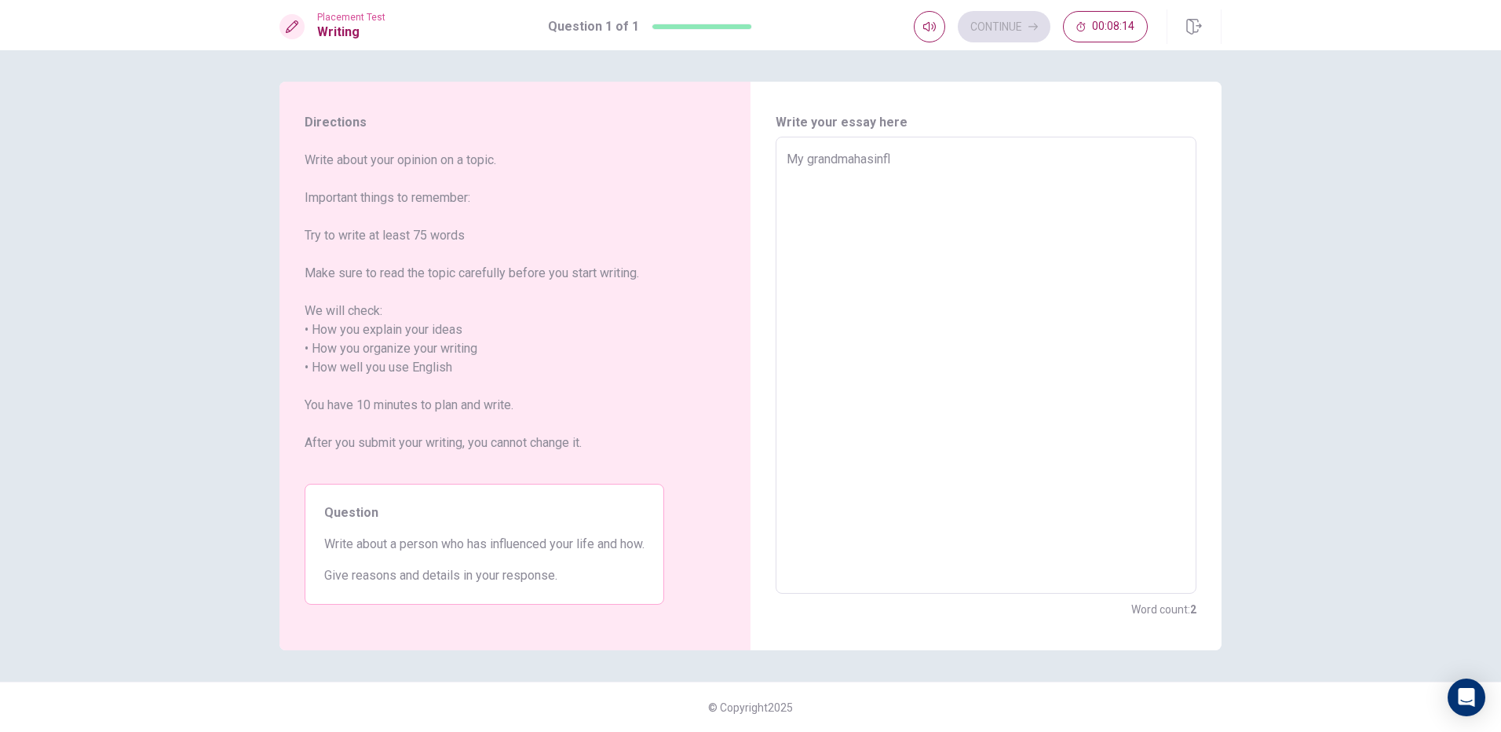
type textarea "My grandmahasinflu"
type textarea "x"
type textarea "My grandmahasinflun"
type textarea "x"
type textarea "My grandmahasinflunc"
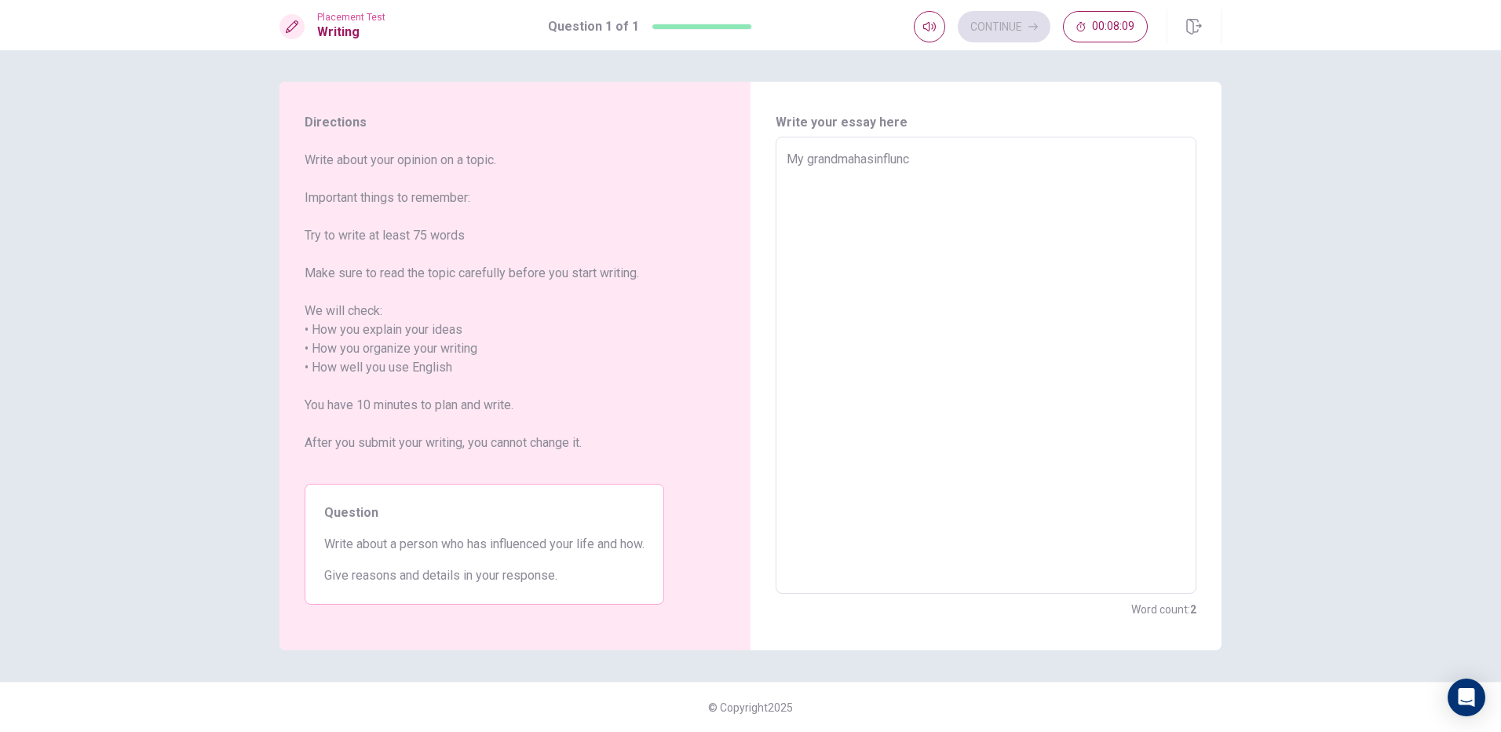
type textarea "x"
type textarea "My grandmahasinflun"
type textarea "x"
type textarea "My grandmahasinflu"
type textarea "x"
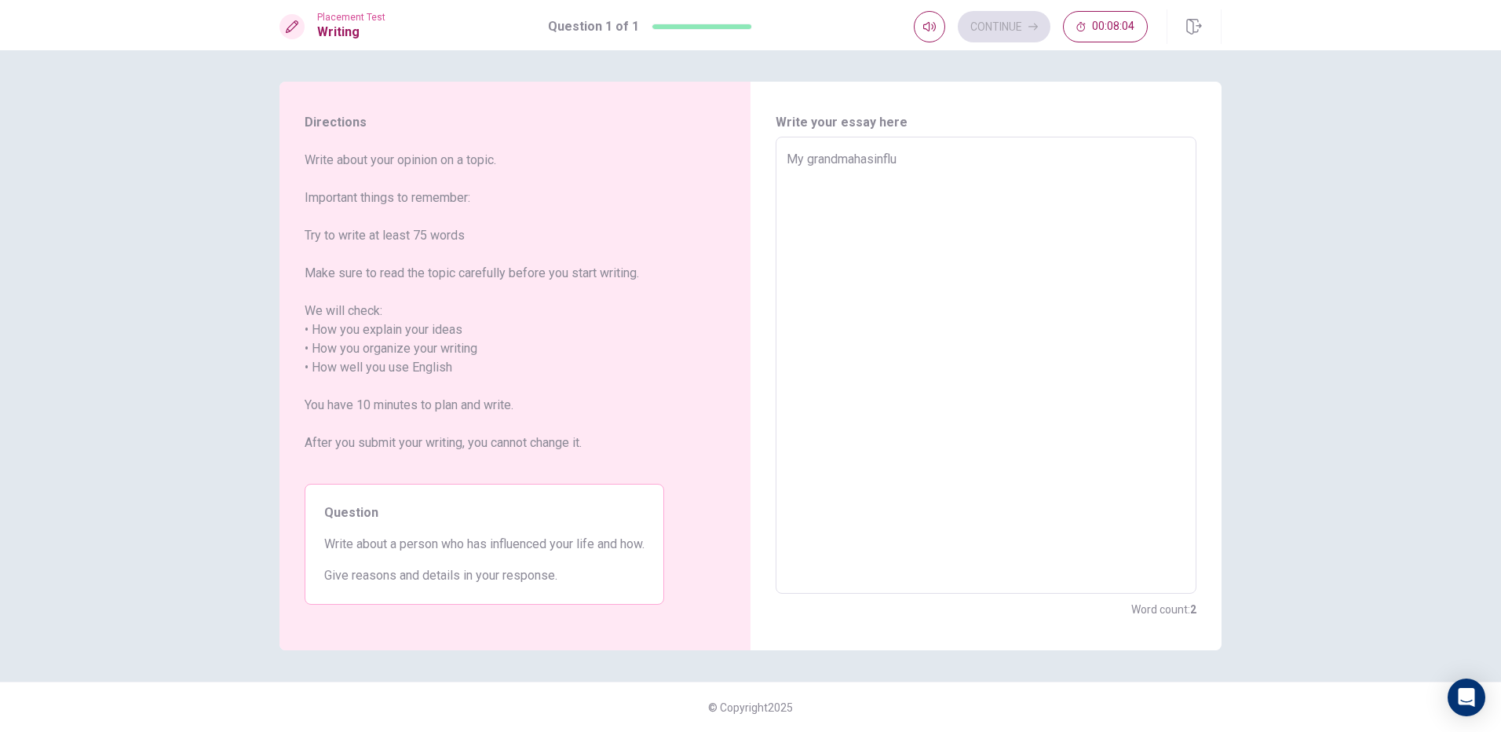
type textarea "My grandmahasinflue"
type textarea "x"
type textarea "My grandmahasinfluen"
type textarea "x"
type textarea "My grandmahasinfluenc"
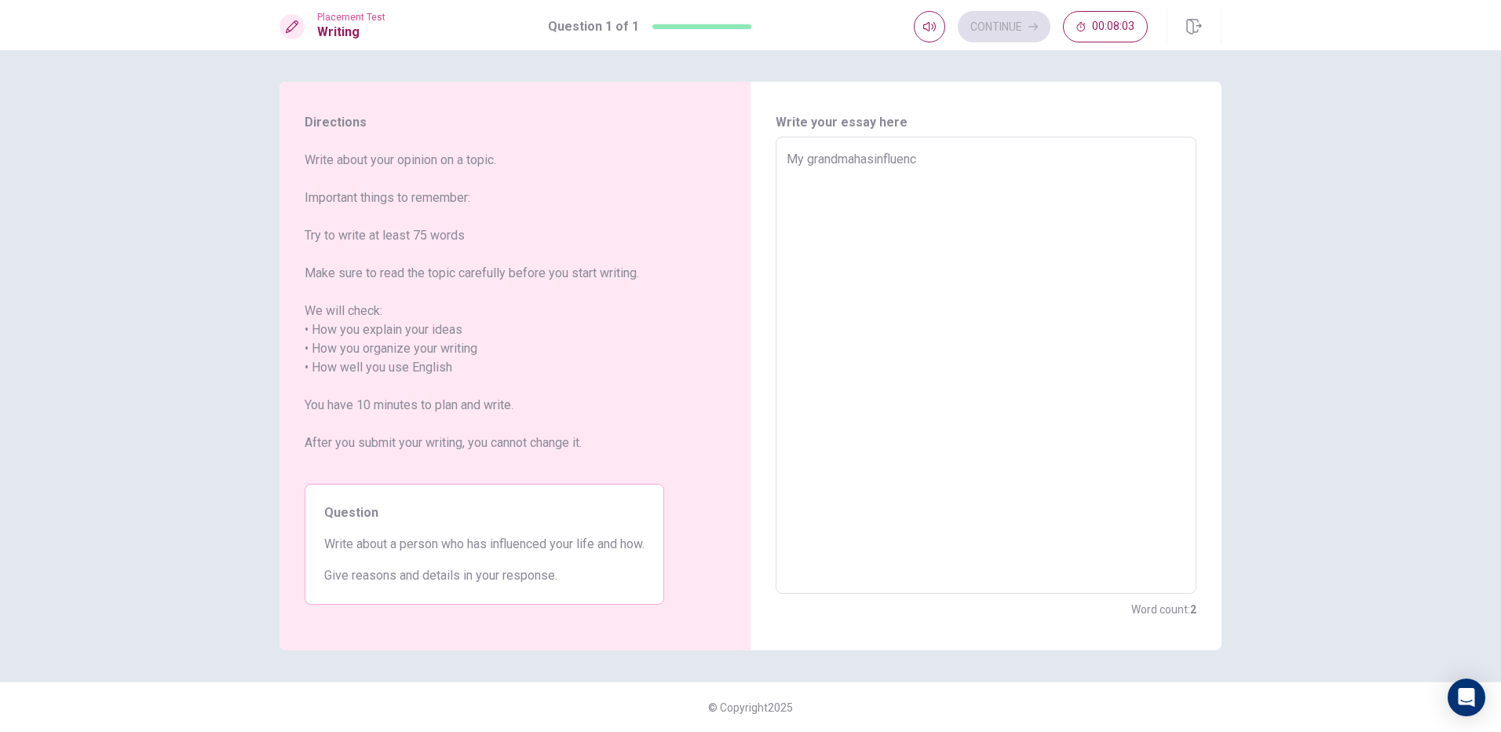
type textarea "x"
type textarea "My grandmahasinfluence"
type textarea "x"
type textarea "My grandmahasinfluenced"
type textarea "x"
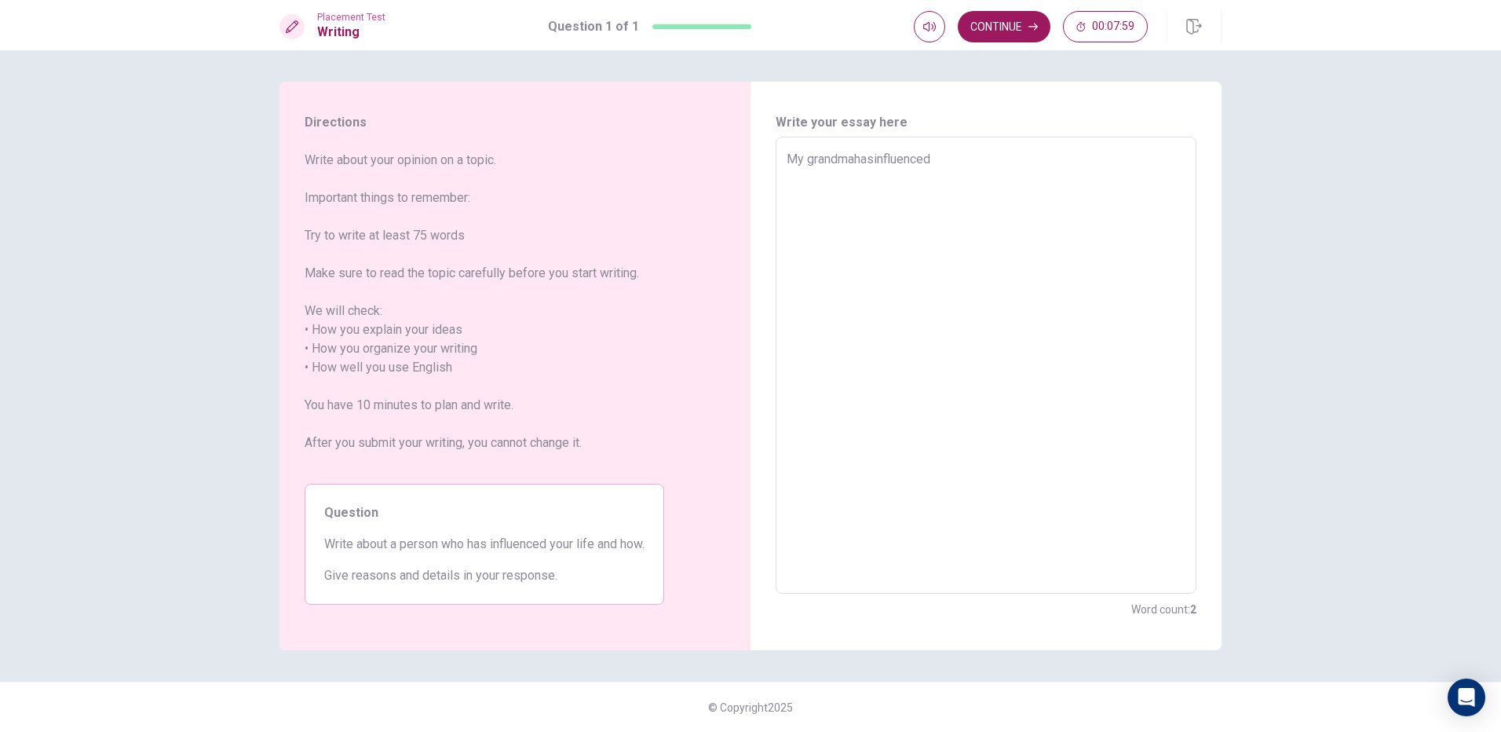
type textarea "My grandmahasinfluencedm"
type textarea "x"
type textarea "My grandmahasinfluencedma"
type textarea "x"
type textarea "My grandmahasinfluencedma="
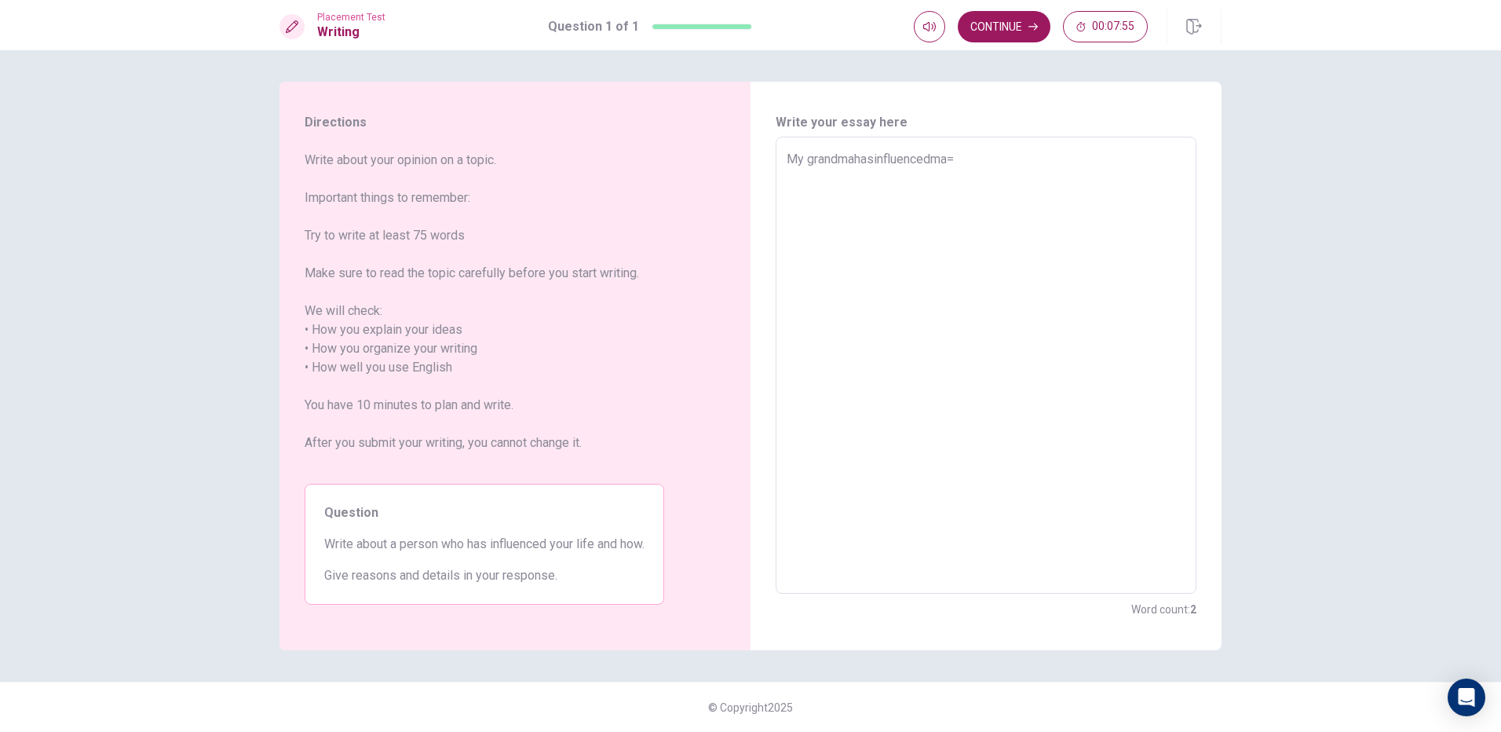
type textarea "x"
type textarea "My grandmahasinfluencedma"
type textarea "x"
type textarea "My grandmahasinfluencedm"
type textarea "x"
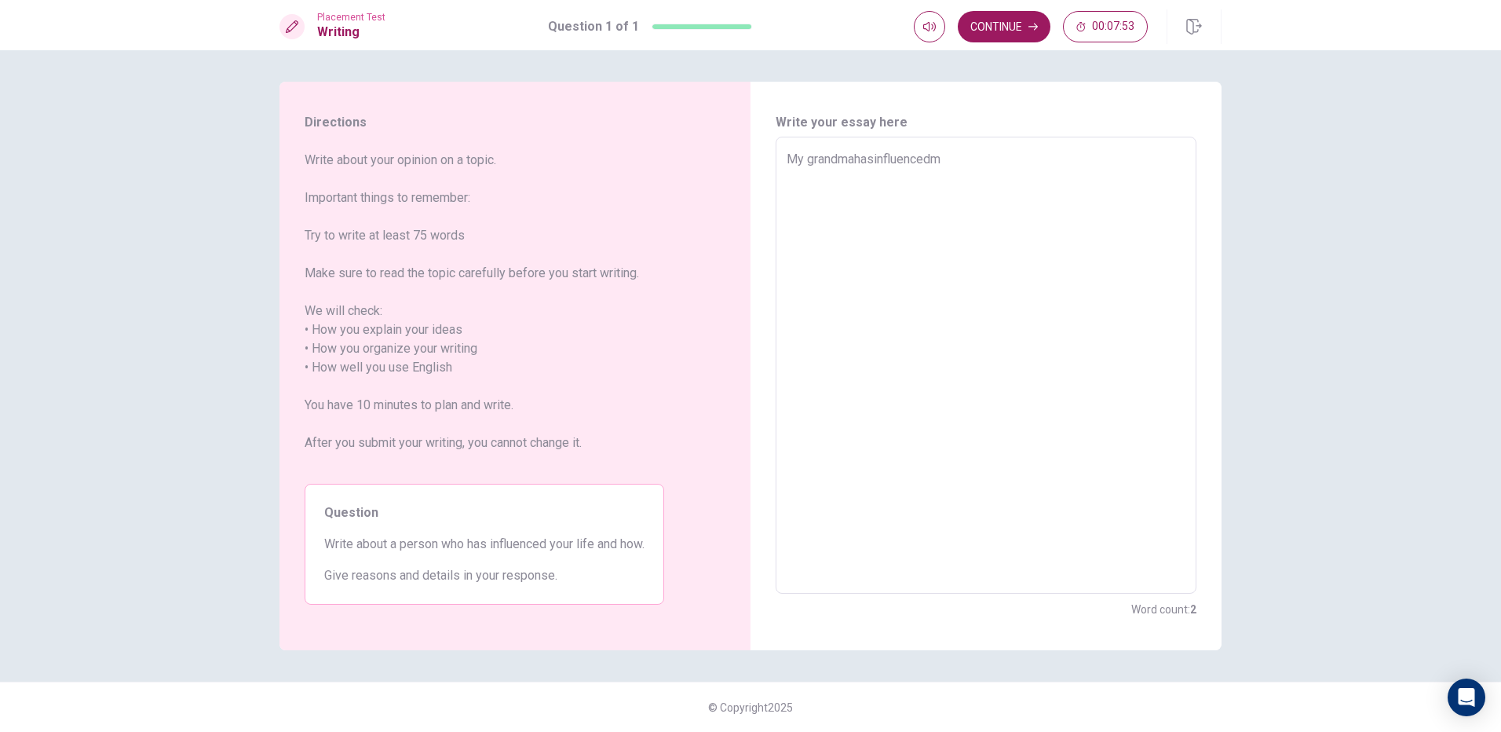
type textarea "My grandmahasinfluenced"
type textarea "x"
type textarea "My grandmahasinfluenced"
type textarea "x"
type textarea "My grandmahasinfluenced m"
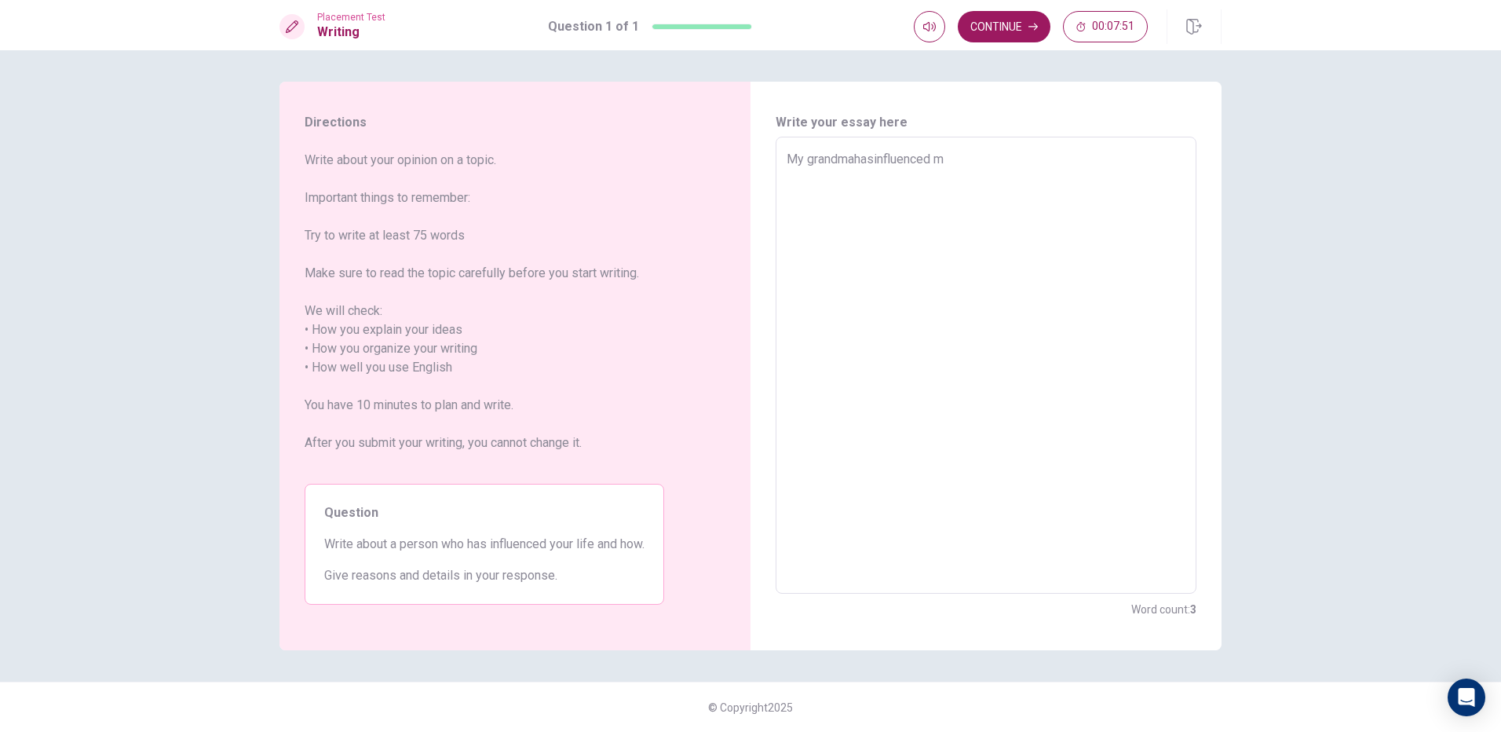
type textarea "x"
type textarea "My grandmahasinfluenced my"
type textarea "x"
type textarea "My grandmahasinfluenced myl"
type textarea "x"
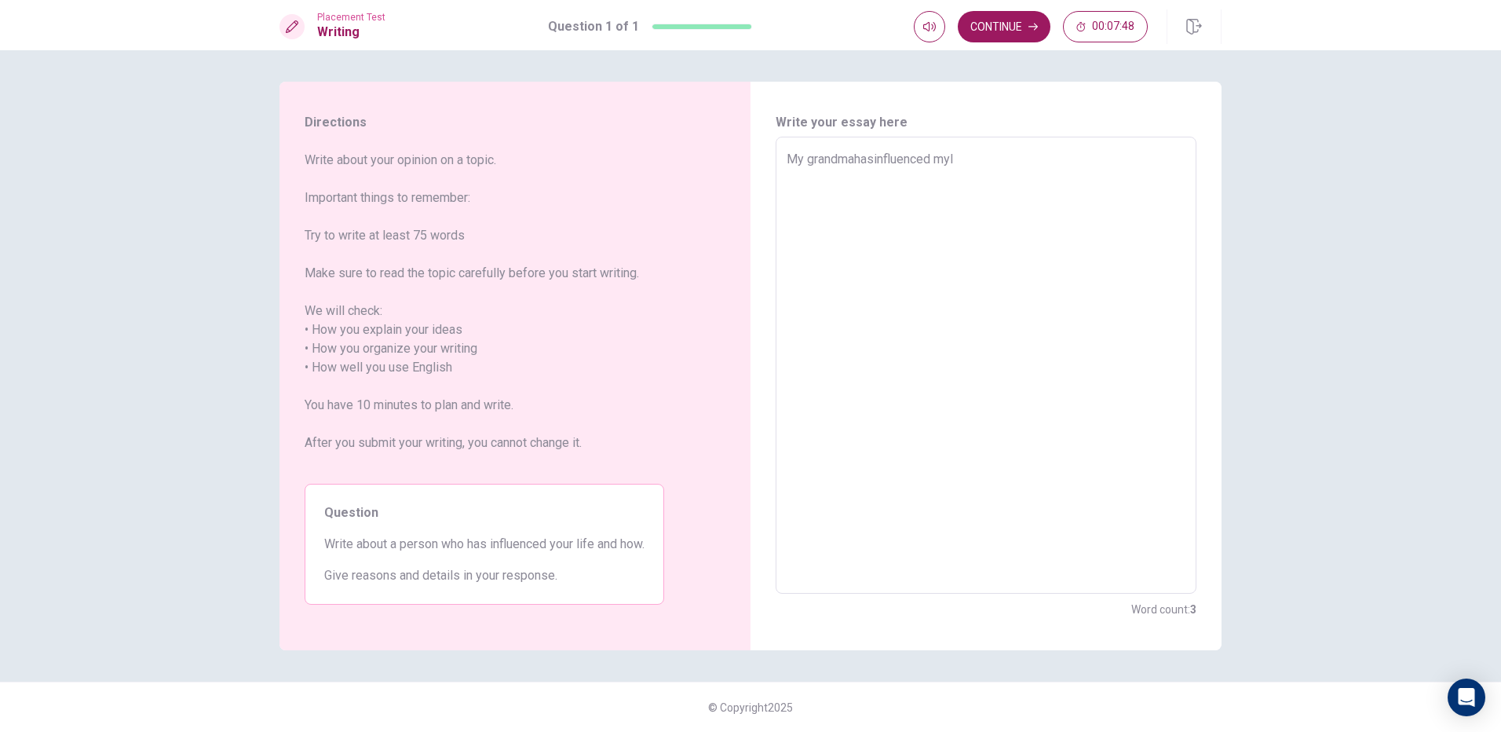
type textarea "My grandmahasinfluenced myli"
type textarea "x"
type textarea "My grandmahasinfluenced myl"
type textarea "x"
type textarea "My grandmahasinfluenced my"
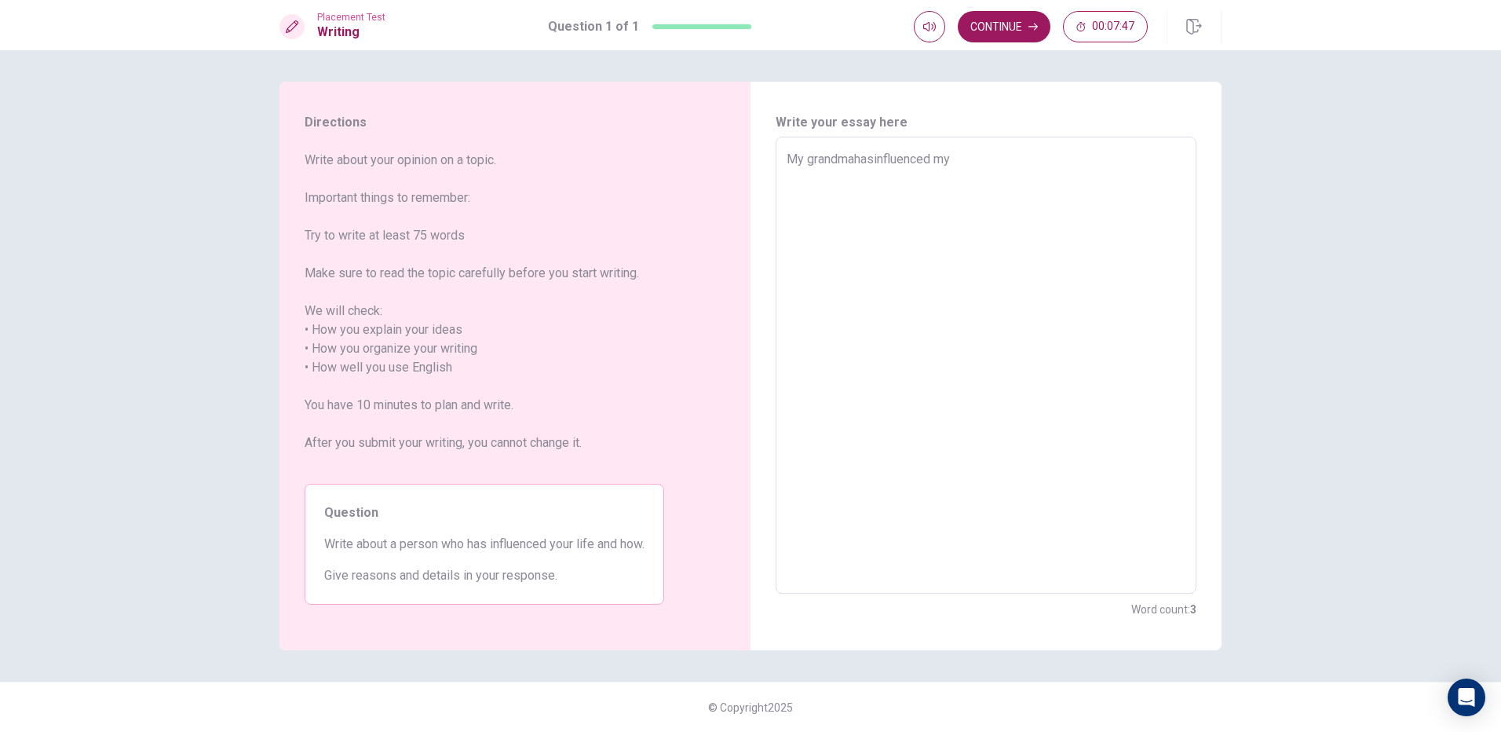
type textarea "x"
type textarea "My grandmahasinfluenced my"
type textarea "x"
type textarea "My grandmahasinfluenced my l"
type textarea "x"
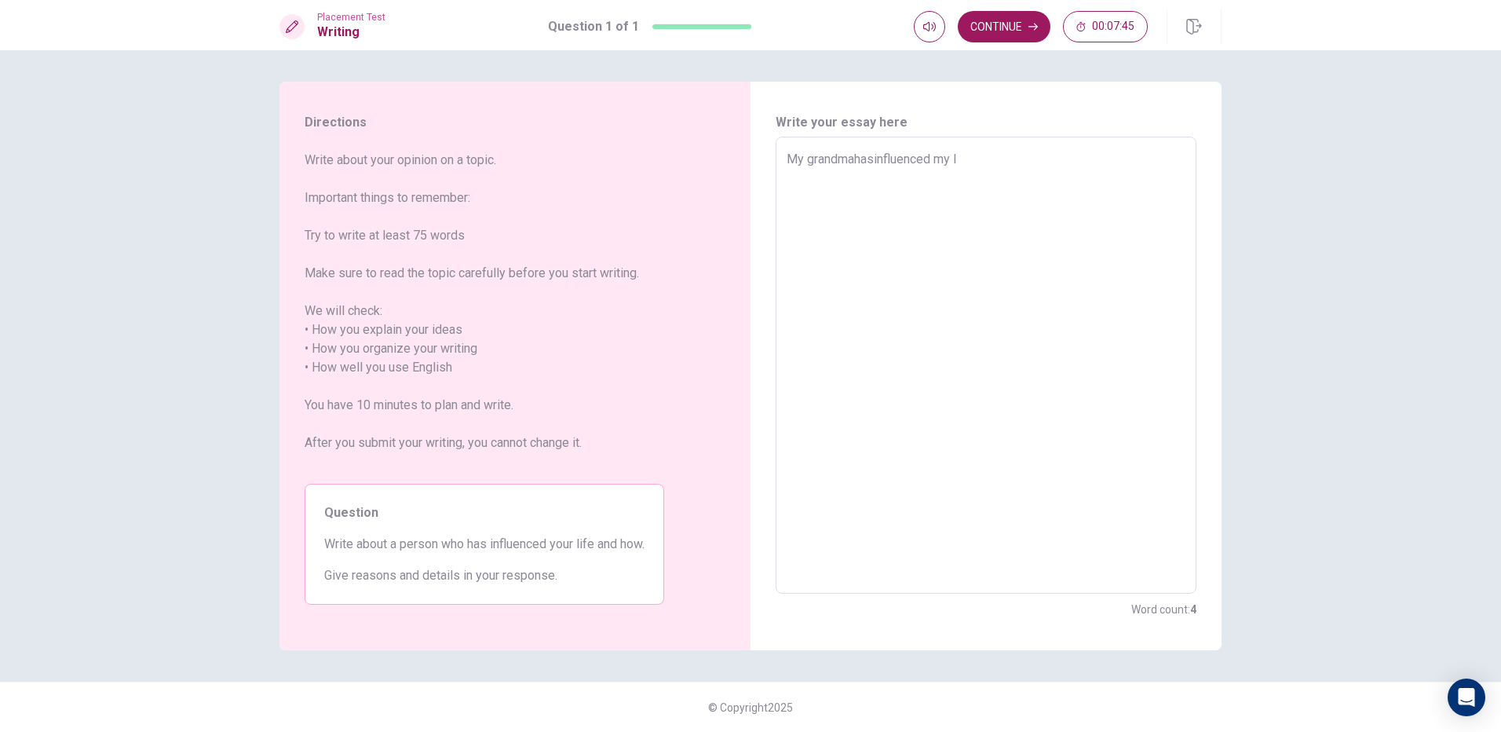
type textarea "My grandmahasinfluenced my li"
type textarea "x"
type textarea "My grandmahasinfluenced my lif"
type textarea "x"
type textarea "My grandmahasinfluenced my life"
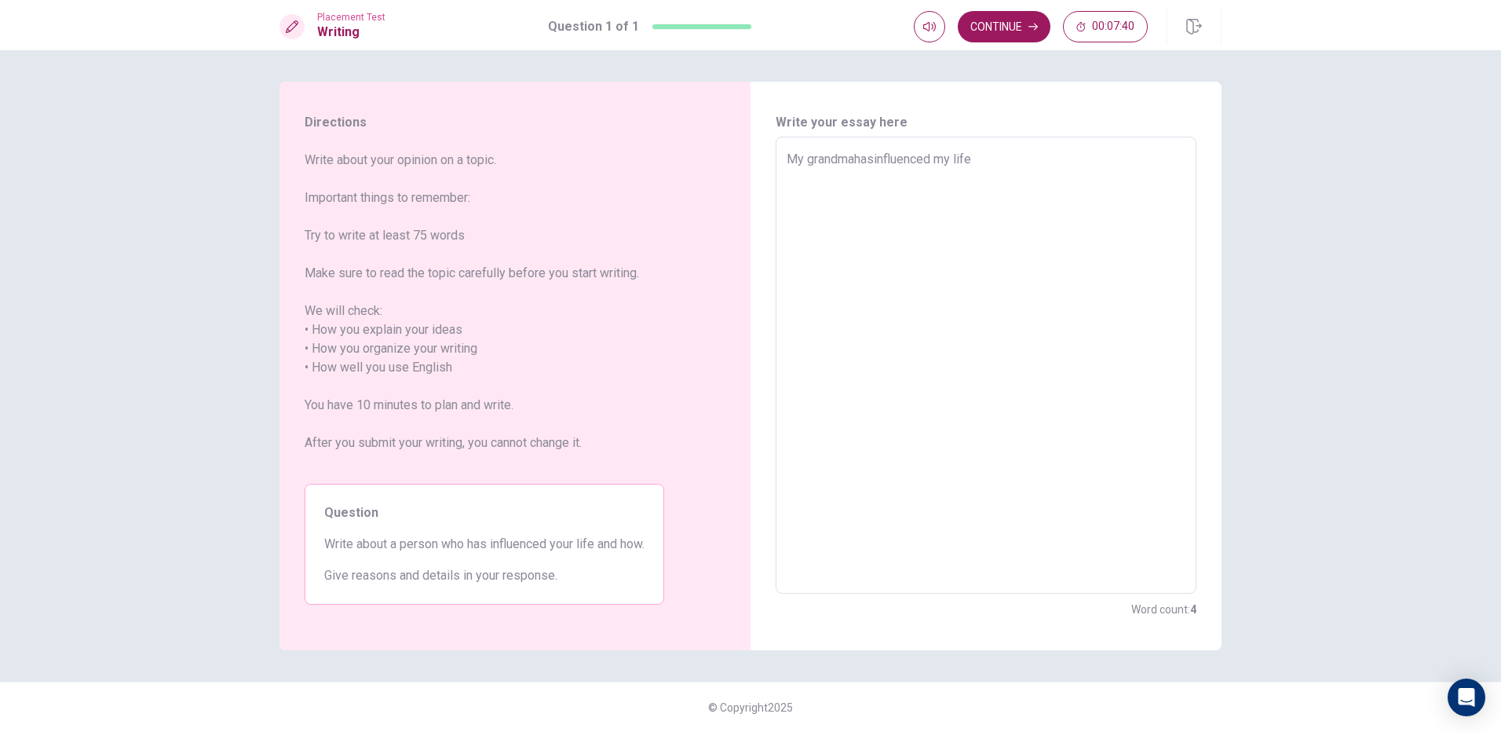
type textarea "x"
type textarea "My grandmahasinfluenced my life."
type textarea "x"
type textarea "My grandmahasinfluenced my life.F"
type textarea "x"
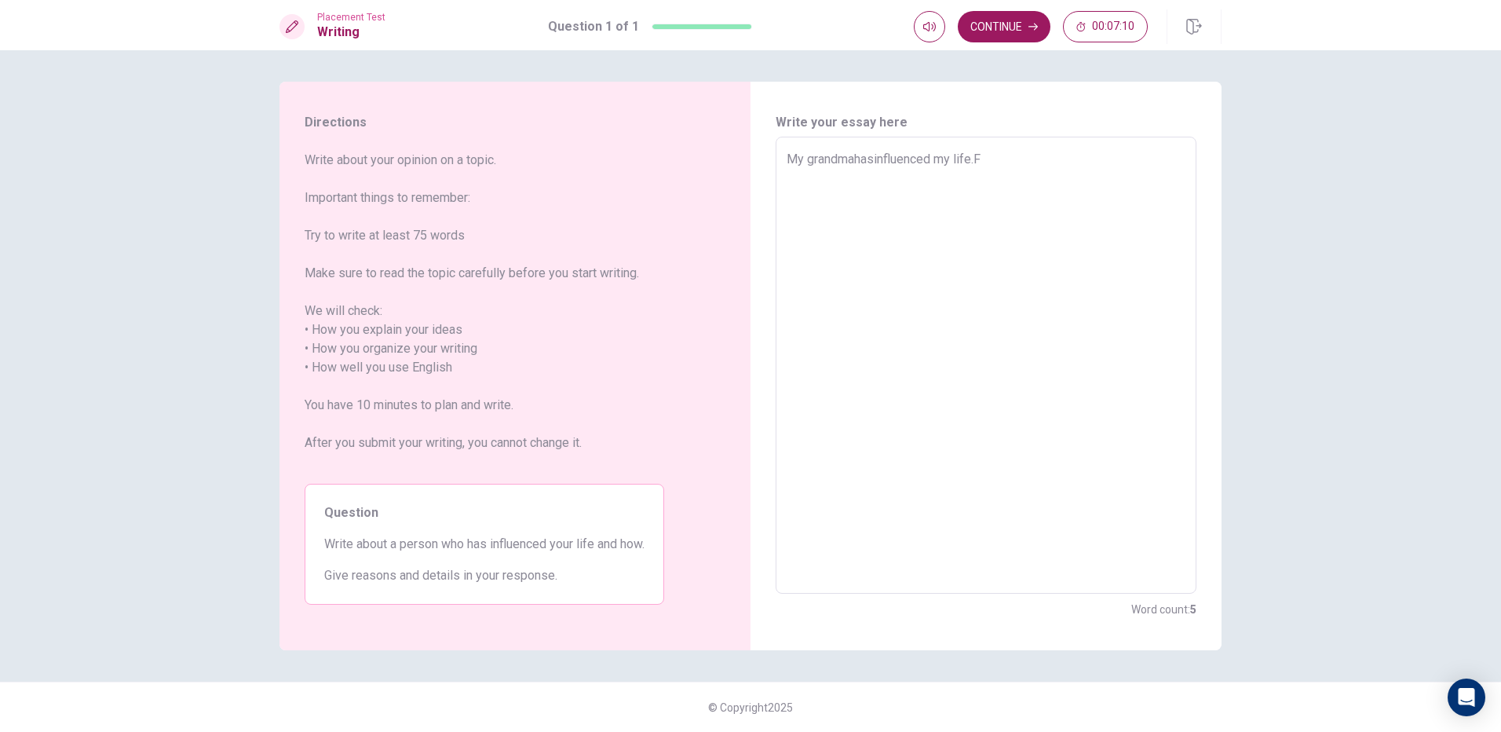
type textarea "My grandmahasinfluenced my [DOMAIN_NAME]"
type textarea "x"
type textarea "My grandmahasinfluenced my life.Fou"
type textarea "x"
type textarea "My grandmahasinfluenced my life.Four"
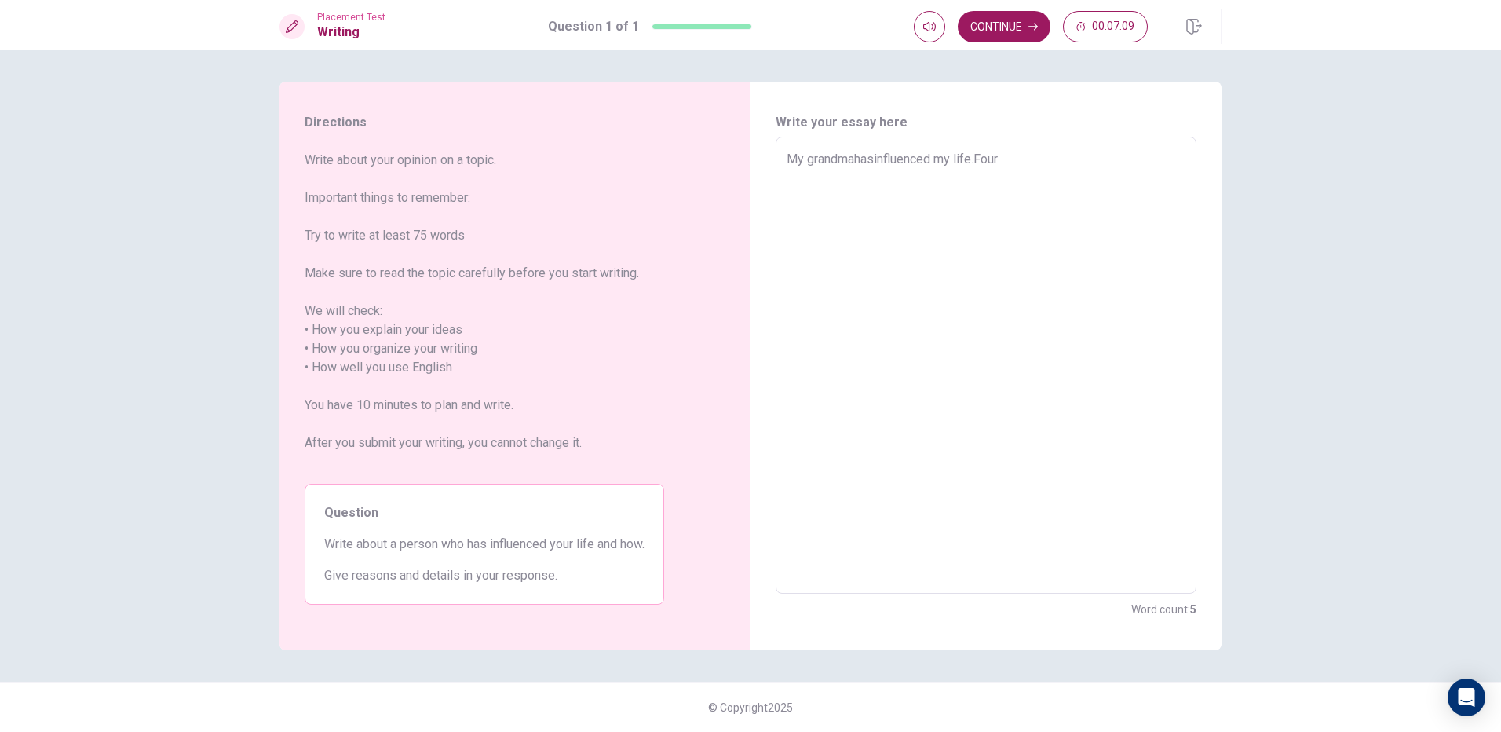
type textarea "x"
type textarea "My grandmahasinfluenced my life.Four"
type textarea "x"
type textarea "My grandmahasinfluenced my life.Four m"
type textarea "x"
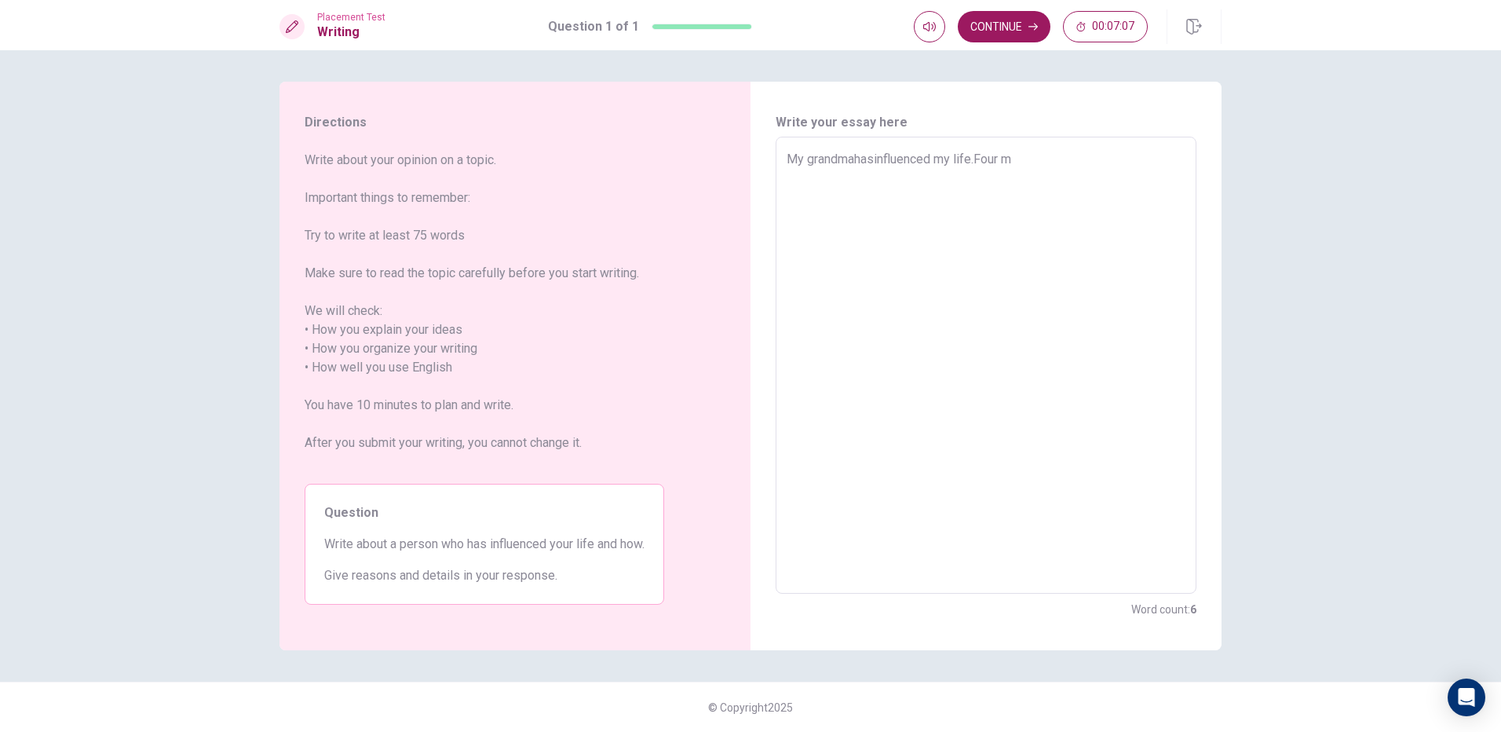
type textarea "My grandmahasinfluenced my life.Four mo"
type textarea "x"
type textarea "My grandmahasinfluenced my life.Four mon"
type textarea "x"
type textarea "My grandmahasinfluenced my life.Four mont"
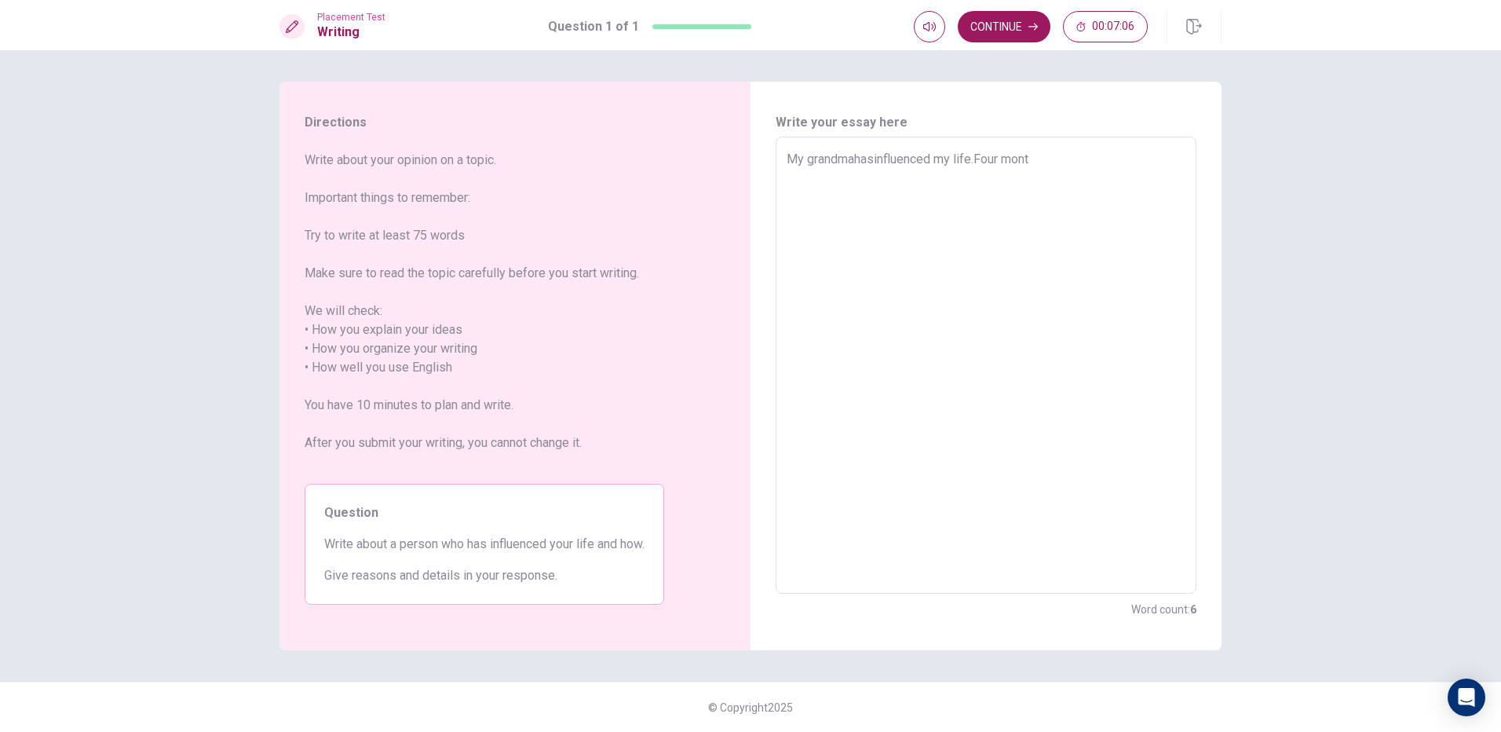
type textarea "x"
type textarea "My grandmahasinfluenced my life.Four month"
type textarea "x"
type textarea "My grandmahasinfluenced my life.Four month"
type textarea "x"
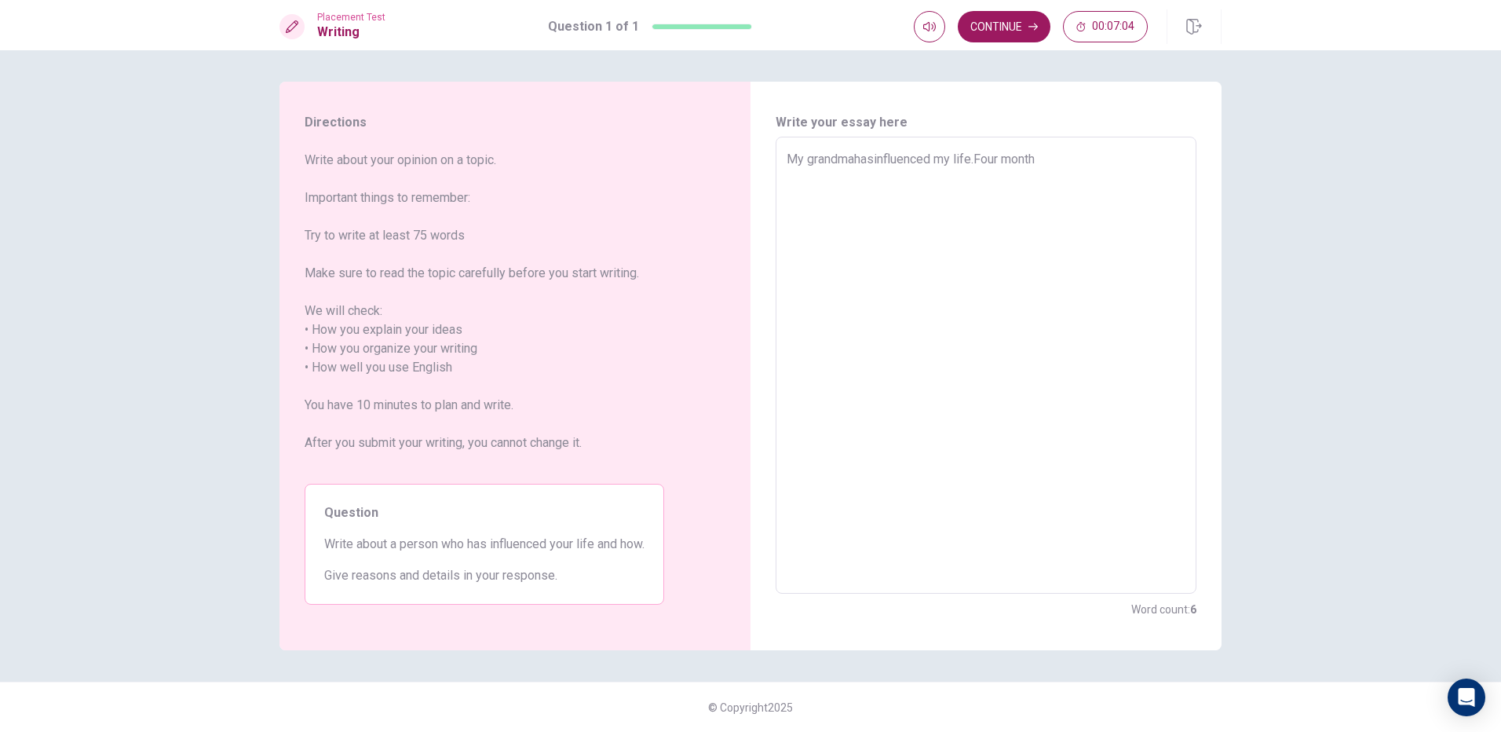
type textarea "My grandmahasinfluenced my life.Four month a"
type textarea "x"
type textarea "My grandmahasinfluenced my life.Four month ag"
type textarea "x"
type textarea "My grandmahasinfluenced my life.[DATE]"
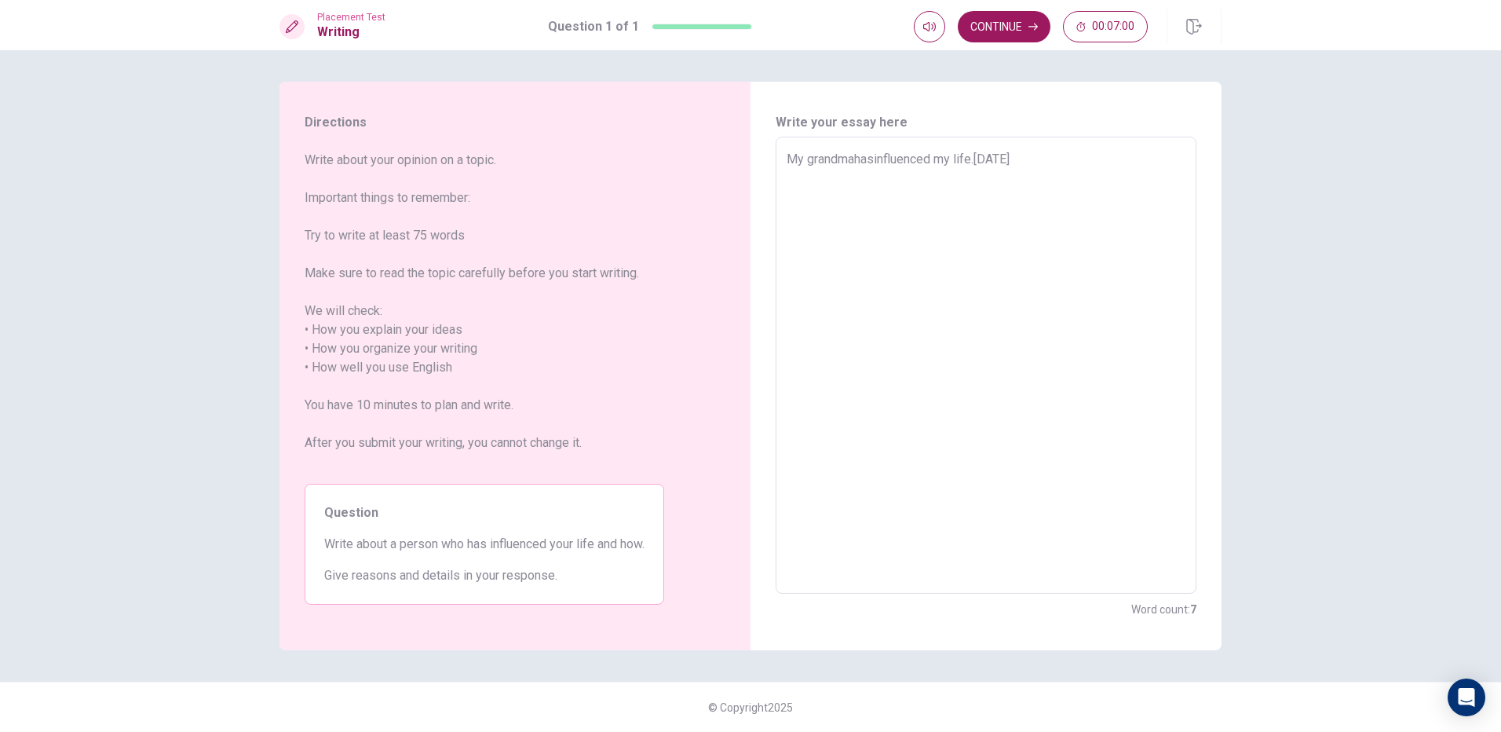
type textarea "x"
type textarea "My grandmahasinfluenced my life.[DATE],"
type textarea "x"
type textarea "My grandmahasinfluenced my life.[DATE],I"
type textarea "x"
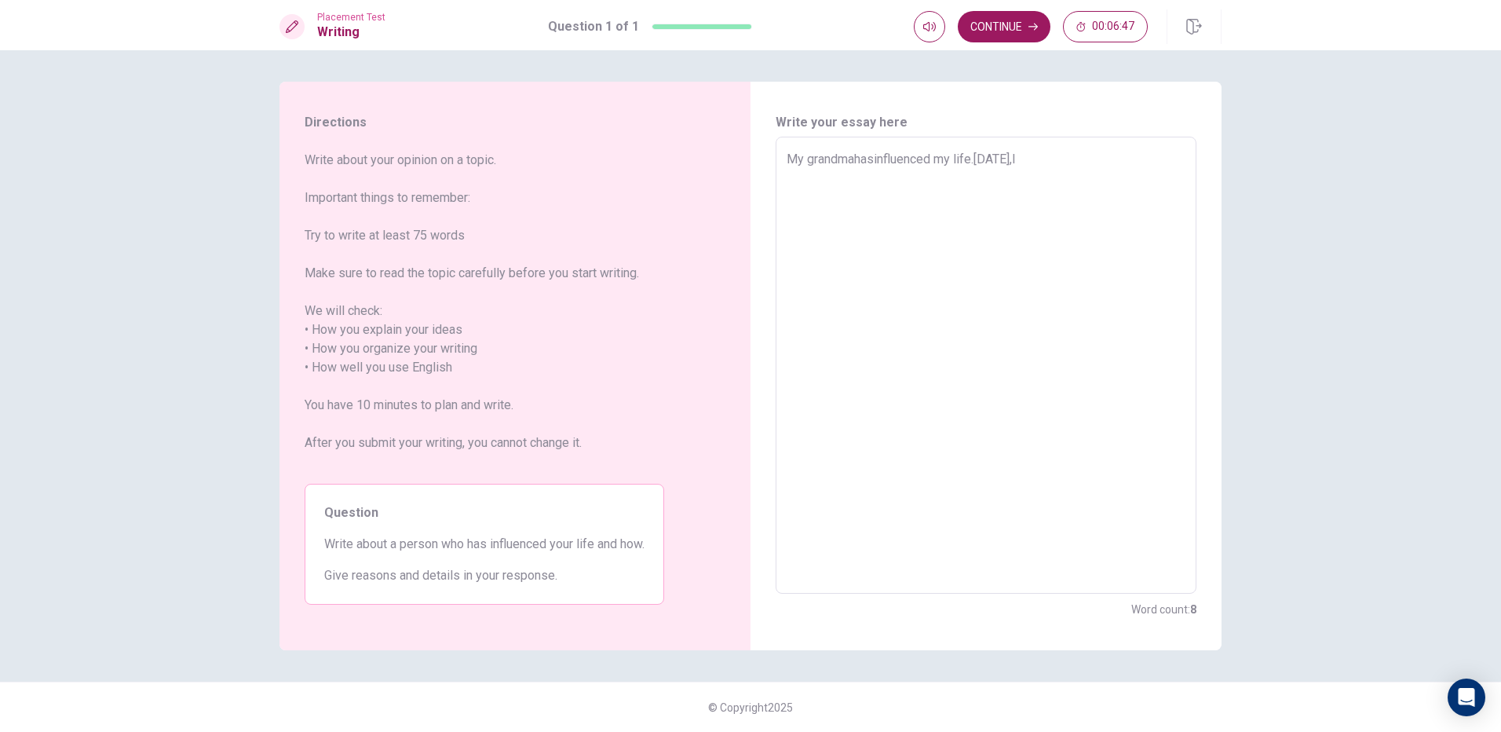
type textarea "My grandmahasinfluenced my life.[DATE],I"
type textarea "x"
type textarea "My grandmahasinfluenced my life.[DATE],I d"
type textarea "x"
type textarea "My grandmahasinfluenced my life.[DATE],I di"
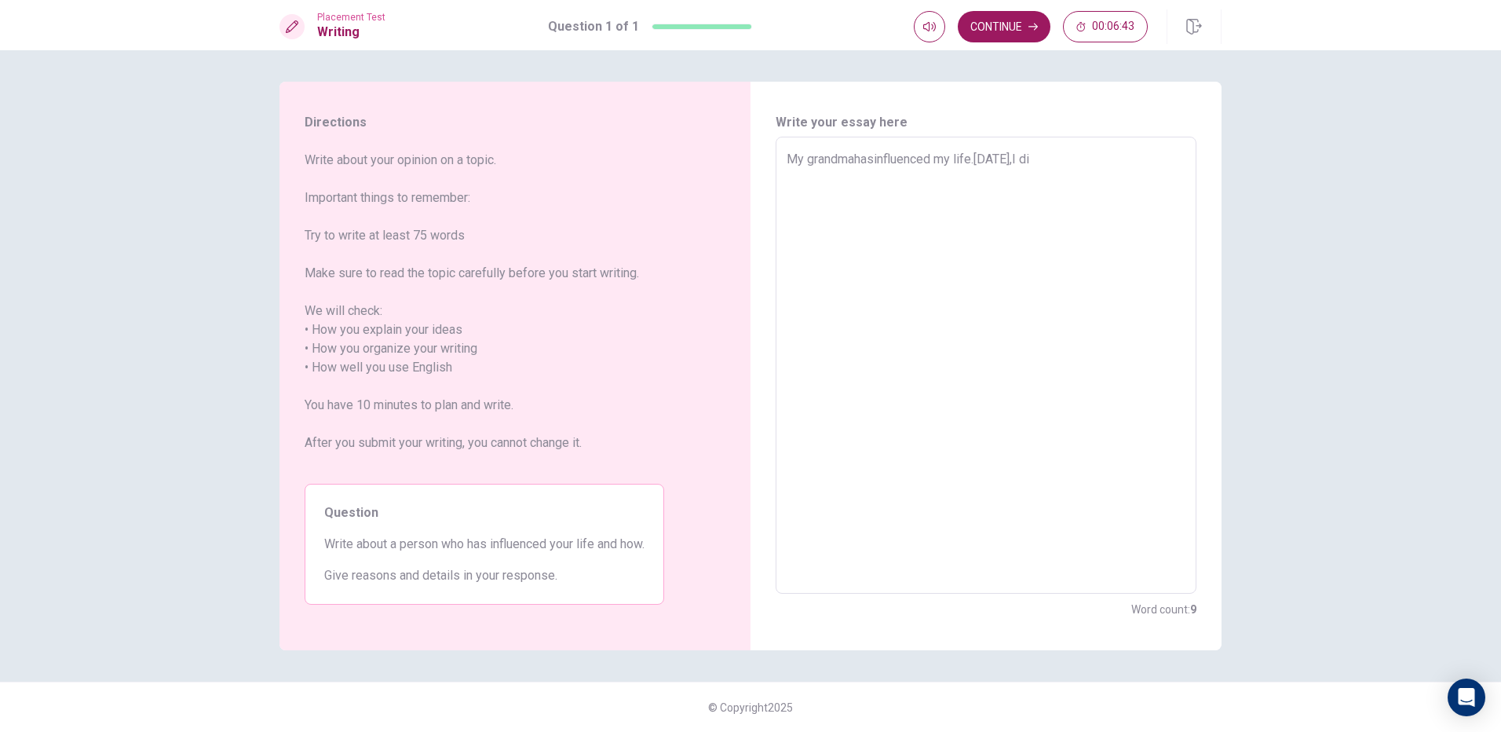
type textarea "x"
type textarea "My grandmahasinfluenced my life.[DATE],I did"
type textarea "x"
type textarea "My grandmahasinfluenced my life.[DATE],I didn"
type textarea "x"
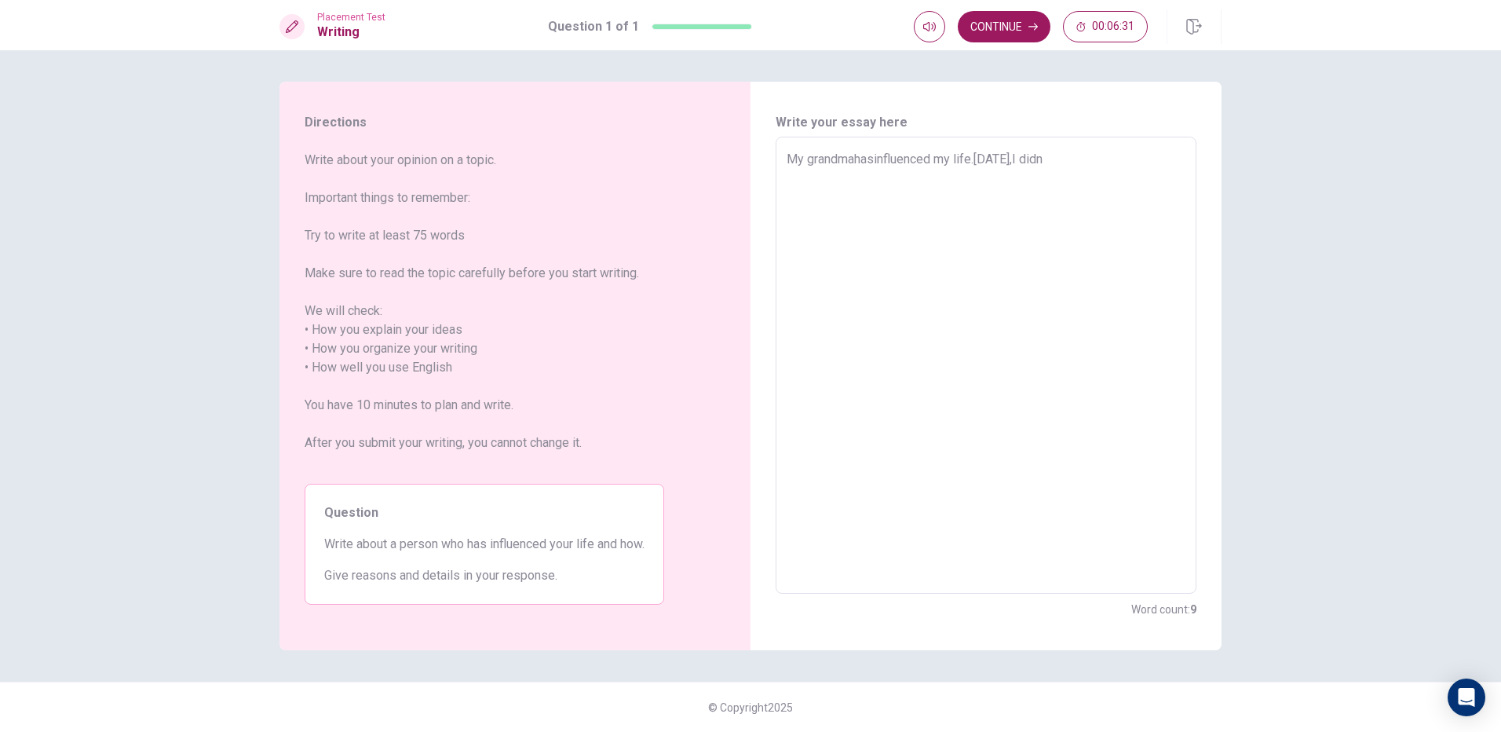
type textarea "My grandmahasinfluenced my life.[DATE],I didn'"
type textarea "x"
type textarea "My grandmahasinfluenced my life.[DATE],I didn't"
type textarea "x"
type textarea "My grandmahasinfluenced my life.[DATE],I didn'tw"
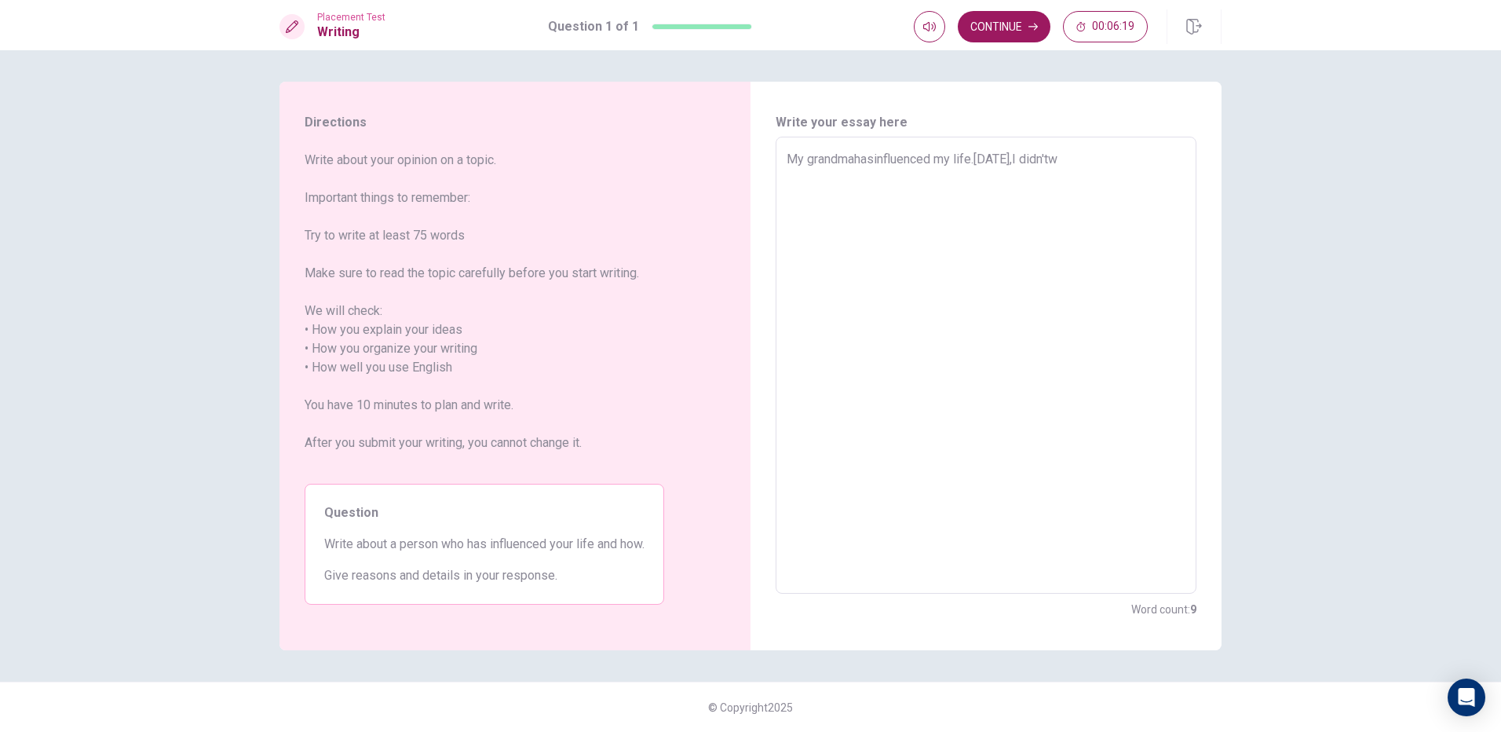
type textarea "x"
type textarea "My grandmahasinfluenced my life.[DATE],I didn'twa"
type textarea "x"
type textarea "My grandmahasinfluenced my life.[DATE],I didn'twan"
type textarea "x"
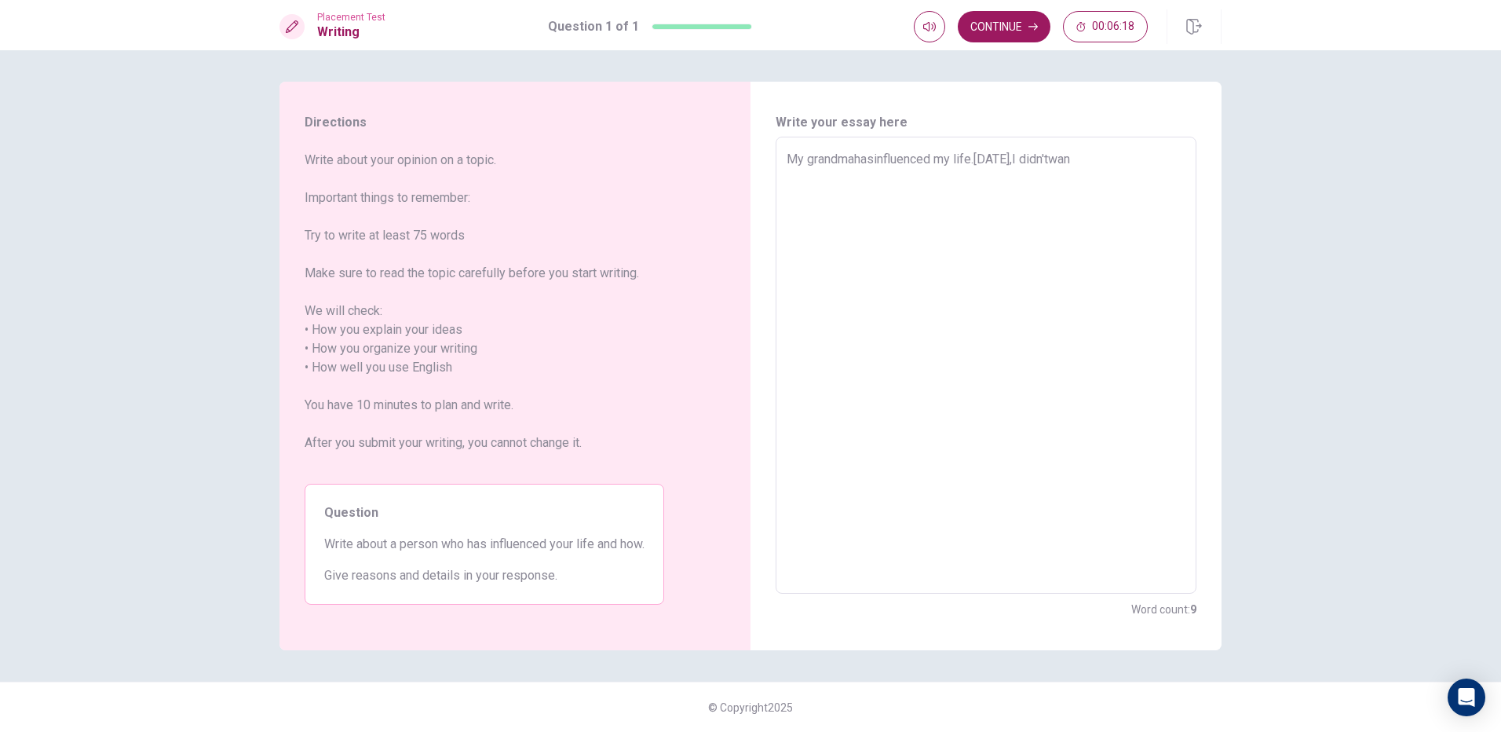
type textarea "My grandmahasinfluenced my life.[DATE],I didn'twang"
type textarea "x"
type textarea "My grandmahasinfluenced my life.[DATE],I didn'twangt"
type textarea "x"
type textarea "My grandmahasinfluenced my life.[DATE],I didn'twang"
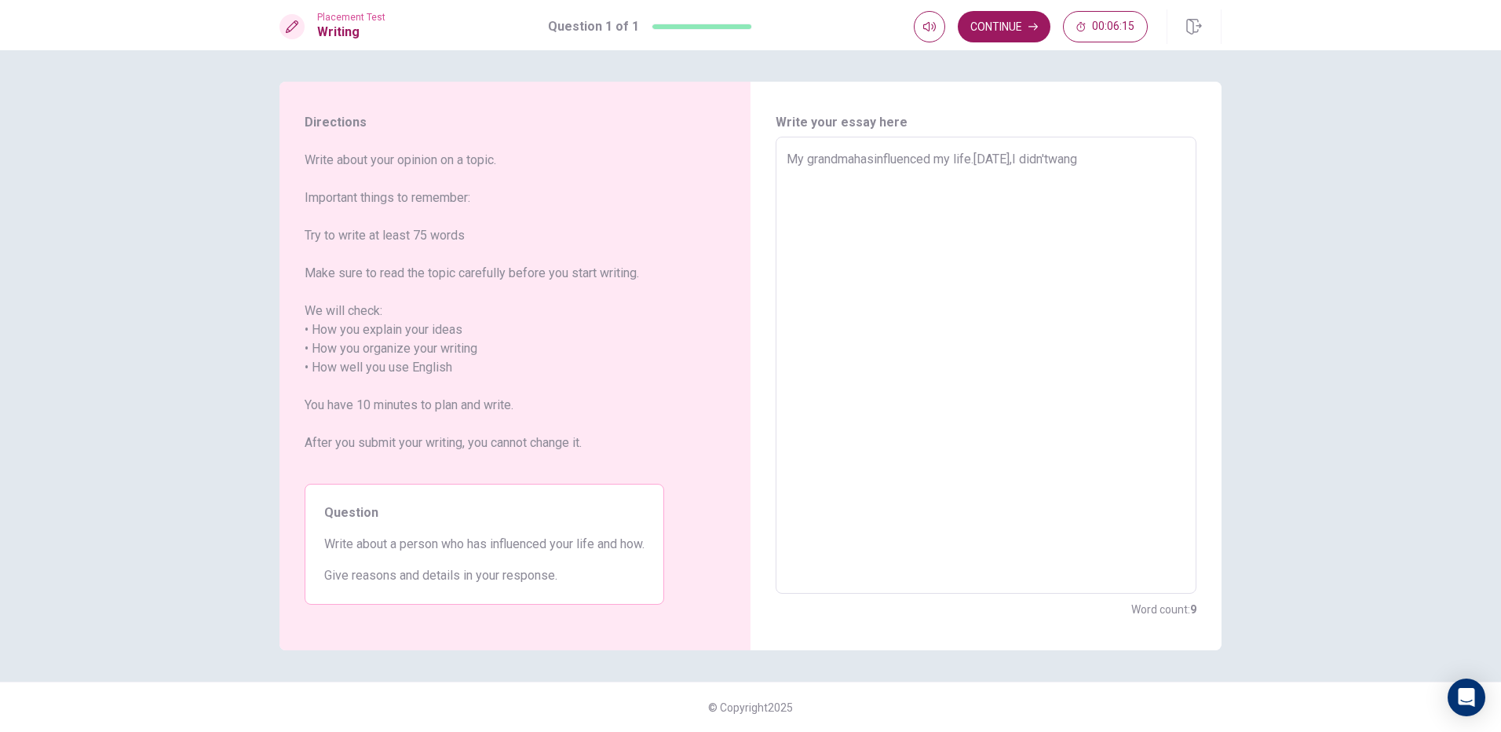
type textarea "x"
type textarea "My grandmahasinfluenced my life.[DATE],I didn'twan"
type textarea "x"
type textarea "My grandmahasinfluenced my life.[DATE],I didn'twa"
type textarea "x"
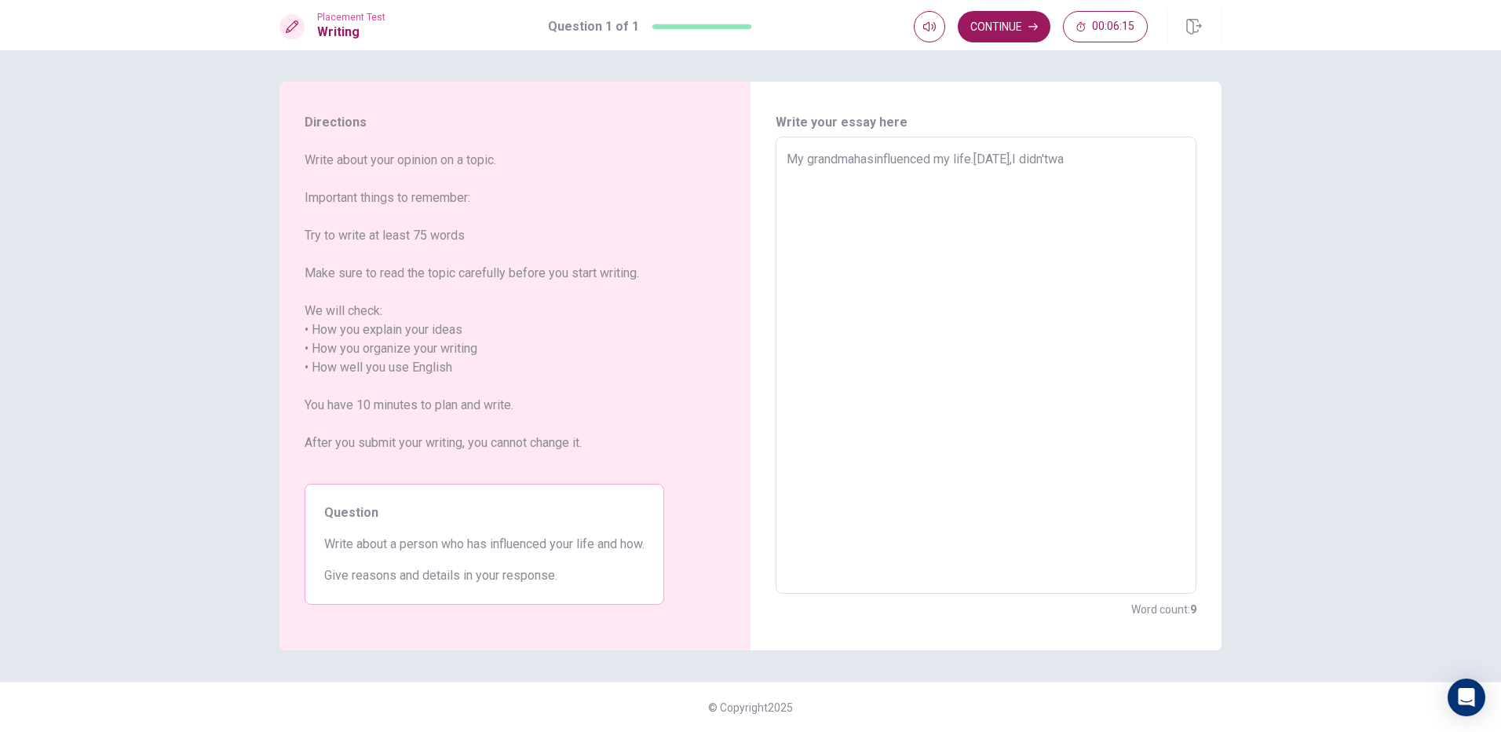
type textarea "My grandmahasinfluenced my life.[DATE],I didn'tw"
type textarea "x"
type textarea "My grandmahasinfluenced my life.[DATE],I didn't"
type textarea "x"
type textarea "My grandmahasinfluenced my life.[DATE],I didn't"
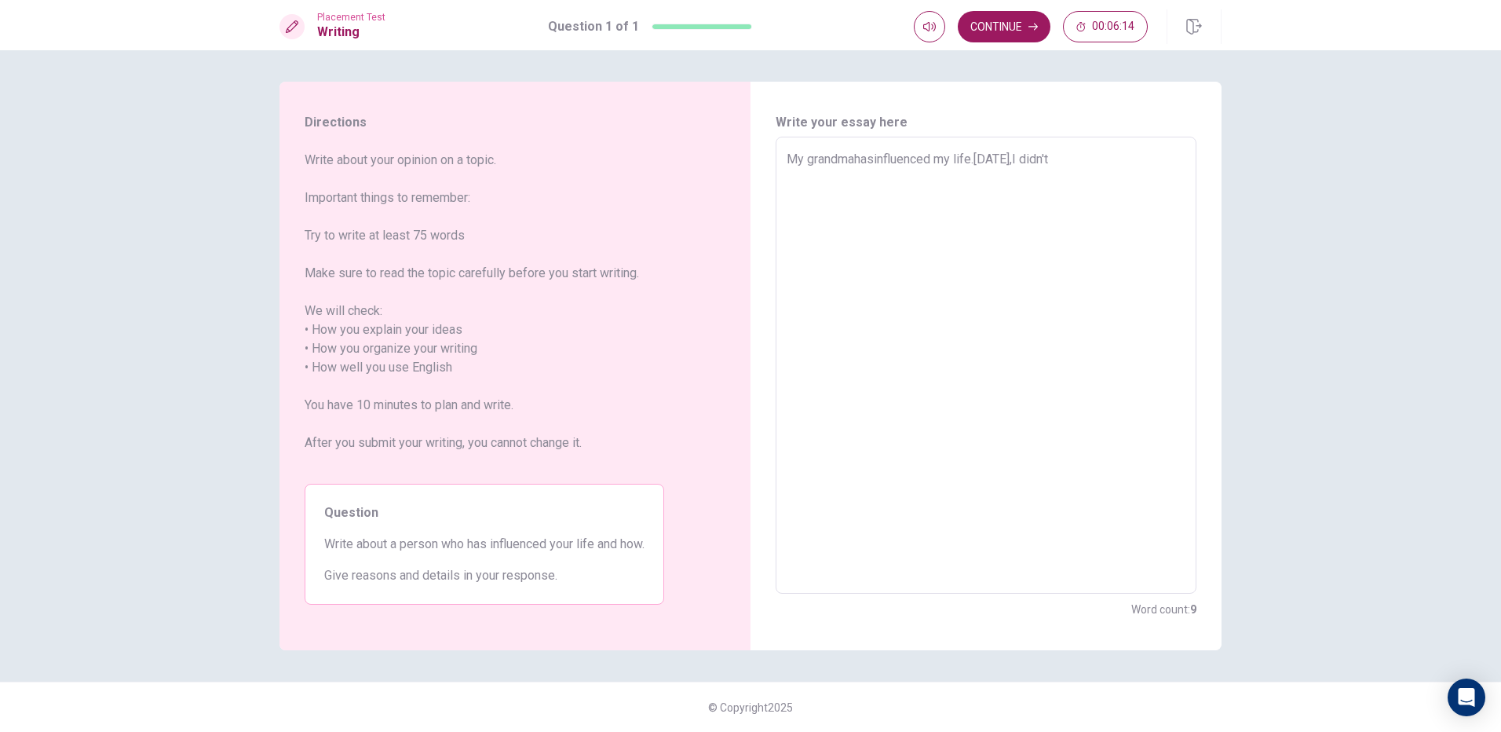
type textarea "x"
type textarea "My grandmahasinfluenced my life.[DATE],I didn't w"
type textarea "x"
type textarea "My grandmahasinfluenced my life.[DATE],I didn't wa"
type textarea "x"
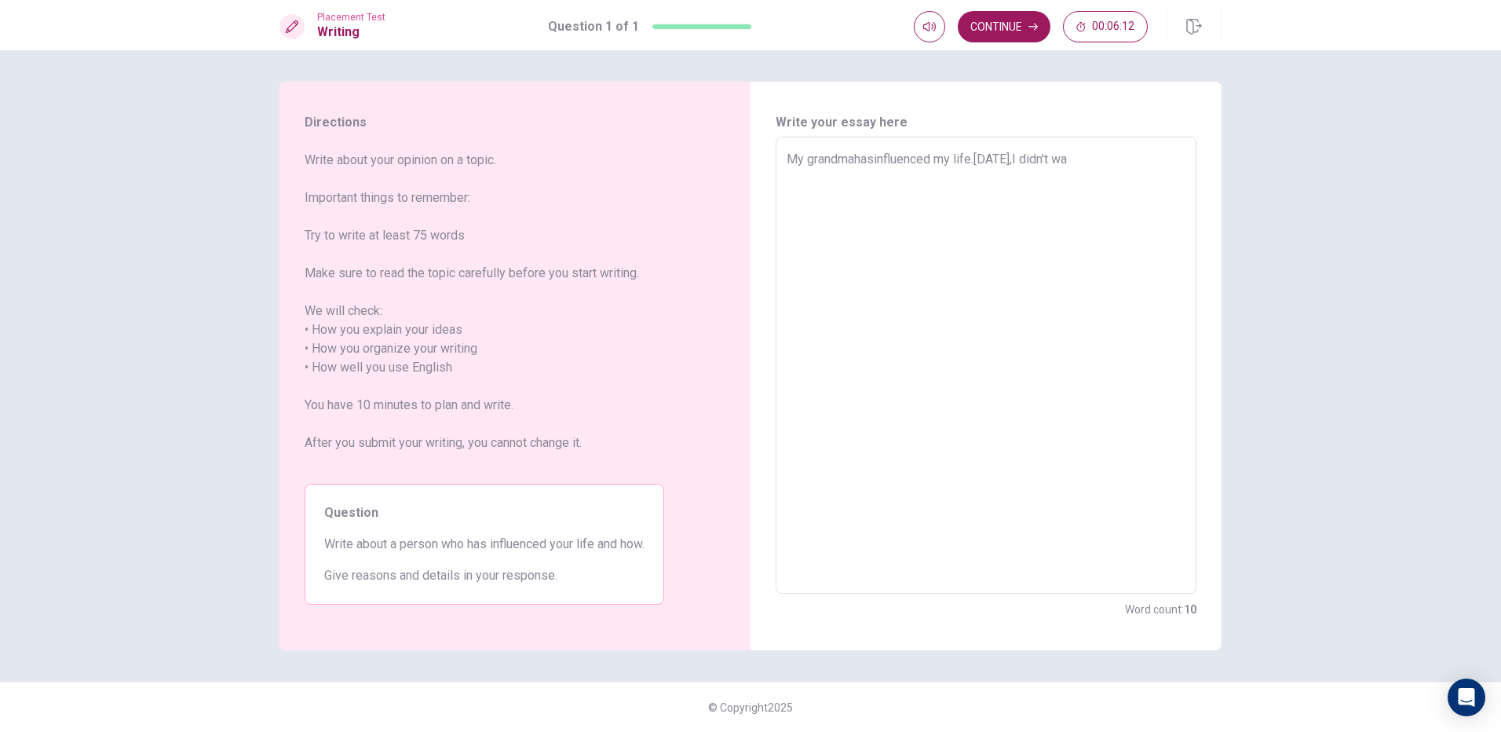
type textarea "My grandmahasinfluenced my life.[DATE],I didn't wan"
type textarea "x"
type textarea "My grandmahasinfluenced my life.[DATE],I didn't want"
type textarea "x"
type textarea "My grandmahasinfluenced my life.[DATE],I didn't want"
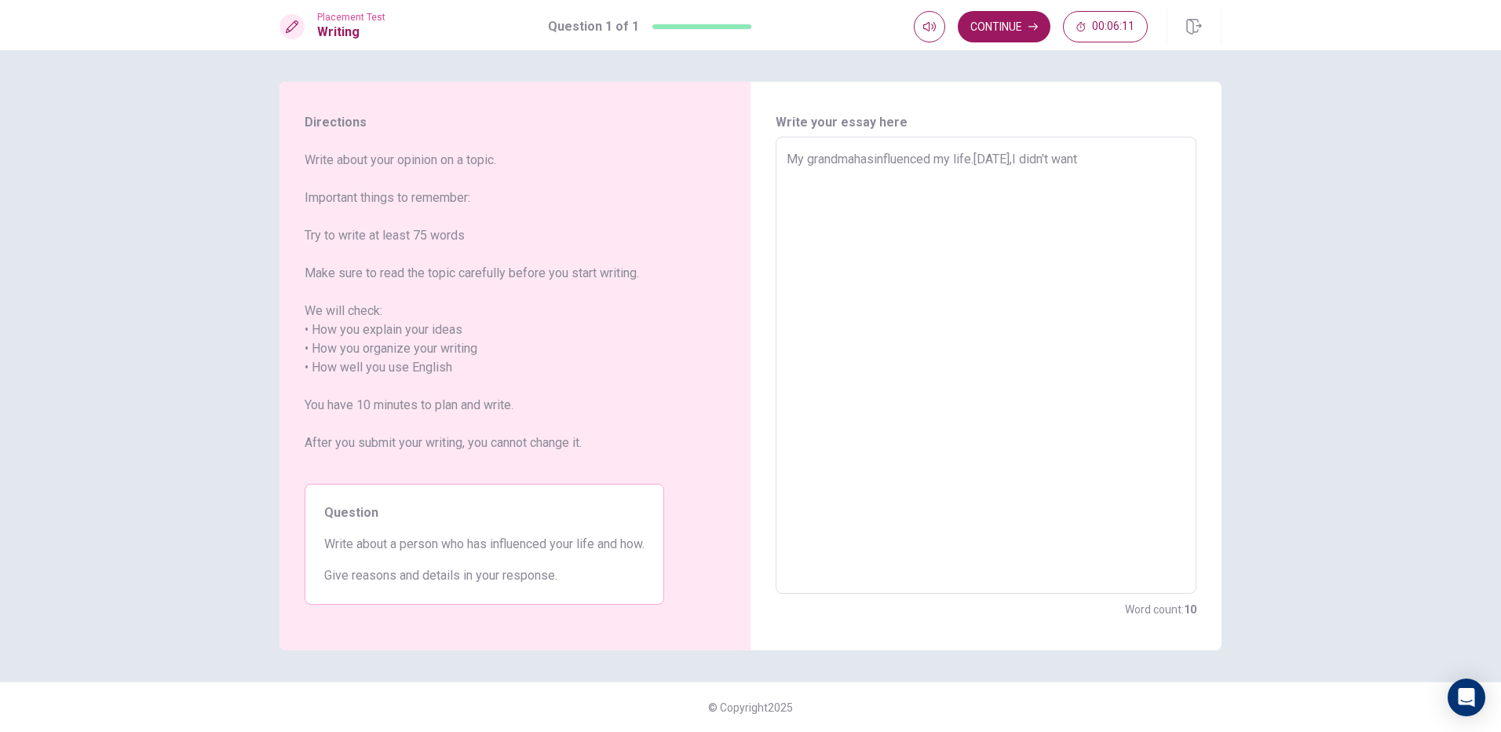
type textarea "x"
type textarea "My grandmahasinfluenced my life.[DATE],I didn't want t"
type textarea "x"
type textarea "My grandmahasinfluenced my life.[DATE],I didn't want to"
type textarea "x"
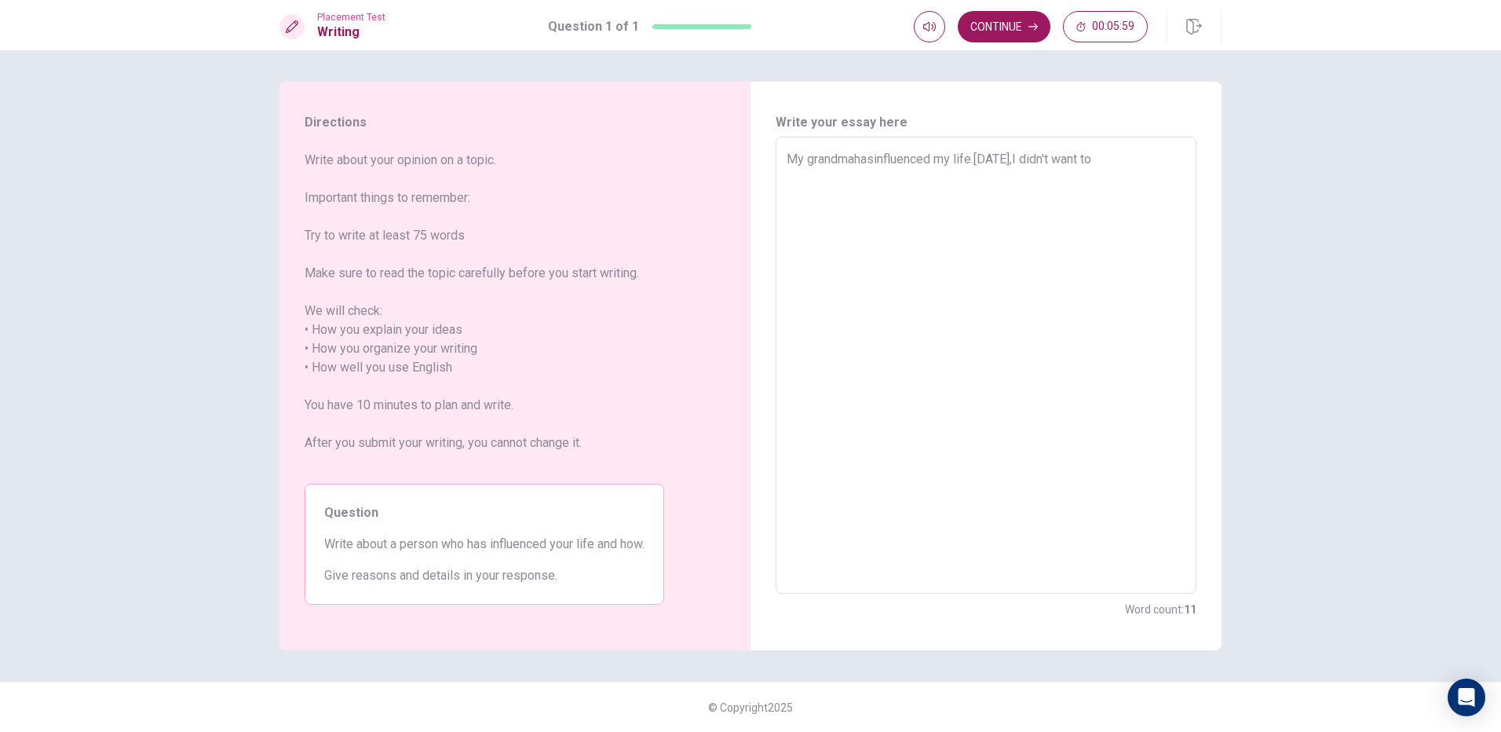
type textarea "My grandmahasinfluenced my life.[DATE],I didn't want t"
type textarea "x"
type textarea "My grandmahasinfluenced my life.[DATE],I didn't want"
type textarea "x"
type textarea "My grandmahasinfluenced my life.[DATE],I didn't want"
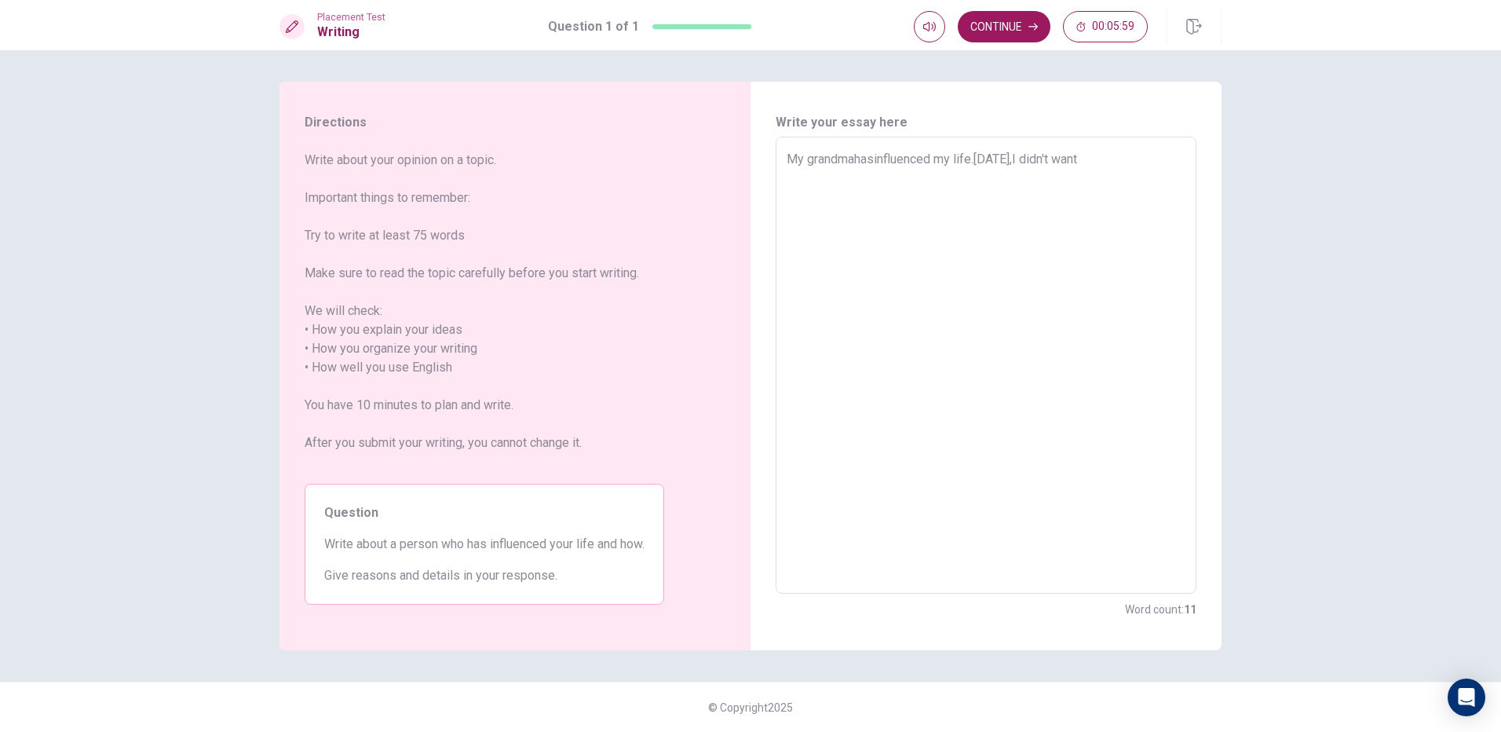
type textarea "x"
type textarea "My grandmahasinfluenced my life.[DATE],I didn't wan"
type textarea "x"
type textarea "My grandmahasinfluenced my life.[DATE],I didn't wa"
type textarea "x"
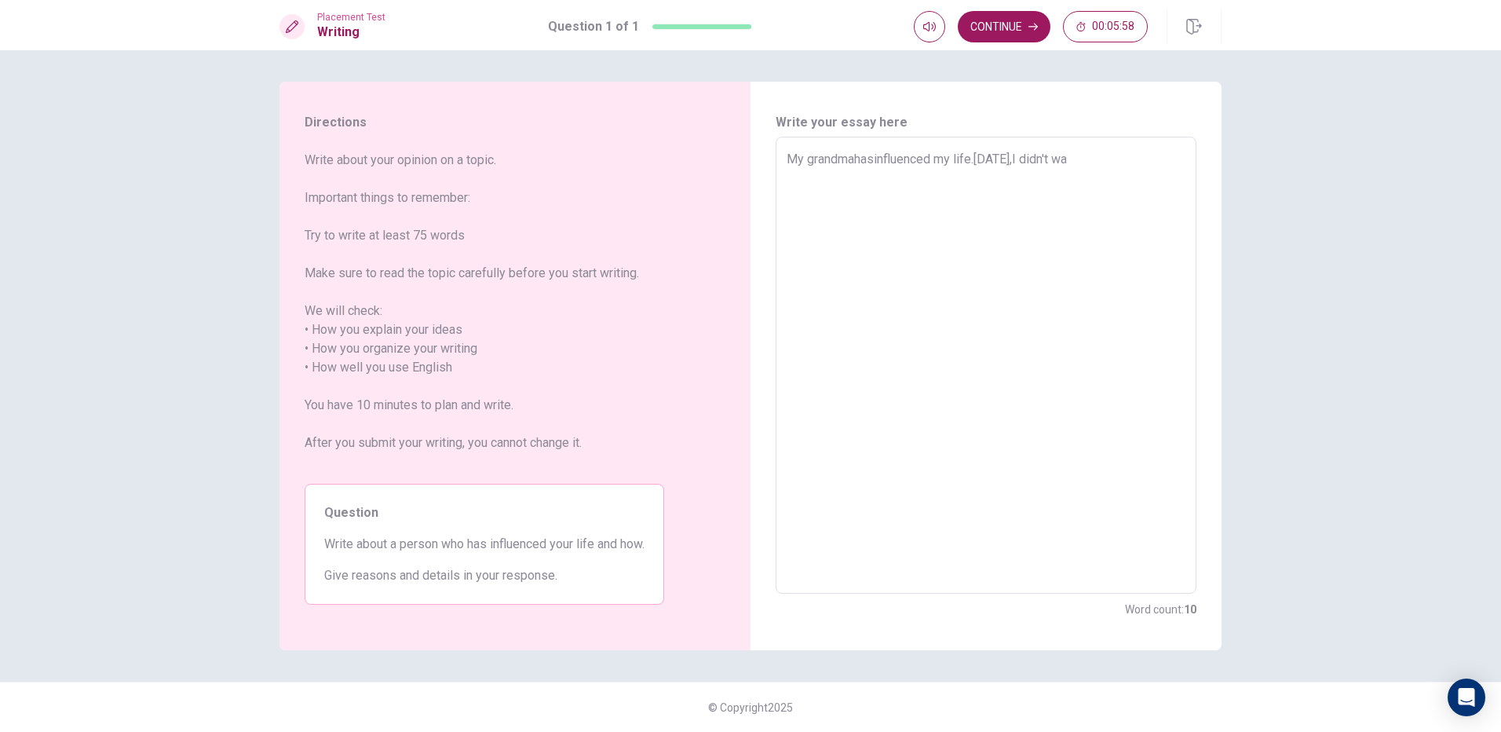
type textarea "My grandmahasinfluenced my life.[DATE],I didn't w"
type textarea "x"
type textarea "My grandmahasinfluenced my life.[DATE],I didn't"
type textarea "x"
type textarea "My grandmahasinfluenced my life.[DATE],I didn't"
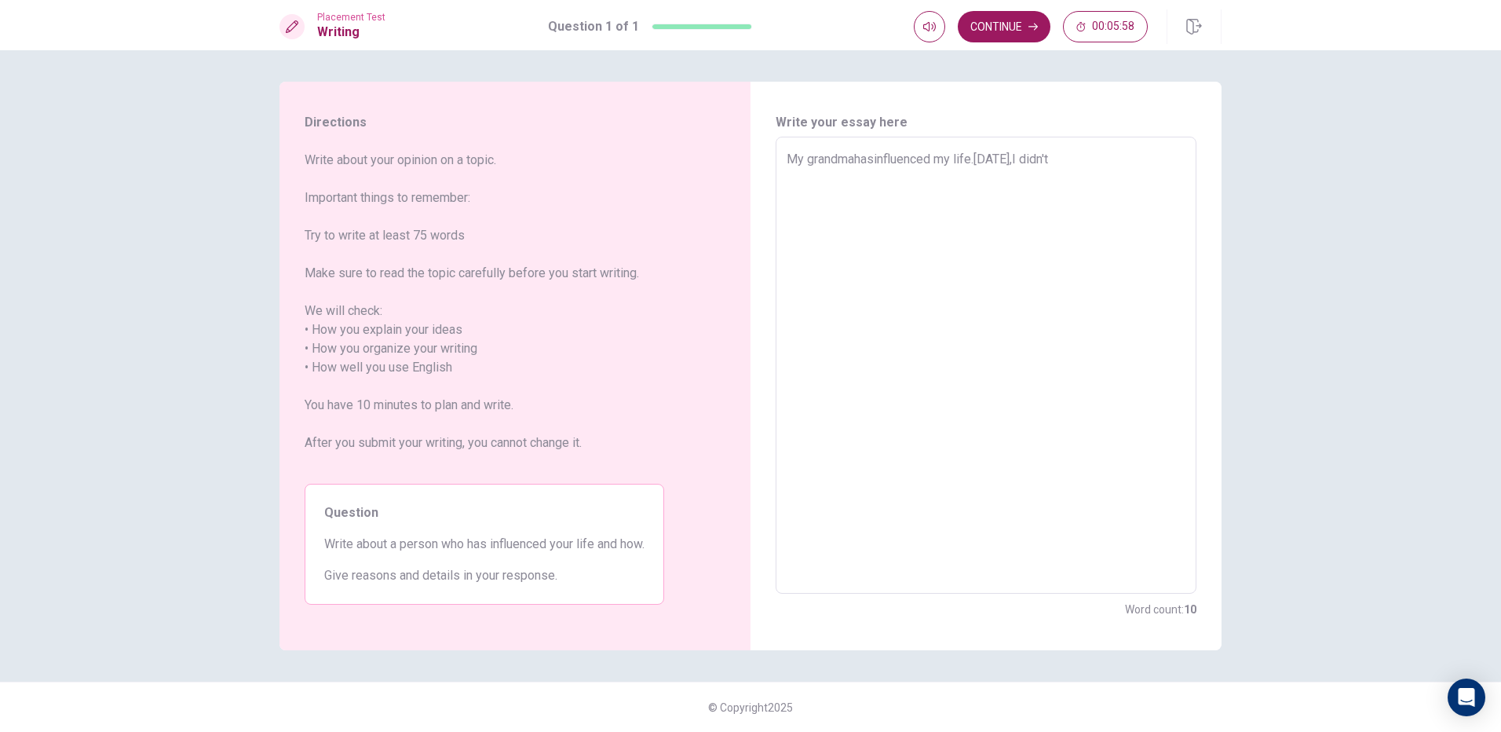
type textarea "x"
type textarea "My grandmahasinfluenced my life.[DATE],I didn'"
type textarea "x"
type textarea "My grandmahasinfluenced my life.[DATE],I didn"
type textarea "x"
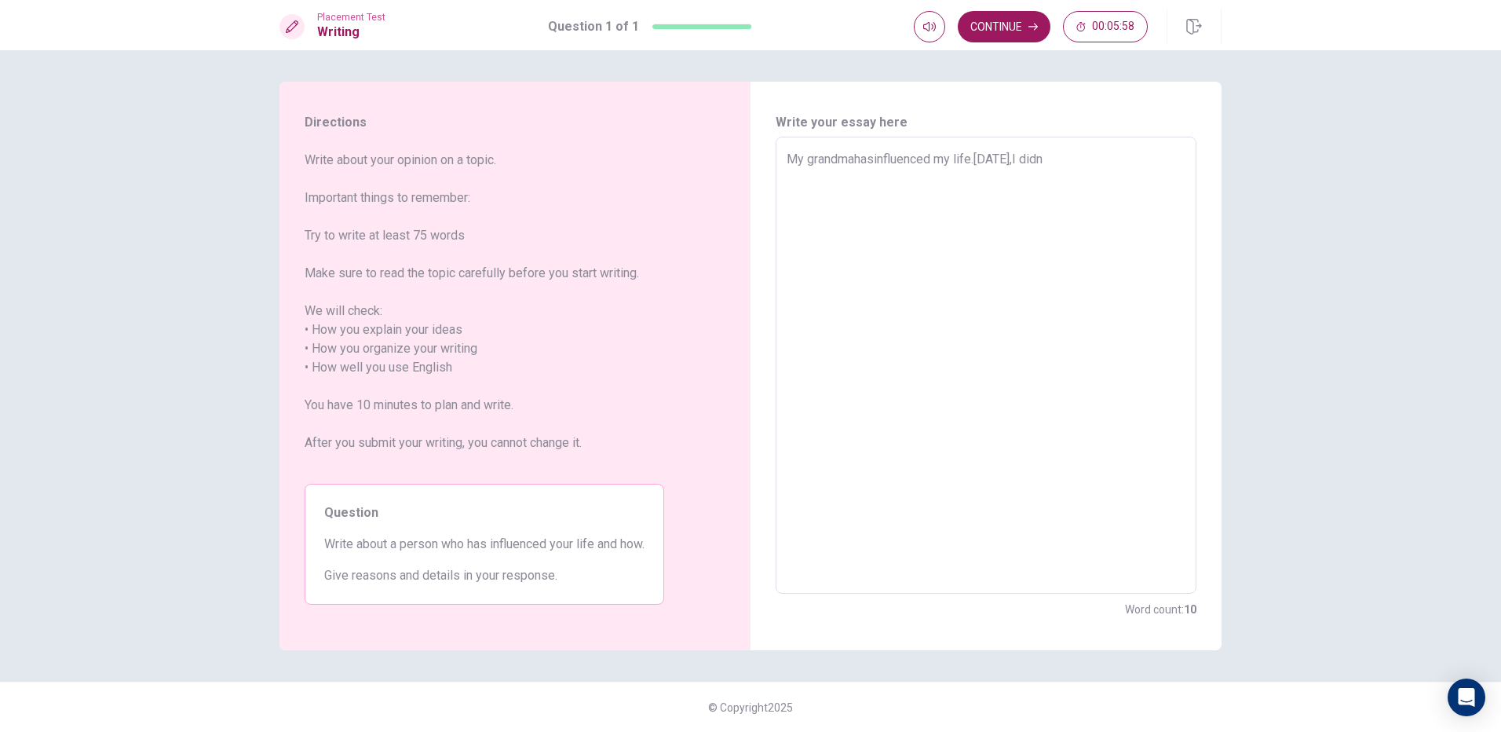
type textarea "My grandmahasinfluenced my life.[DATE],I did"
type textarea "x"
type textarea "My grandmahasinfluenced my life.[DATE],I di"
click at [900, 180] on textarea "My grandmahasinfluenced my life.[DATE],I didn't go to the school because of it …" at bounding box center [985, 365] width 399 height 431
click at [914, 174] on textarea "My grandmahasinfluenced my life.[DATE],I didn't go to the school because of it …" at bounding box center [985, 365] width 399 height 431
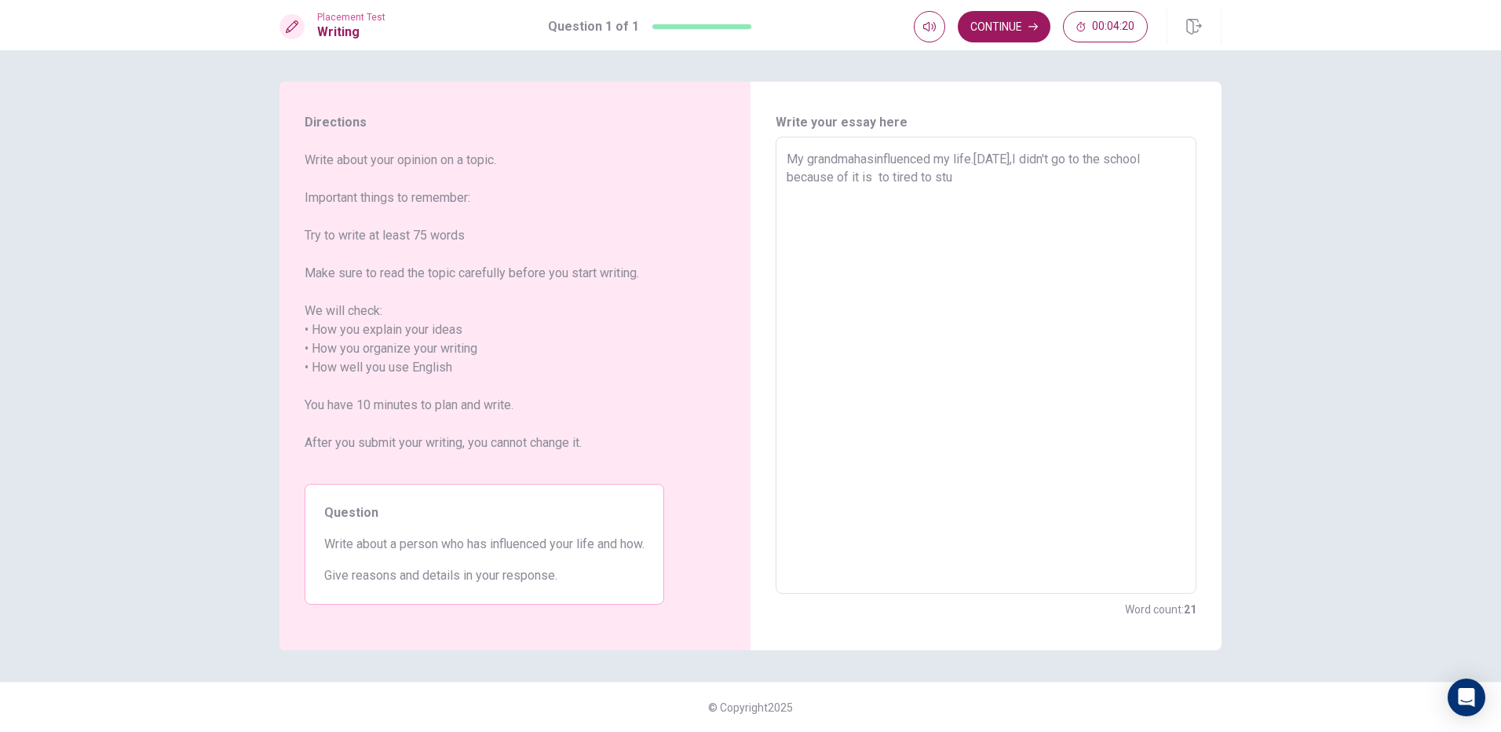
drag, startPoint x: 1027, startPoint y: 186, endPoint x: 1005, endPoint y: 190, distance: 21.6
click at [1024, 186] on textarea "My grandmahasinfluenced my life.[DATE],I didn't go to the school because of it …" at bounding box center [985, 365] width 399 height 431
drag, startPoint x: 925, startPoint y: 177, endPoint x: 917, endPoint y: 177, distance: 8.6
click at [918, 177] on textarea "My grandmahasinfluenced my life.[DATE],I didn't go to the school because of it …" at bounding box center [985, 365] width 399 height 431
click at [917, 177] on textarea "My grandmahasinfluenced my life.[DATE],I didn't go to the school because of it …" at bounding box center [985, 365] width 399 height 431
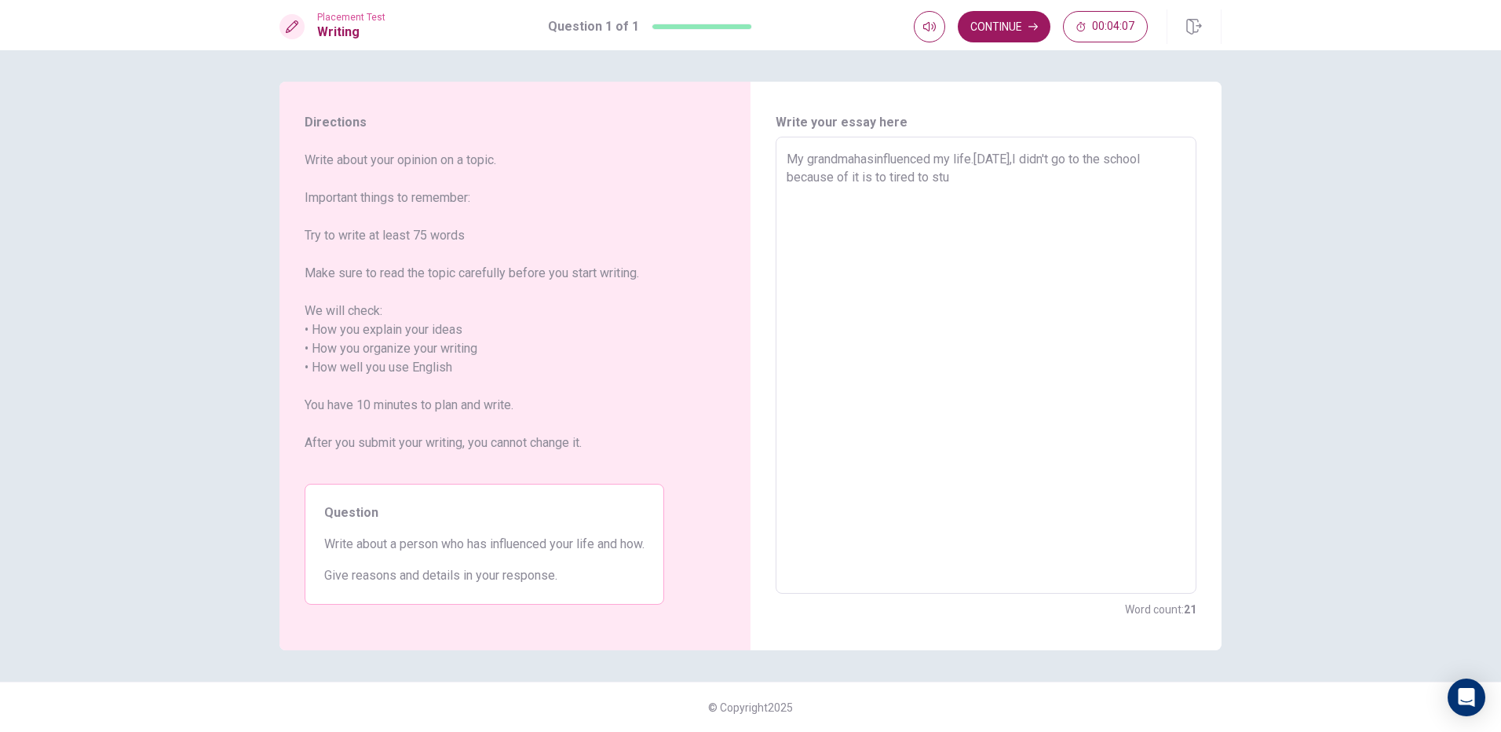
click at [994, 178] on textarea "My grandmahasinfluenced my life.[DATE],I didn't go to the school because of it …" at bounding box center [985, 365] width 399 height 431
click at [1046, 195] on textarea "My grandmahasinfluenced my life.[DATE],I didn't go to the school because of it …" at bounding box center [985, 365] width 399 height 431
click at [1083, 199] on textarea "My grandmahasinfluenced my life.[DATE],I didn't go to the school because of it …" at bounding box center [985, 365] width 399 height 431
click at [854, 157] on textarea "My grandmahasinfluenced my life.[DATE],I didn't go to the school because of it …" at bounding box center [985, 365] width 399 height 431
click at [877, 157] on textarea "My grandma hasinfluenced my life.[DATE],I didn't go to the school because of it…" at bounding box center [985, 365] width 399 height 431
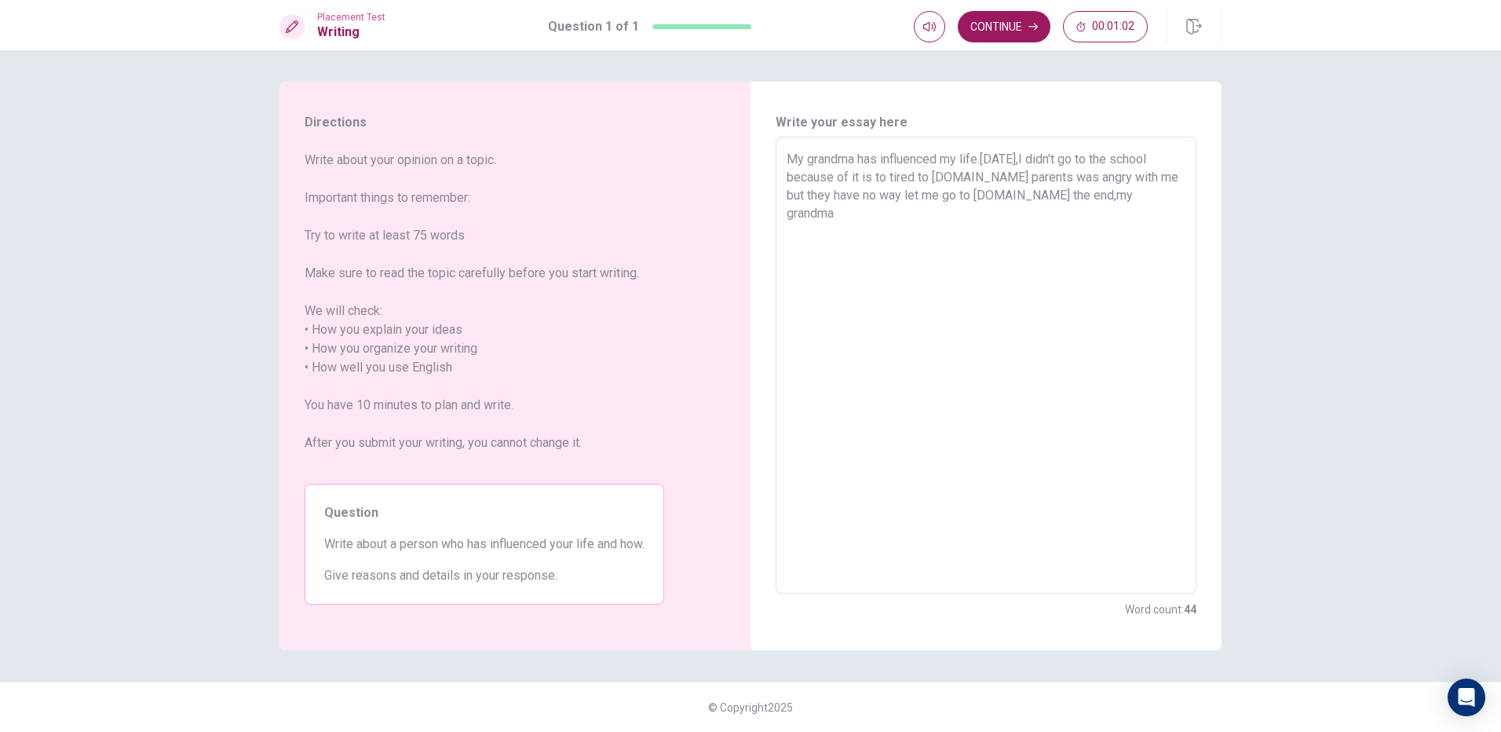
click at [1161, 200] on textarea "My grandma has influenced my life.[DATE],I didn't go to the school because of i…" at bounding box center [985, 365] width 399 height 431
click at [1142, 202] on textarea "My grandma has influenced my life.[DATE],I didn't go to the school because of i…" at bounding box center [985, 365] width 399 height 431
click at [1176, 198] on textarea "My grandma has influenced my life.[DATE],I didn't go to the school because of i…" at bounding box center [985, 365] width 399 height 431
click at [951, 215] on textarea "My grandma has influenced my life.[DATE],I didn't go to the school because of i…" at bounding box center [985, 365] width 399 height 431
click at [954, 215] on textarea "My grandma has influenced my life.[DATE],I didn't go to the school because of i…" at bounding box center [985, 365] width 399 height 431
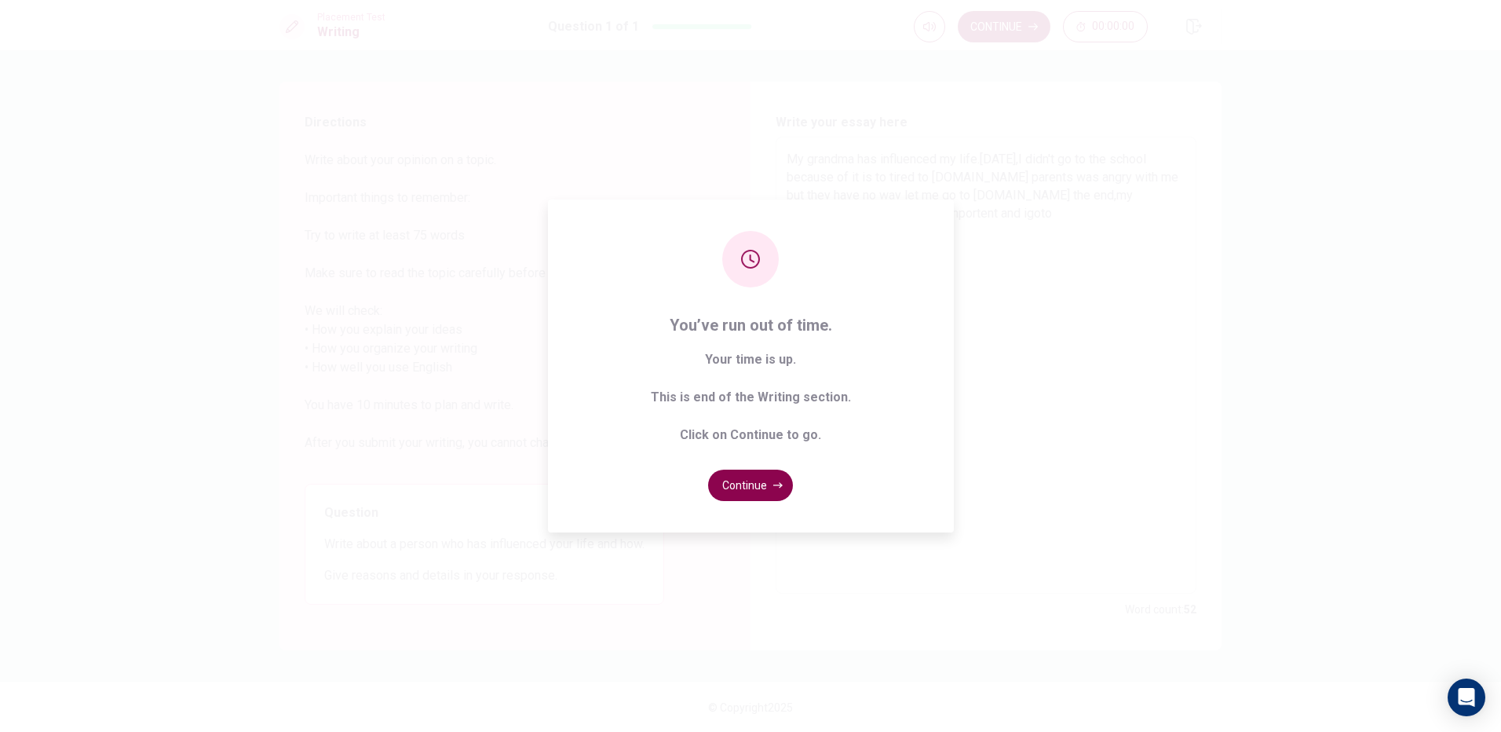
click at [737, 479] on button "Continue" at bounding box center [750, 484] width 85 height 31
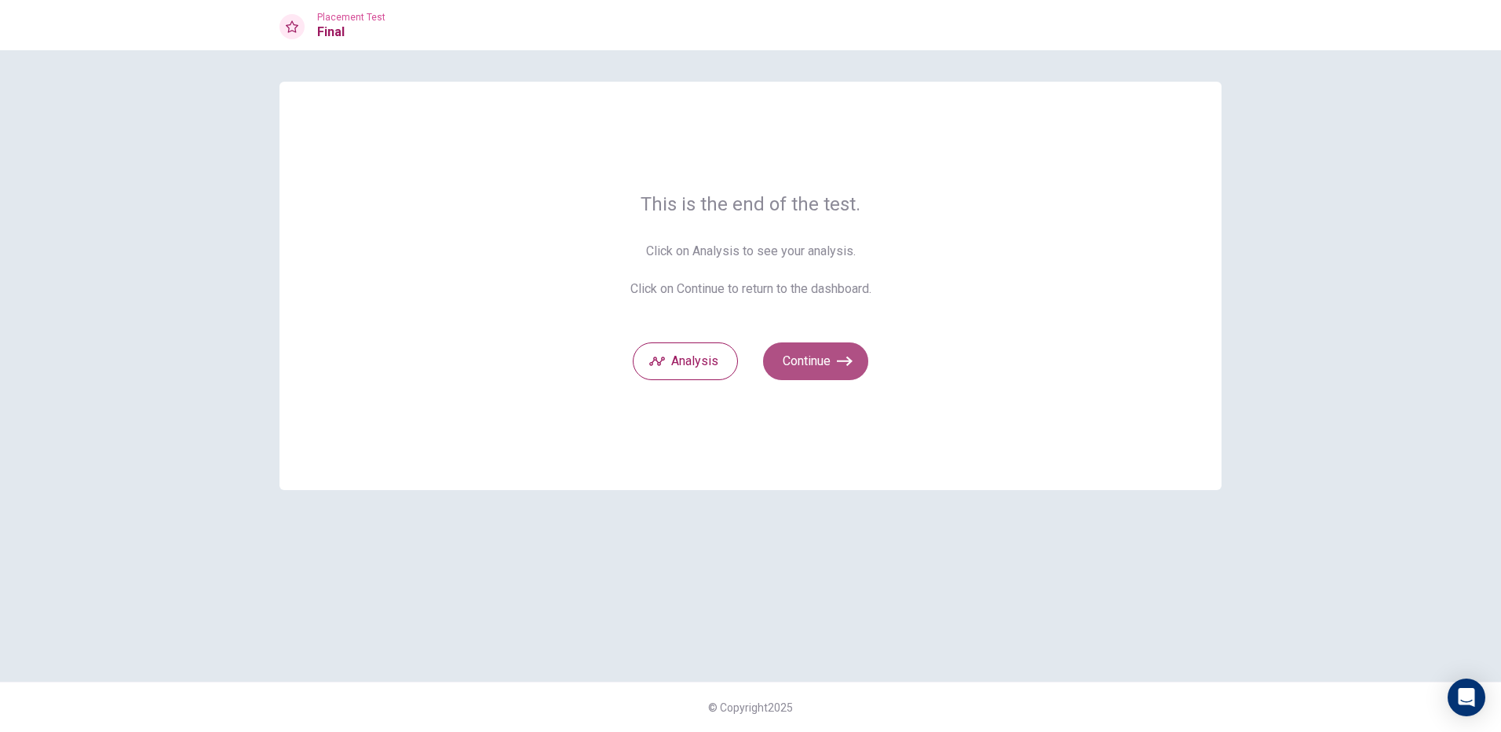
click at [839, 363] on icon "button" at bounding box center [845, 361] width 16 height 16
